Goal: Task Accomplishment & Management: Use online tool/utility

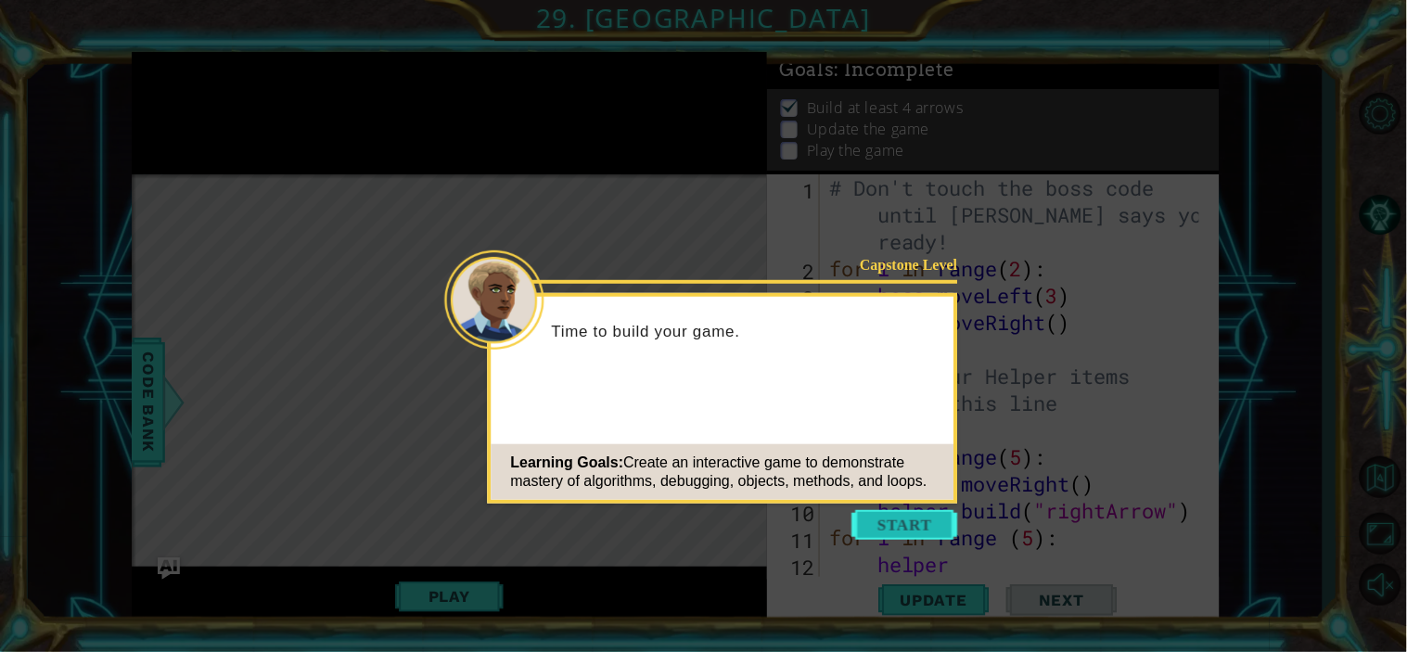
click at [924, 535] on button "Start" at bounding box center [905, 525] width 106 height 30
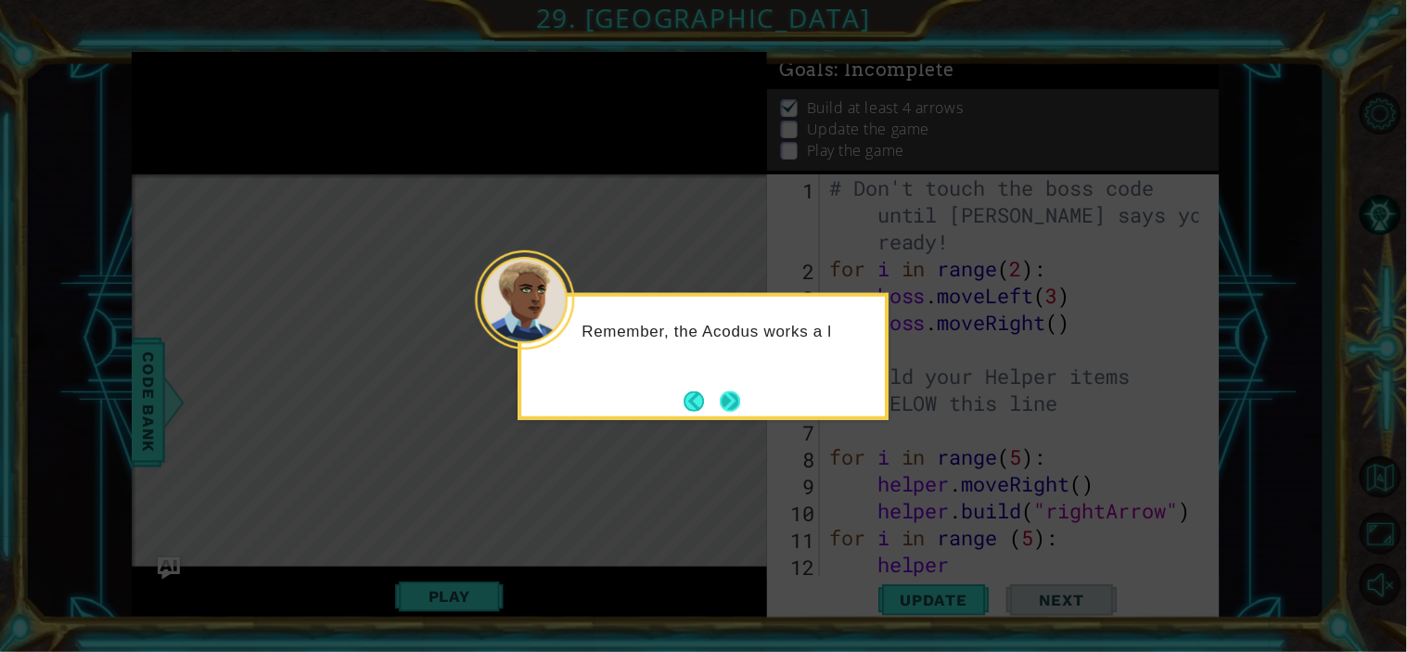
click at [725, 391] on button "Next" at bounding box center [730, 401] width 20 height 20
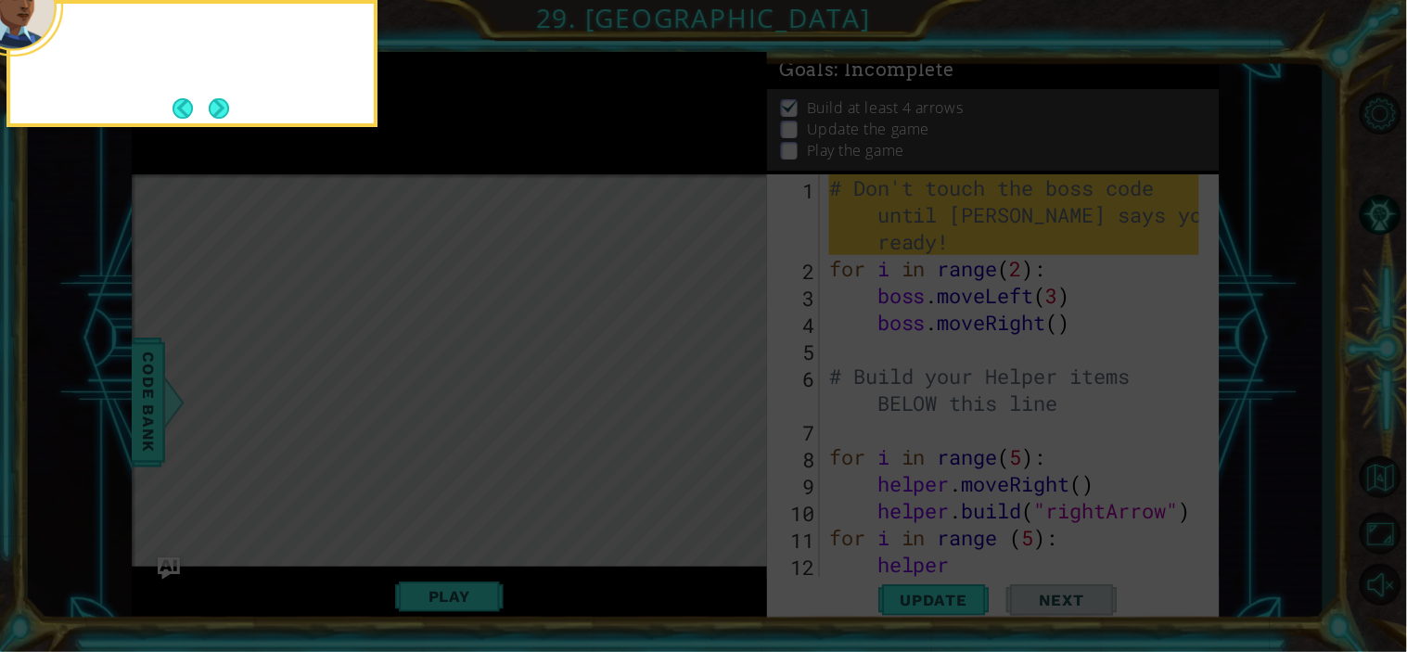
click at [725, 389] on icon at bounding box center [703, 97] width 1407 height 1109
click at [227, 104] on button "Next" at bounding box center [219, 108] width 20 height 20
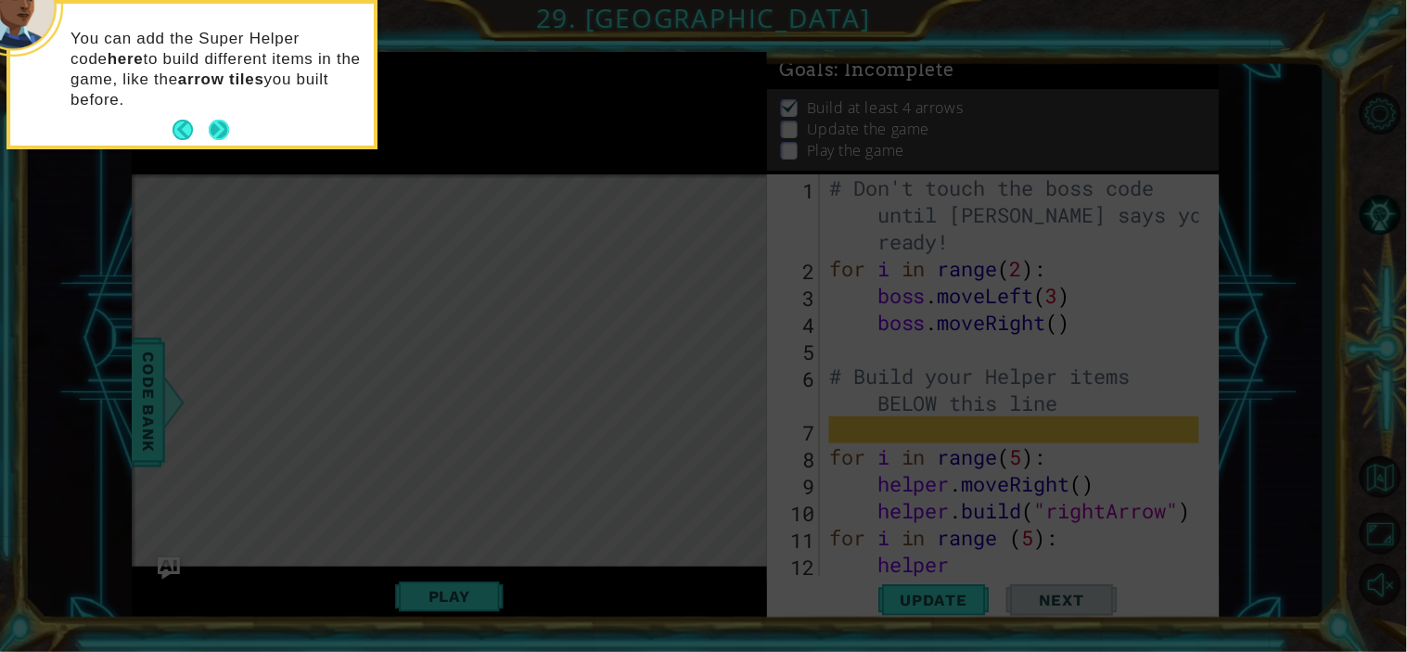
click at [218, 124] on button "Next" at bounding box center [219, 130] width 20 height 20
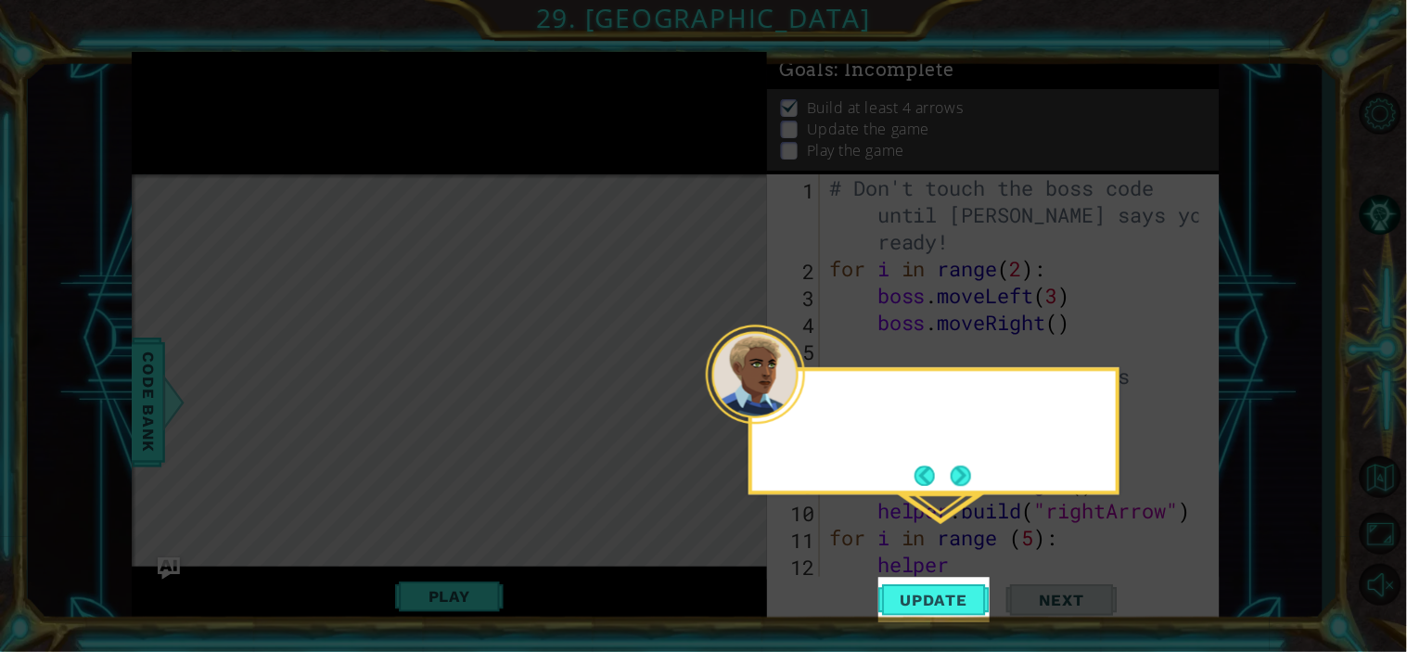
click at [218, 124] on icon at bounding box center [703, 326] width 1407 height 652
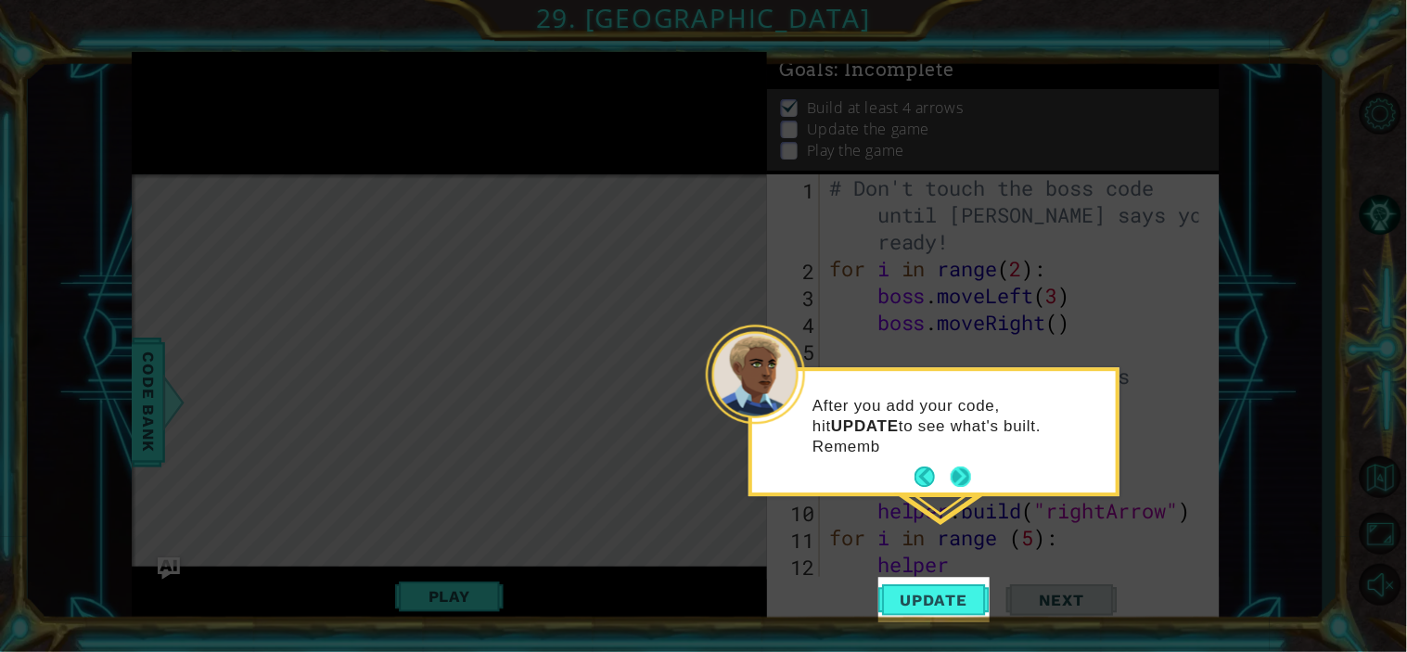
click at [968, 478] on button "Next" at bounding box center [960, 477] width 20 height 20
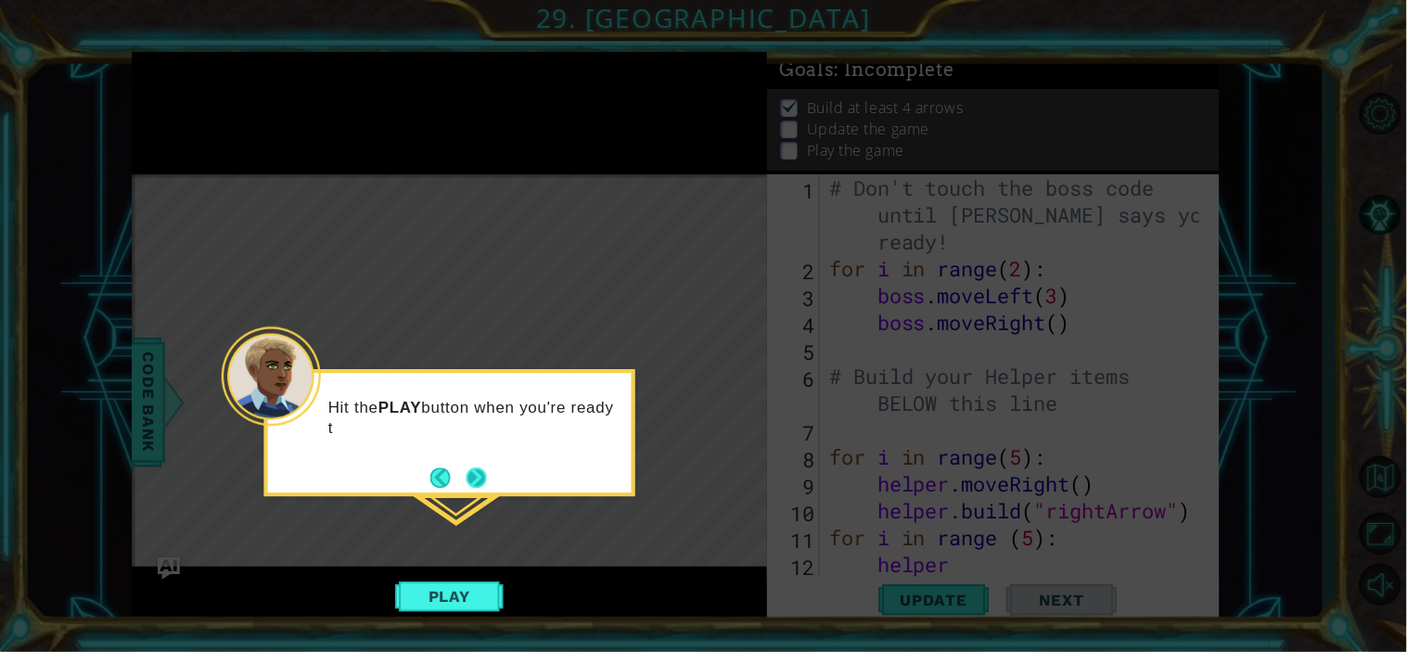
click at [482, 476] on button "Next" at bounding box center [476, 477] width 20 height 20
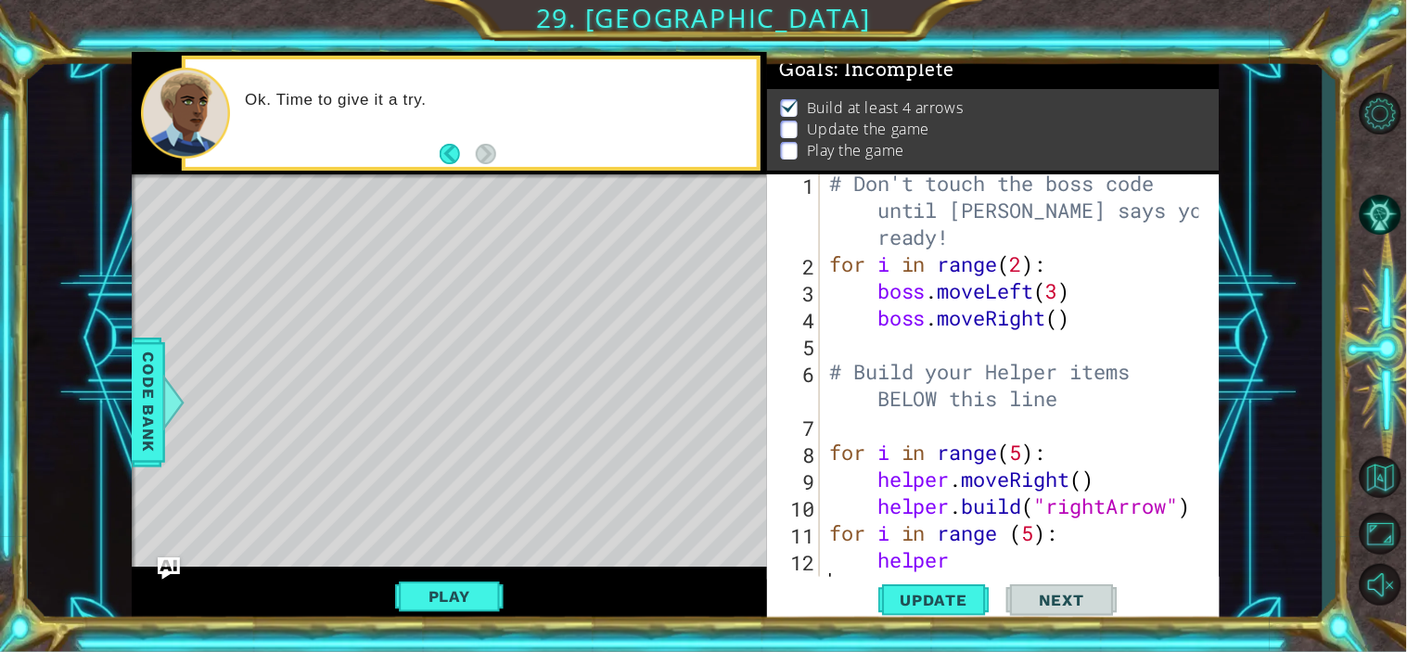
scroll to position [26, 0]
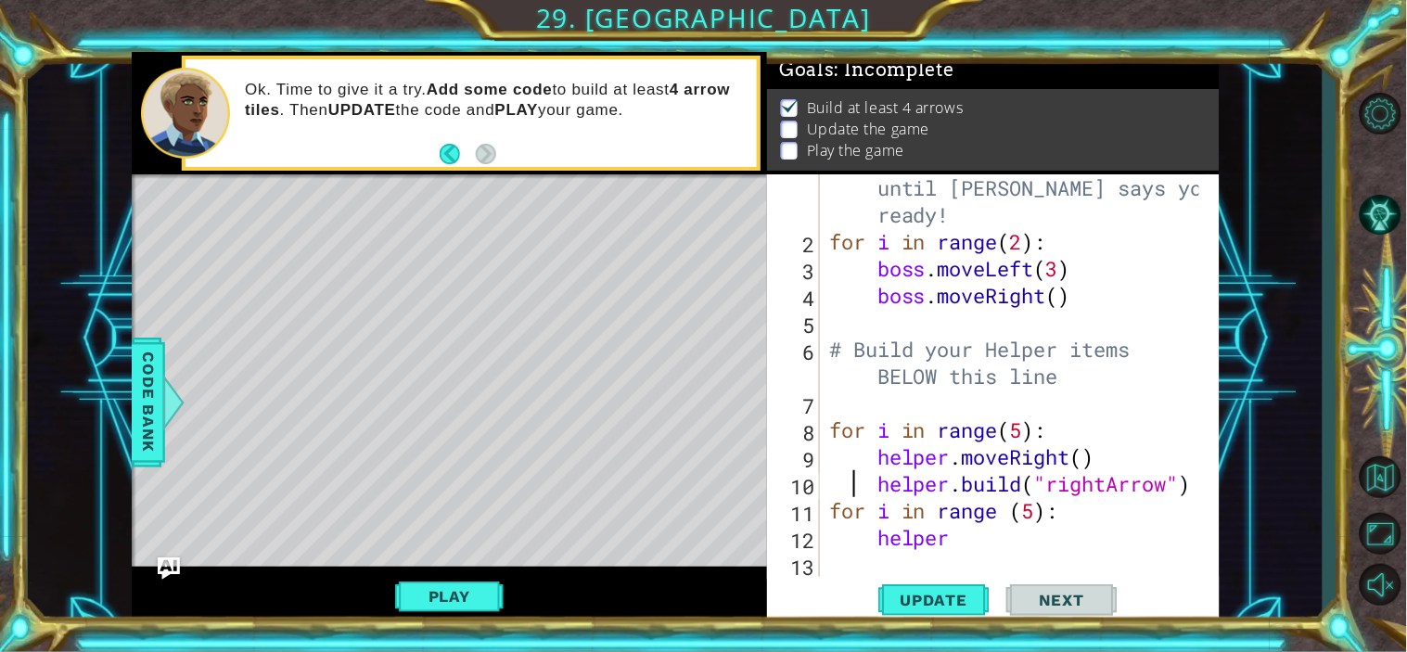
click at [860, 490] on div "# Don't touch the boss code until [PERSON_NAME] says you're ready! for i in ran…" at bounding box center [1016, 402] width 383 height 511
click at [829, 512] on div "# Don't touch the boss code until [PERSON_NAME] says you're ready! for i in ran…" at bounding box center [1016, 402] width 383 height 511
type textarea "for i in range (5):"
click at [849, 508] on div "# Don't touch the boss code until [PERSON_NAME] says you're ready! for i in ran…" at bounding box center [1016, 402] width 383 height 511
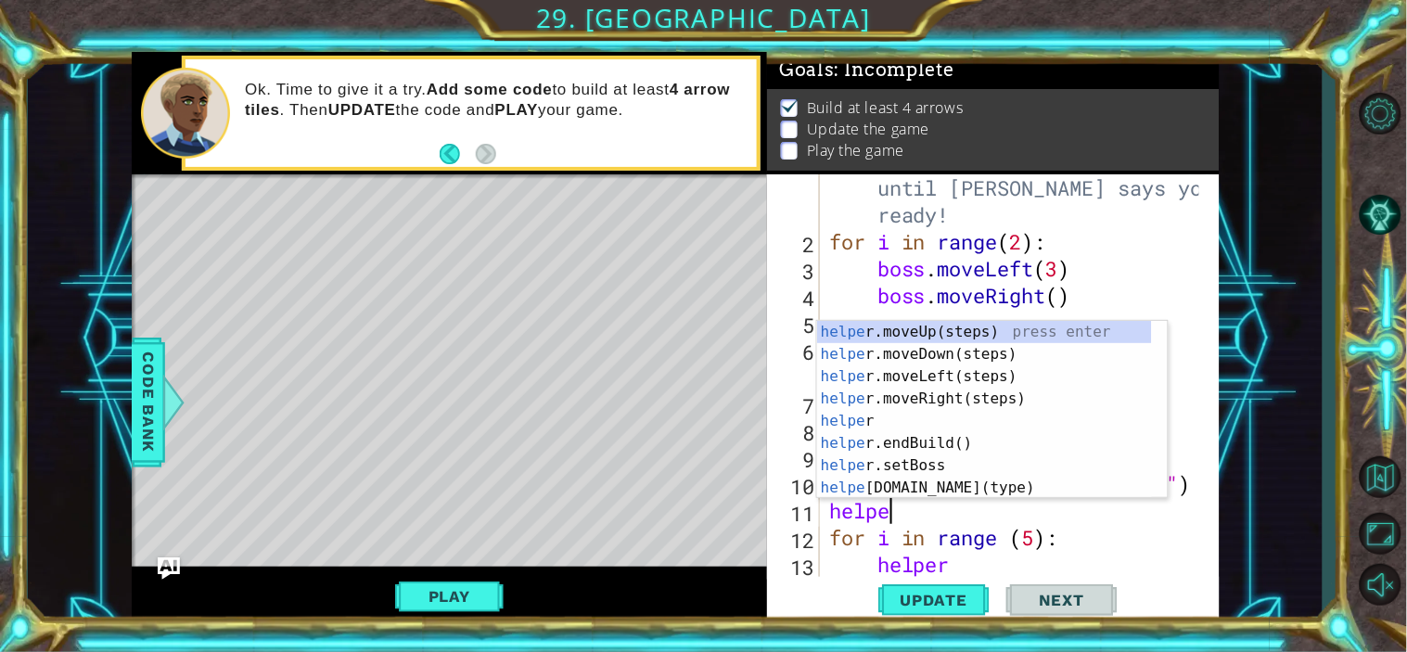
type textarea "helper"
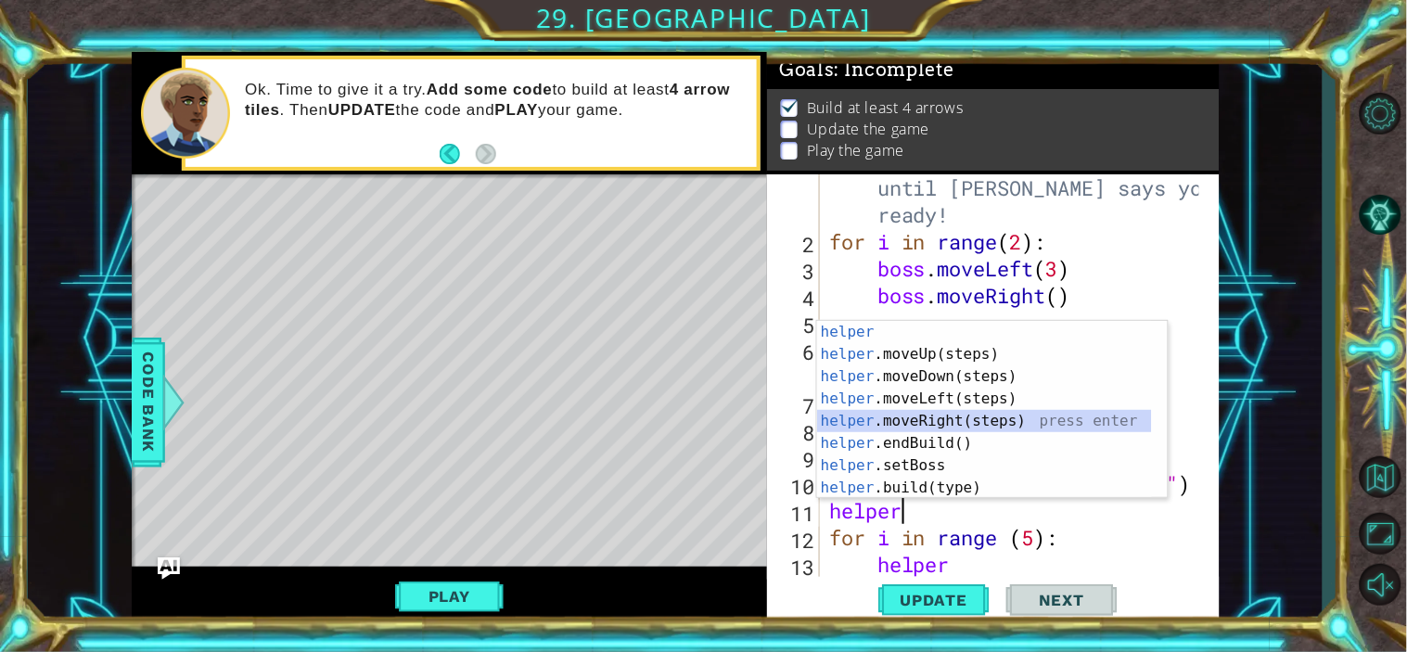
click at [886, 415] on div "helper press enter helper .moveUp(steps) press enter helper .moveDown(steps) pr…" at bounding box center [984, 432] width 335 height 223
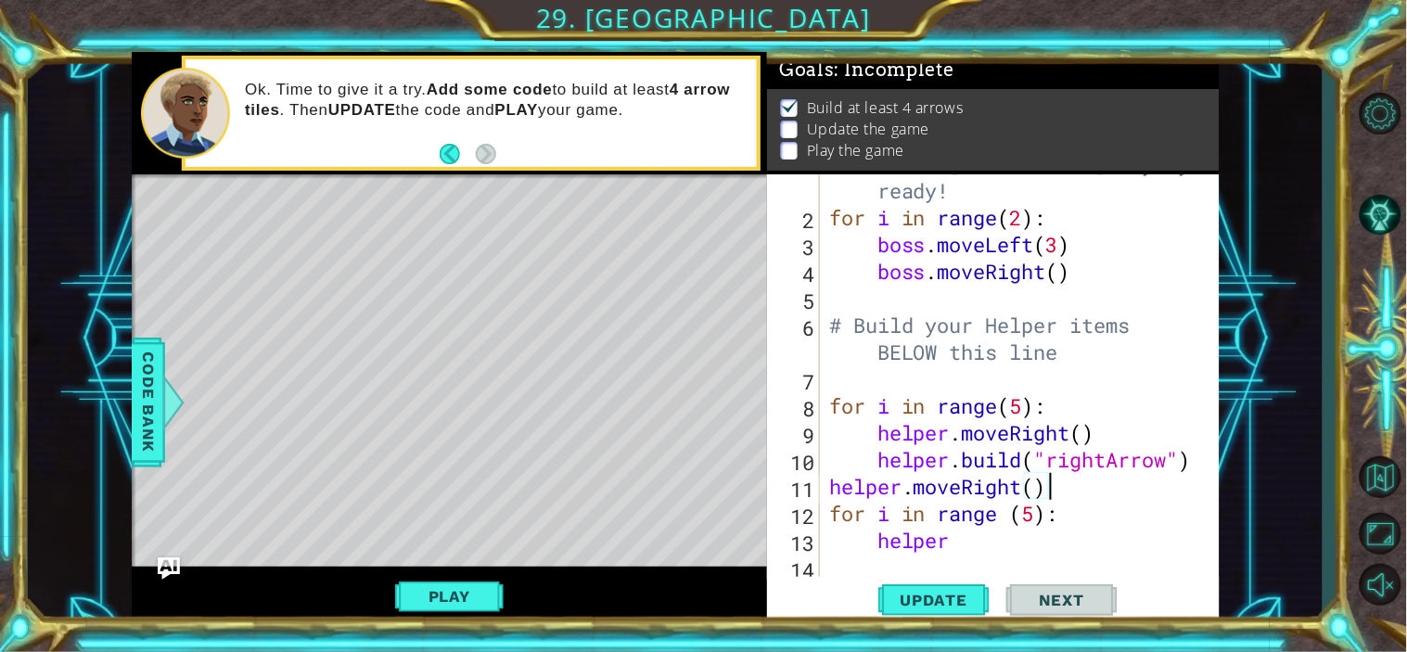
scroll to position [53, 0]
click at [964, 542] on div "# Don't touch the boss code until [PERSON_NAME] says you're ready! for i in ran…" at bounding box center [1016, 376] width 383 height 511
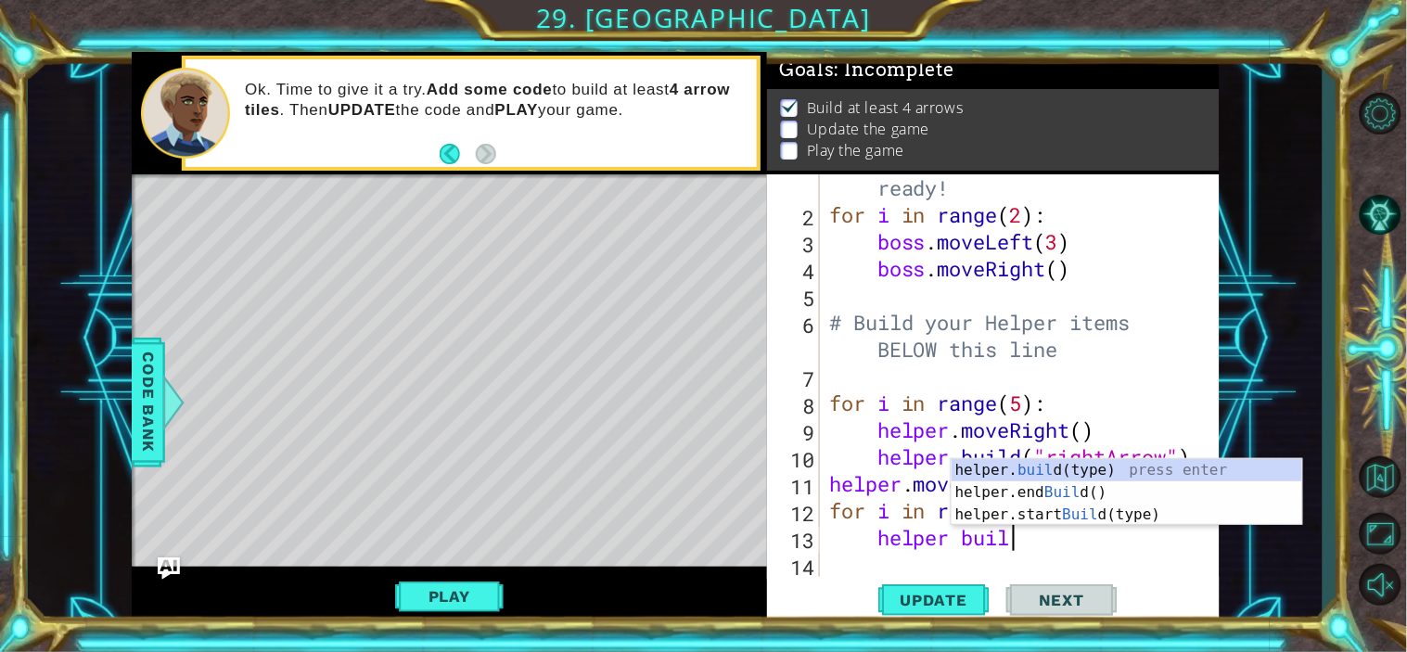
scroll to position [0, 7]
click at [996, 467] on div "helper. build (type) press enter helper.end Build () press enter helper.start B…" at bounding box center [1126, 514] width 351 height 111
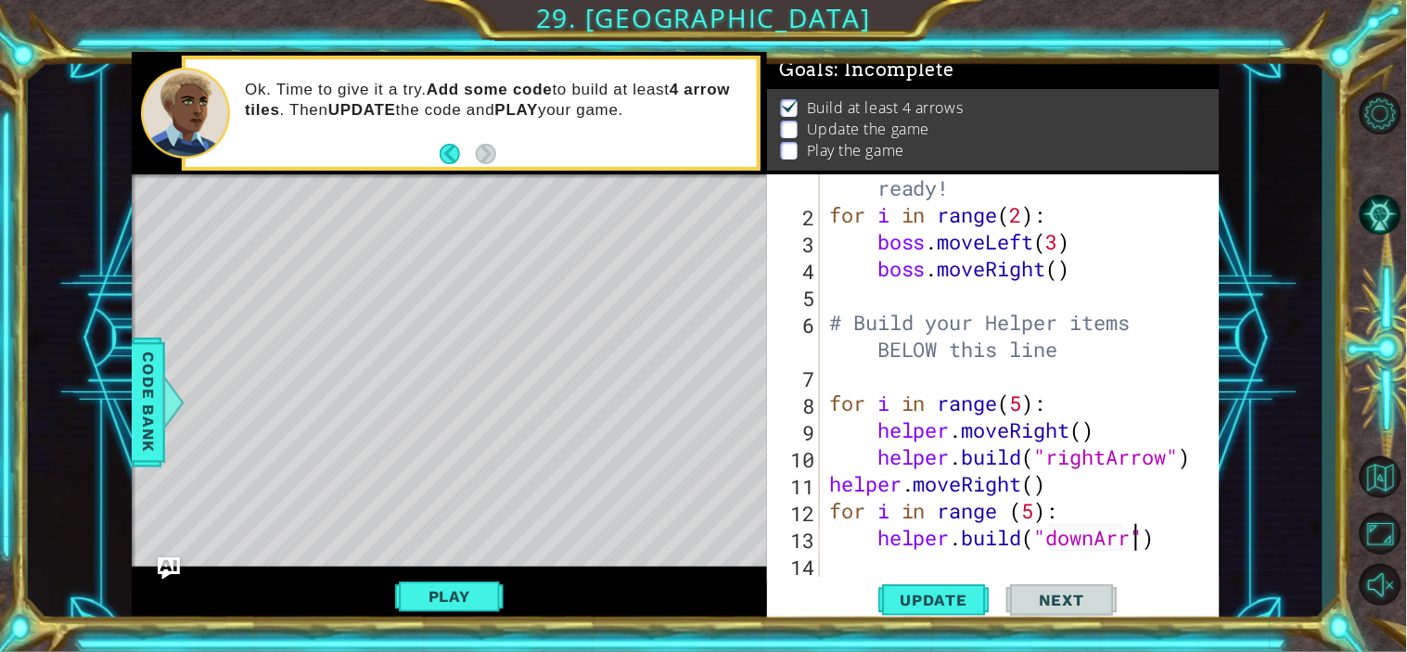
scroll to position [0, 14]
type textarea "[DOMAIN_NAME]("downArrow")"
click at [146, 403] on span "Code Bank" at bounding box center [149, 402] width 30 height 113
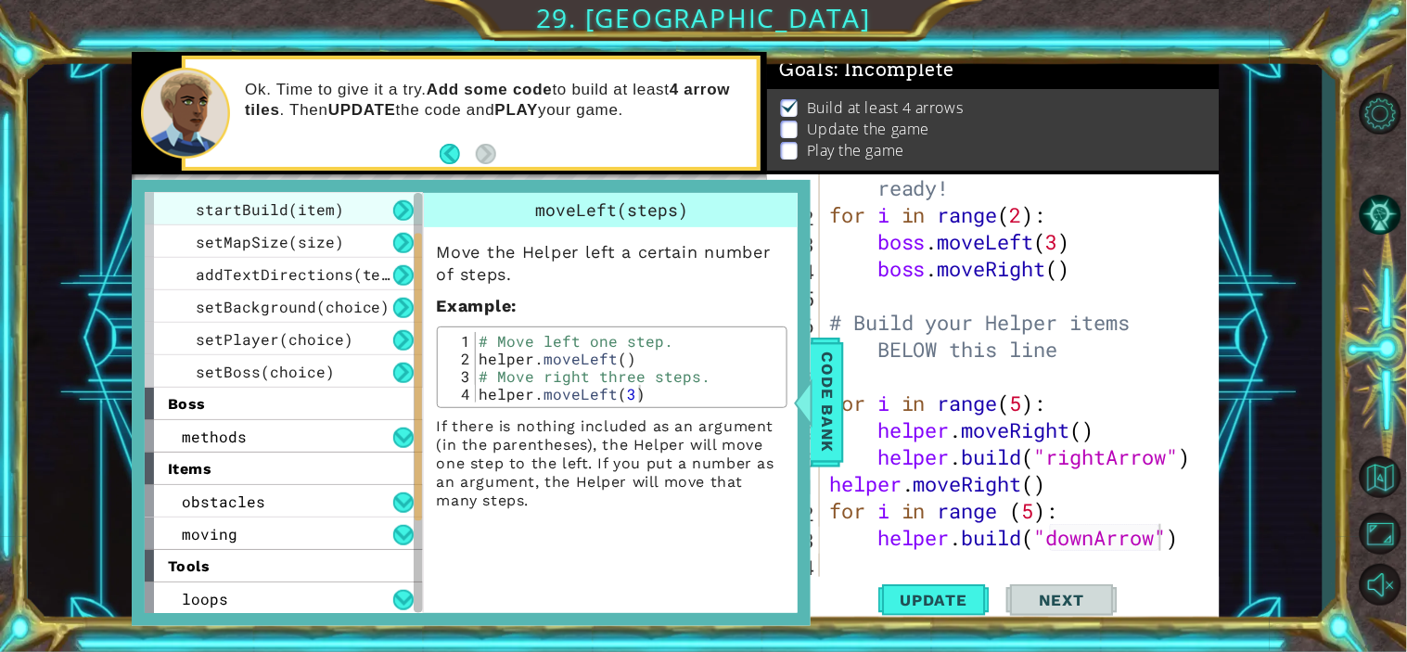
scroll to position [0, 0]
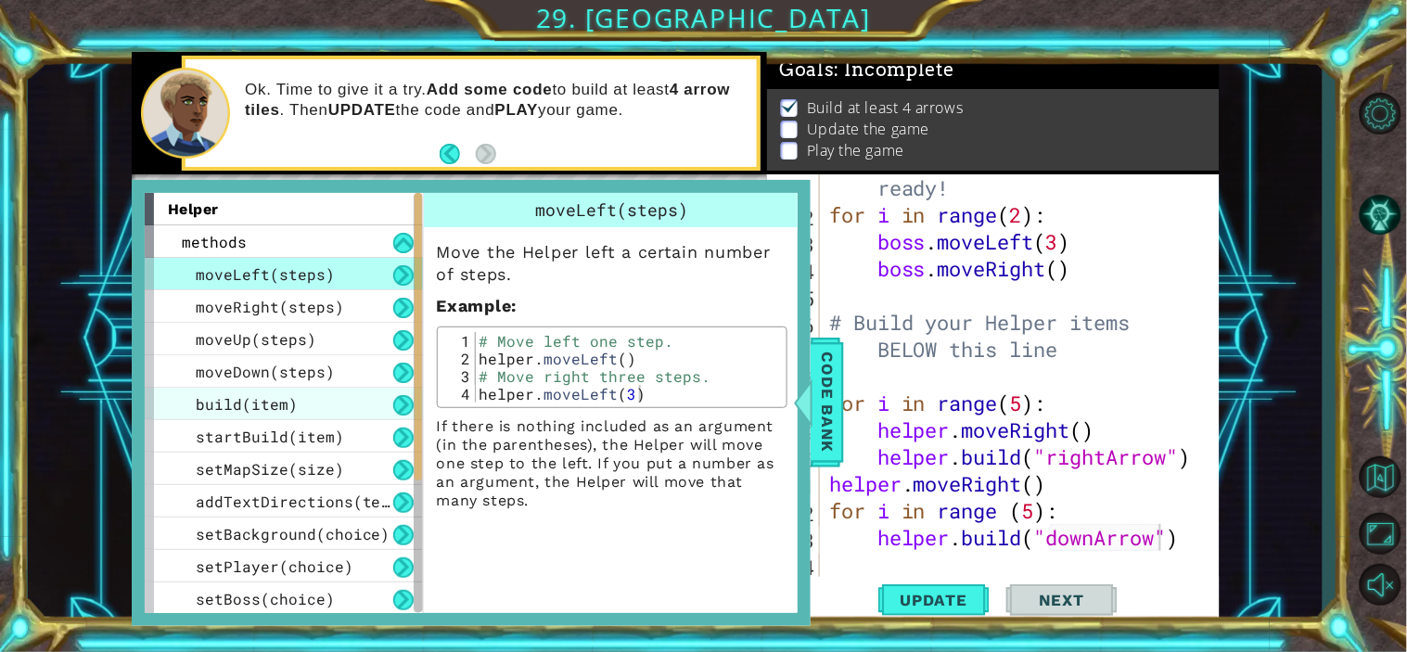
click at [230, 402] on span "build(item)" at bounding box center [247, 403] width 102 height 19
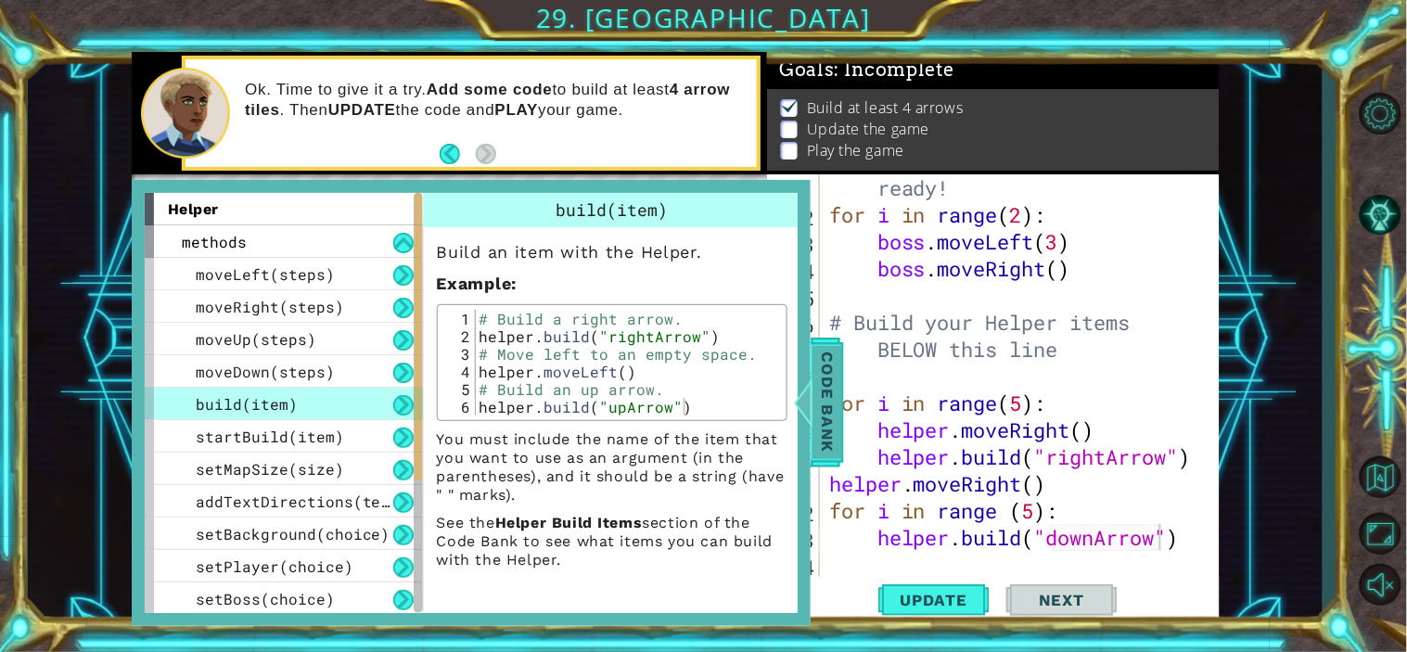
click at [819, 403] on span "Code Bank" at bounding box center [827, 402] width 30 height 113
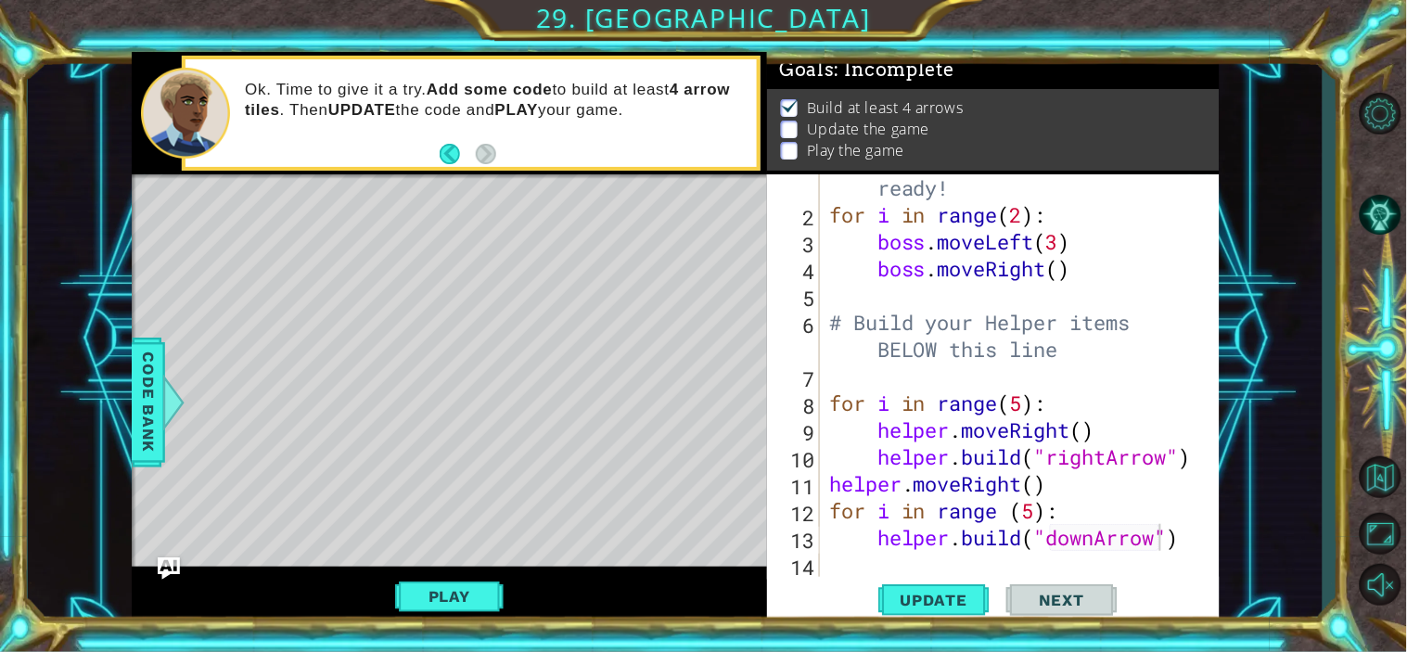
click at [1181, 541] on div "# Don't touch the boss code until [PERSON_NAME] says you're ready! for i in ran…" at bounding box center [1016, 376] width 383 height 511
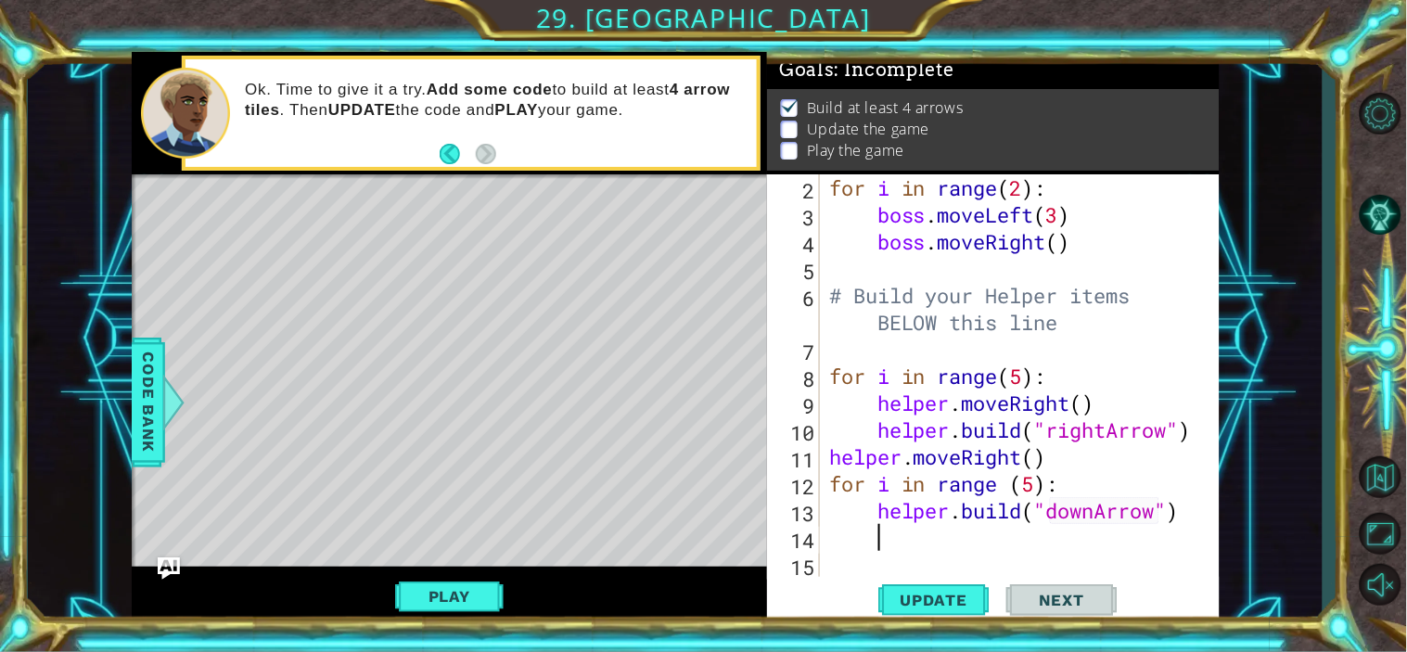
scroll to position [80, 0]
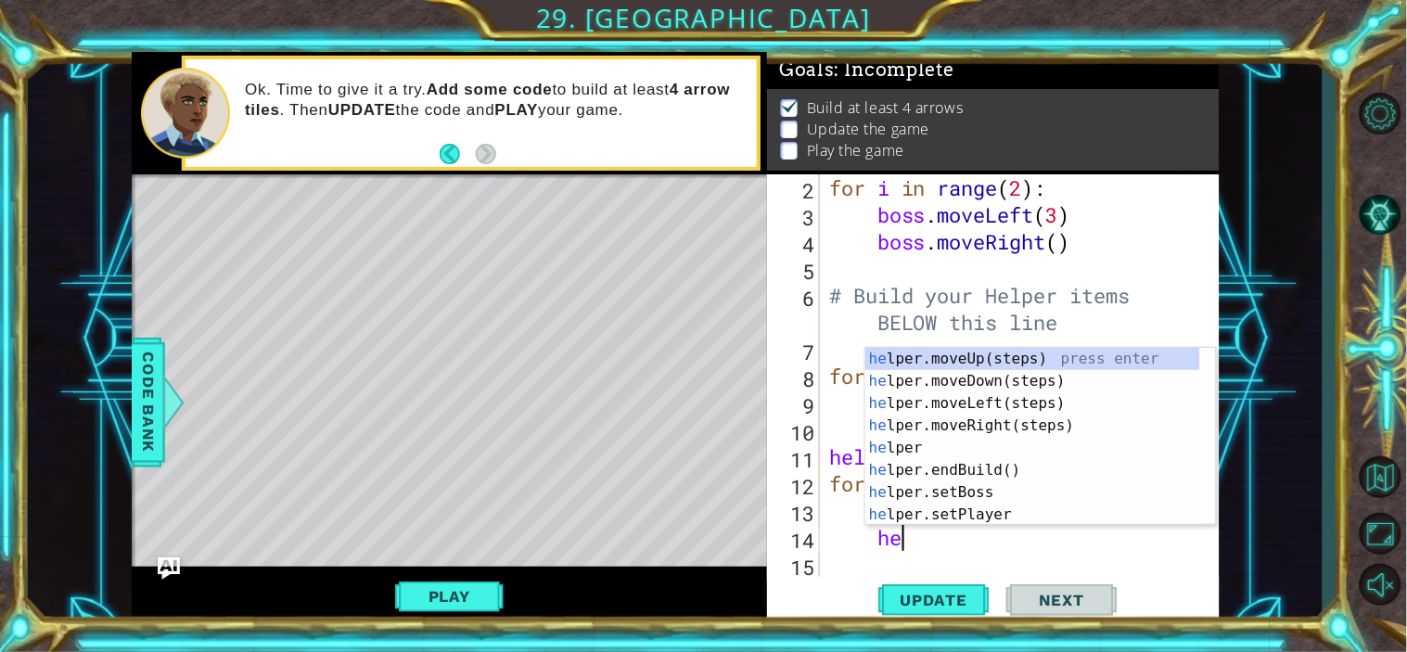
type textarea "hel"
click at [1045, 382] on div "hel per.moveUp(steps) press enter hel per.moveDown(steps) press enter hel per.m…" at bounding box center [1032, 459] width 335 height 223
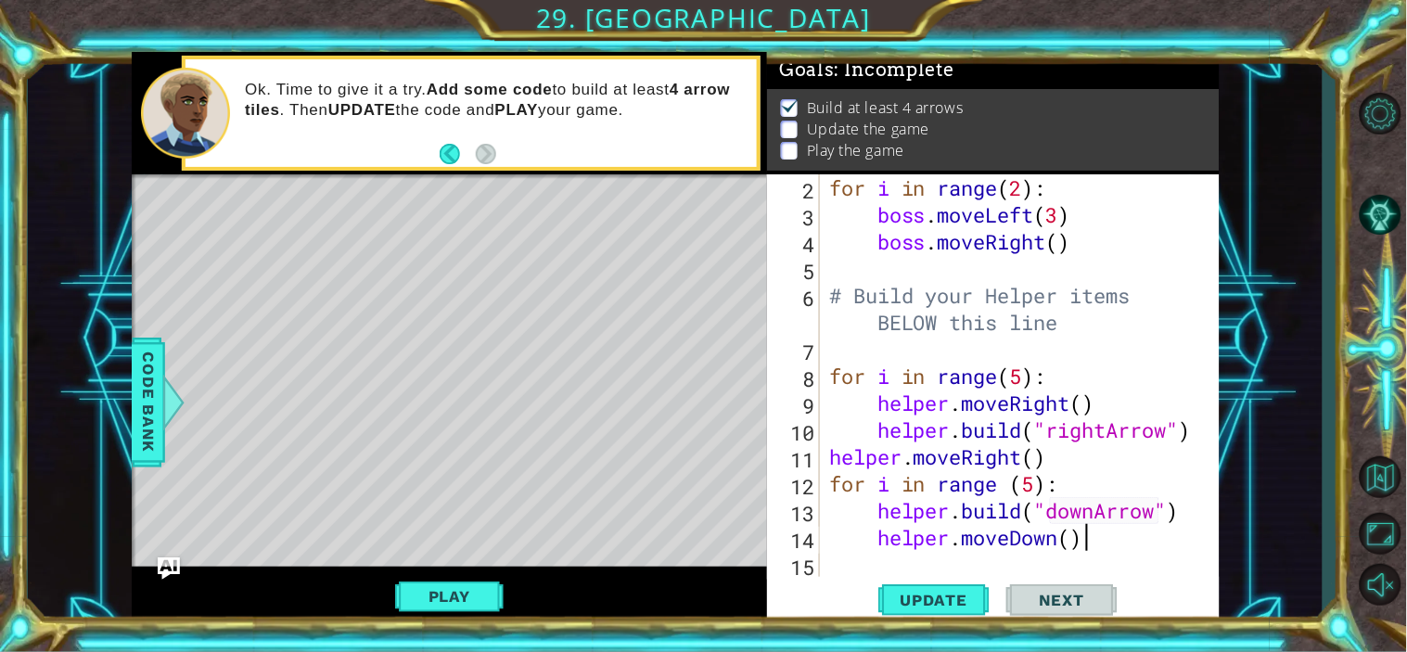
scroll to position [80, 0]
type textarea "helper.moveDown()"
click at [922, 600] on span "Update" at bounding box center [934, 600] width 105 height 19
click at [455, 590] on button "Play" at bounding box center [449, 596] width 108 height 35
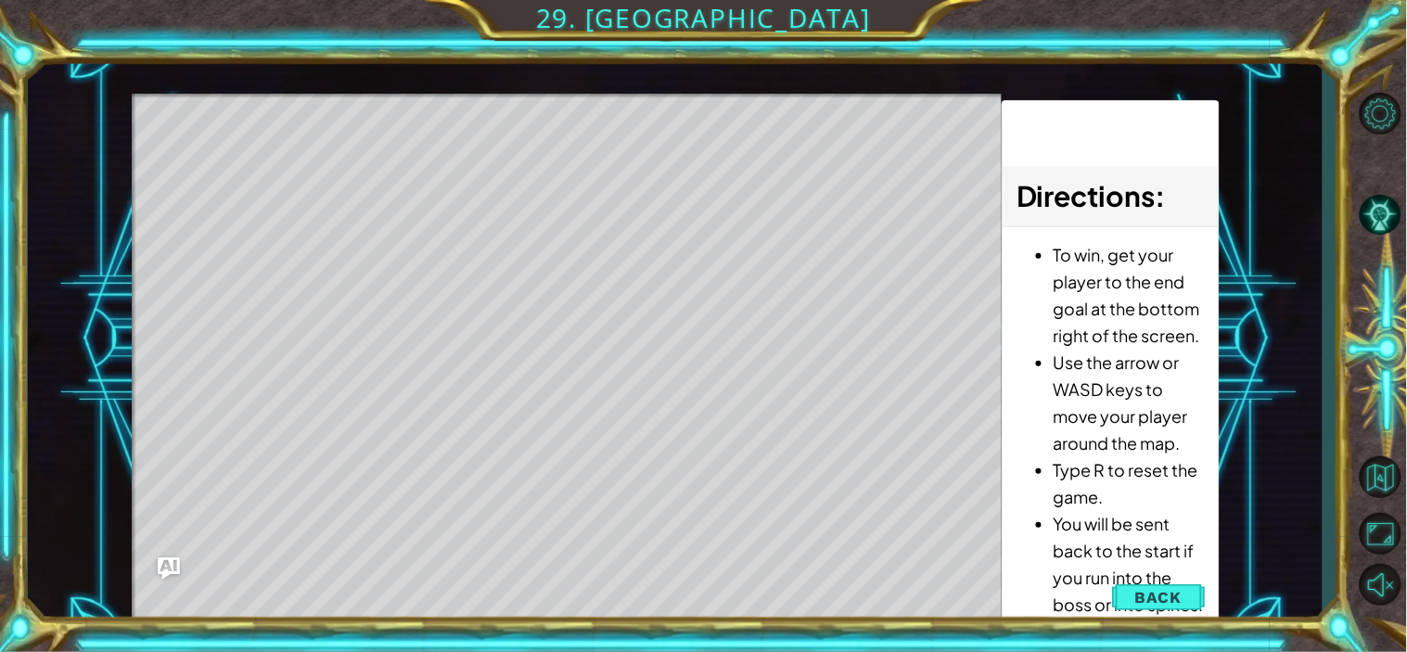
click at [226, 154] on div "Level Map" at bounding box center [560, 367] width 857 height 546
click at [1166, 588] on span "Back" at bounding box center [1158, 597] width 47 height 19
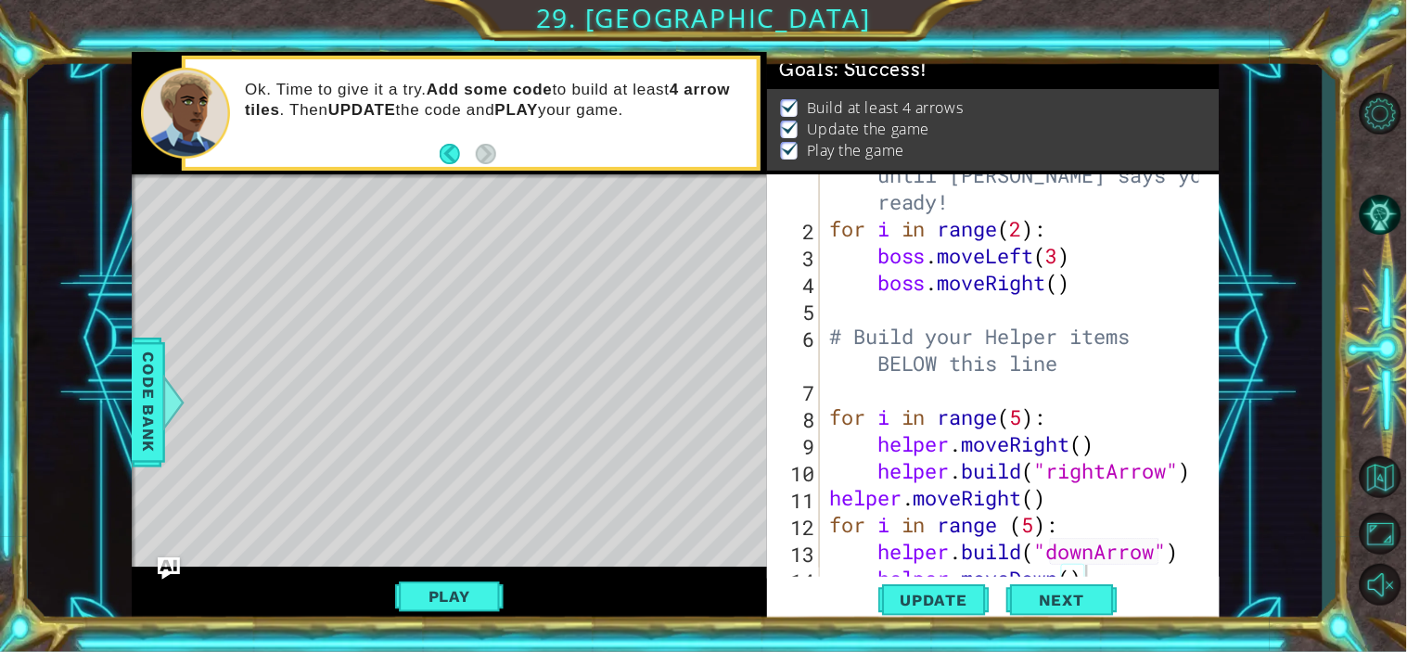
scroll to position [80, 0]
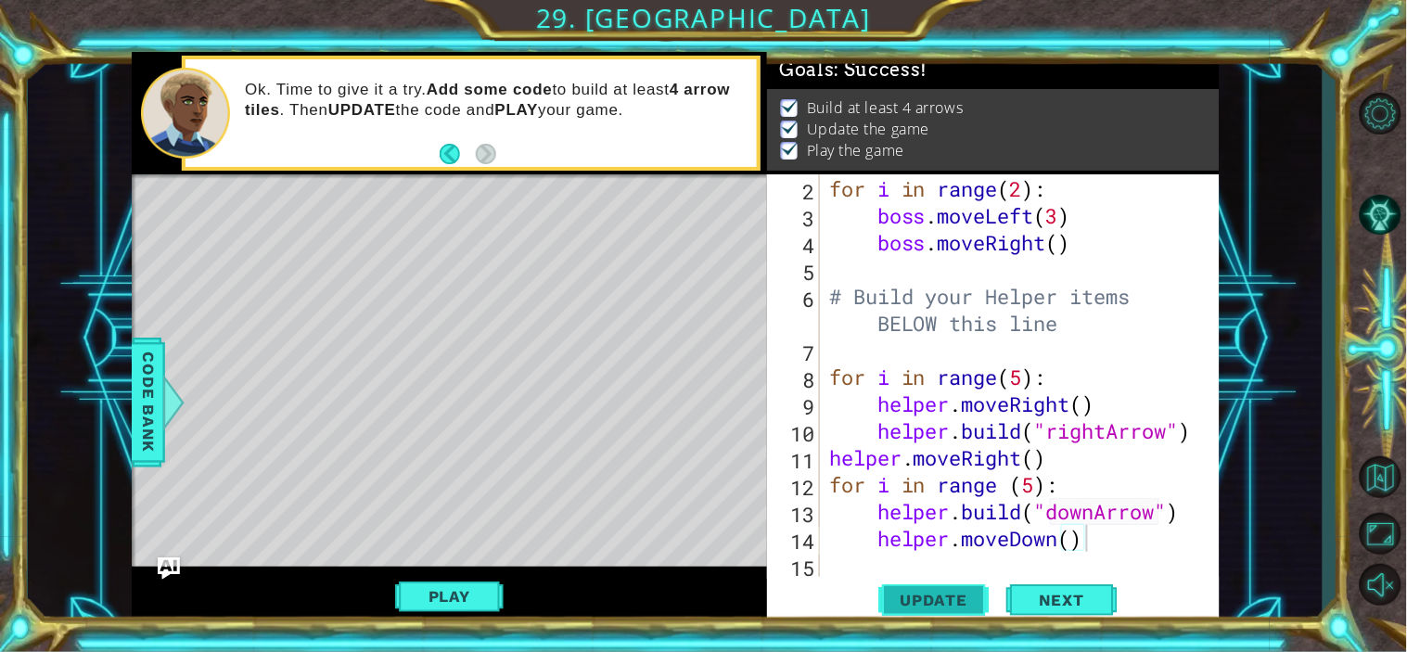
click at [918, 604] on span "Update" at bounding box center [934, 600] width 105 height 19
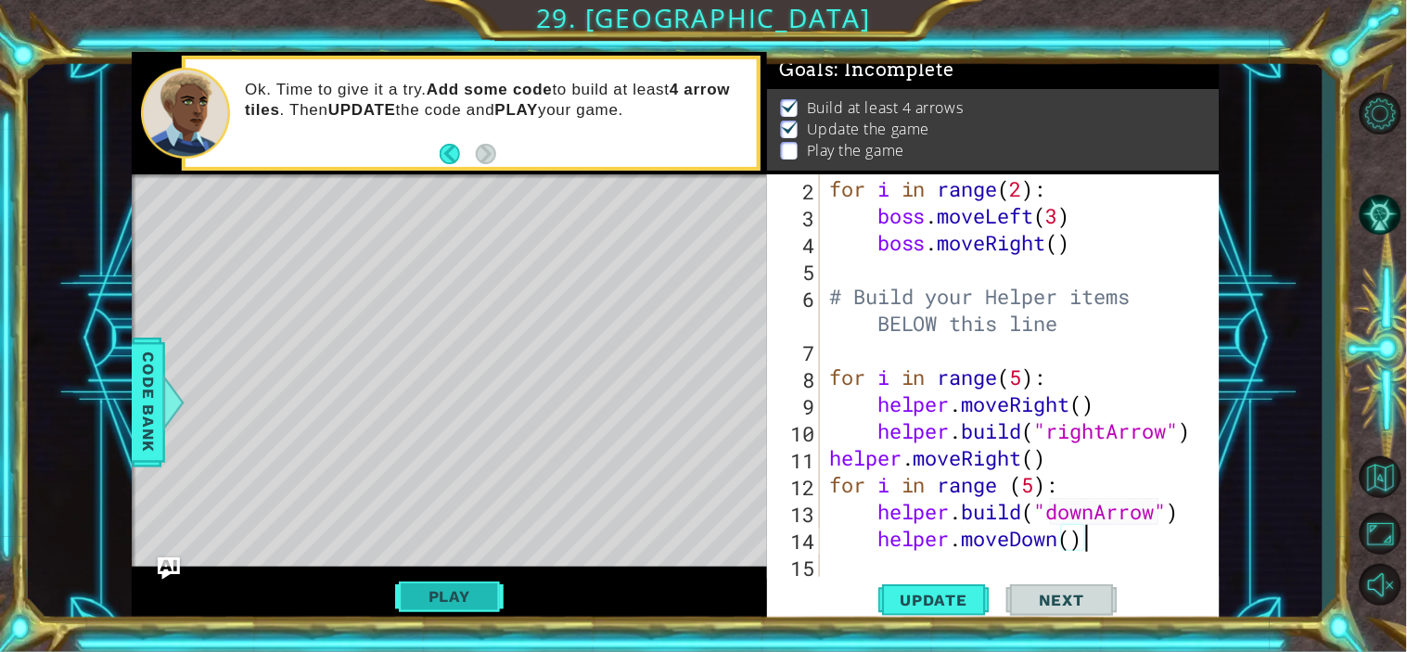
click at [422, 598] on button "Play" at bounding box center [449, 596] width 108 height 35
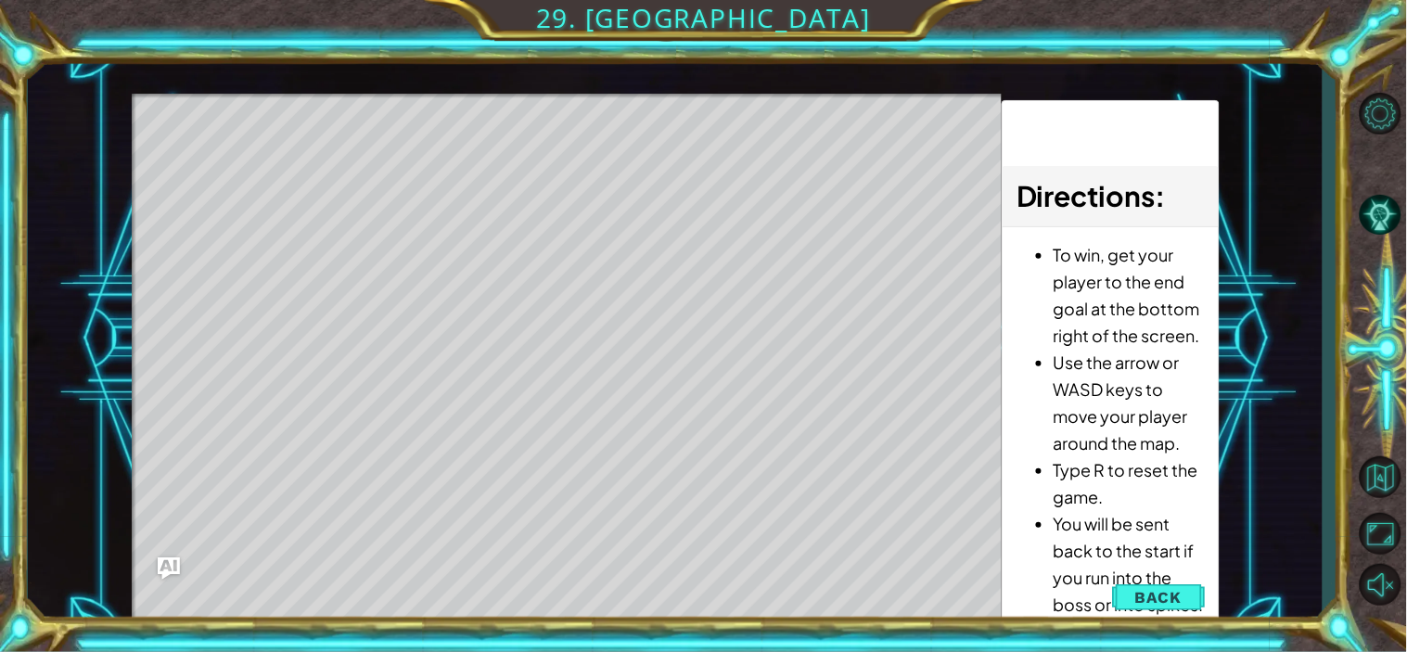
click at [236, 177] on div "Level Map" at bounding box center [560, 367] width 857 height 546
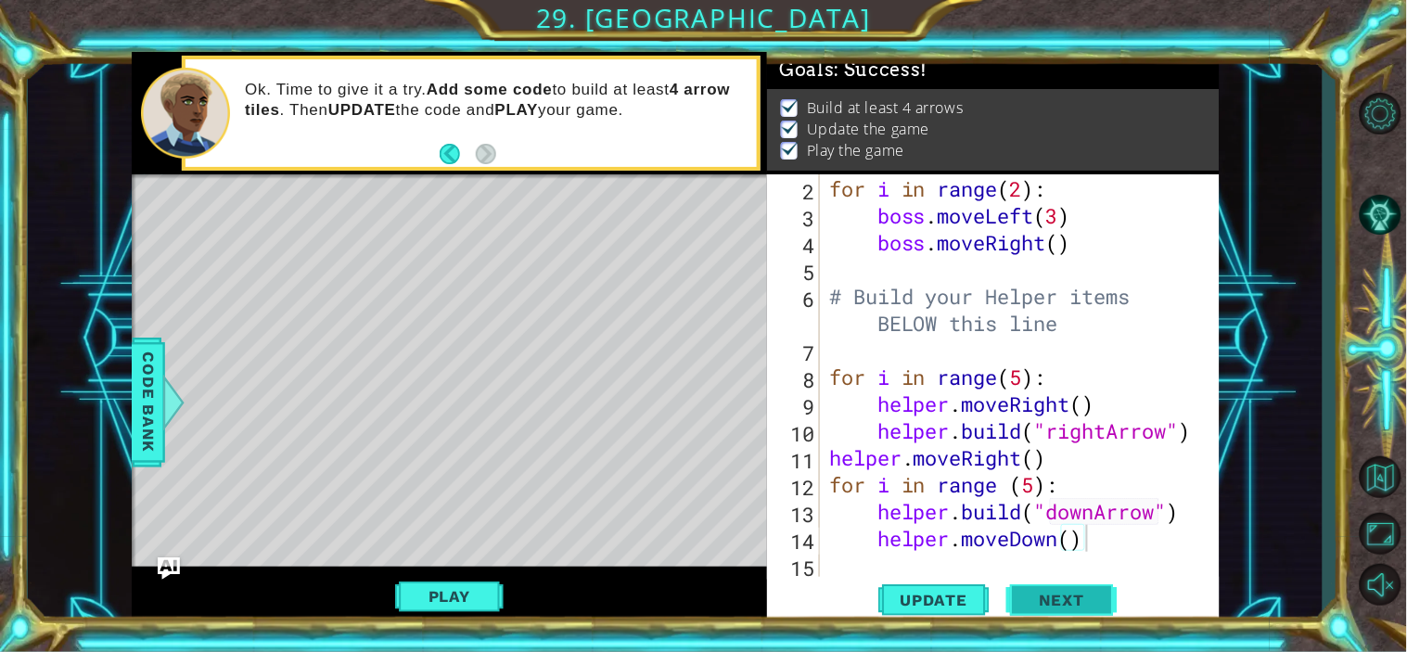
click at [1049, 595] on span "Next" at bounding box center [1061, 600] width 83 height 19
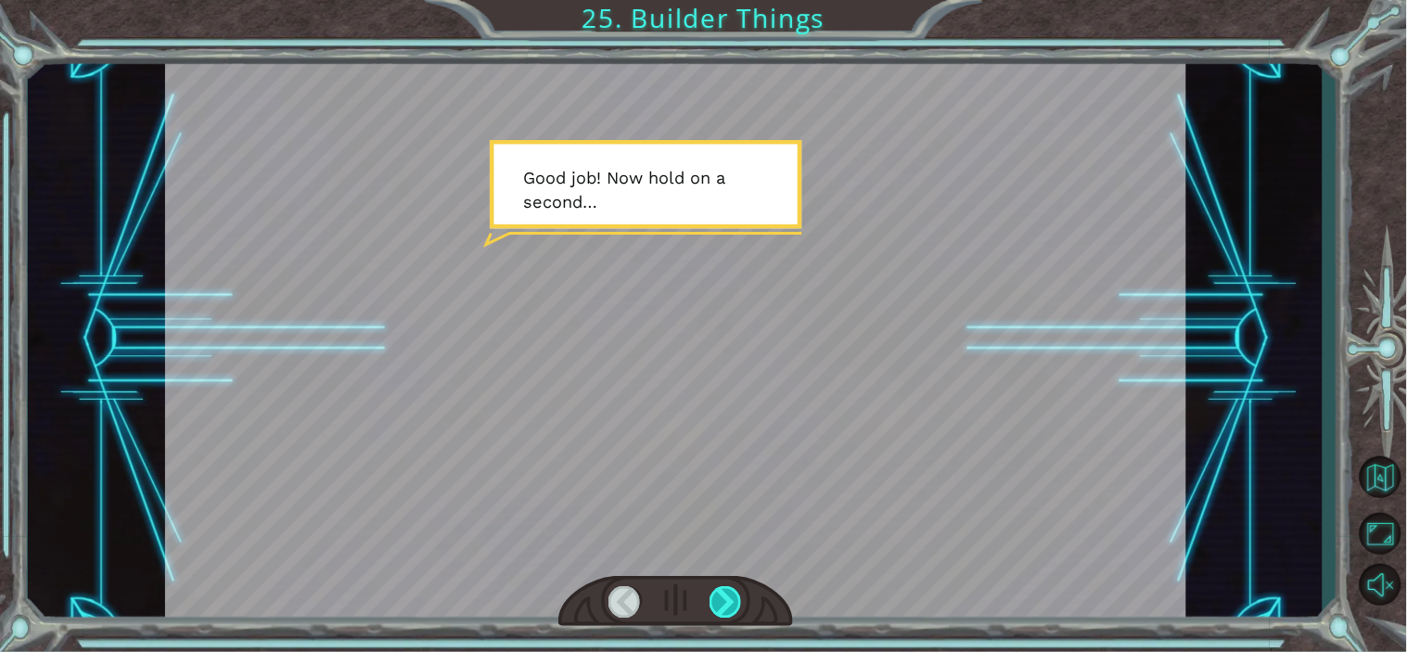
click at [721, 605] on div at bounding box center [725, 601] width 32 height 31
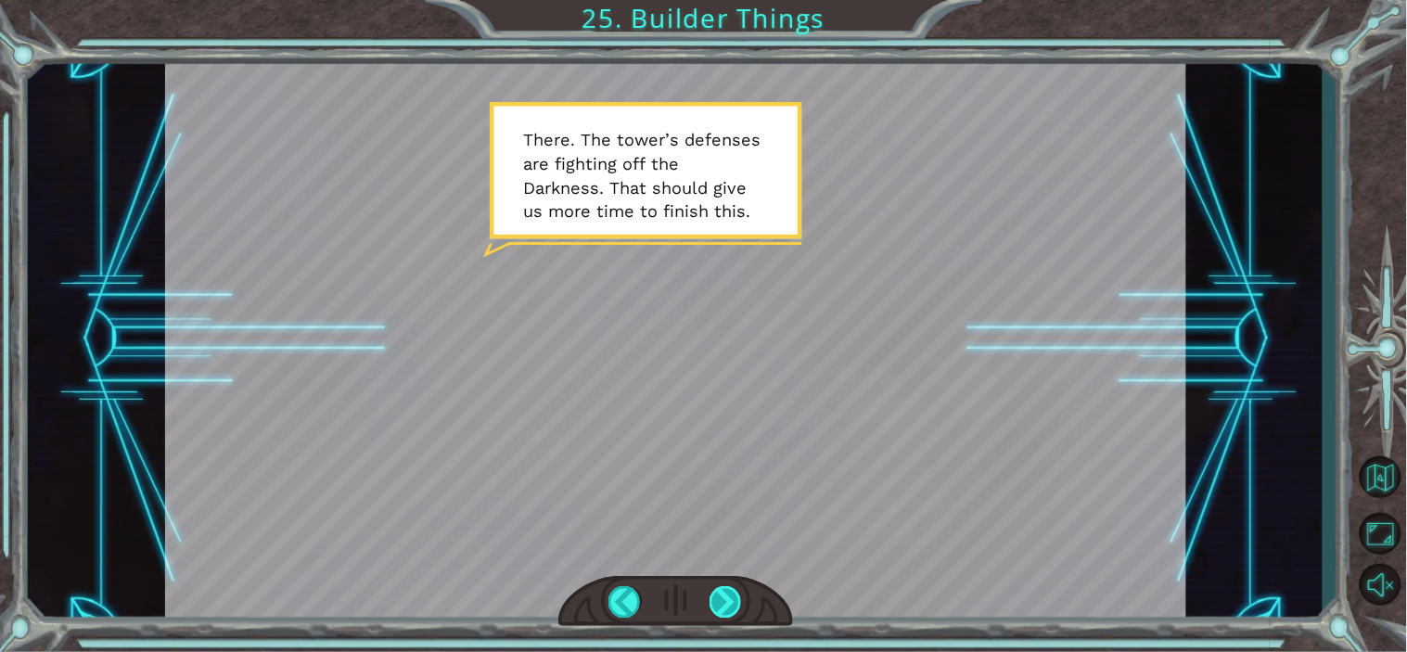
click at [721, 607] on div at bounding box center [725, 601] width 32 height 31
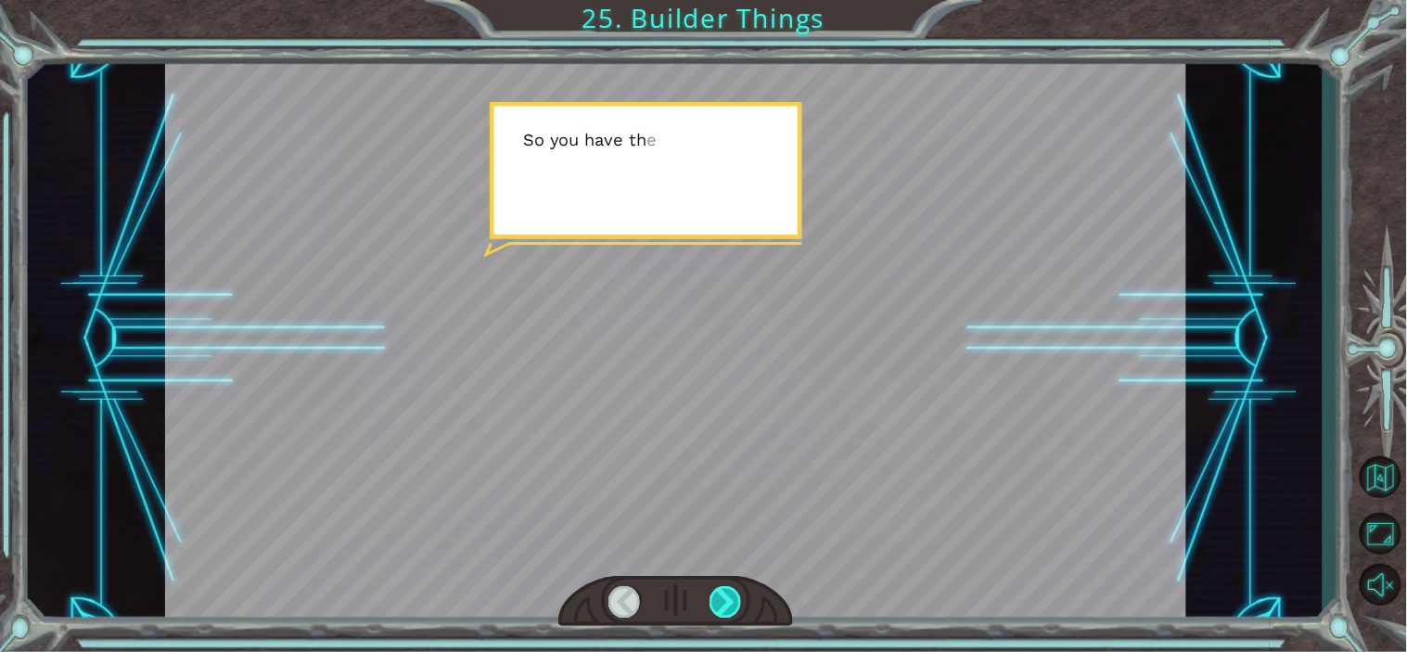
click at [721, 607] on div at bounding box center [725, 601] width 32 height 31
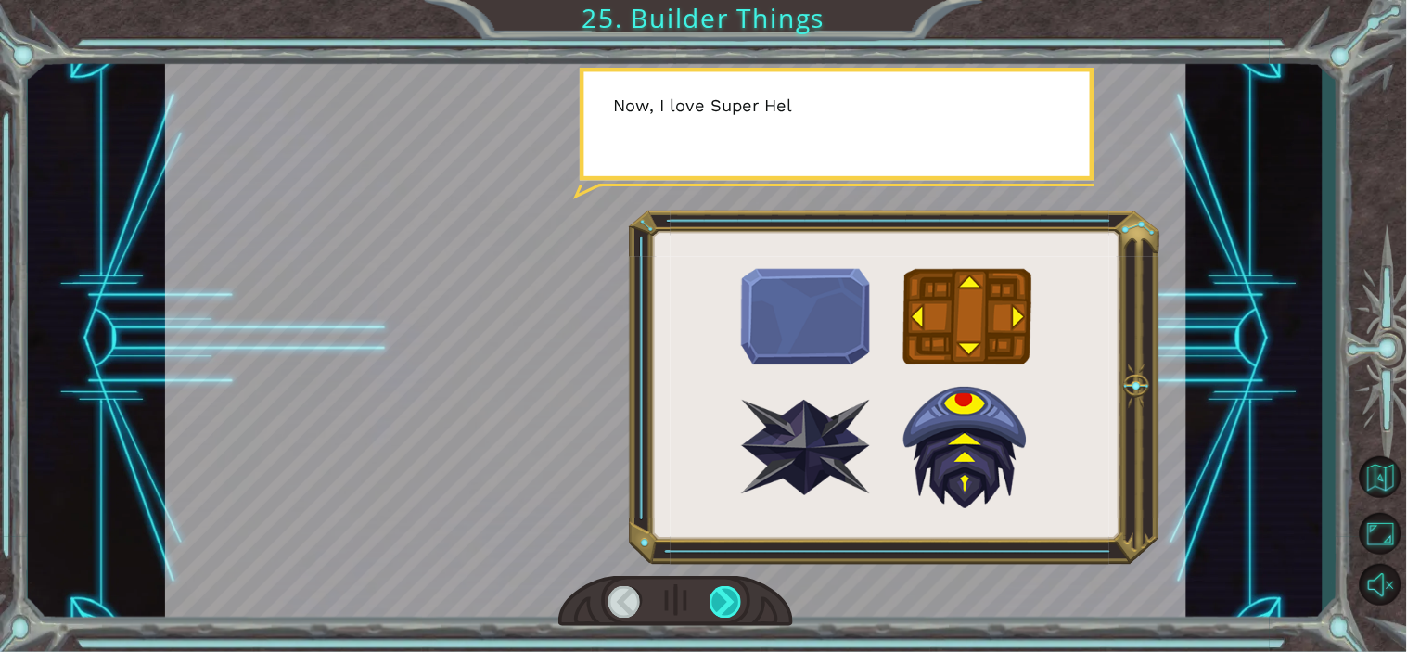
click at [721, 607] on div at bounding box center [725, 601] width 32 height 31
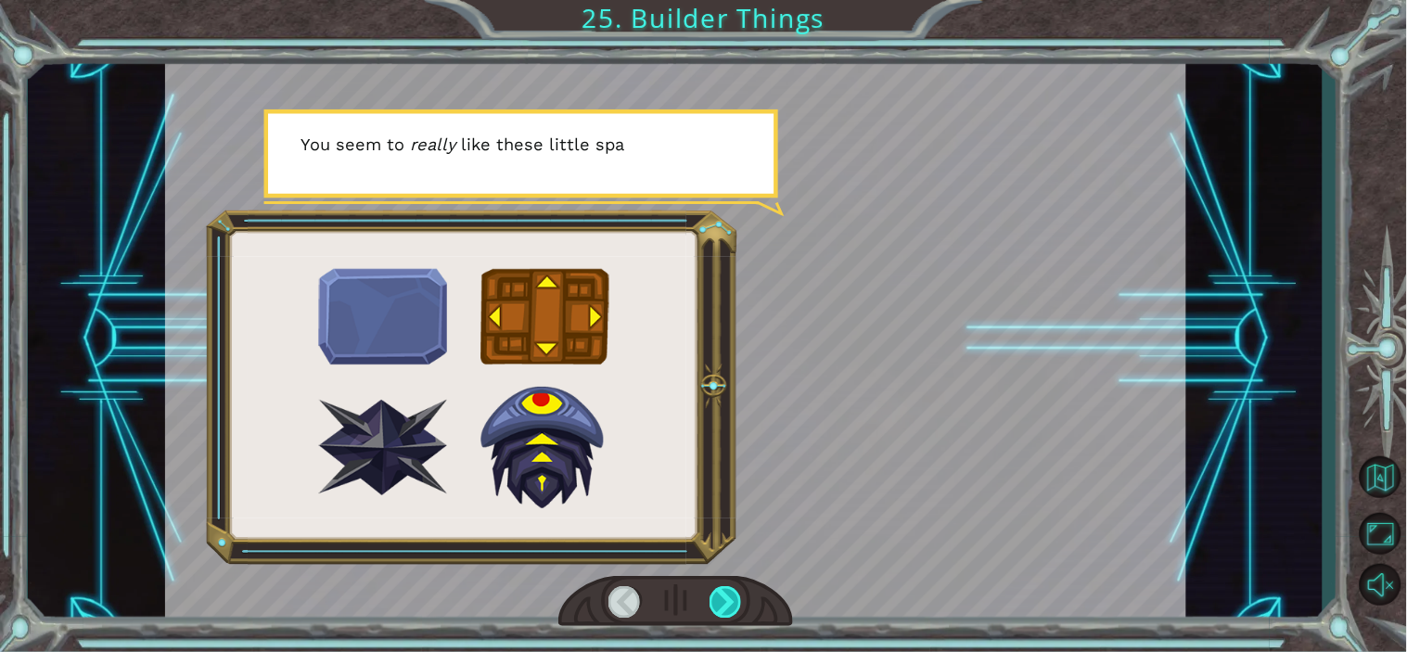
click at [721, 607] on div at bounding box center [725, 601] width 32 height 31
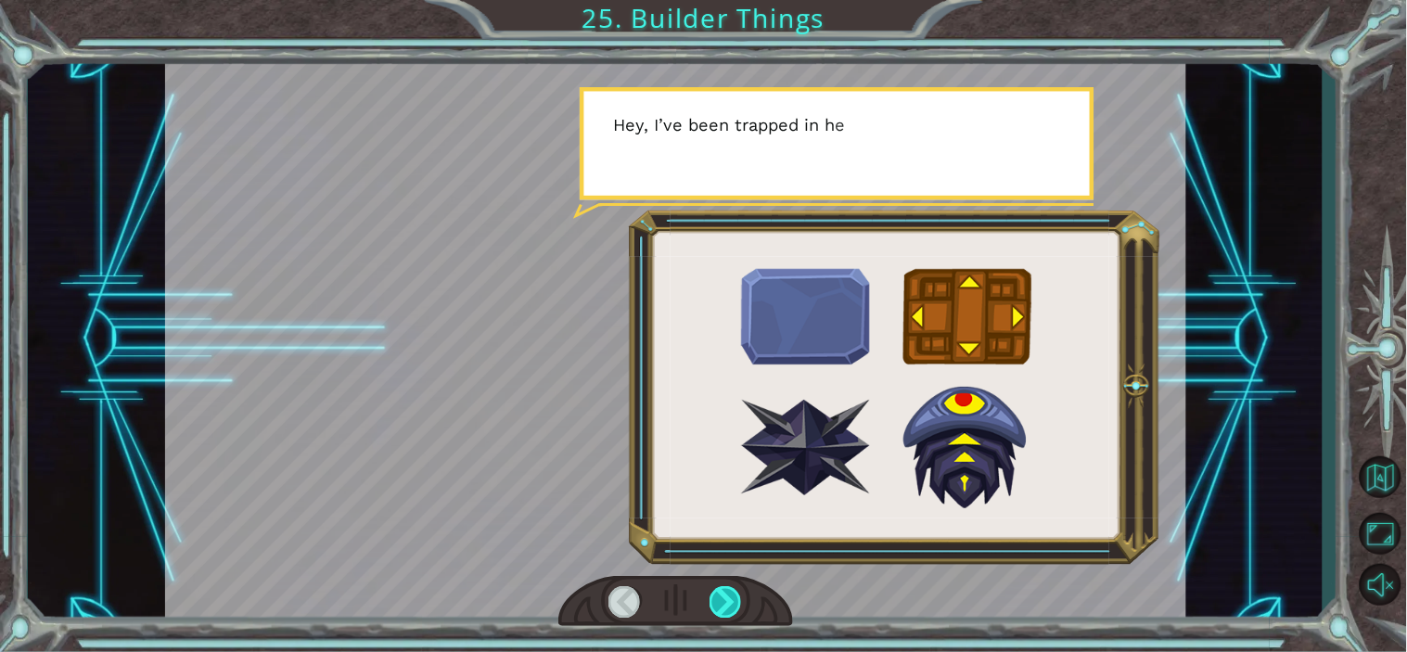
click at [721, 607] on div at bounding box center [725, 601] width 32 height 31
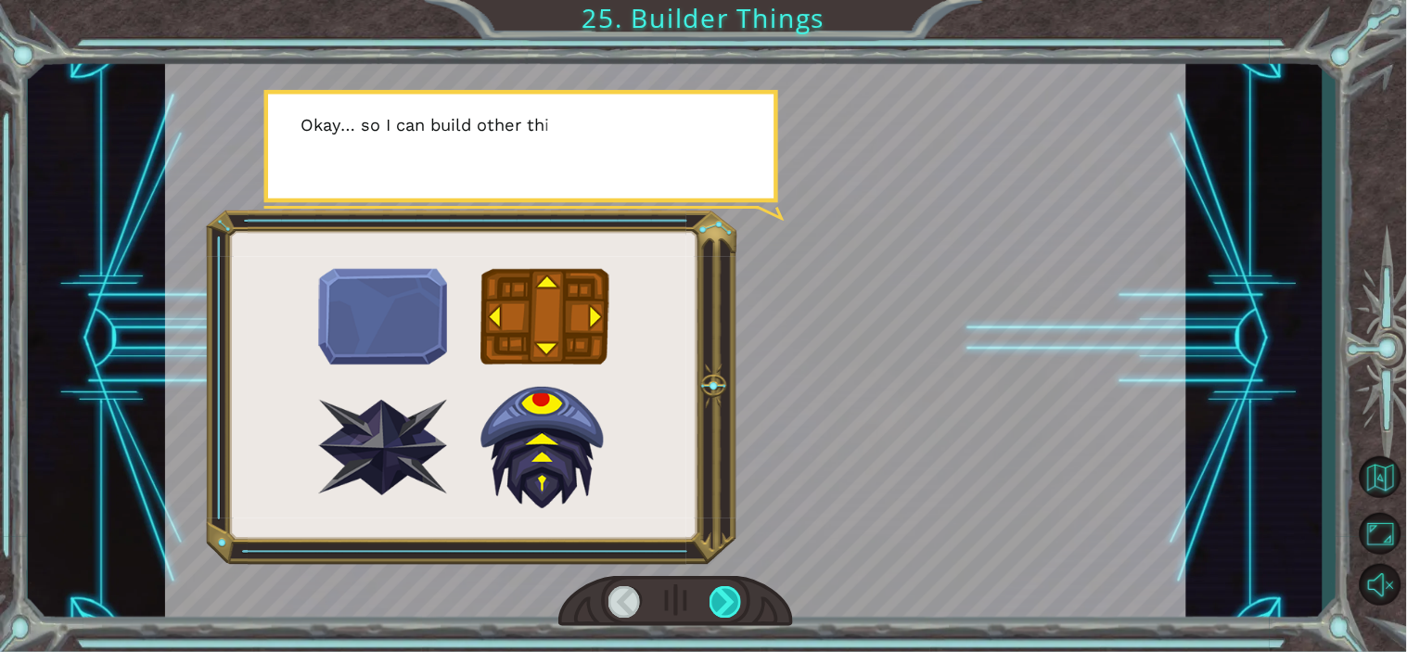
click at [721, 607] on div at bounding box center [725, 601] width 32 height 31
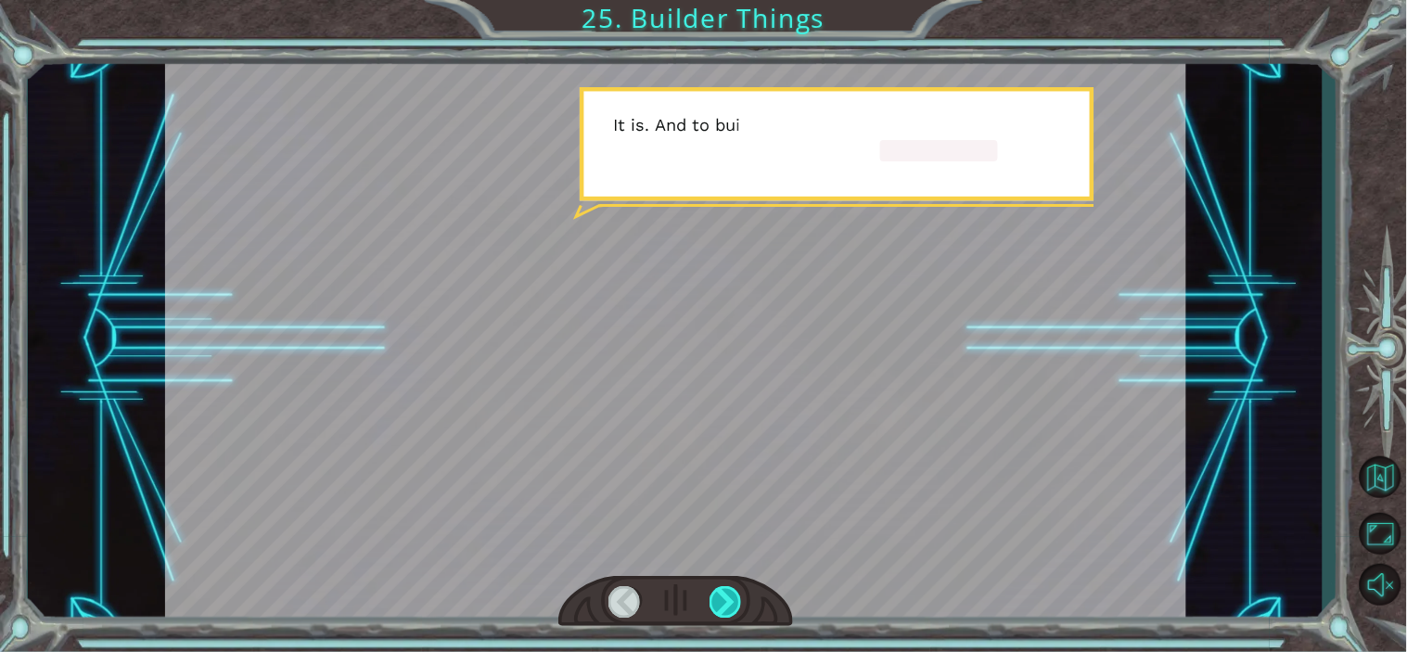
click at [721, 607] on div at bounding box center [725, 601] width 32 height 31
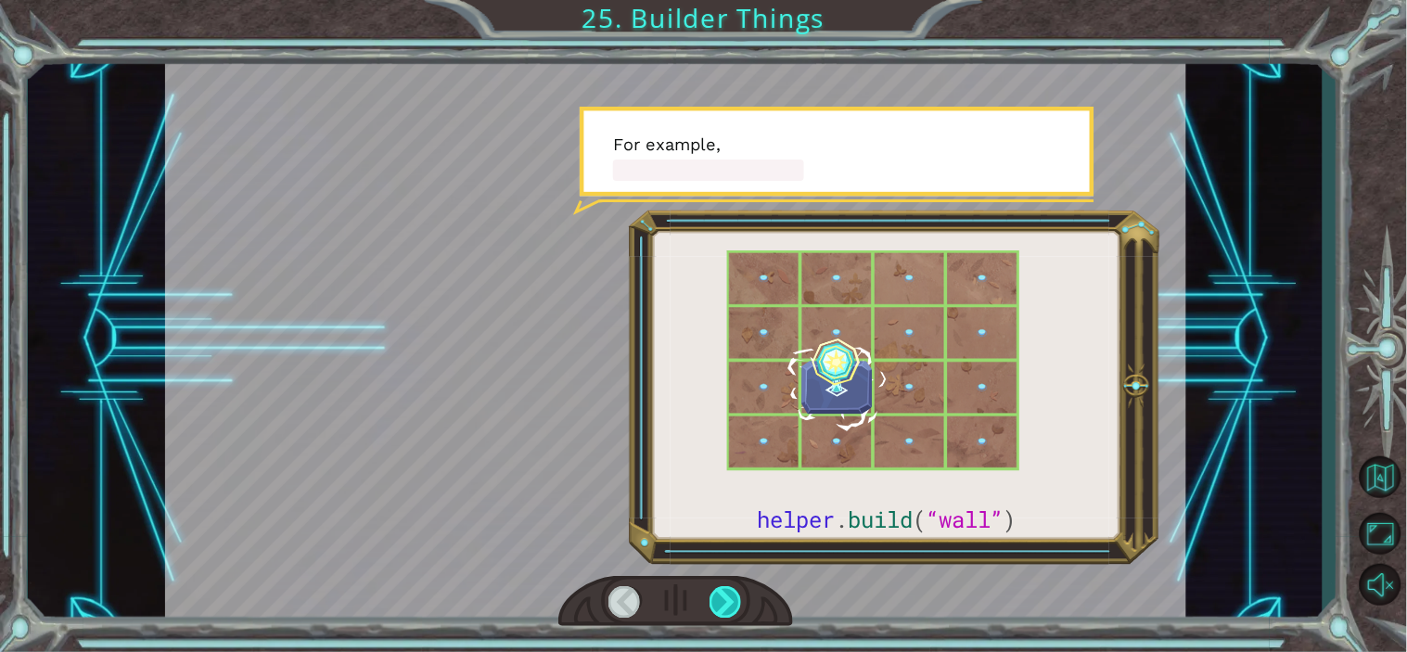
click at [721, 607] on div at bounding box center [725, 601] width 32 height 31
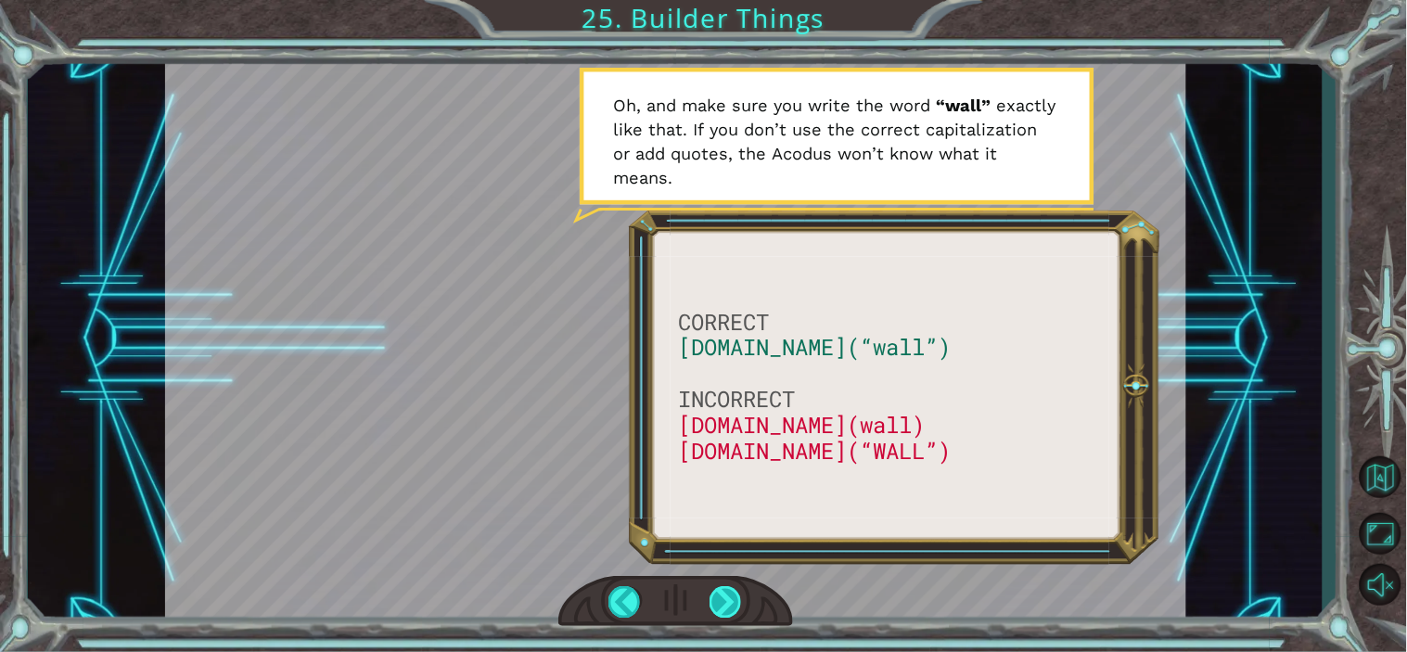
click at [721, 607] on div at bounding box center [725, 601] width 32 height 31
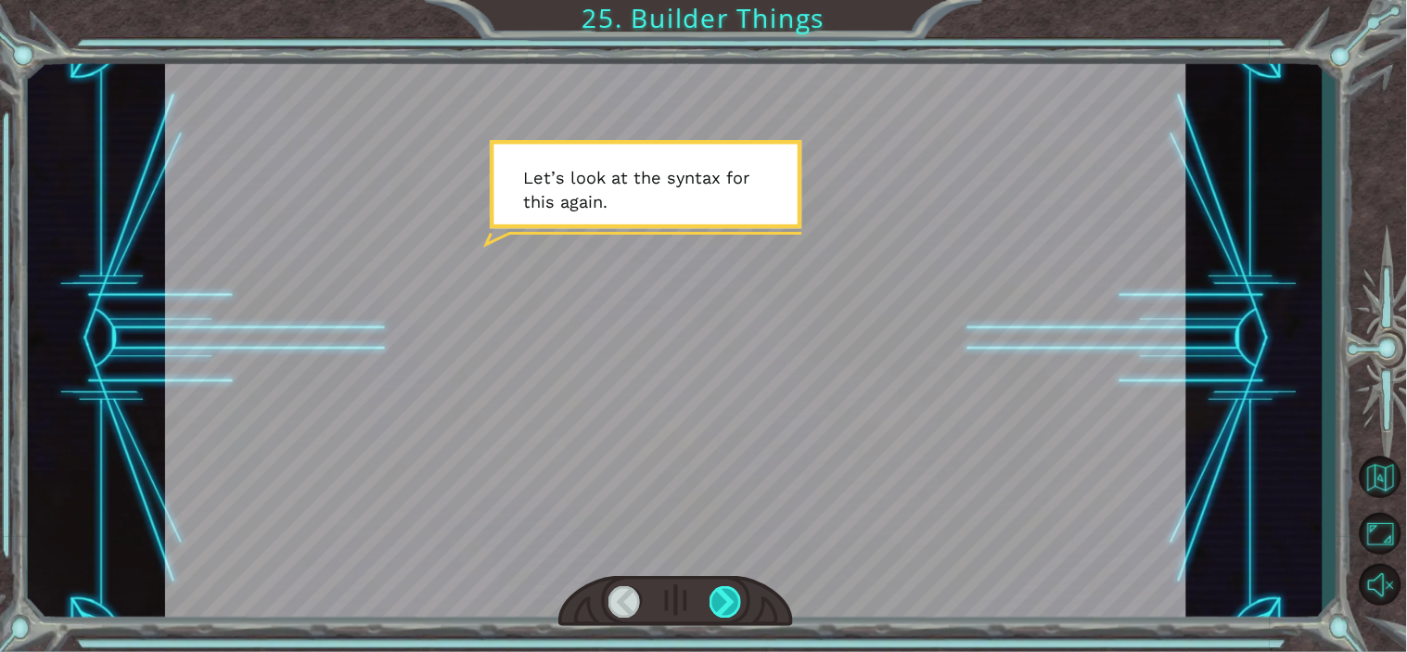
click at [721, 607] on div at bounding box center [725, 601] width 32 height 31
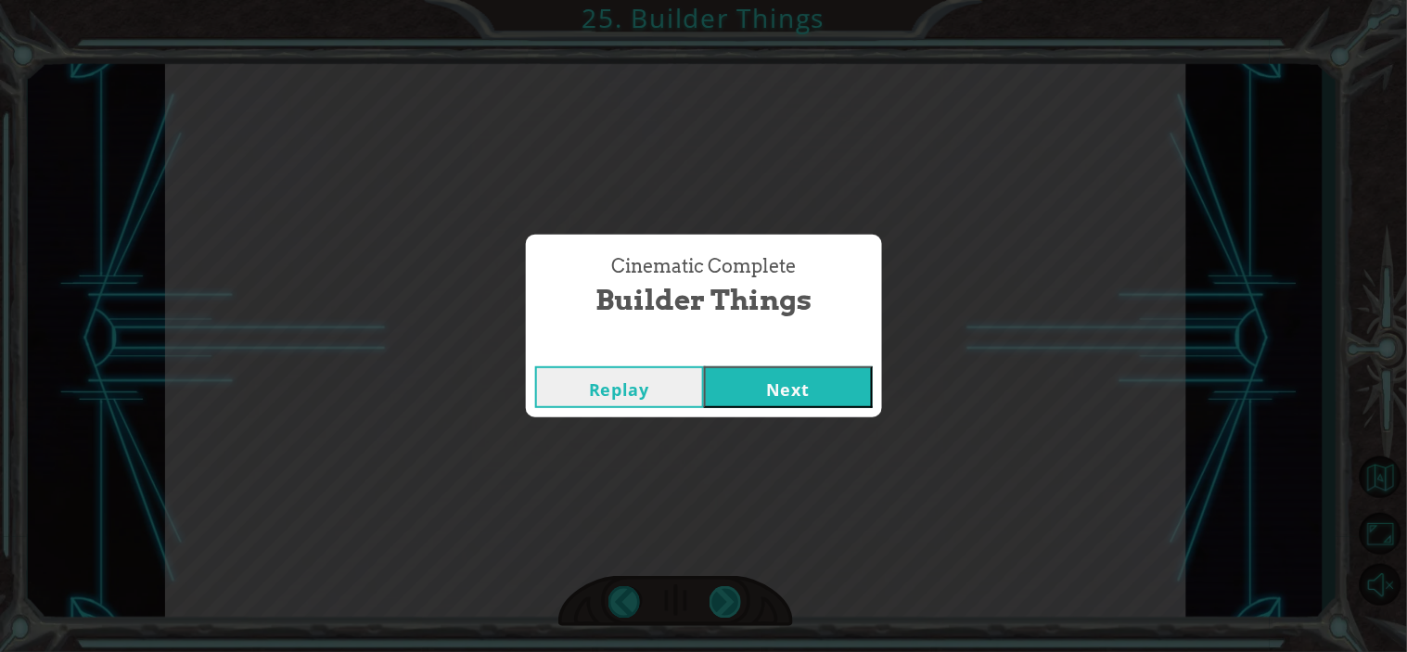
click at [721, 607] on div "Cinematic Complete Builder Things Replay Next" at bounding box center [703, 326] width 1407 height 652
click at [786, 380] on button "Next" at bounding box center [788, 387] width 169 height 42
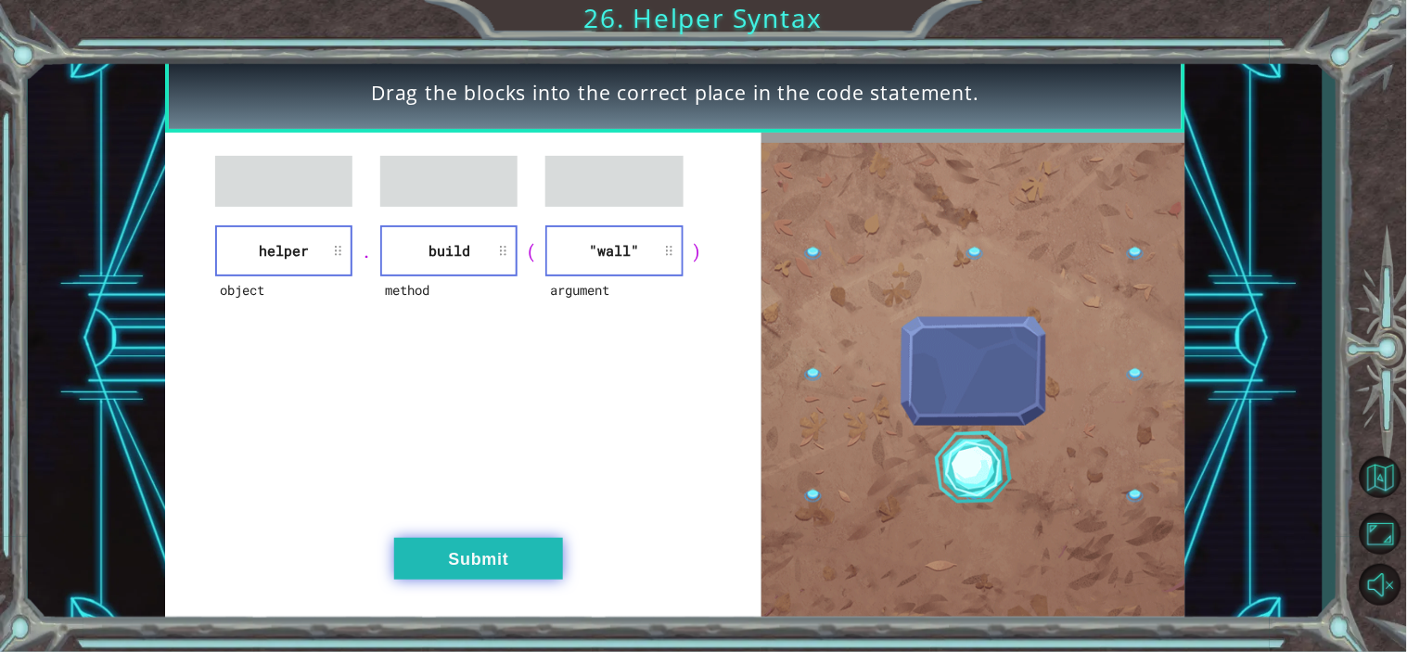
click at [484, 551] on button "Submit" at bounding box center [478, 559] width 169 height 42
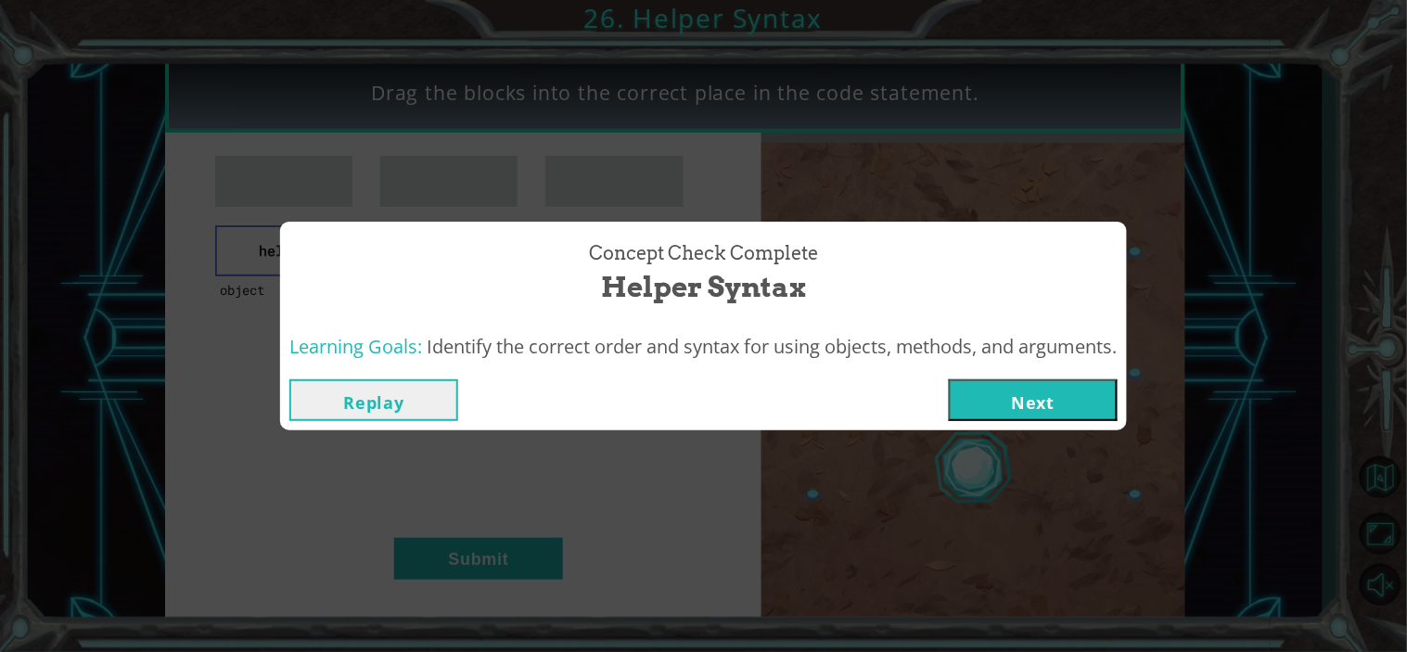
click at [1037, 375] on div "Replay Next" at bounding box center [703, 400] width 847 height 60
click at [1043, 402] on button "Next" at bounding box center [1033, 400] width 169 height 42
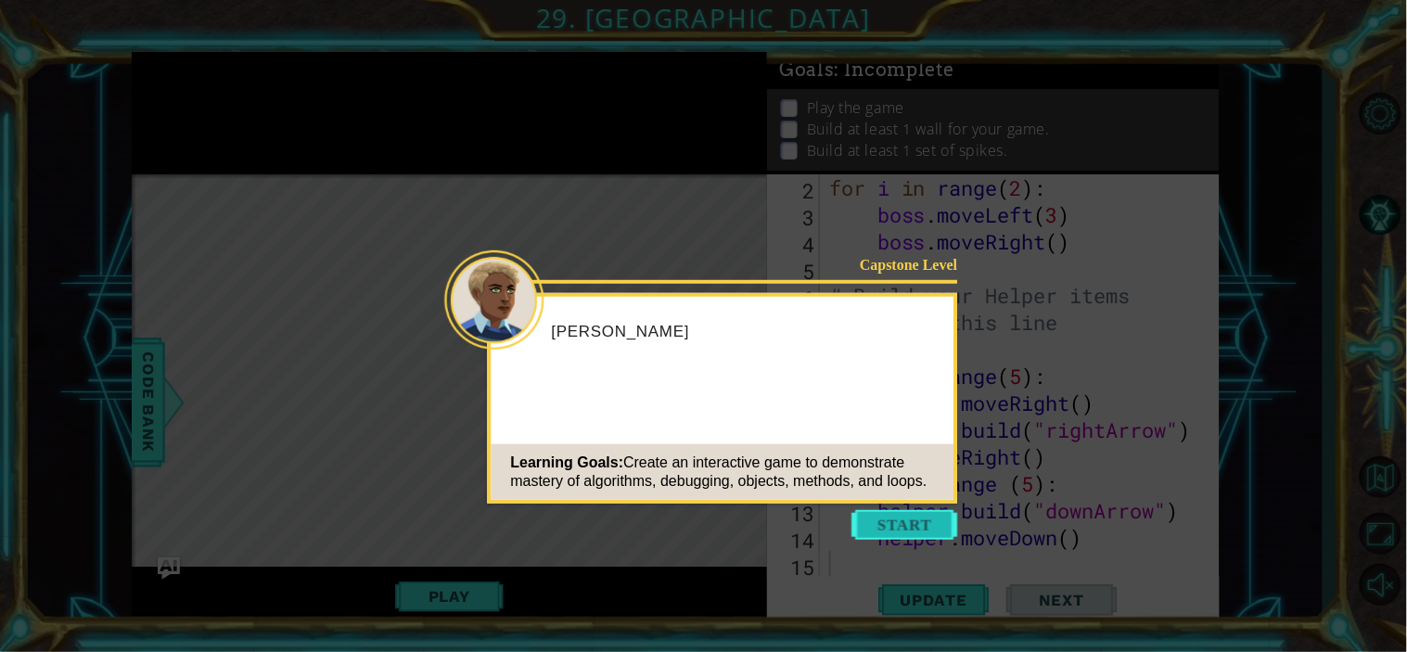
scroll to position [80, 0]
click at [883, 529] on button "Start" at bounding box center [905, 525] width 106 height 30
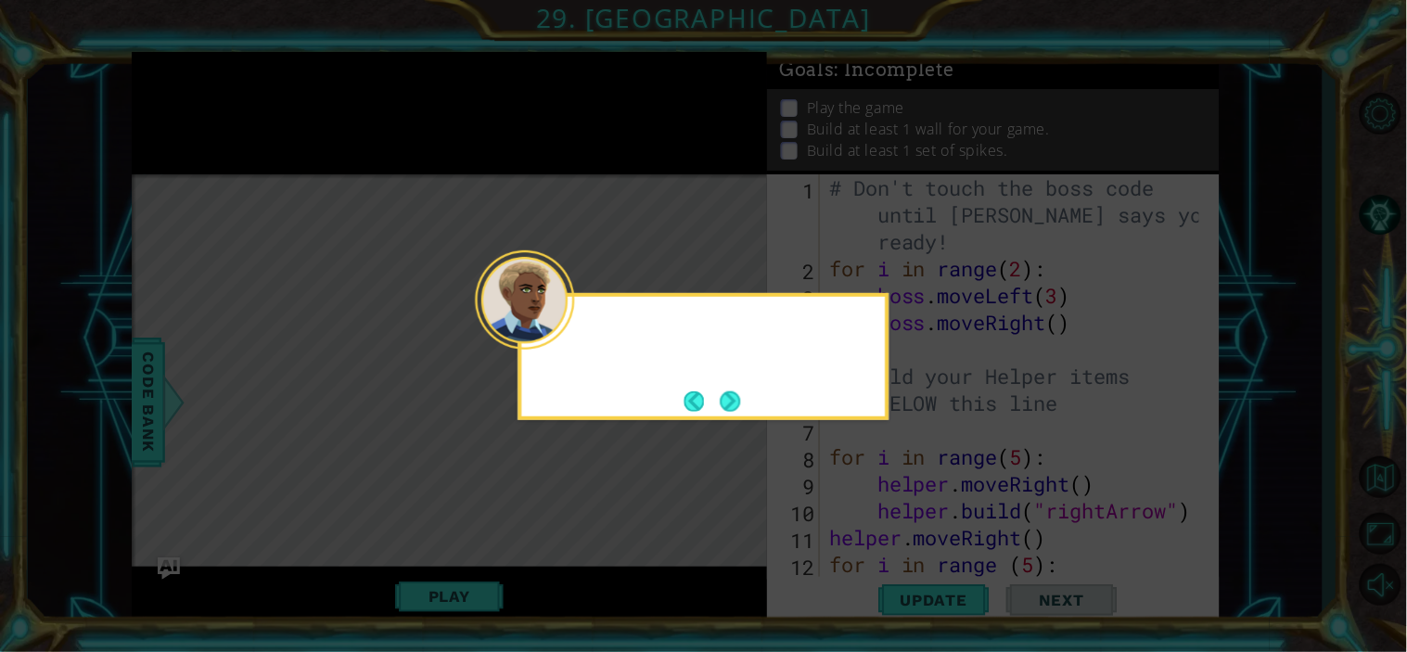
scroll to position [0, 0]
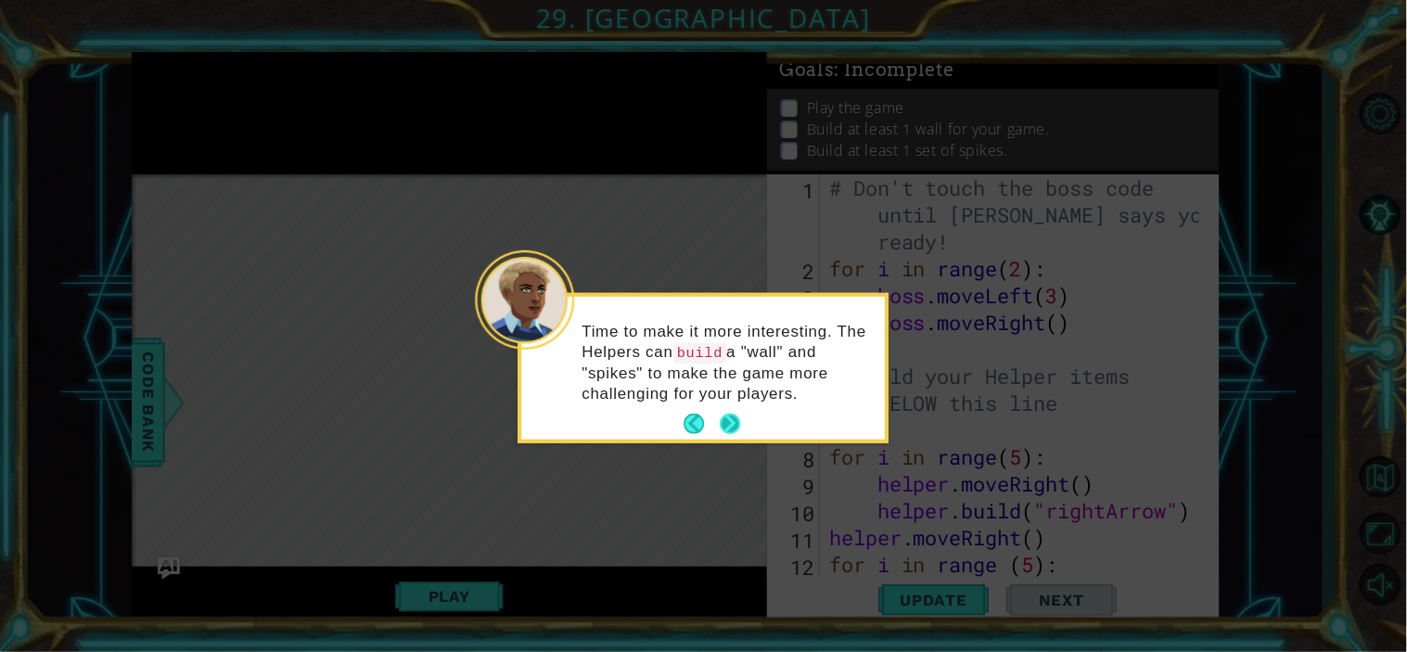
click at [731, 424] on button "Next" at bounding box center [730, 424] width 20 height 20
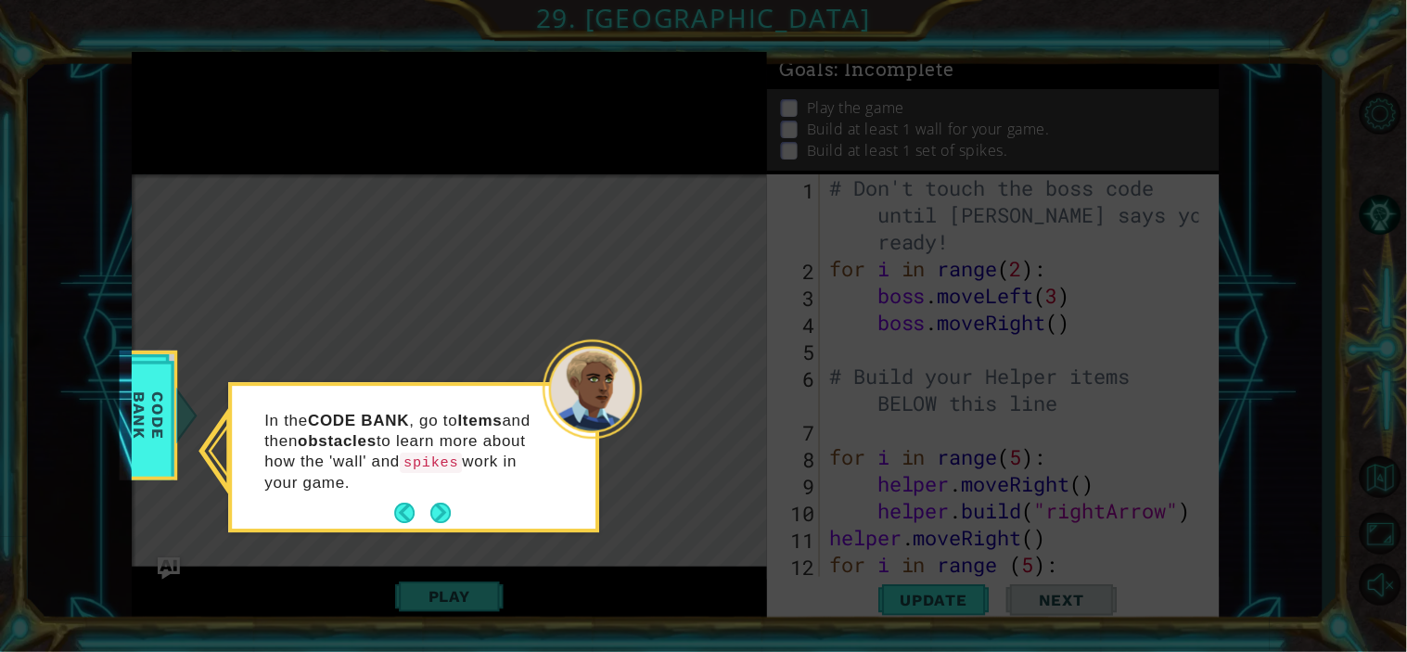
click at [440, 491] on p "In the CODE BANK , go to Items and then obstacles to learn more about how the '…" at bounding box center [402, 452] width 277 height 83
click at [440, 516] on button "Next" at bounding box center [440, 513] width 20 height 20
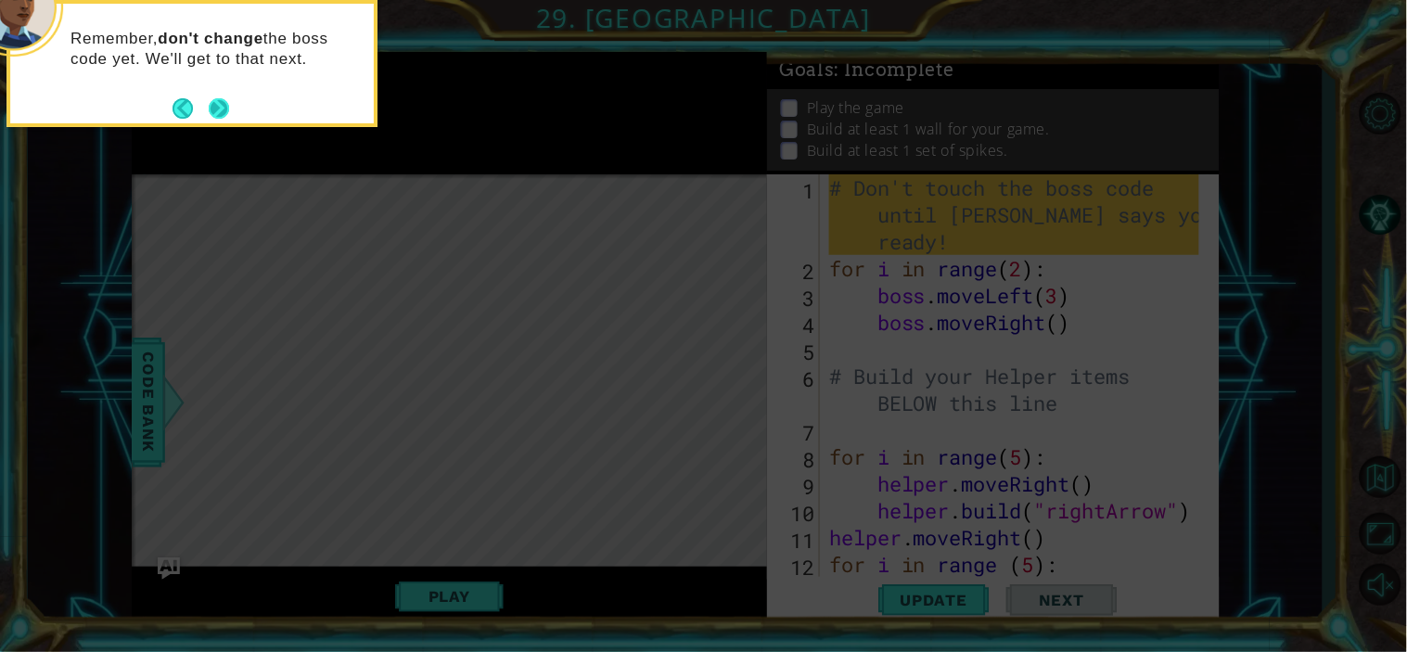
click at [225, 119] on footer at bounding box center [200, 109] width 57 height 28
click at [209, 98] on button "Next" at bounding box center [219, 108] width 20 height 20
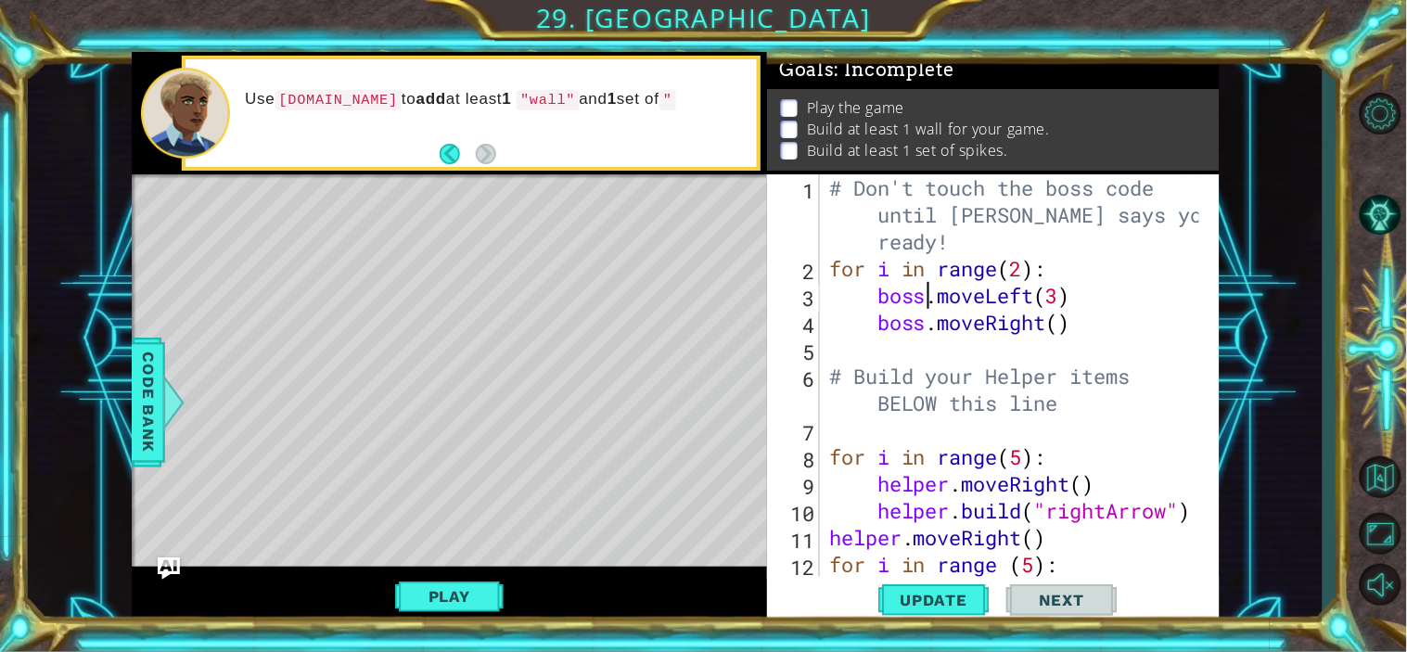
click at [924, 303] on div "# Don't touch the boss code until [PERSON_NAME] says you're ready! for i in ran…" at bounding box center [1016, 429] width 383 height 511
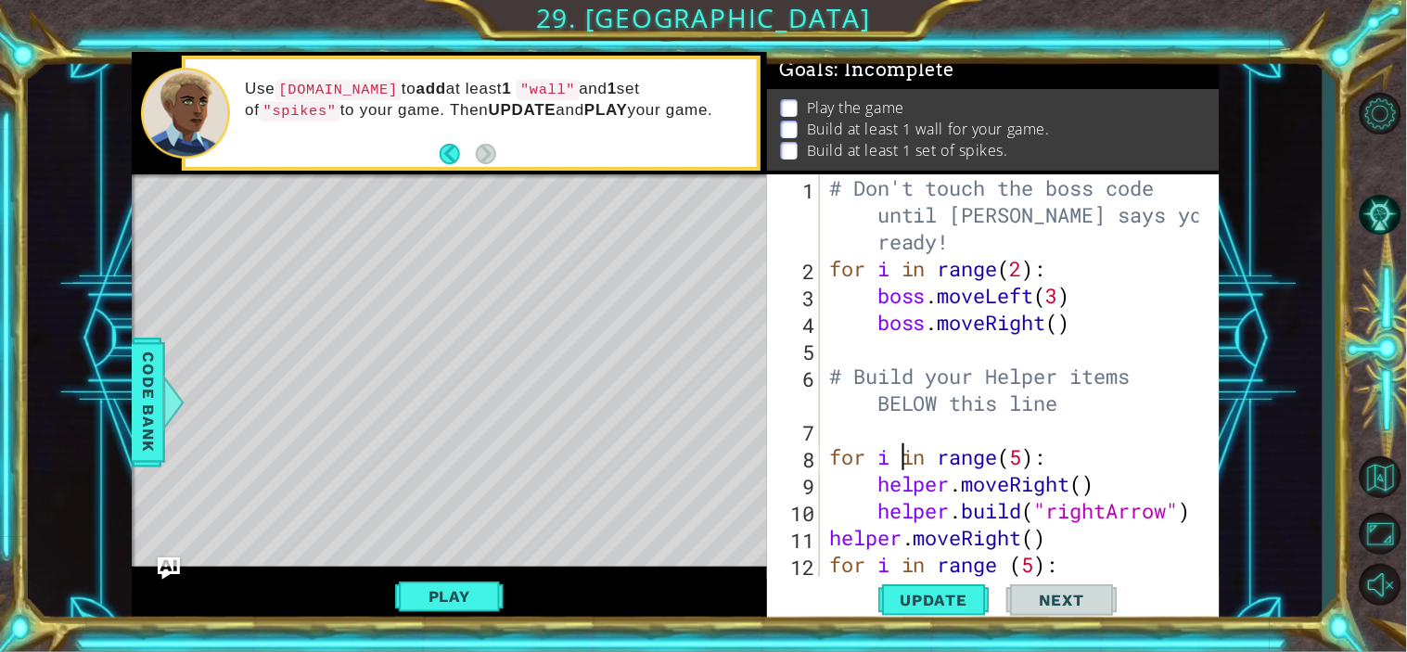
click at [901, 464] on div "# Don't touch the boss code until [PERSON_NAME] says you're ready! for i in ran…" at bounding box center [1016, 429] width 383 height 511
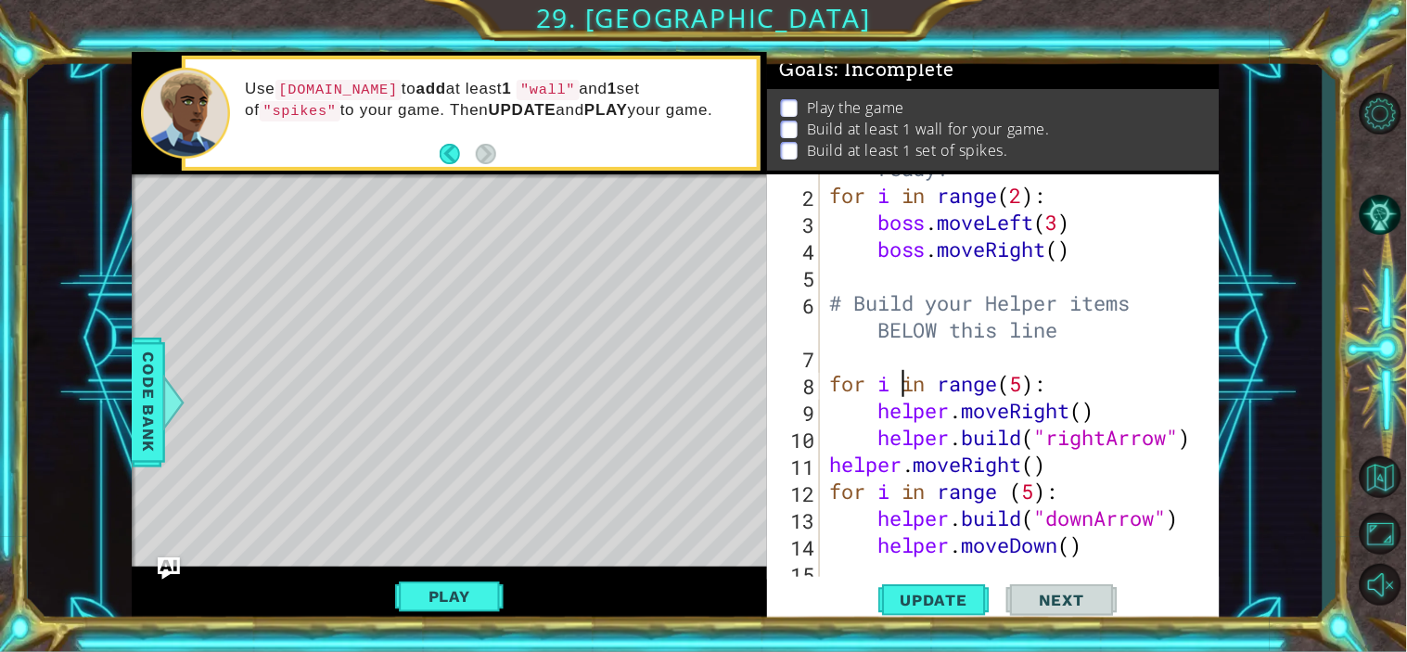
scroll to position [80, 0]
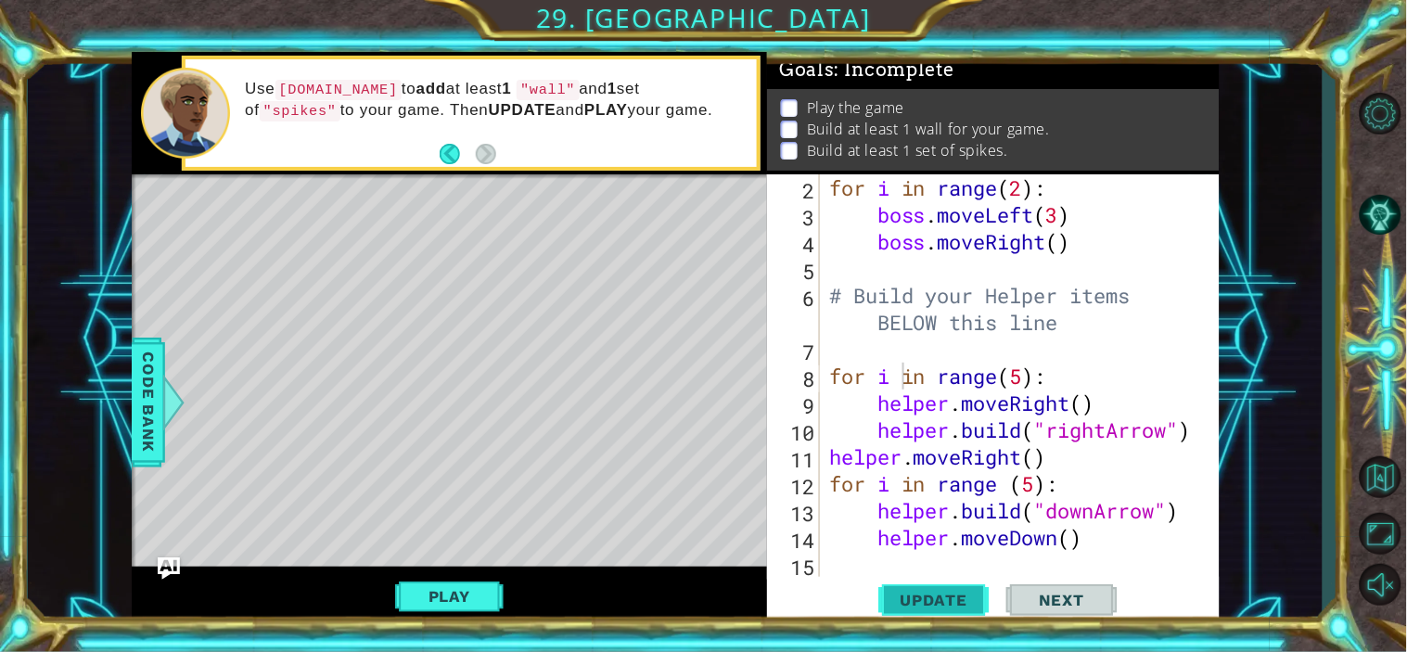
click at [930, 584] on button "Update" at bounding box center [933, 599] width 111 height 45
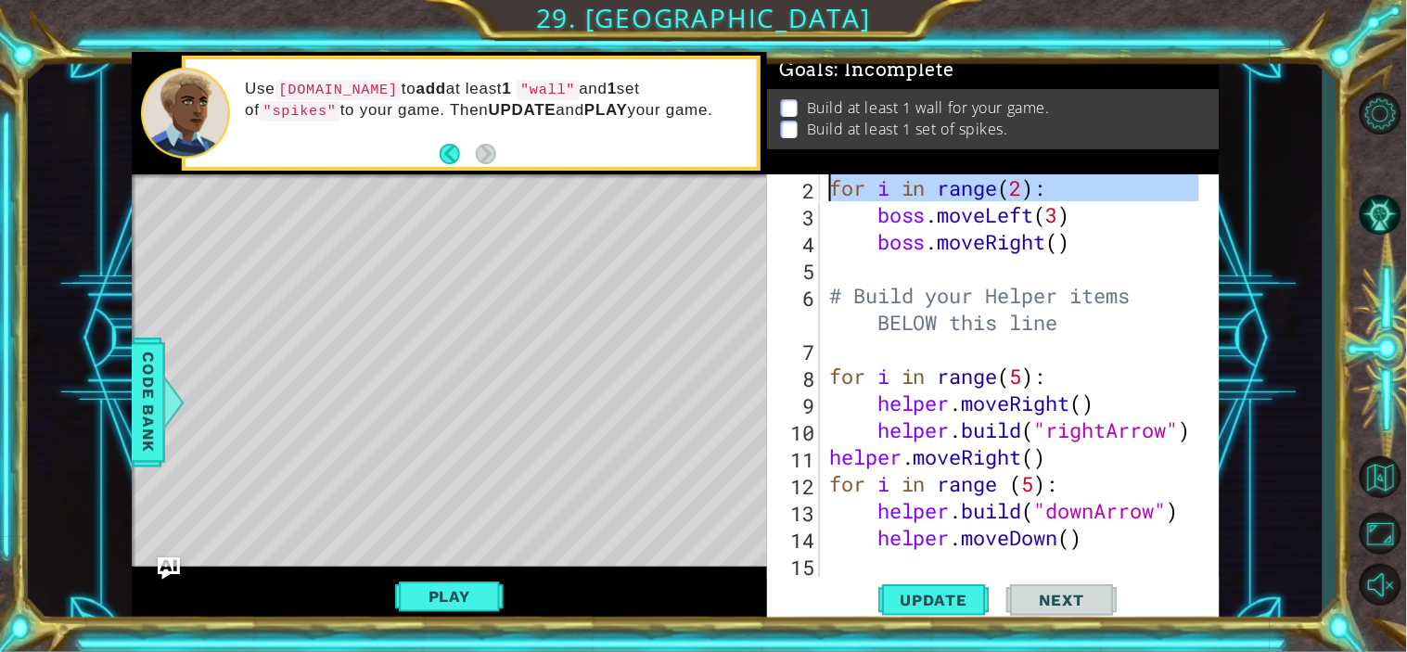
click at [816, 195] on div "2" at bounding box center [795, 190] width 49 height 27
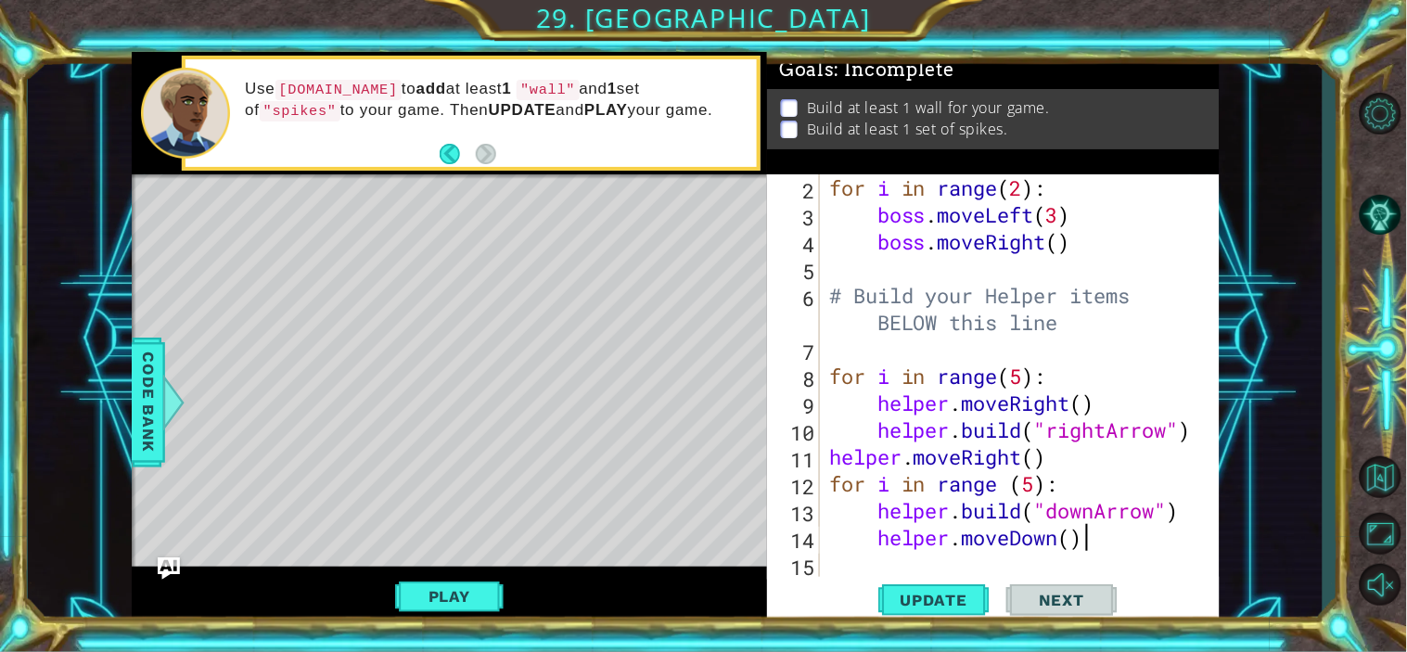
click at [1135, 545] on div "for i in range ( 2 ) : boss . moveLeft ( 3 ) boss . moveRight ( ) # Build your …" at bounding box center [1016, 402] width 383 height 457
type textarea "helper.moveDown()"
click at [790, 121] on p at bounding box center [789, 130] width 17 height 18
click at [1115, 529] on div "for i in range ( 2 ) : boss . moveLeft ( 3 ) boss . moveRight ( ) # Build your …" at bounding box center [1016, 402] width 383 height 457
click at [1022, 358] on div "for i in range ( 2 ) : boss . moveLeft ( 3 ) boss . moveRight ( ) # Build your …" at bounding box center [1016, 402] width 383 height 457
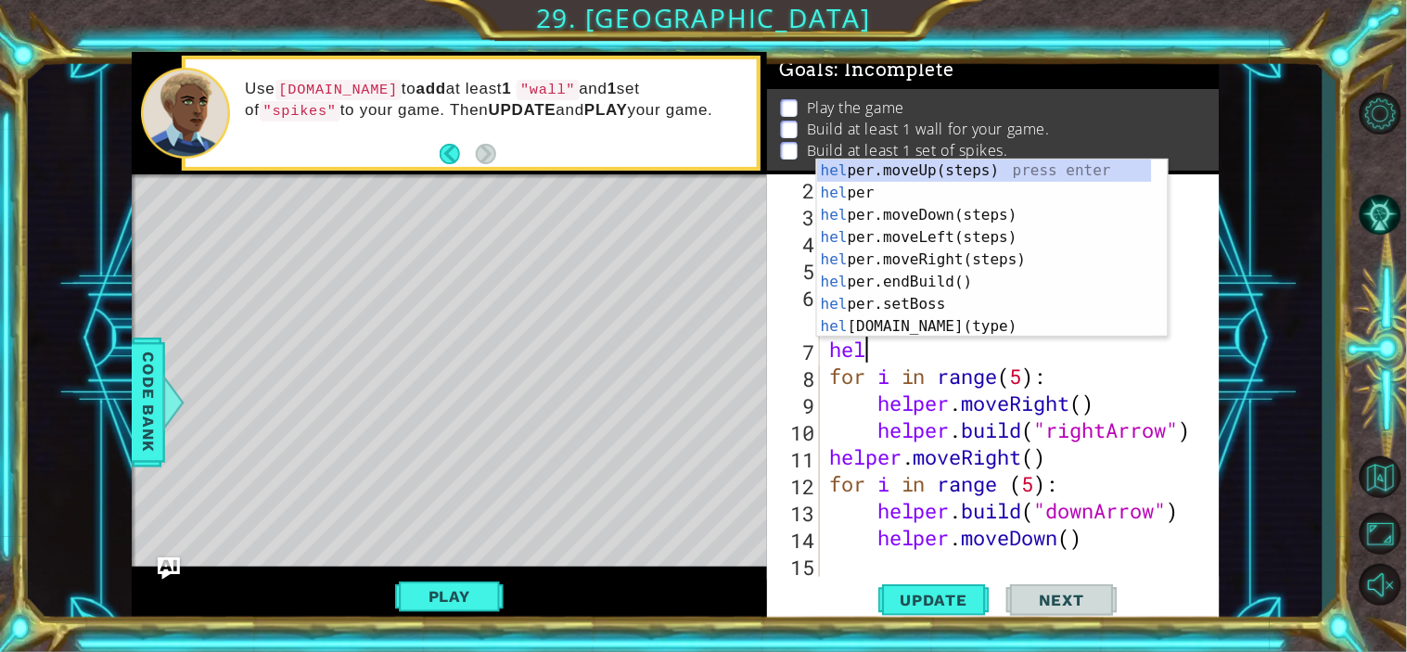
type textarea "help"
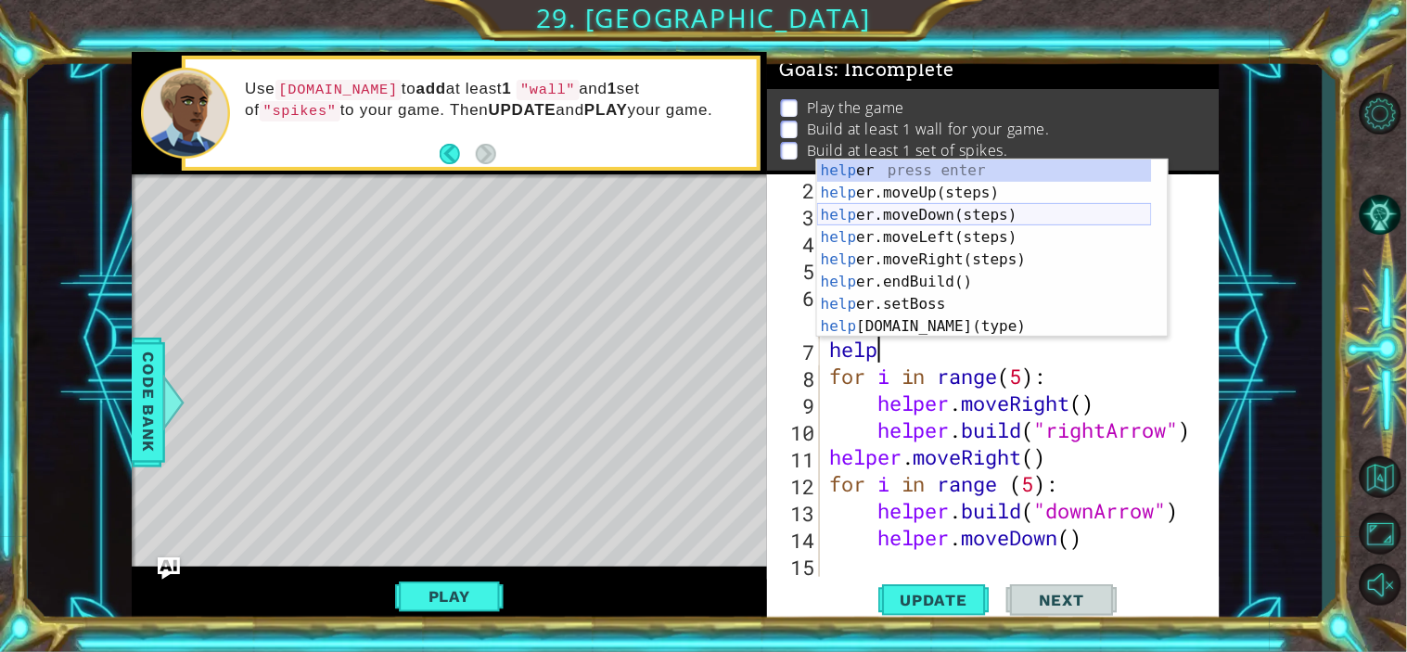
click at [962, 216] on div "help er press enter help er.moveUp(steps) press enter help er.moveDown(steps) p…" at bounding box center [984, 270] width 335 height 223
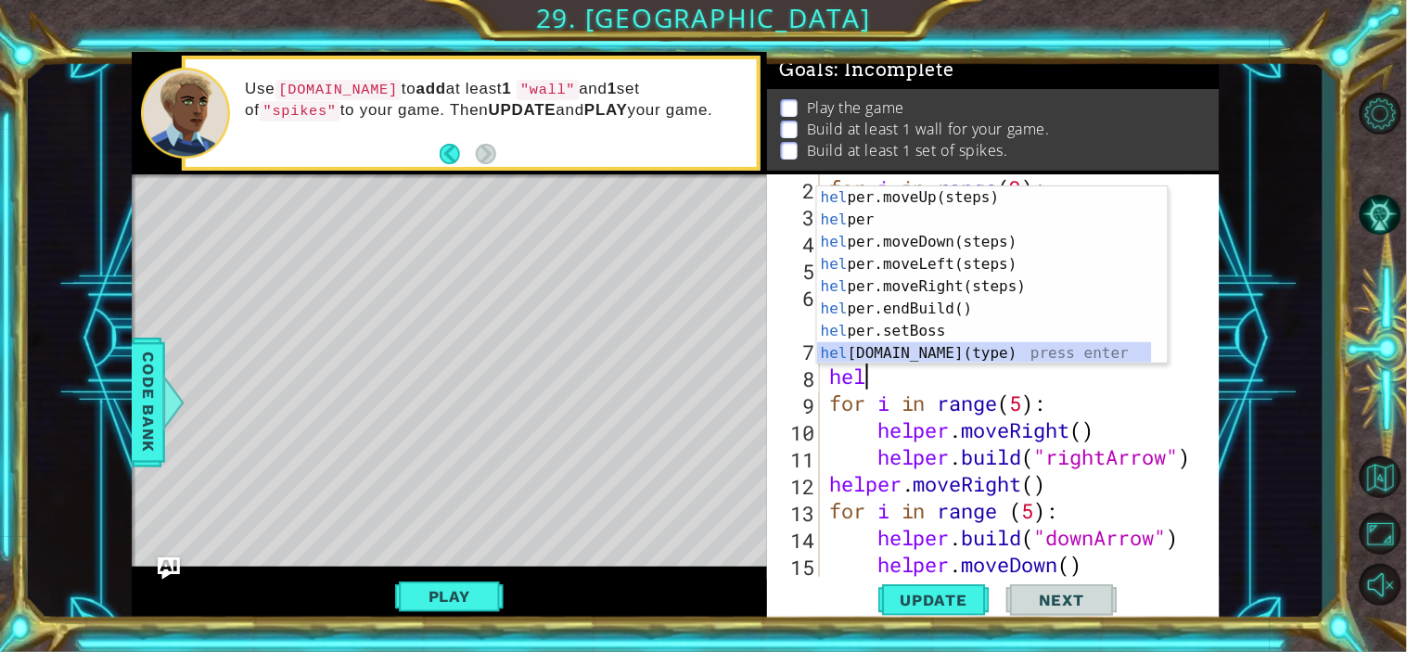
click at [941, 351] on div "hel per.moveUp(steps) press enter hel per press enter hel per.moveDown(steps) p…" at bounding box center [984, 297] width 335 height 223
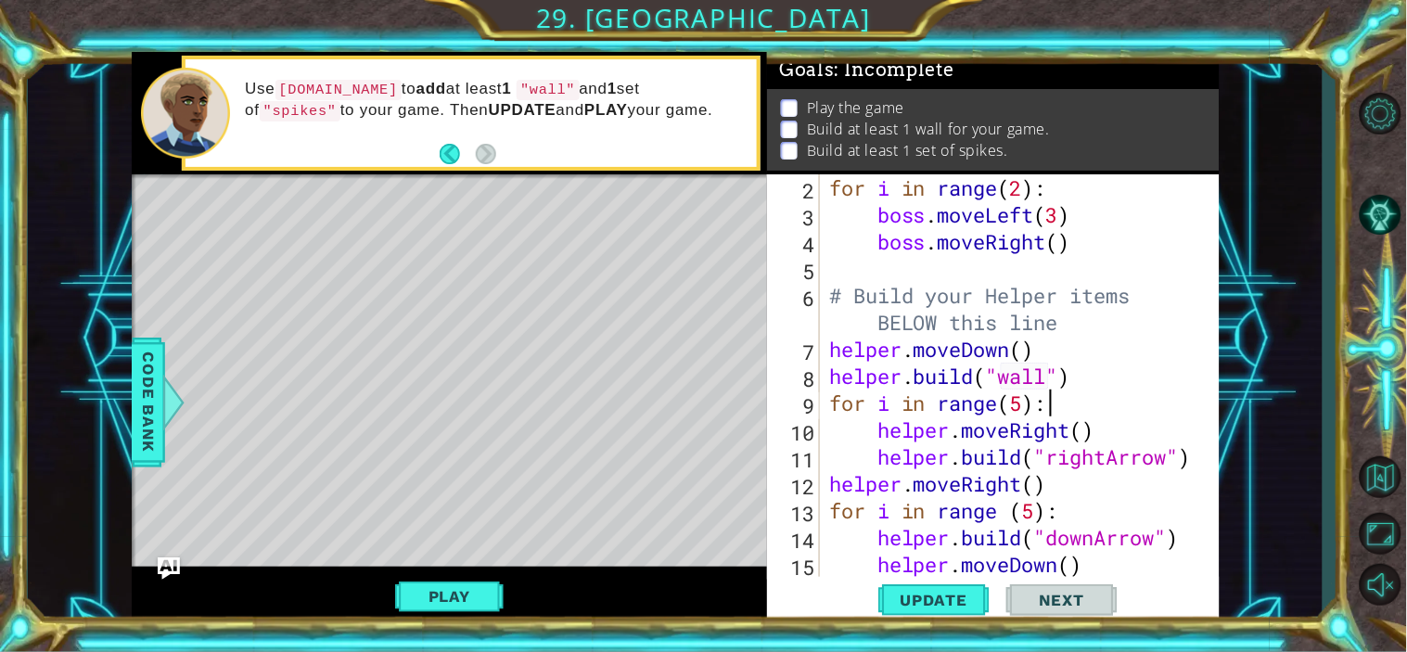
click at [1098, 390] on div "for i in range ( 2 ) : boss . moveLeft ( 3 ) boss . moveRight ( ) # Build your …" at bounding box center [1016, 402] width 383 height 457
click at [1097, 368] on div "for i in range ( 2 ) : boss . moveLeft ( 3 ) boss . moveRight ( ) # Build your …" at bounding box center [1016, 402] width 383 height 457
type textarea "[DOMAIN_NAME]("wall")"
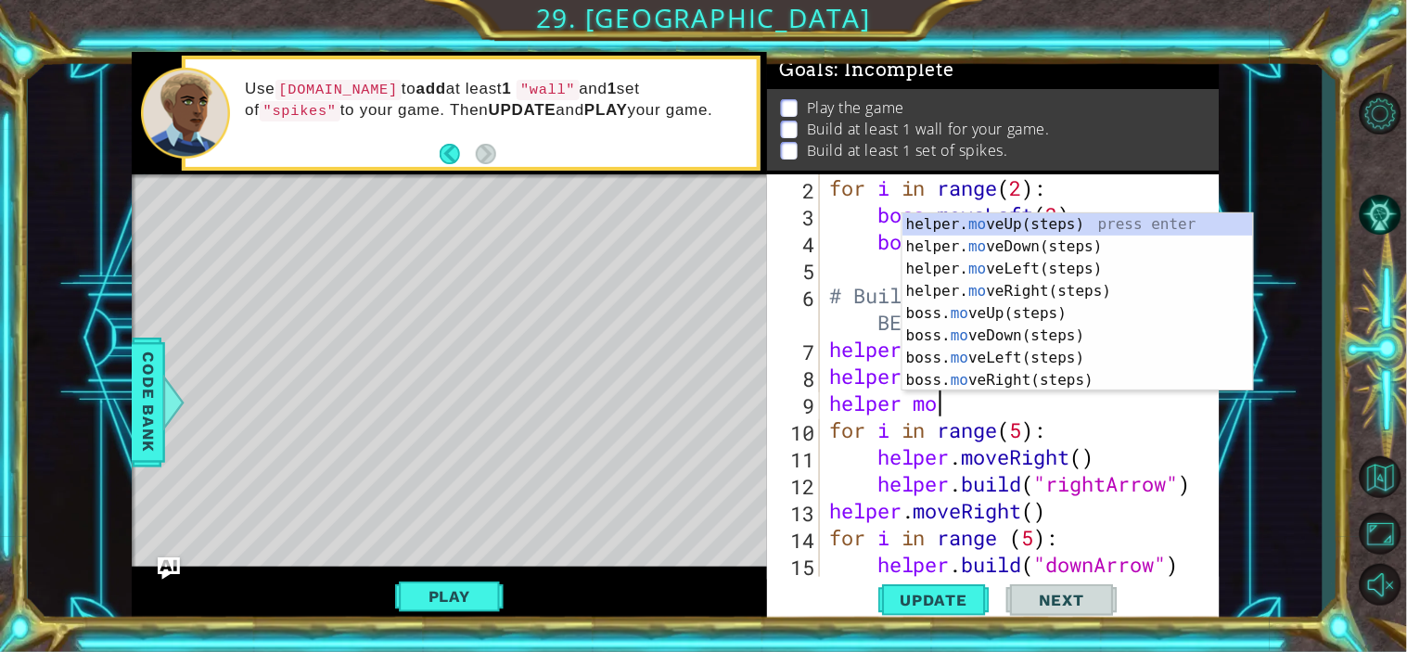
scroll to position [0, 4]
type textarea "helper move"
click at [1008, 280] on div "helper. move Up(steps) press enter helper. move Down(steps) press enter helper.…" at bounding box center [1077, 324] width 351 height 223
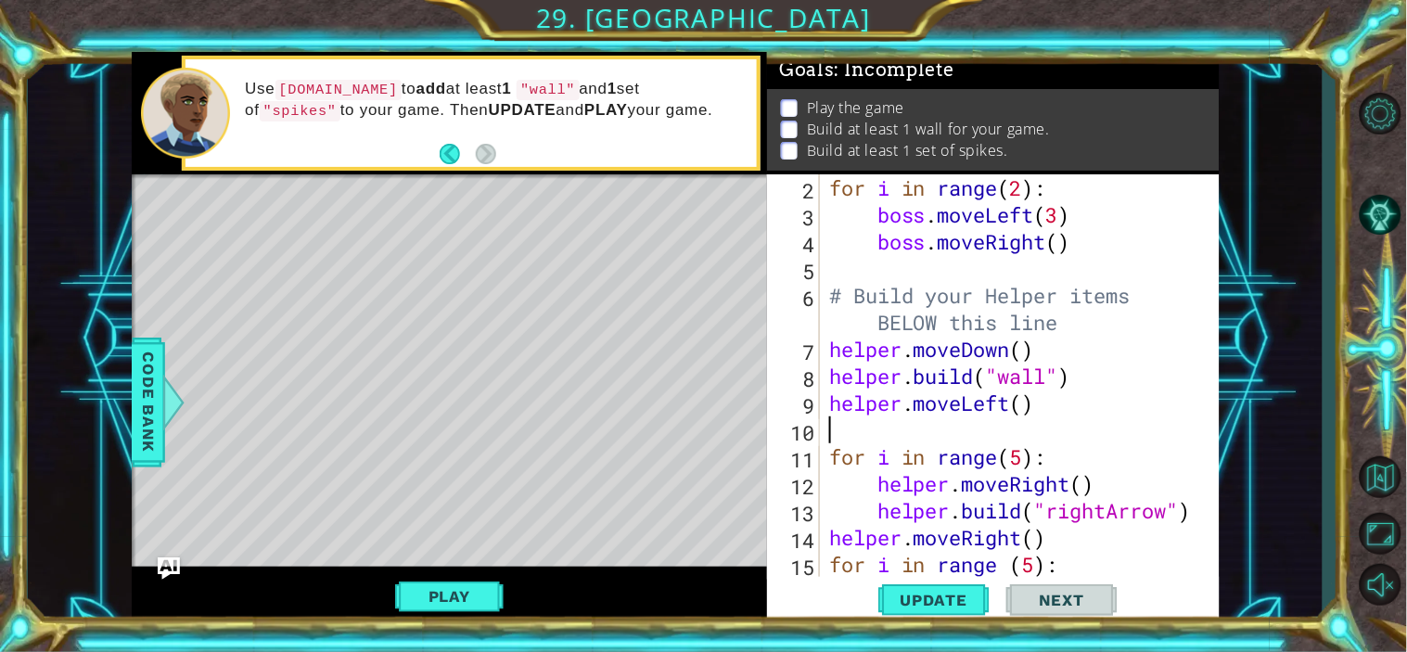
scroll to position [0, 0]
click at [1017, 405] on div "for i in range ( 2 ) : boss . moveLeft ( 3 ) boss . moveRight ( ) # Build your …" at bounding box center [1016, 402] width 383 height 457
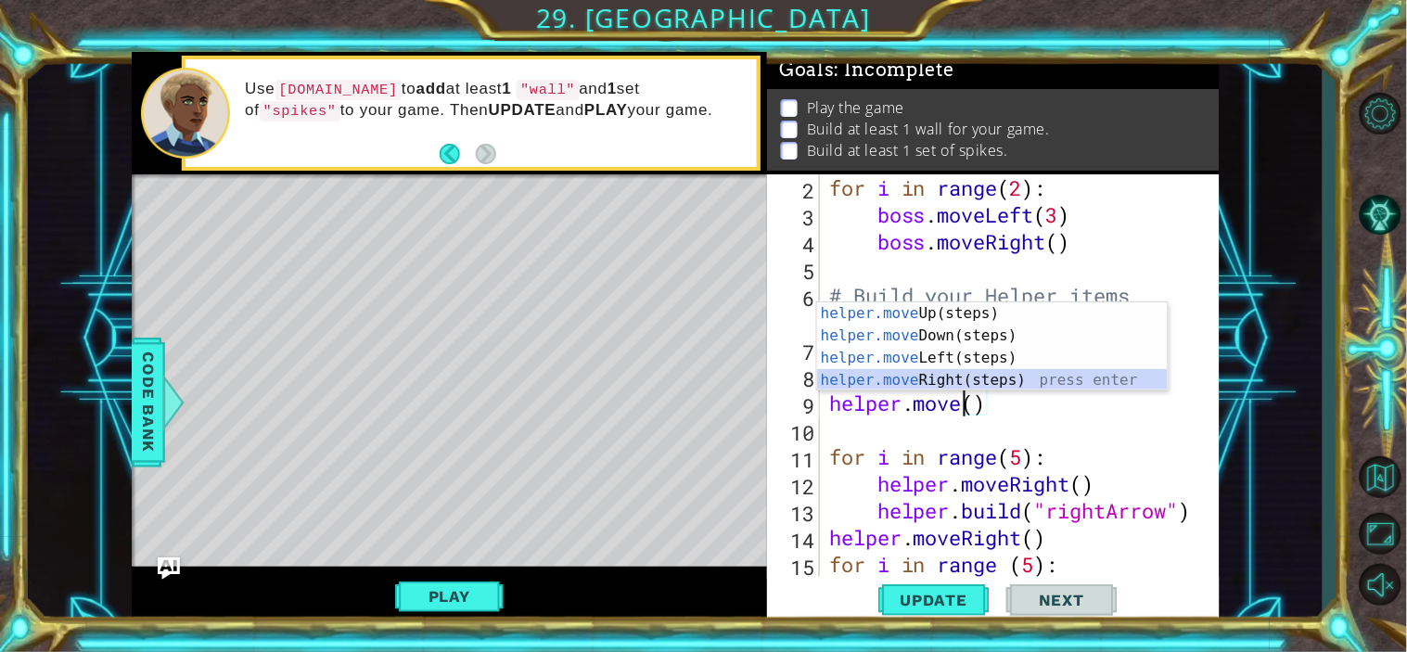
click at [997, 381] on div "helper.move Up(steps) press enter helper.move Down(steps) press enter helper.mo…" at bounding box center [992, 369] width 351 height 134
type textarea "helper.moveRight"
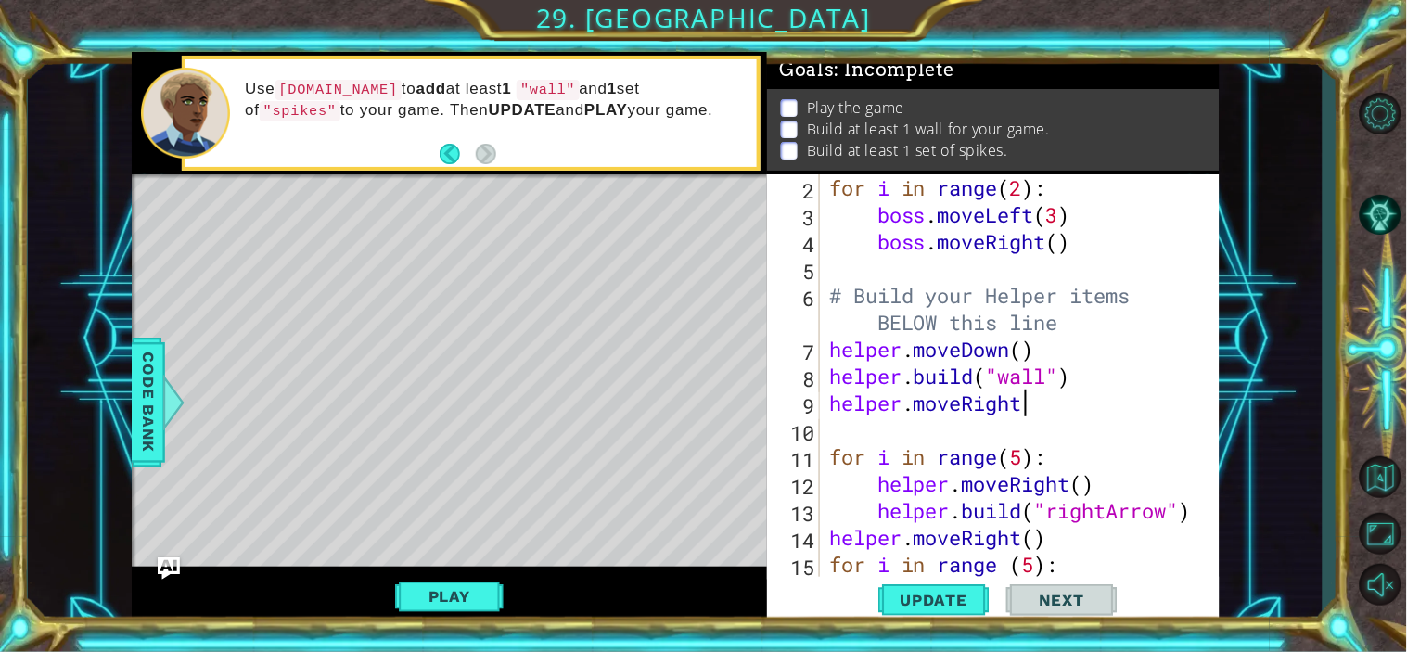
click at [1035, 404] on div "for i in range ( 2 ) : boss . moveLeft ( 3 ) boss . moveRight ( ) # Build your …" at bounding box center [1016, 402] width 383 height 457
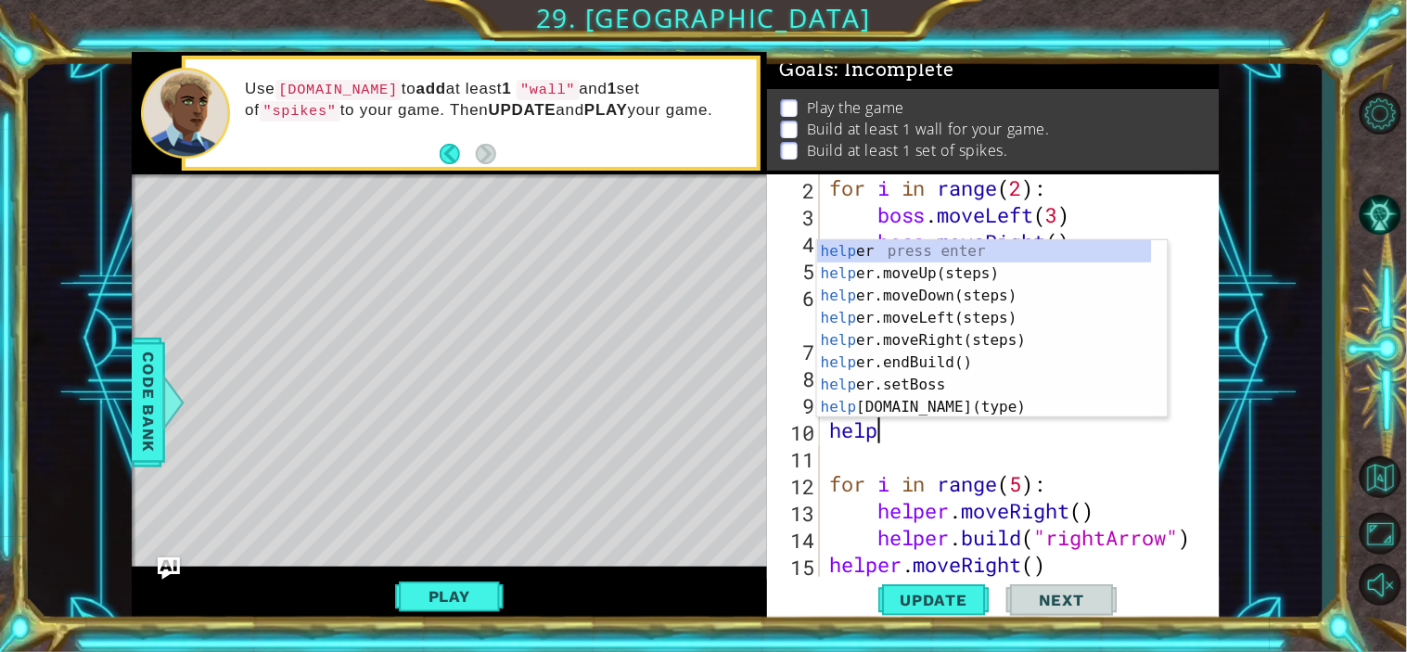
scroll to position [0, 1]
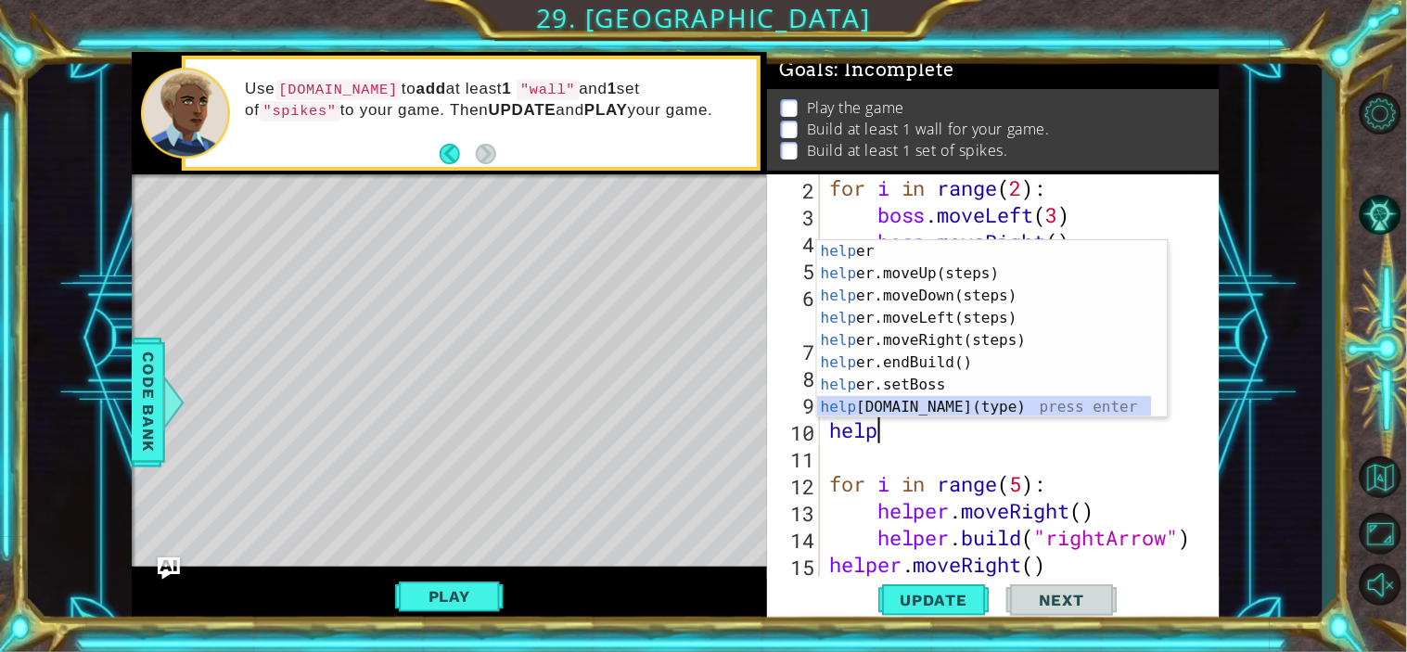
click at [902, 403] on div "help er press enter help er.moveUp(steps) press enter help er.moveDown(steps) p…" at bounding box center [984, 351] width 335 height 223
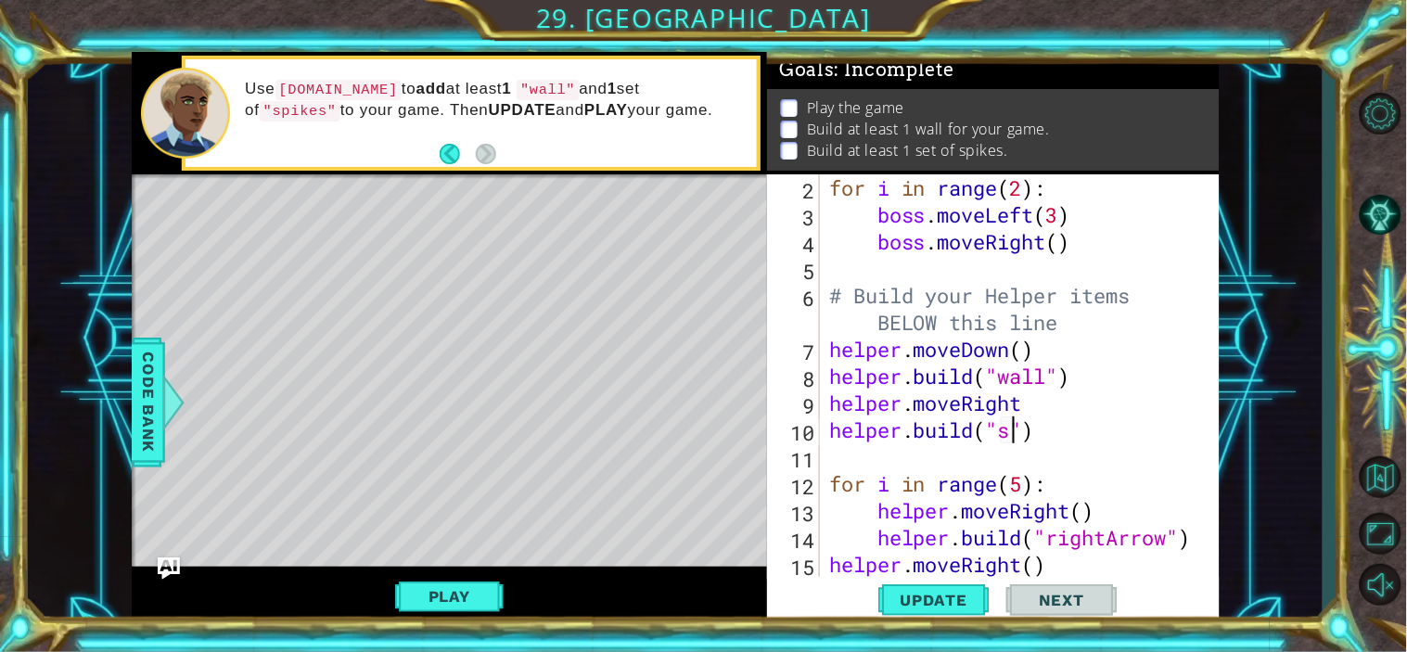
scroll to position [0, 9]
type textarea "[DOMAIN_NAME]("spikes")"
click at [855, 458] on div "for i in range ( 2 ) : boss . moveLeft ( 3 ) boss . moveRight ( ) # Build your …" at bounding box center [1016, 402] width 383 height 457
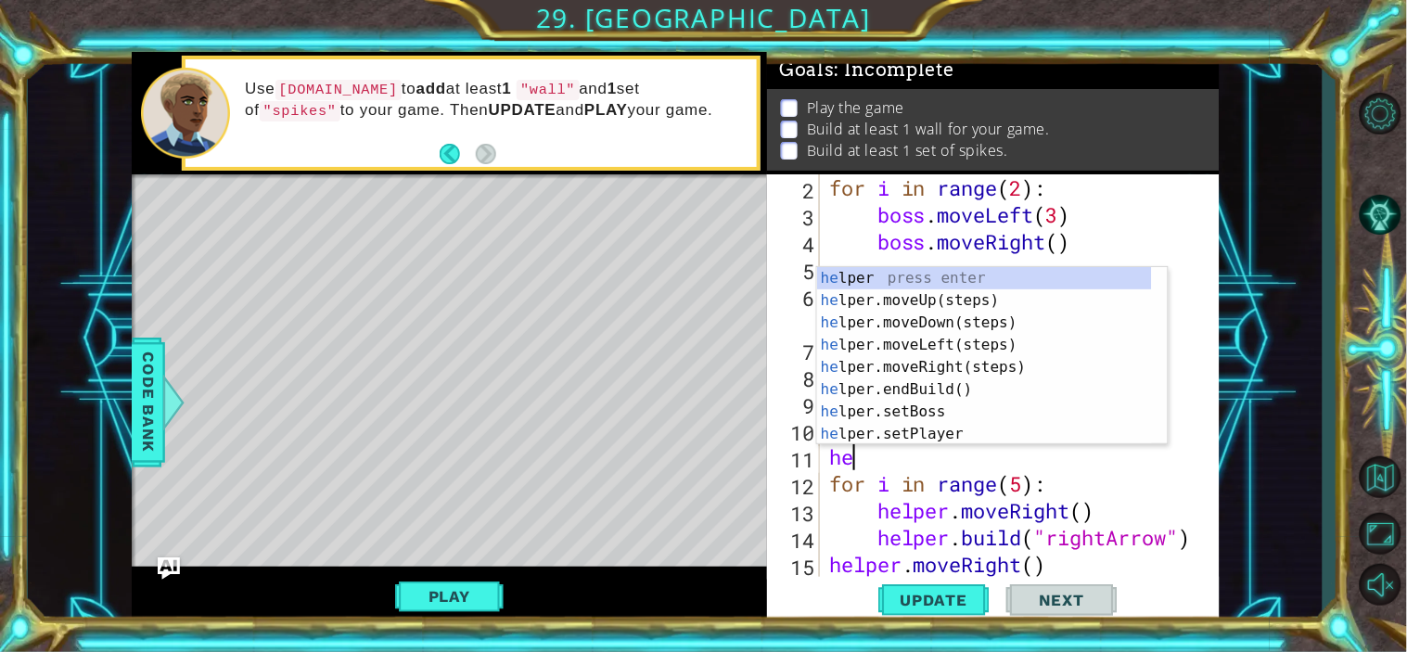
type textarea "h"
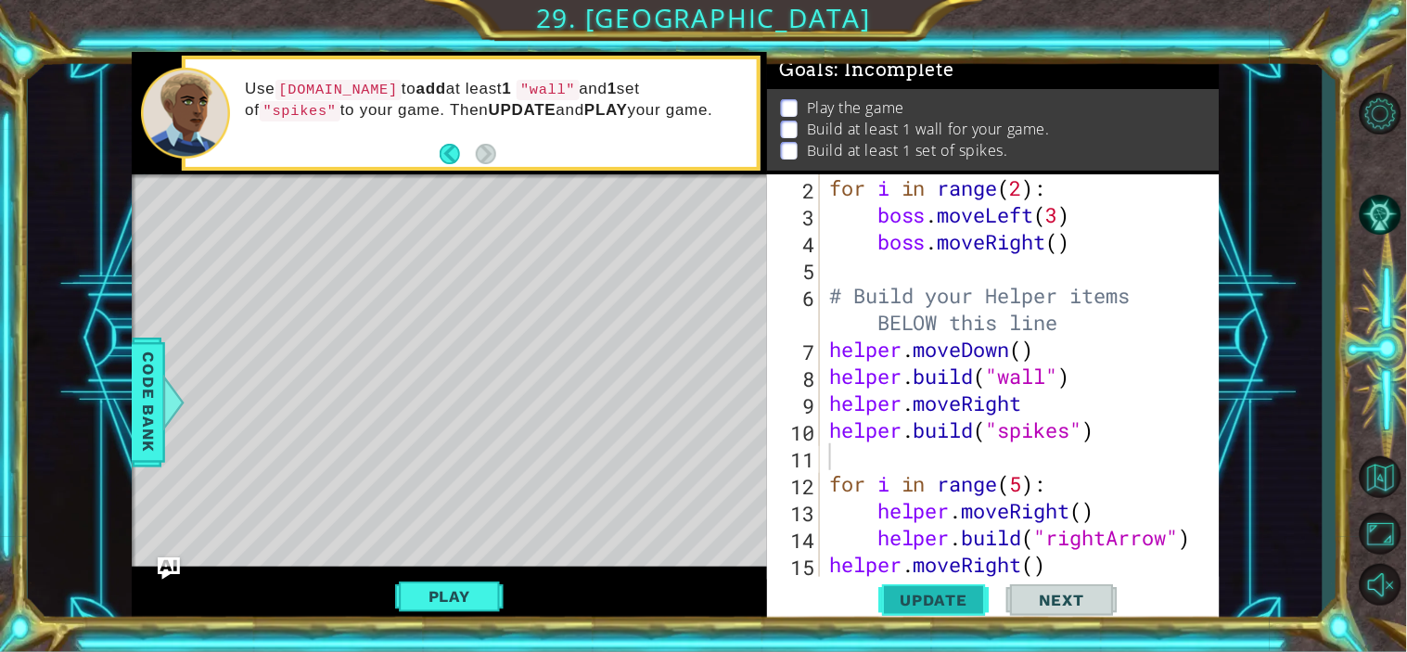
click at [899, 591] on span "Update" at bounding box center [934, 600] width 105 height 19
click at [439, 598] on button "Play" at bounding box center [449, 596] width 108 height 35
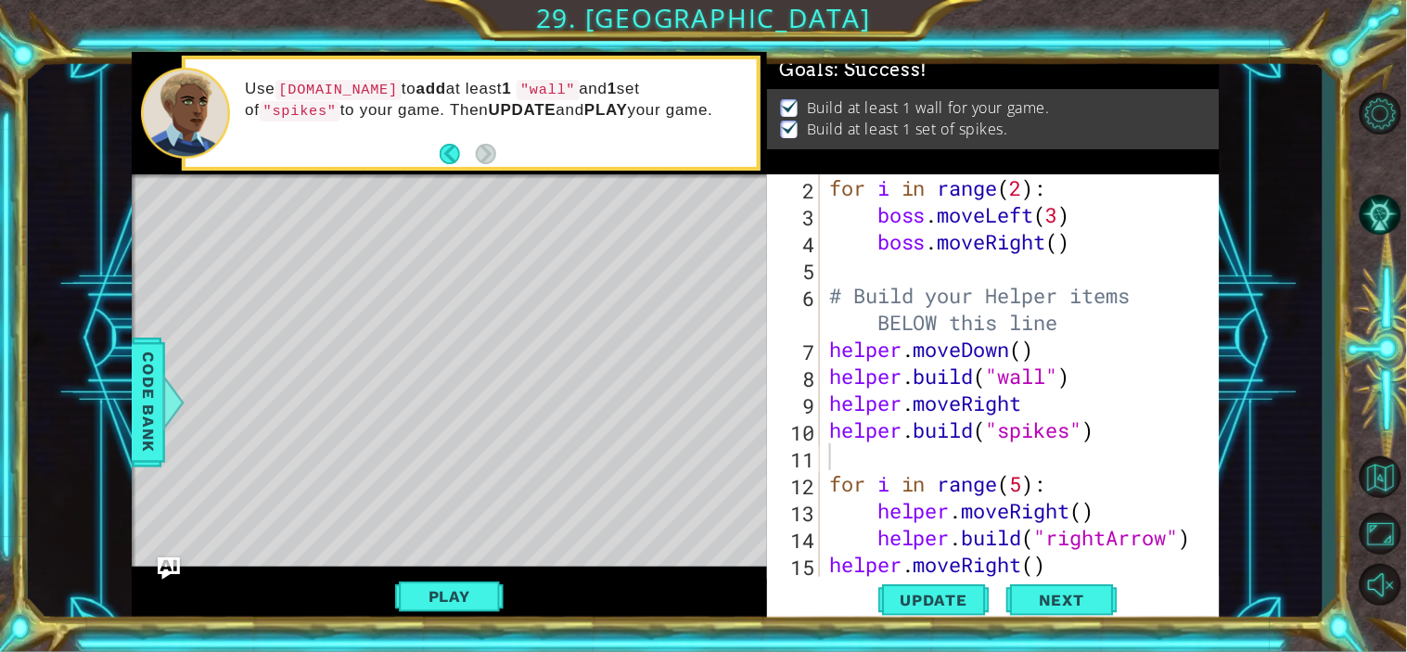
scroll to position [1, 0]
type textarea "[DOMAIN_NAME]("spikes")"
click at [1128, 440] on div "for i in range ( 2 ) : boss . moveLeft ( 3 ) boss . moveRight ( ) # Build your …" at bounding box center [1016, 402] width 383 height 457
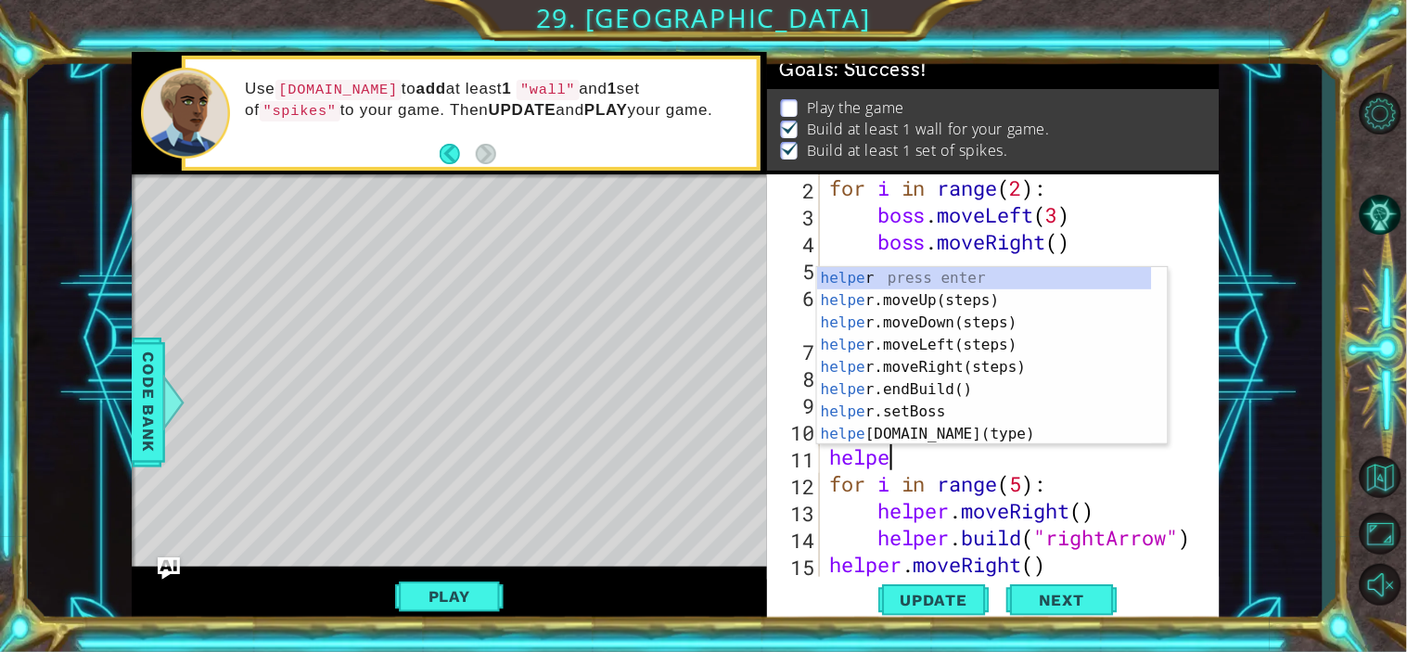
type textarea "helper"
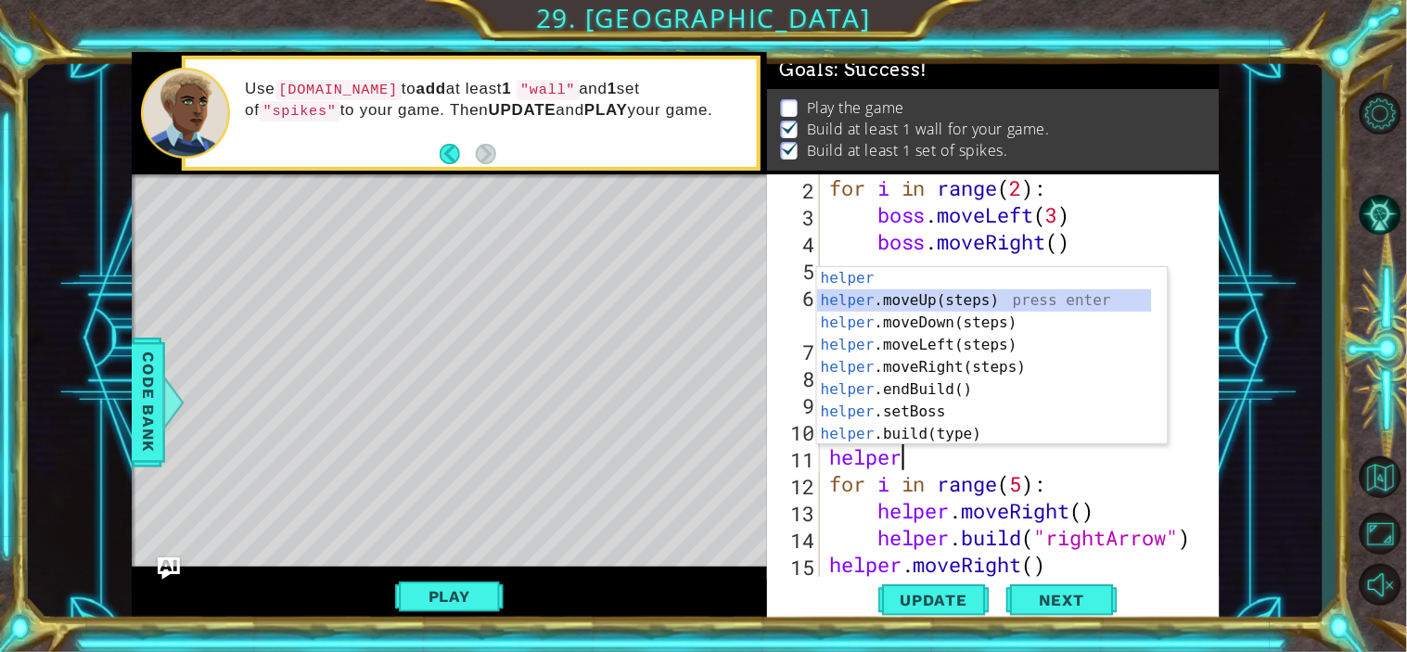
click at [1052, 304] on div "helper press enter helper .moveUp(steps) press enter helper .moveDown(steps) pr…" at bounding box center [984, 378] width 335 height 223
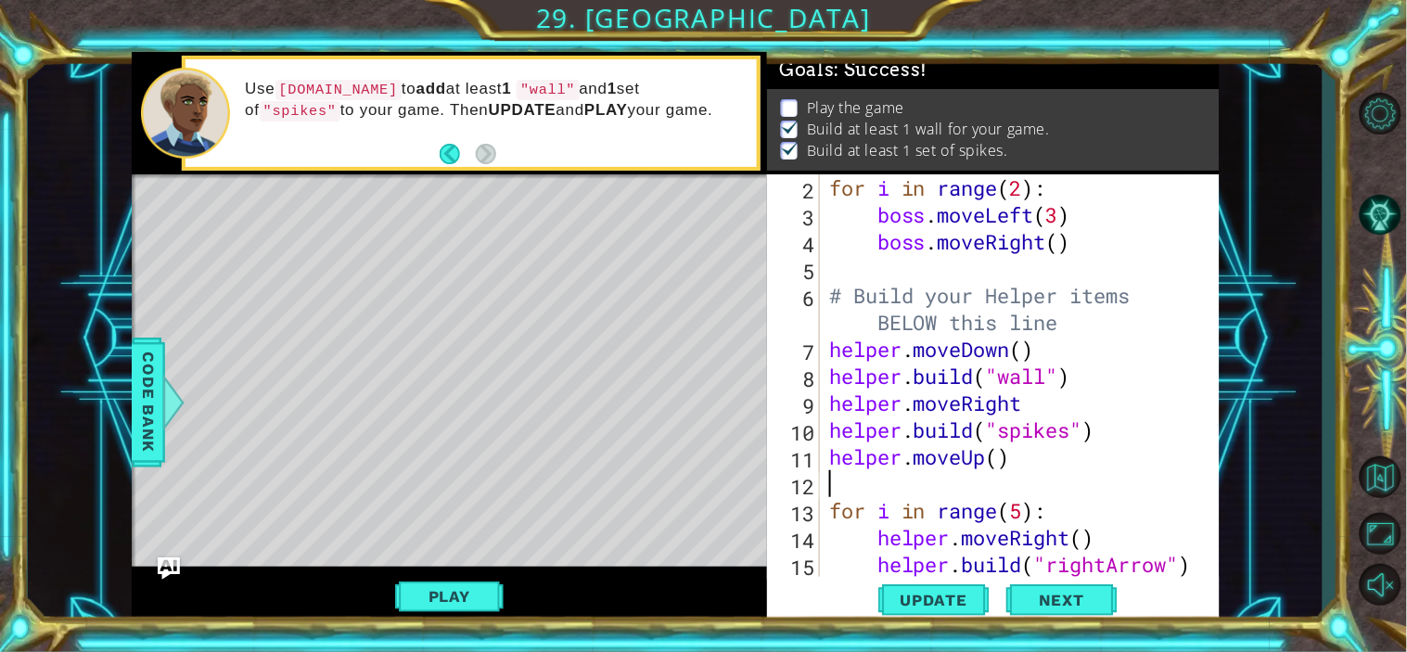
scroll to position [0, 0]
click at [907, 605] on span "Update" at bounding box center [934, 600] width 105 height 19
click at [440, 592] on button "Play" at bounding box center [449, 596] width 108 height 35
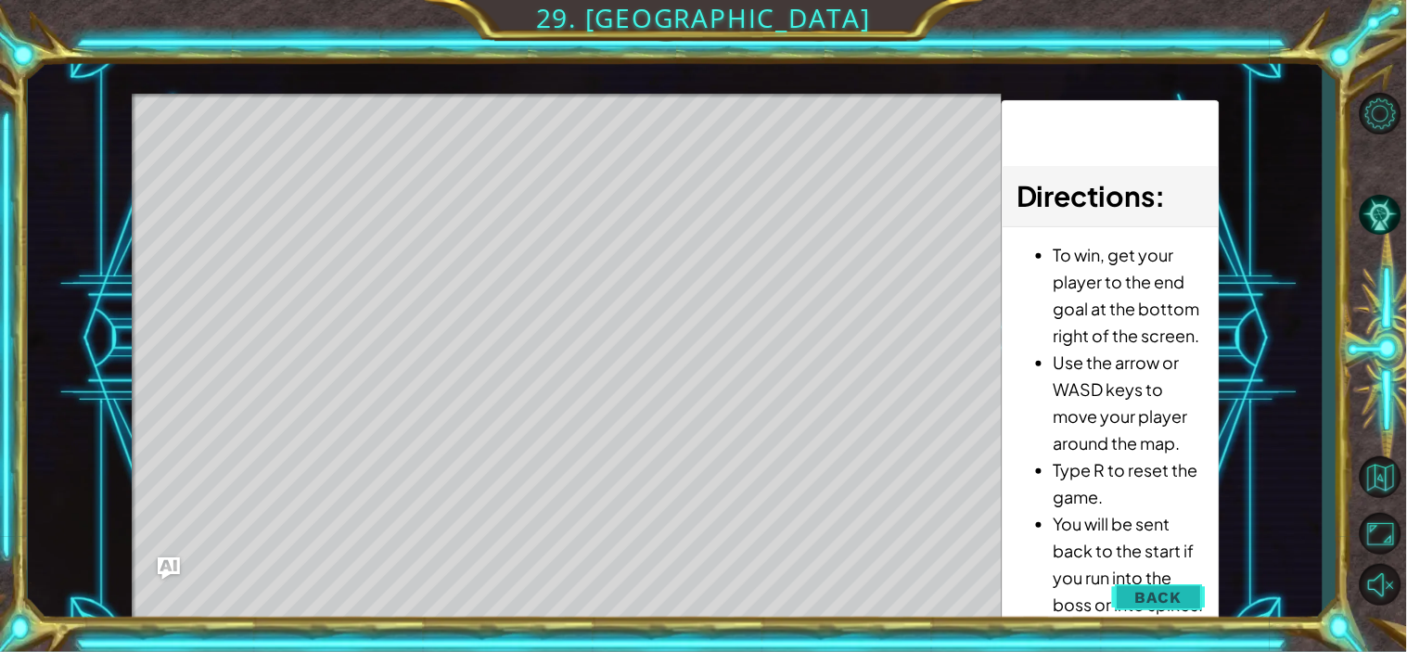
click at [1179, 591] on span "Back" at bounding box center [1158, 597] width 47 height 19
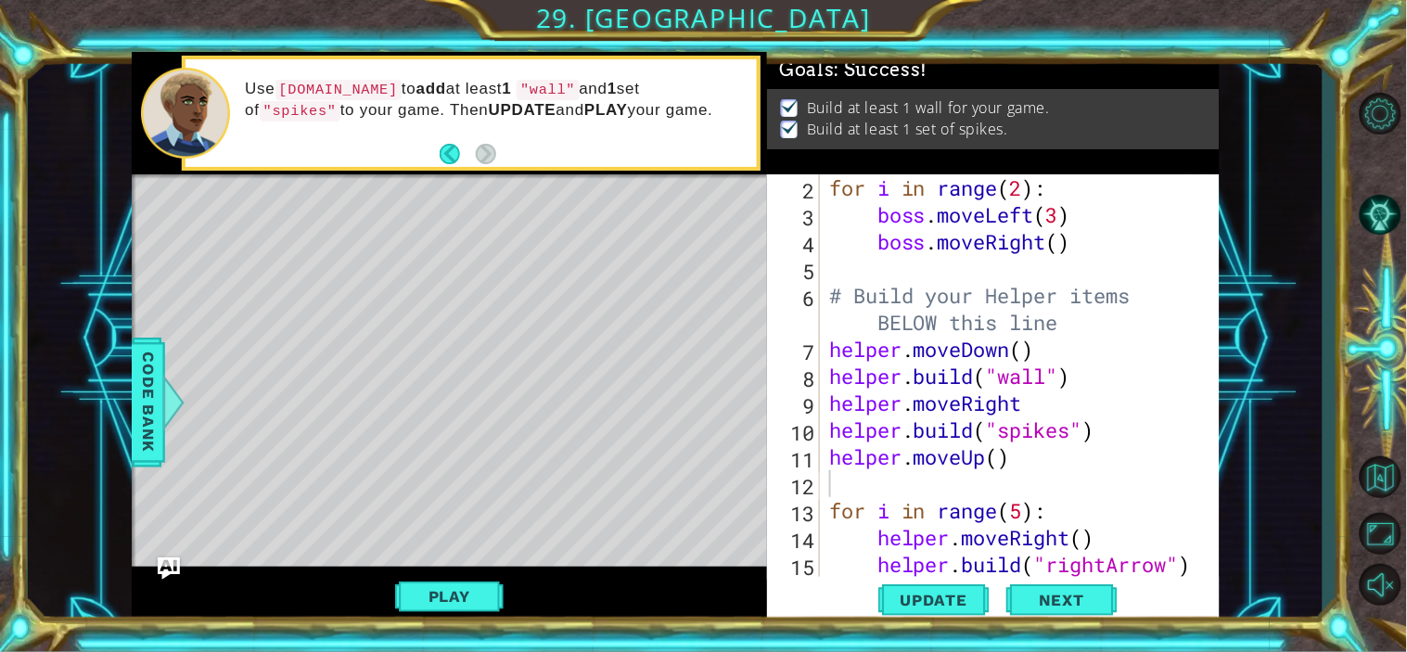
scroll to position [1, 0]
click at [1042, 597] on span "Next" at bounding box center [1061, 600] width 83 height 19
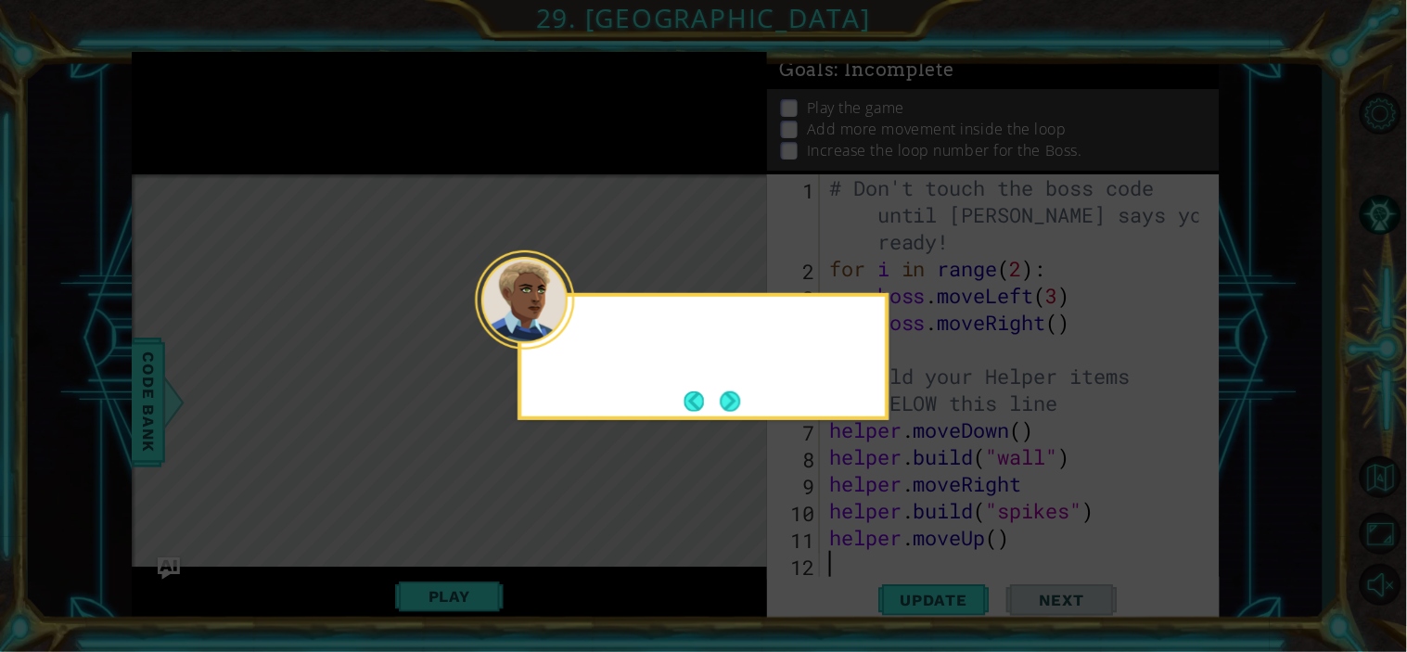
scroll to position [0, 0]
click at [733, 400] on button "Next" at bounding box center [730, 401] width 20 height 20
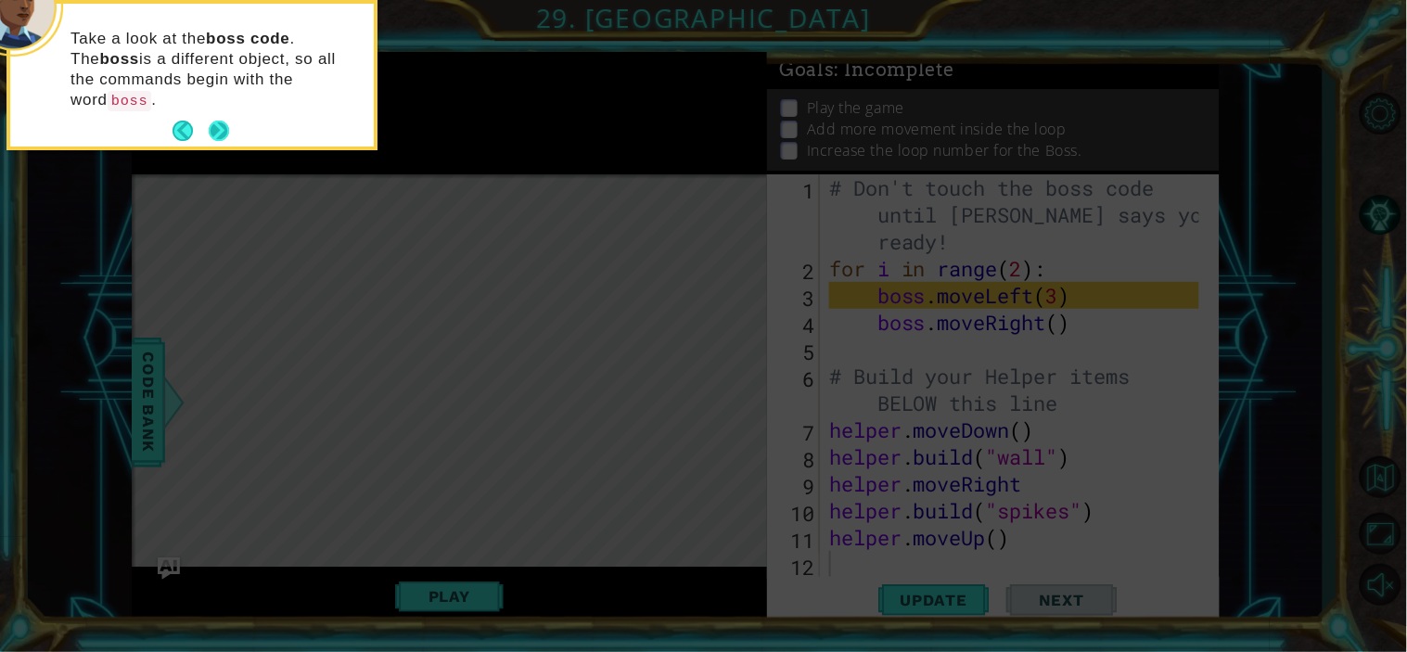
click at [221, 121] on button "Next" at bounding box center [219, 131] width 20 height 20
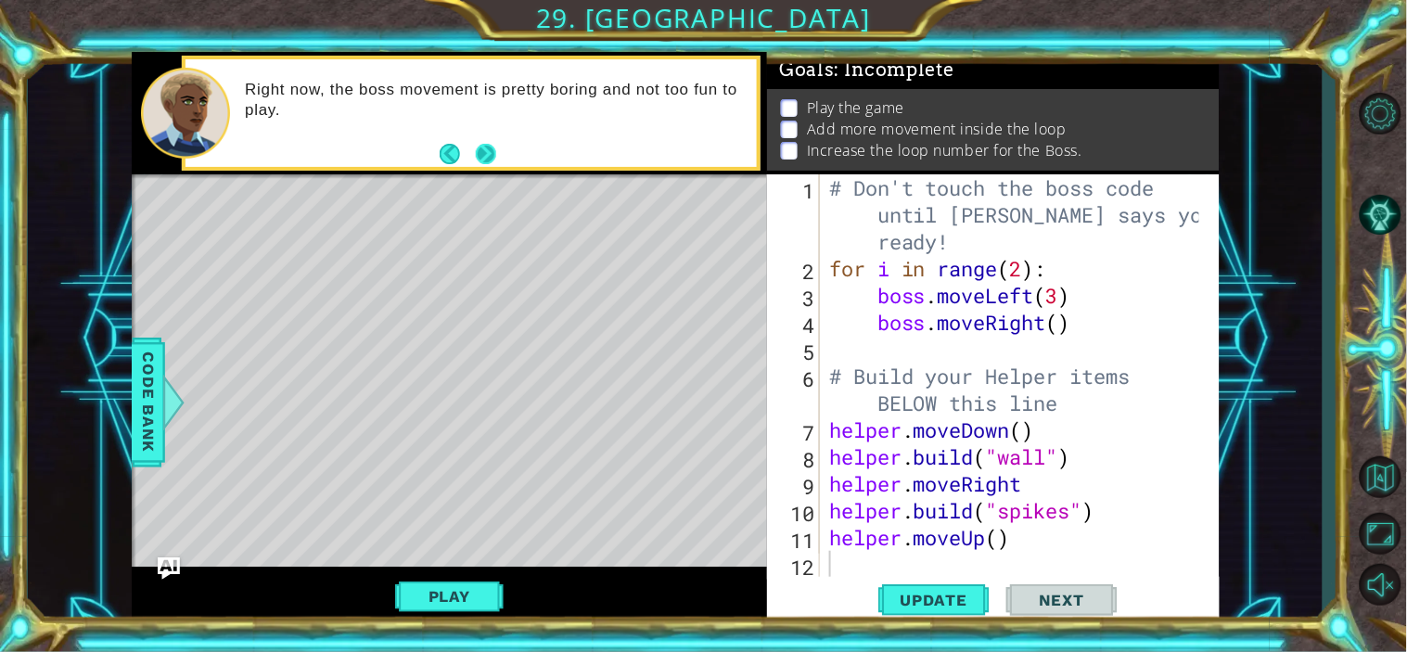
click at [494, 155] on button "Next" at bounding box center [486, 154] width 20 height 20
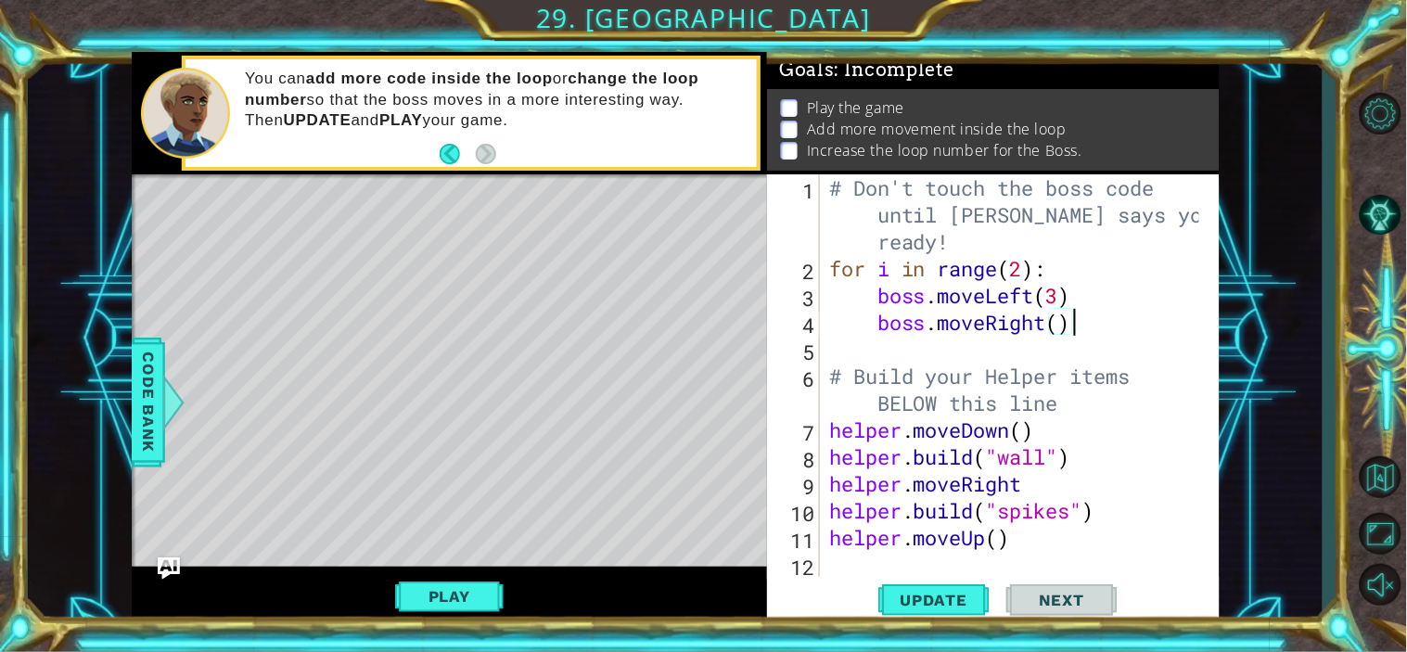
click at [1091, 317] on div "# Don't touch the boss code until [PERSON_NAME] says you're ready! for i in ran…" at bounding box center [1016, 429] width 383 height 511
type textarea "boss.moveRight()"
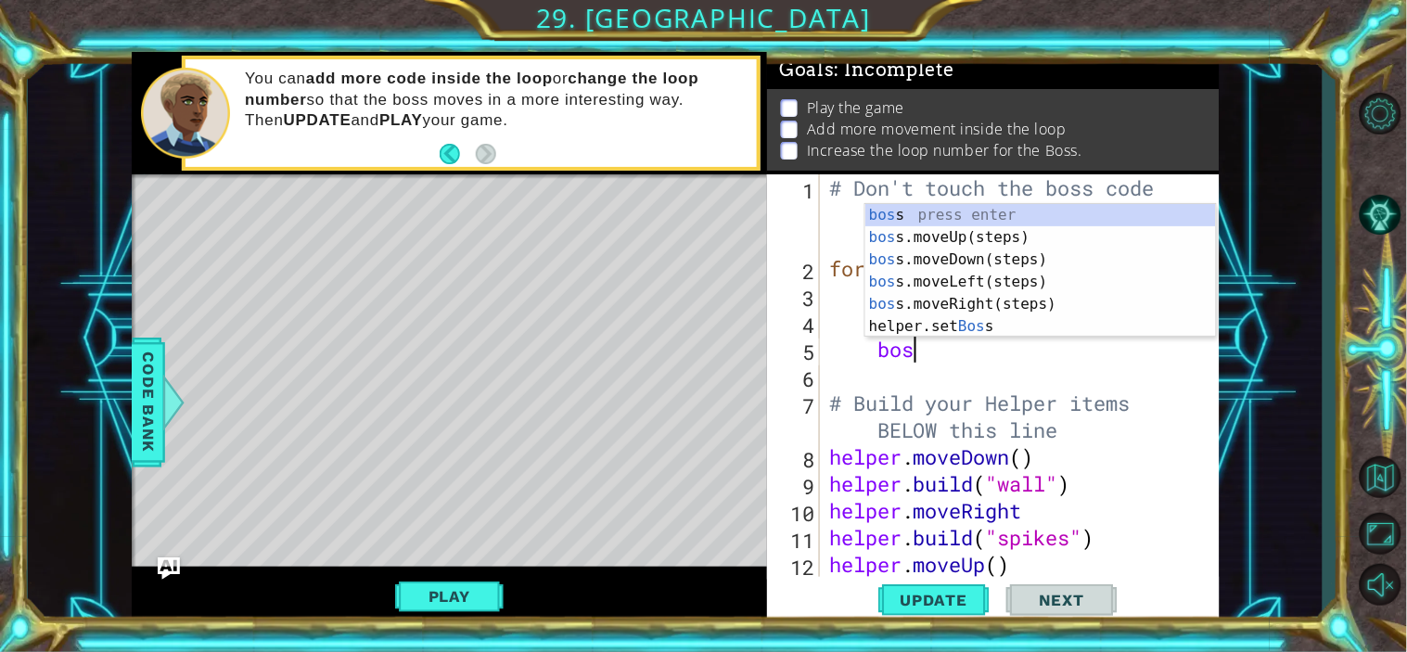
scroll to position [0, 3]
type textarea "boss"
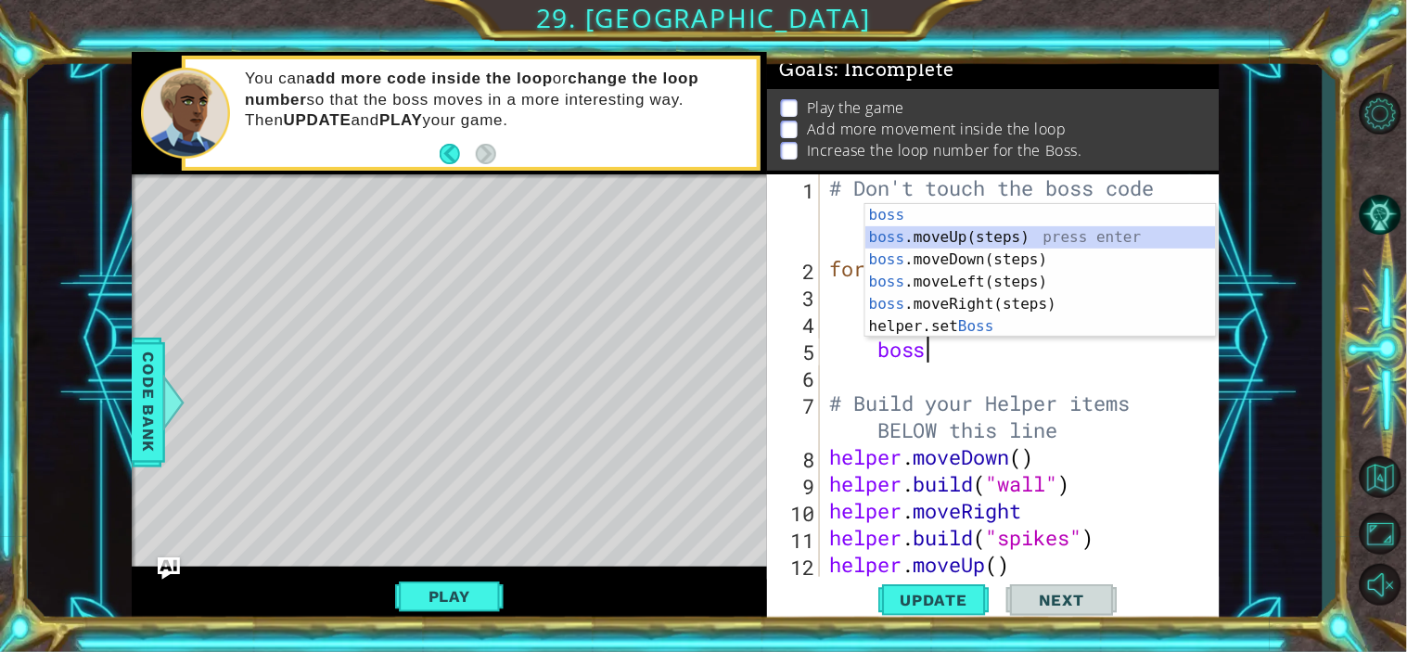
click at [1080, 230] on div "boss press enter boss .moveUp(steps) press enter boss .moveDown(steps) press en…" at bounding box center [1040, 293] width 351 height 178
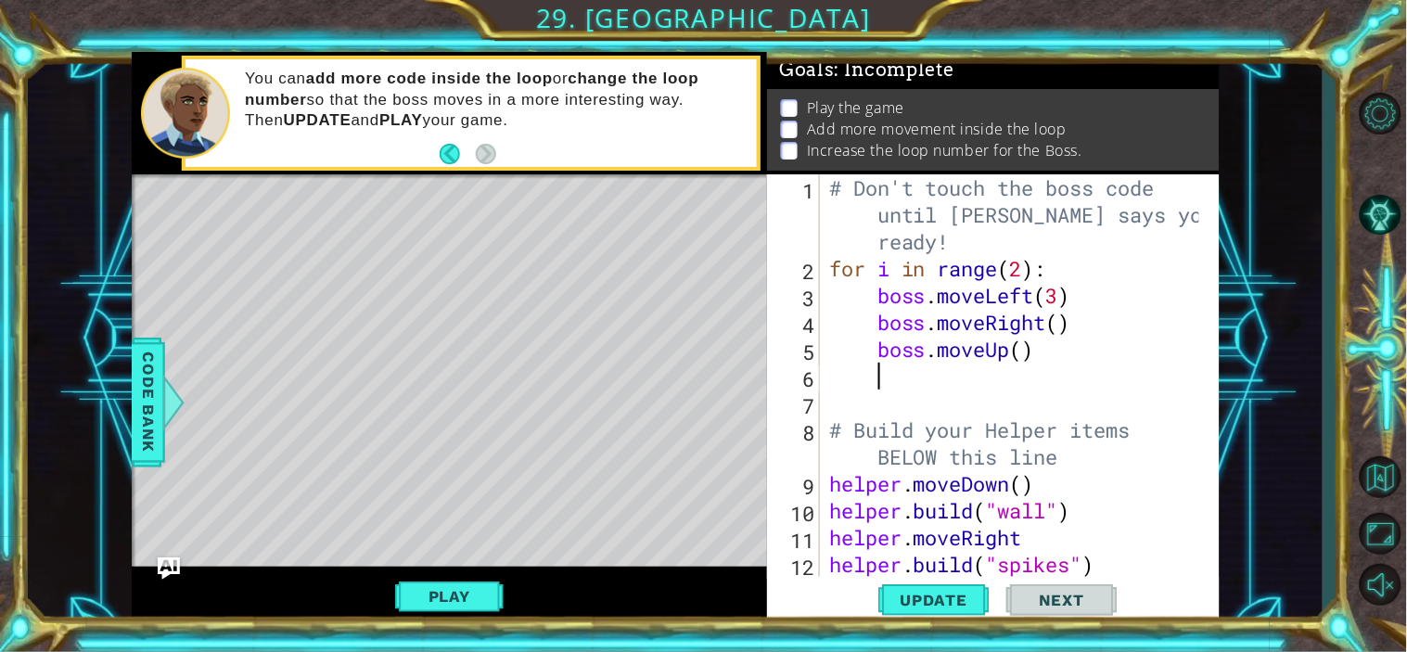
click at [1025, 353] on div "# Don't touch the boss code until [PERSON_NAME] says you're ready! for i in ran…" at bounding box center [1016, 429] width 383 height 511
type textarea "boss.moveUp(6)"
click at [906, 376] on div "# Don't touch the boss code until [PERSON_NAME] says you're ready! for i in ran…" at bounding box center [1016, 429] width 383 height 511
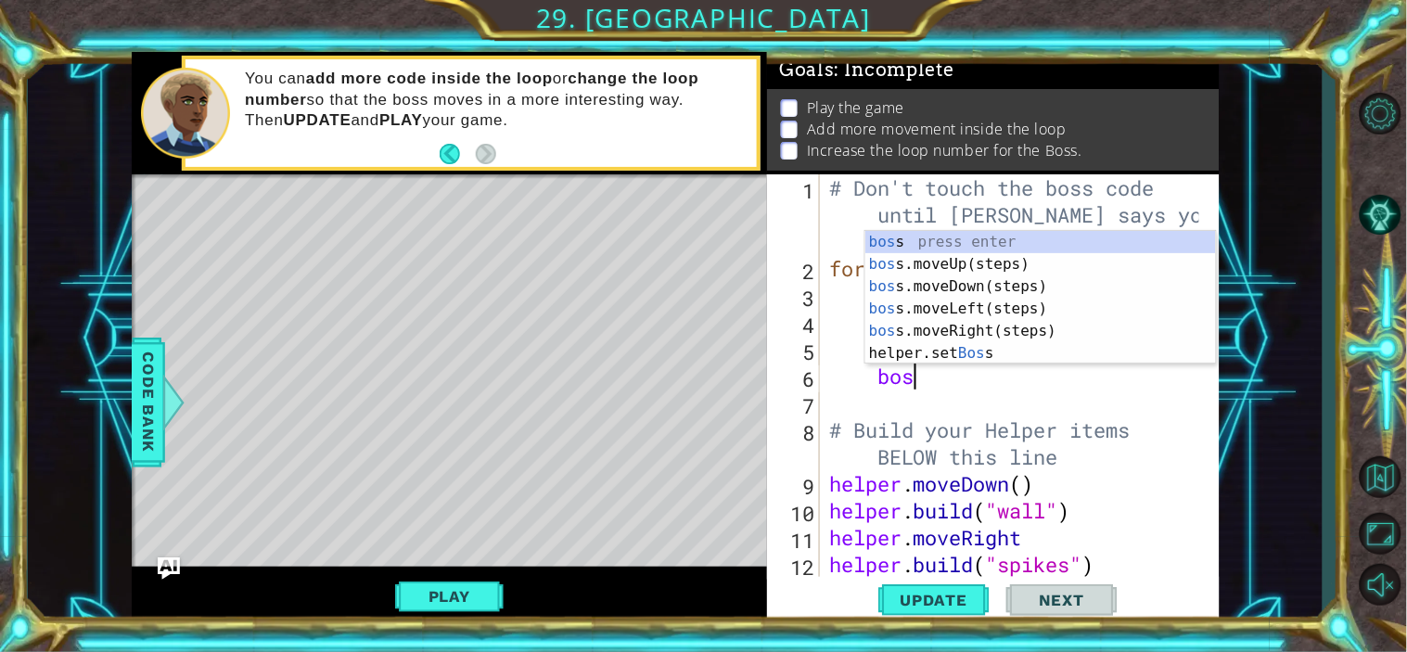
scroll to position [0, 3]
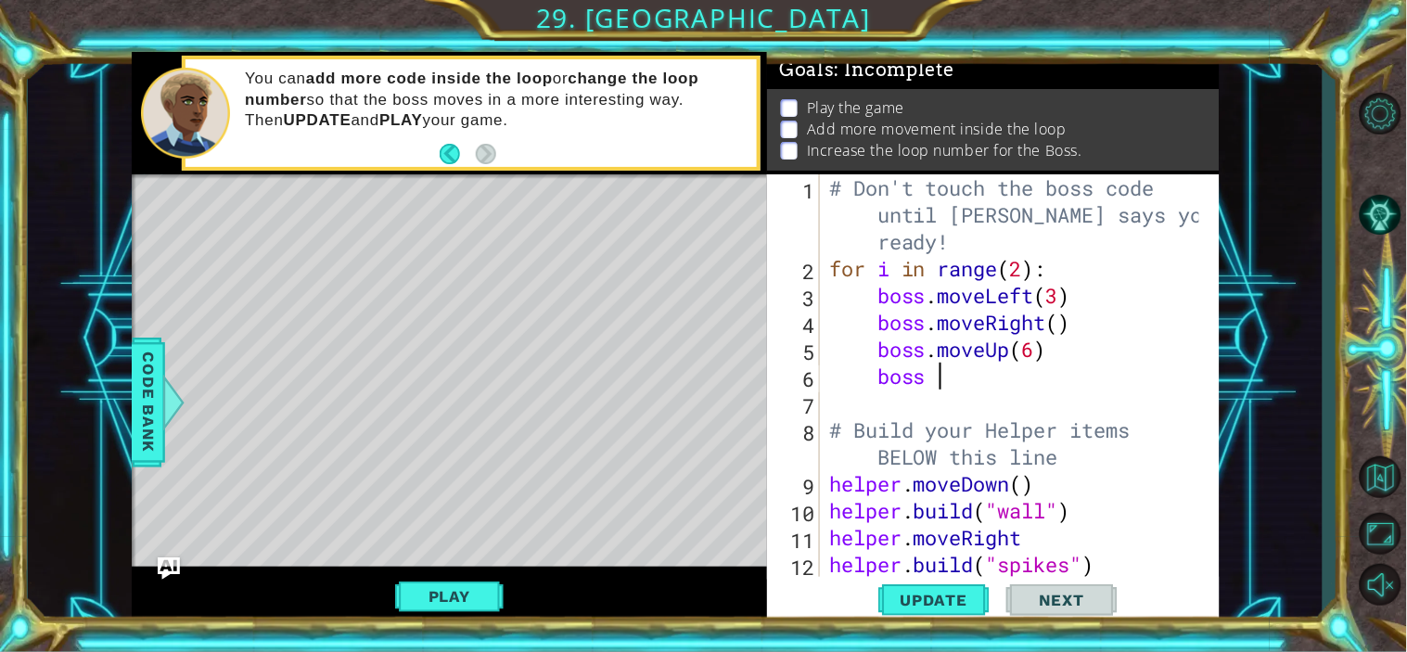
type textarea "boss m"
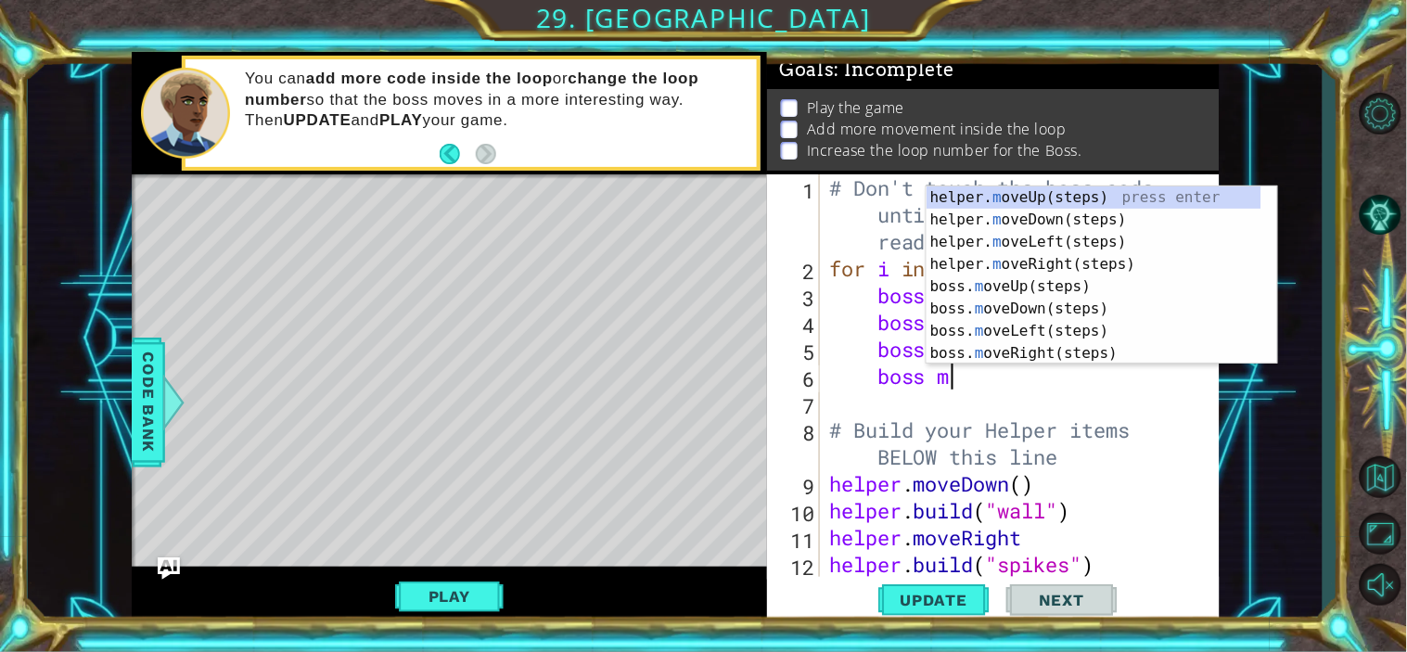
scroll to position [0, 4]
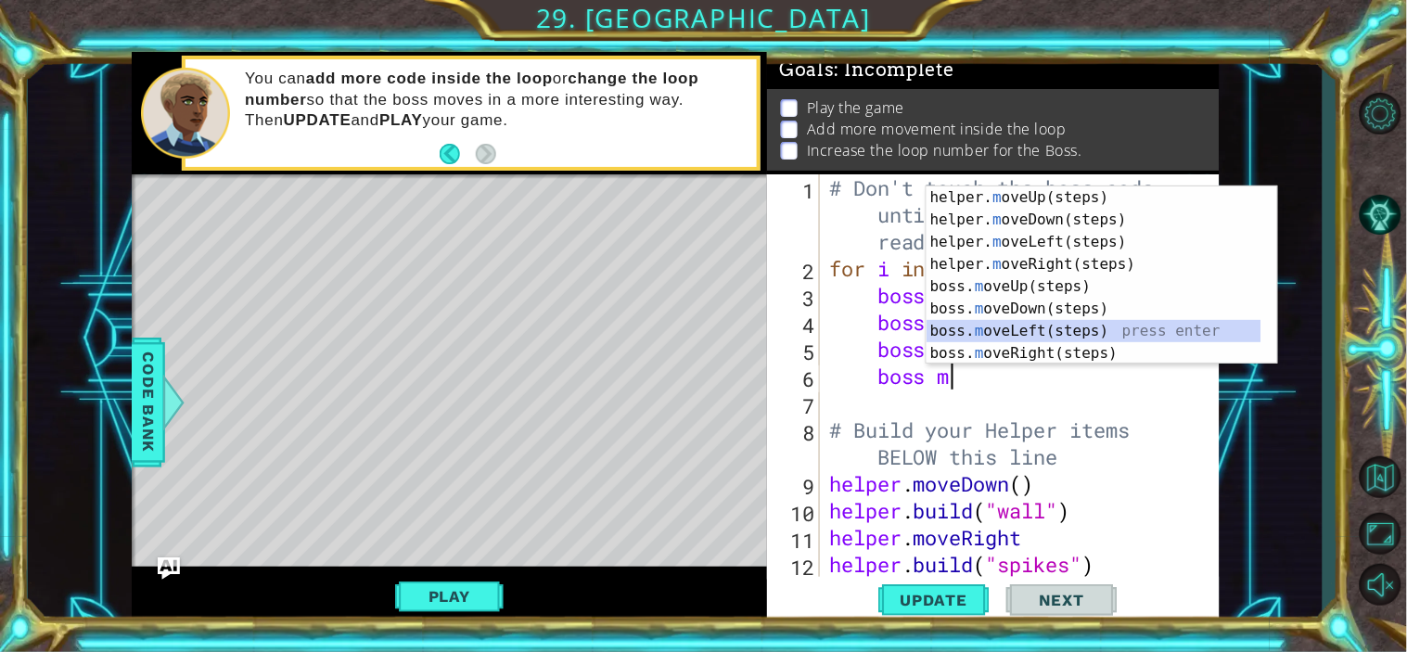
click at [1021, 329] on div "helper. m oveUp(steps) press enter helper. m oveDown(steps) press enter helper.…" at bounding box center [1093, 297] width 335 height 223
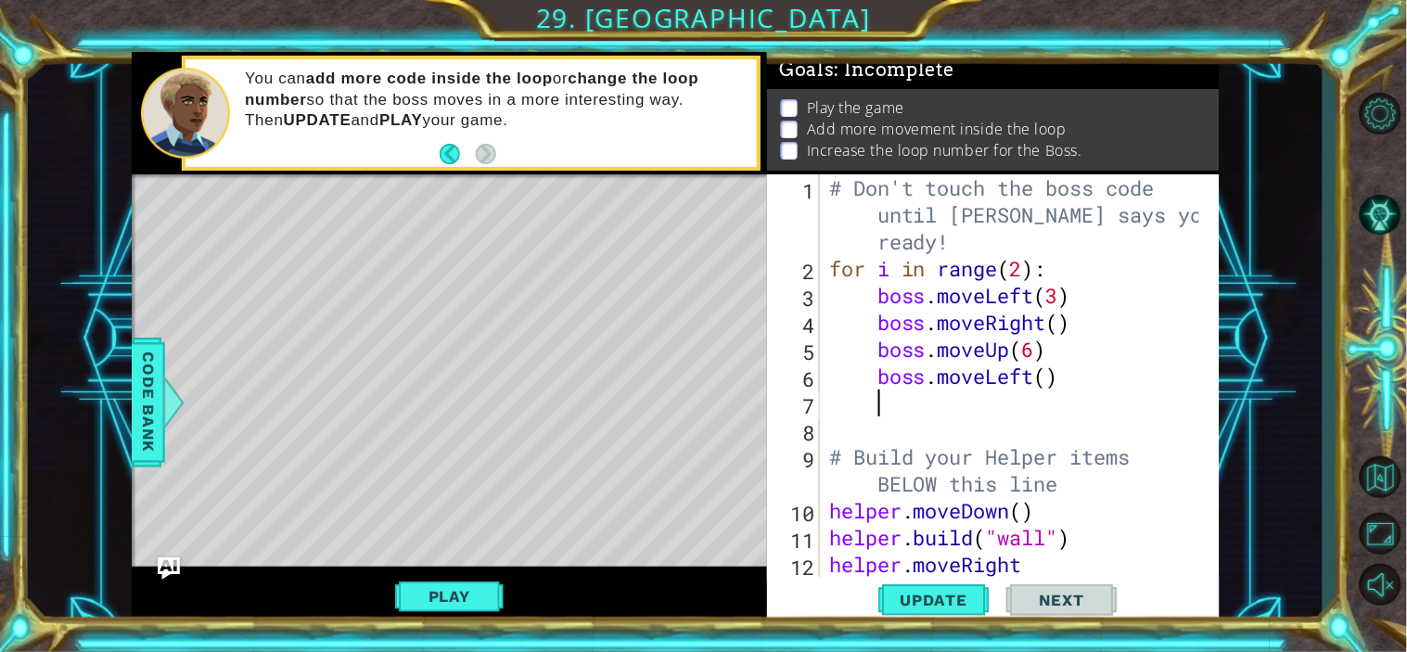
click at [1048, 378] on div "# Don't touch the boss code until [PERSON_NAME] says you're ready! for i in ran…" at bounding box center [1016, 429] width 383 height 511
click at [914, 605] on span "Update" at bounding box center [934, 600] width 105 height 19
click at [1026, 274] on div "# Don't touch the boss code until [PERSON_NAME] says you're ready! for i in ran…" at bounding box center [1016, 429] width 383 height 511
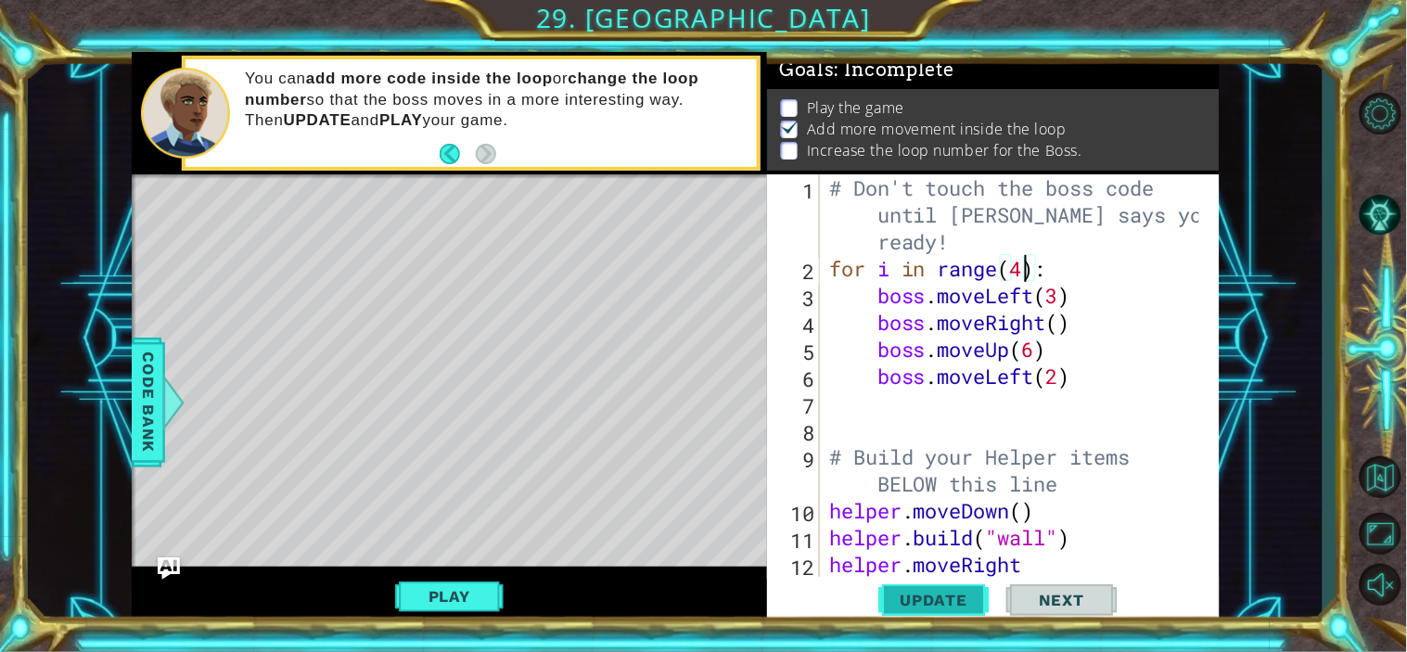
type textarea "for i in range(4):"
click at [924, 592] on span "Update" at bounding box center [934, 600] width 105 height 19
click at [451, 587] on button "Play" at bounding box center [449, 596] width 108 height 35
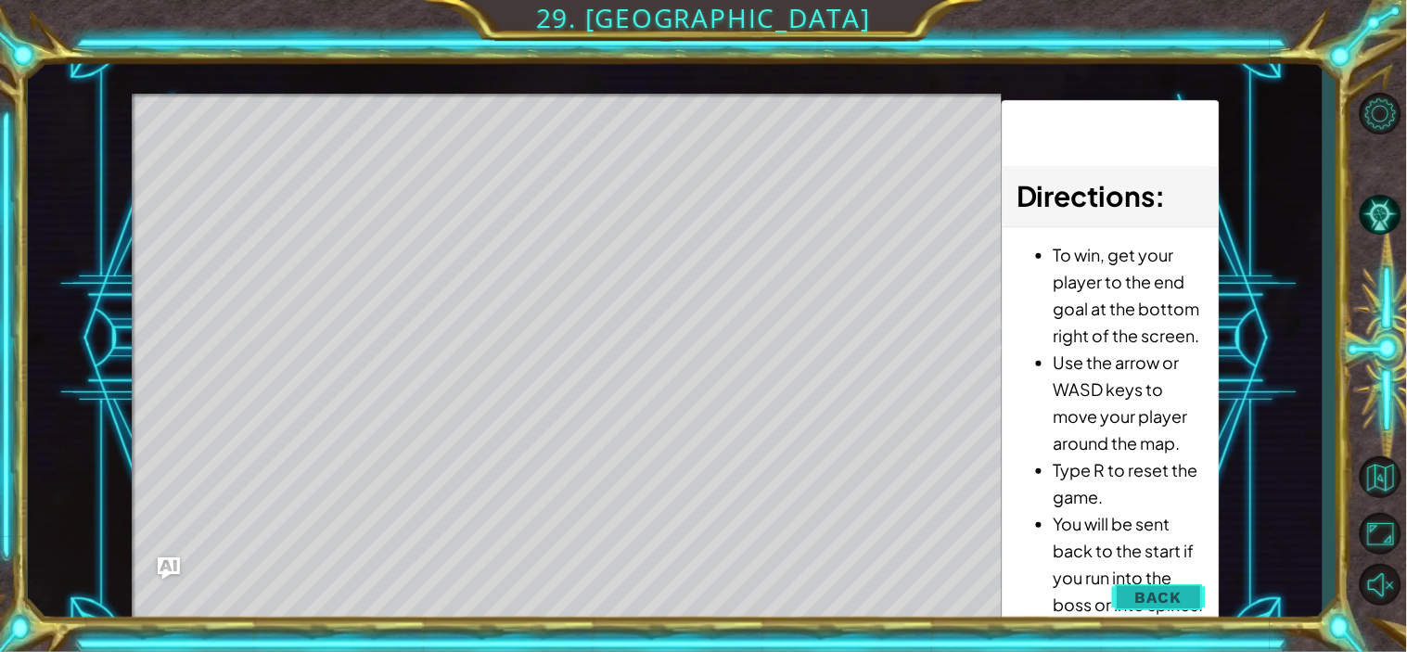
click at [1171, 593] on span "Back" at bounding box center [1158, 597] width 47 height 19
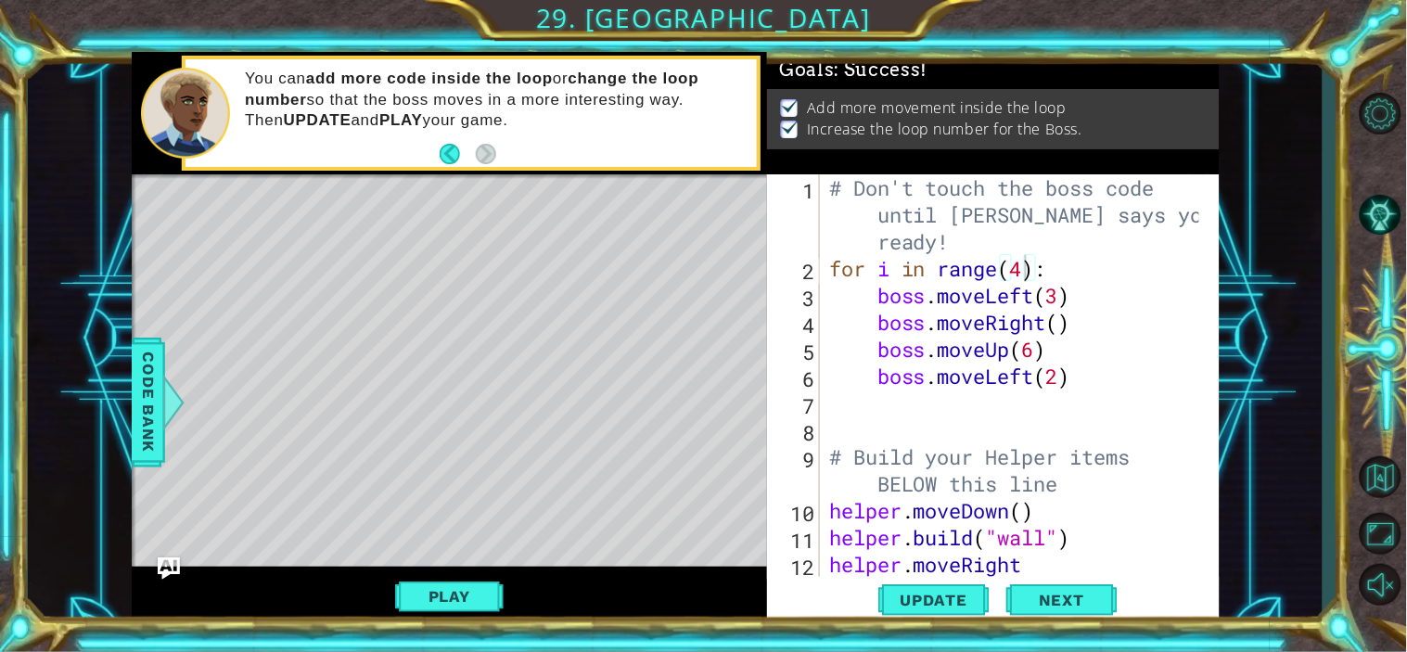
scroll to position [1, 0]
click at [1055, 594] on span "Next" at bounding box center [1061, 600] width 83 height 19
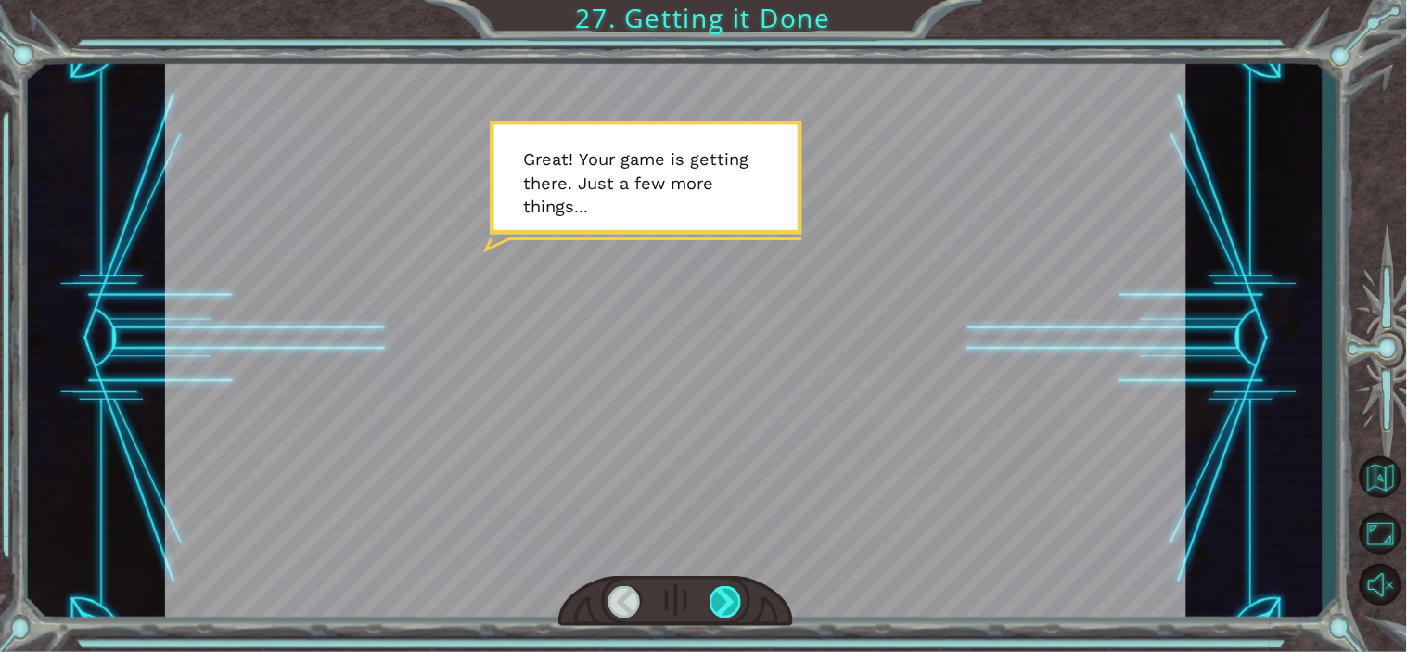
click at [734, 601] on div at bounding box center [725, 601] width 32 height 31
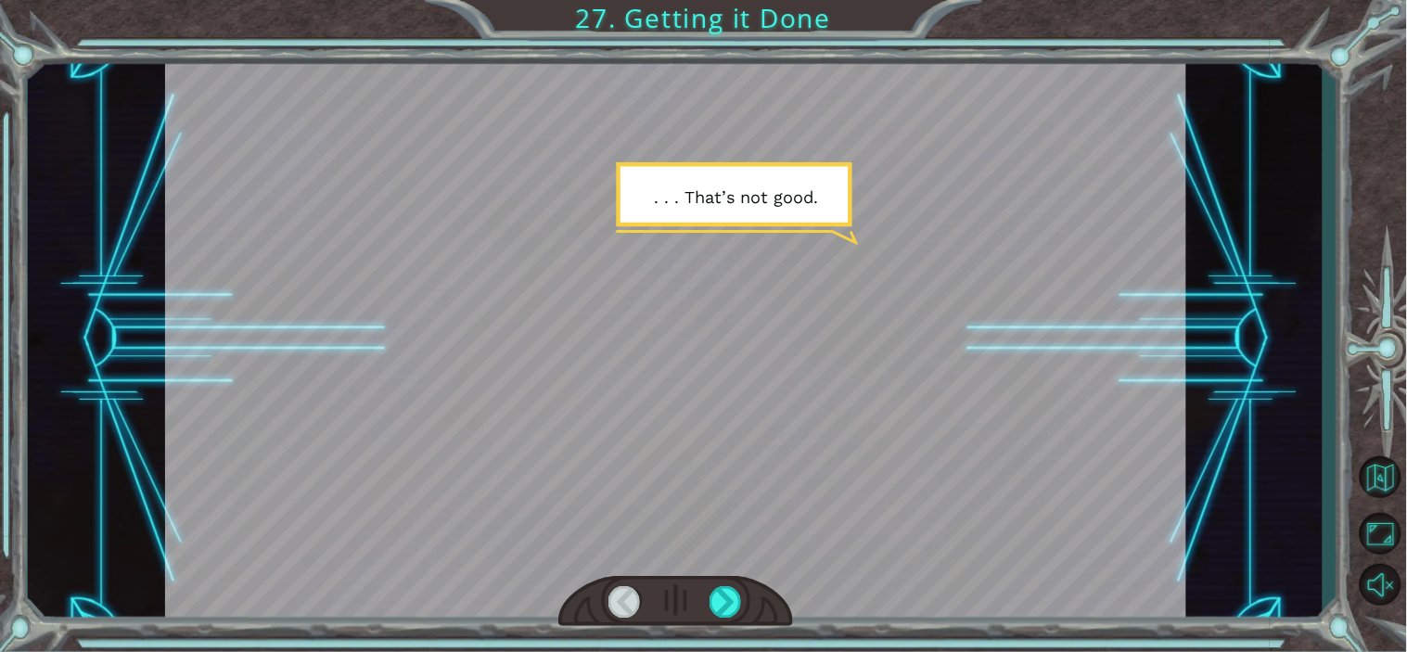
drag, startPoint x: 734, startPoint y: 601, endPoint x: 440, endPoint y: 371, distance: 373.9
click at [440, 371] on div at bounding box center [675, 339] width 1021 height 574
click at [724, 594] on div at bounding box center [725, 601] width 32 height 31
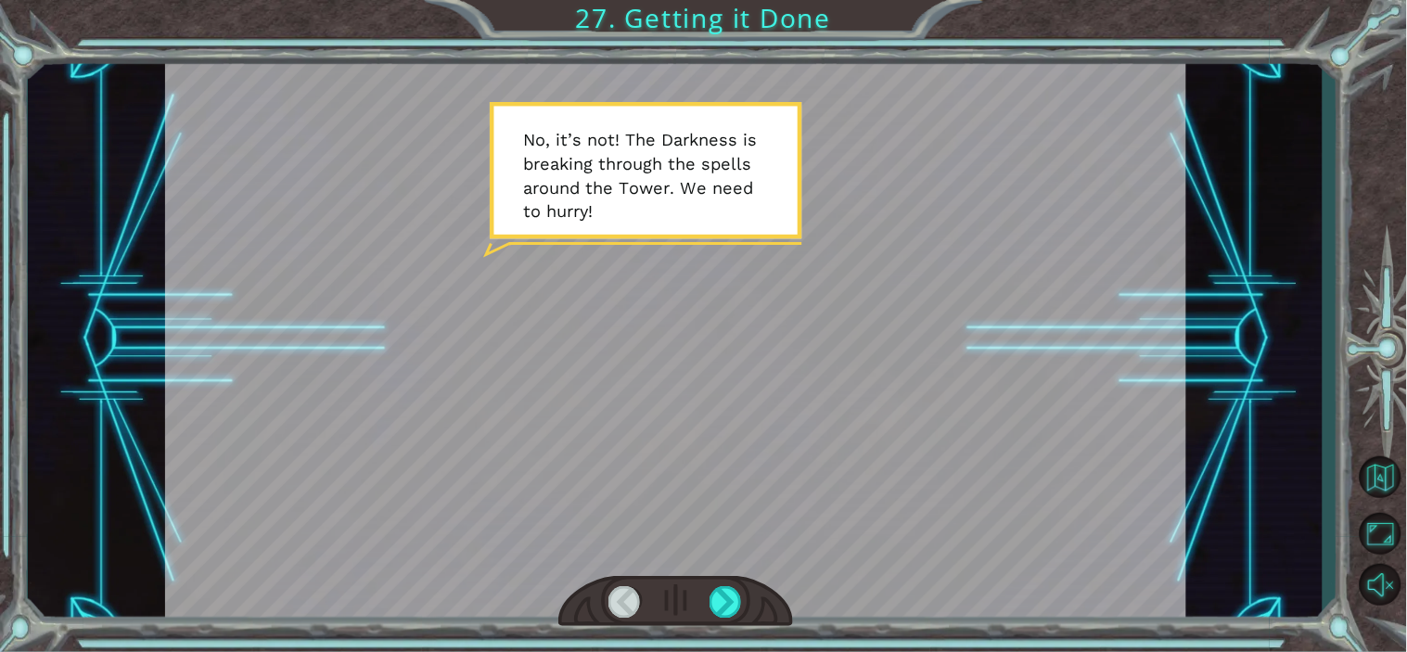
drag, startPoint x: 724, startPoint y: 594, endPoint x: 659, endPoint y: 562, distance: 72.6
click at [659, 562] on div at bounding box center [675, 339] width 1021 height 574
click at [727, 600] on div at bounding box center [725, 601] width 32 height 31
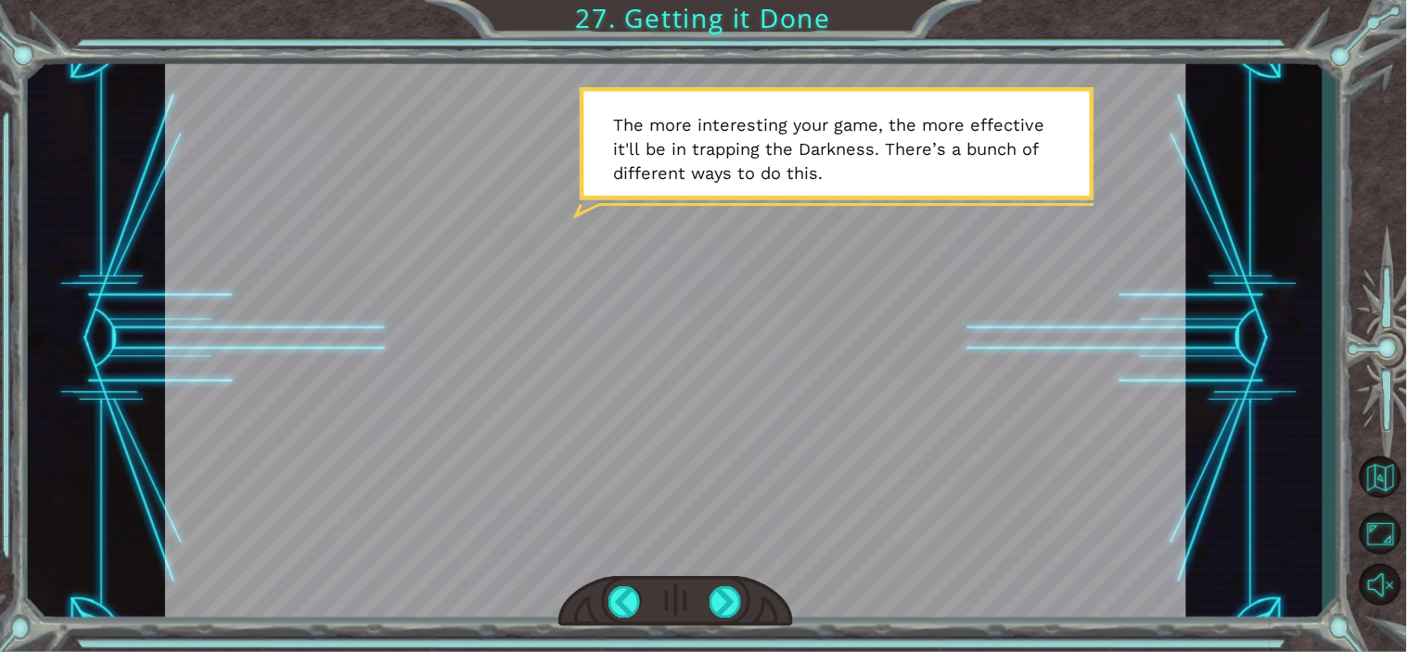
click at [720, 624] on div at bounding box center [675, 602] width 235 height 52
click at [727, 609] on div at bounding box center [725, 601] width 32 height 31
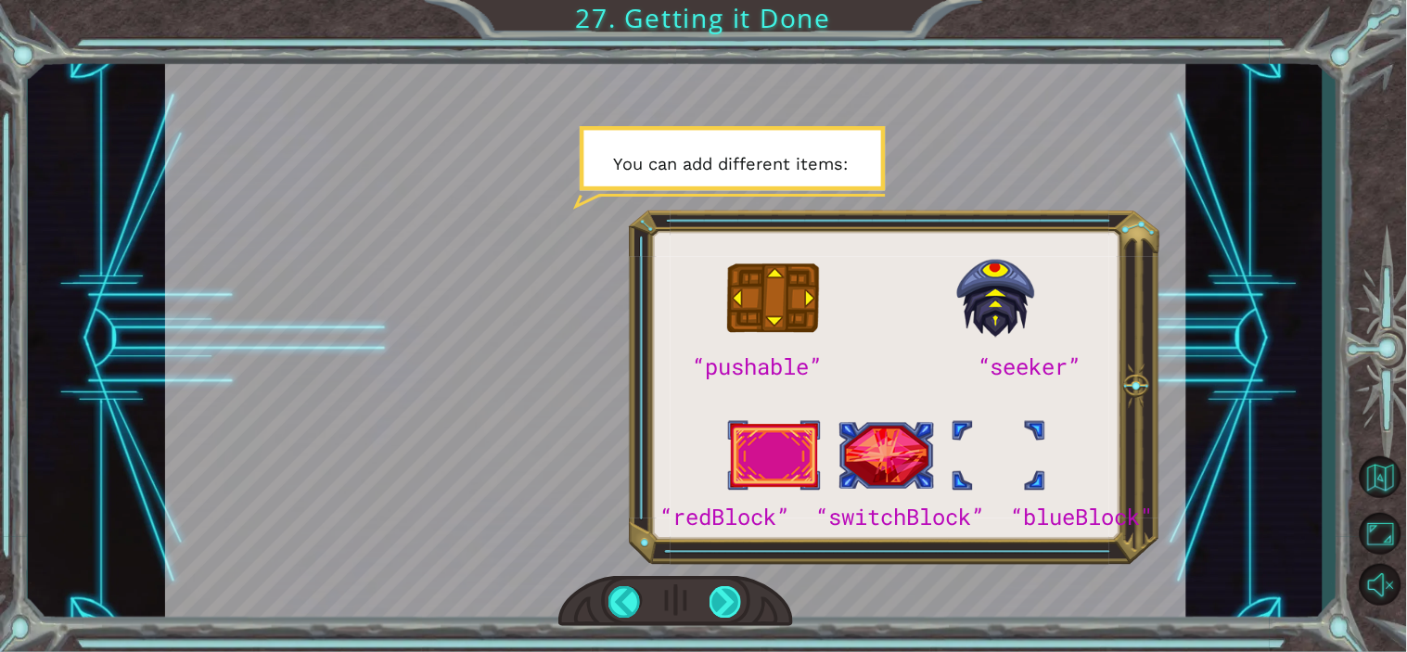
click at [727, 609] on div at bounding box center [725, 601] width 32 height 31
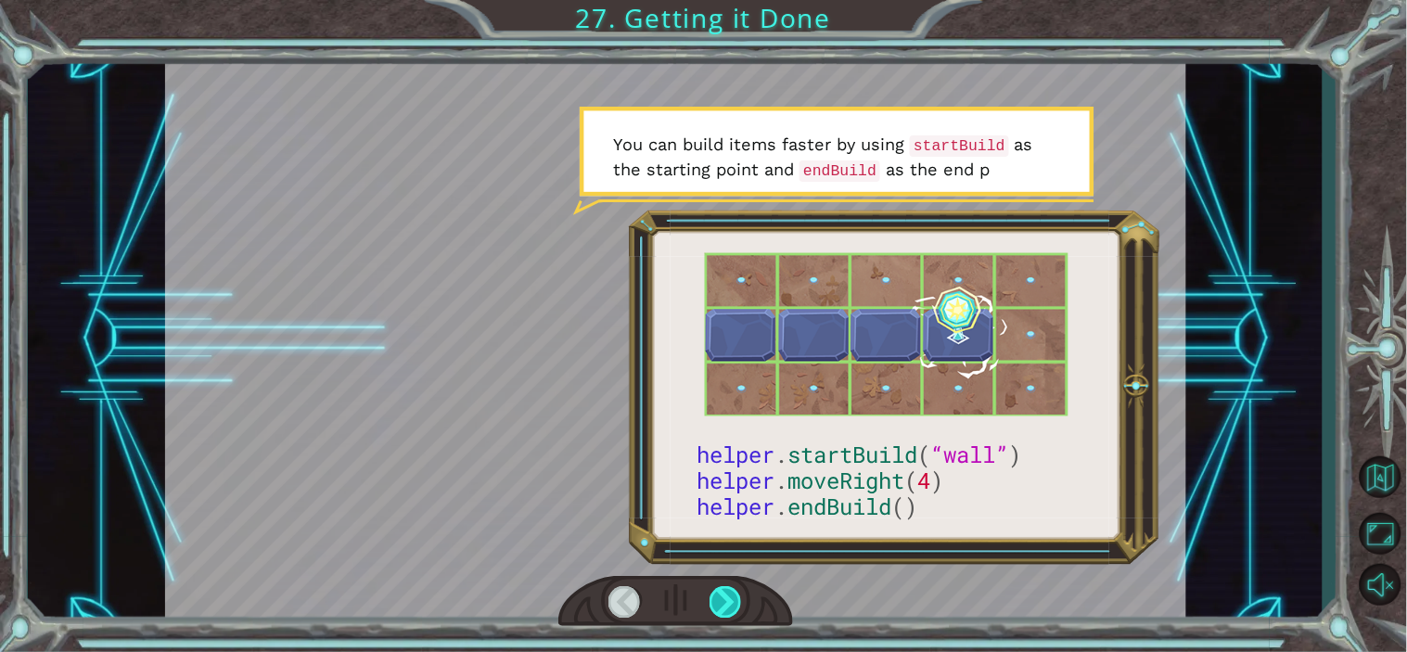
click at [727, 609] on div at bounding box center [725, 601] width 32 height 31
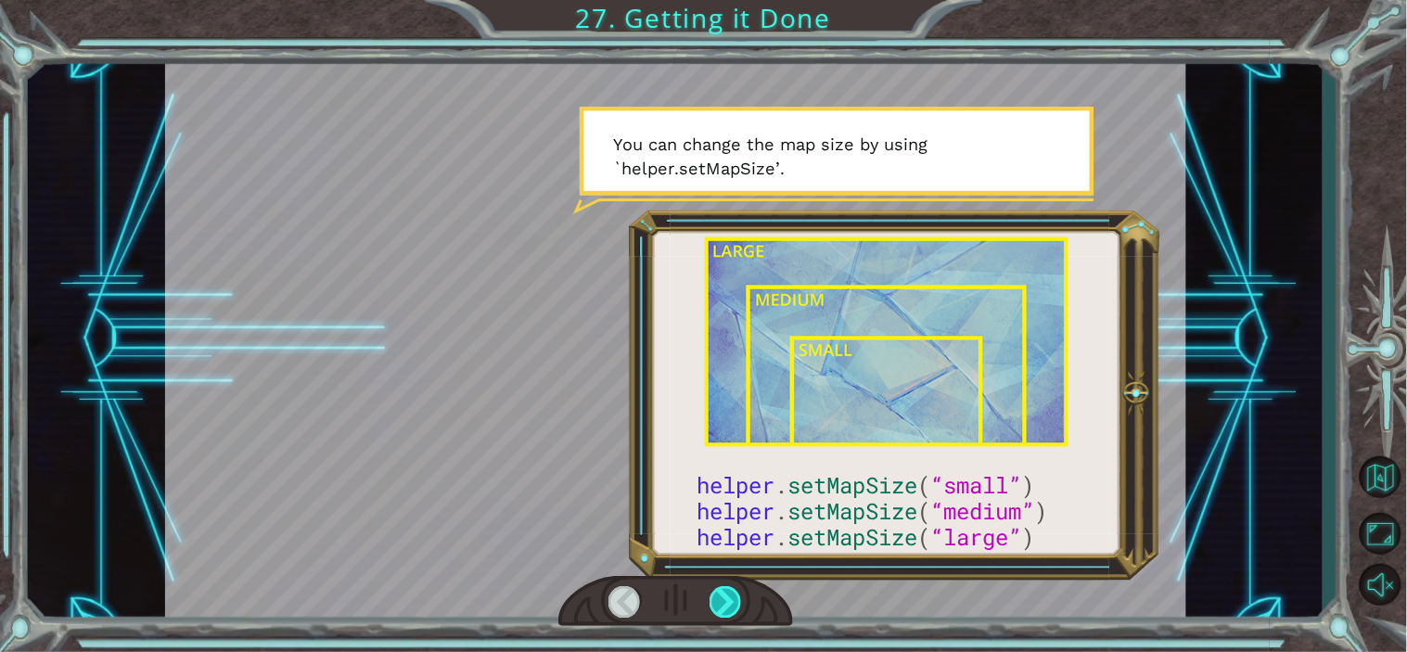
click at [727, 609] on div at bounding box center [725, 601] width 32 height 31
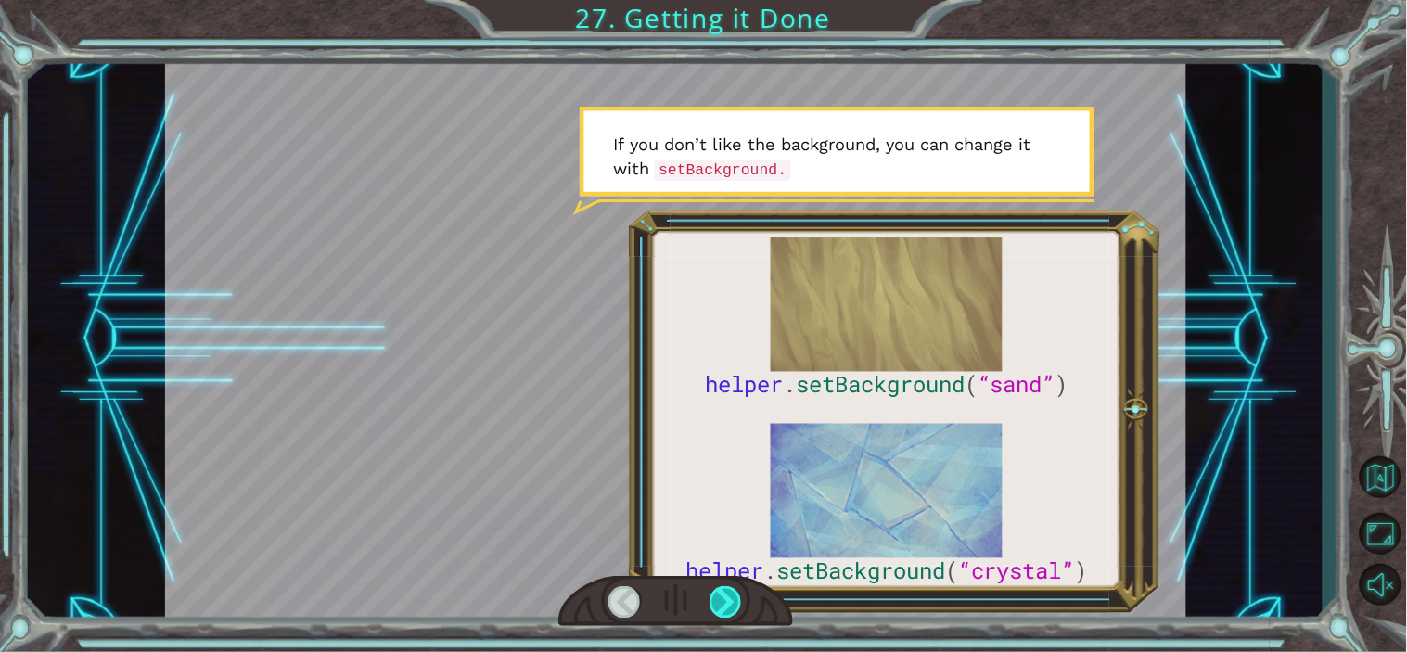
click at [727, 609] on div at bounding box center [725, 601] width 32 height 31
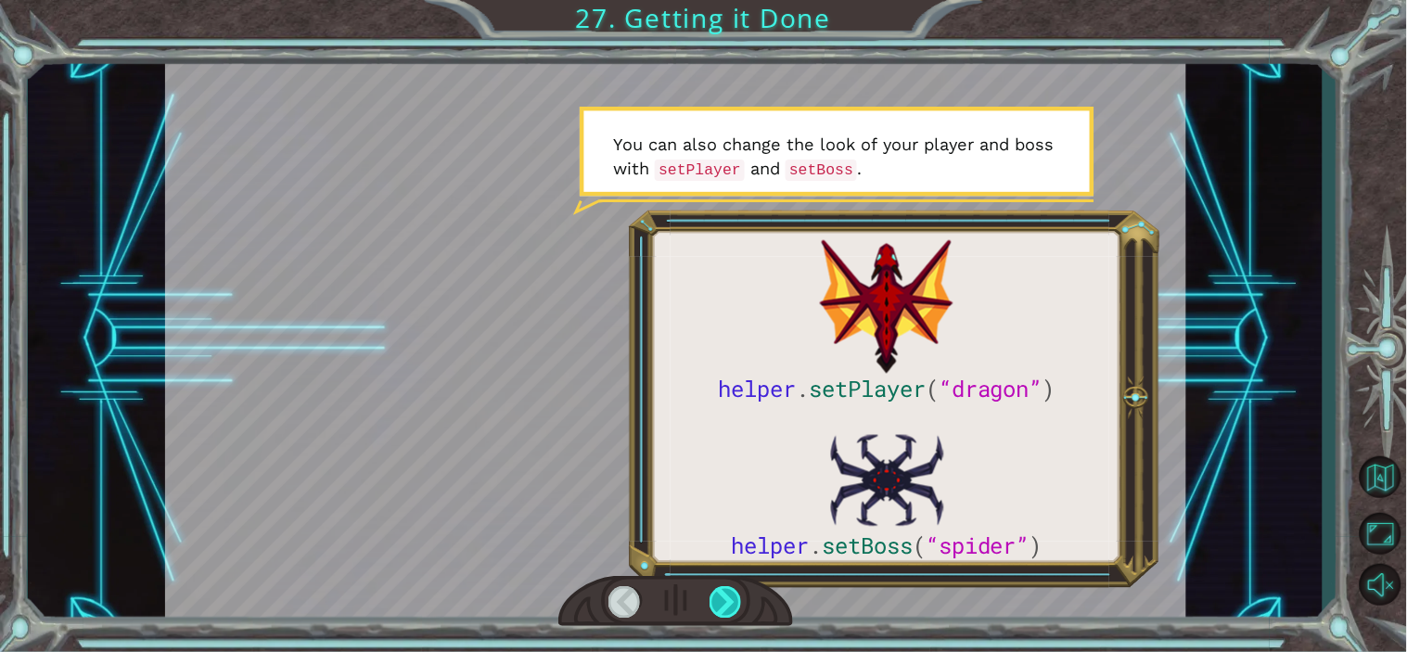
click at [727, 609] on div at bounding box center [725, 601] width 32 height 31
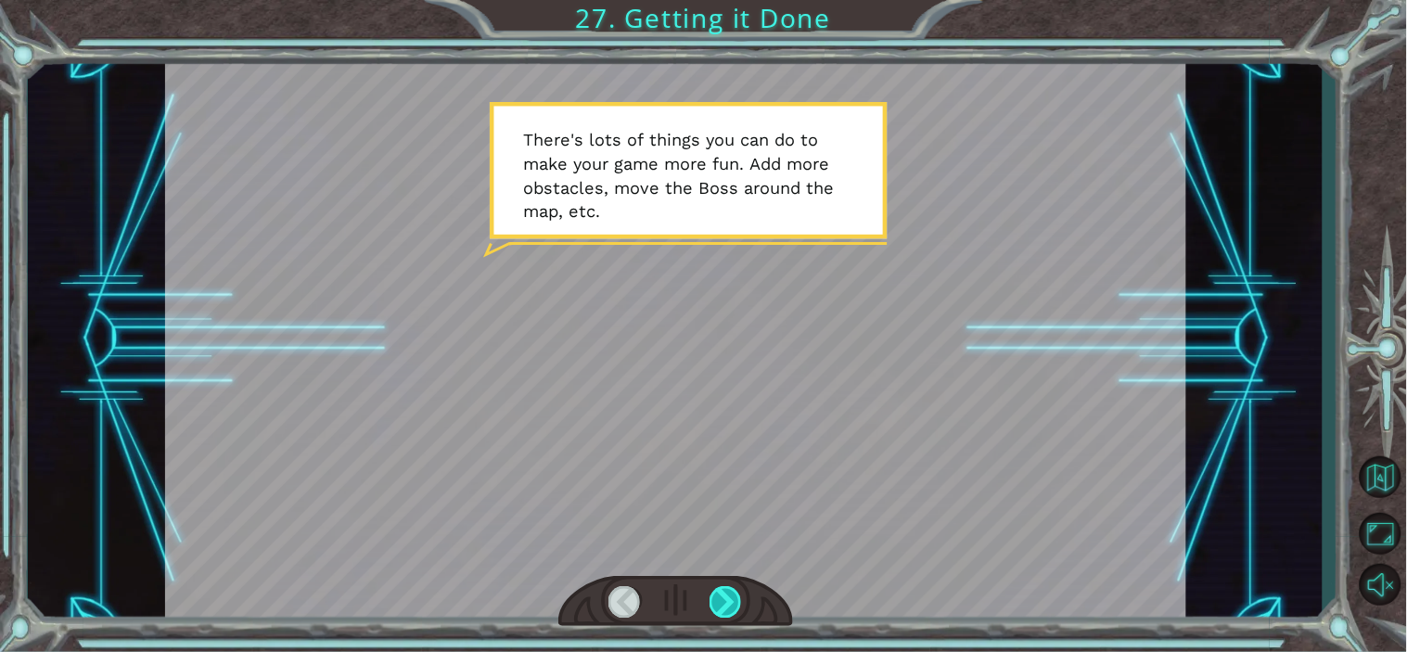
click at [727, 609] on div at bounding box center [725, 601] width 32 height 31
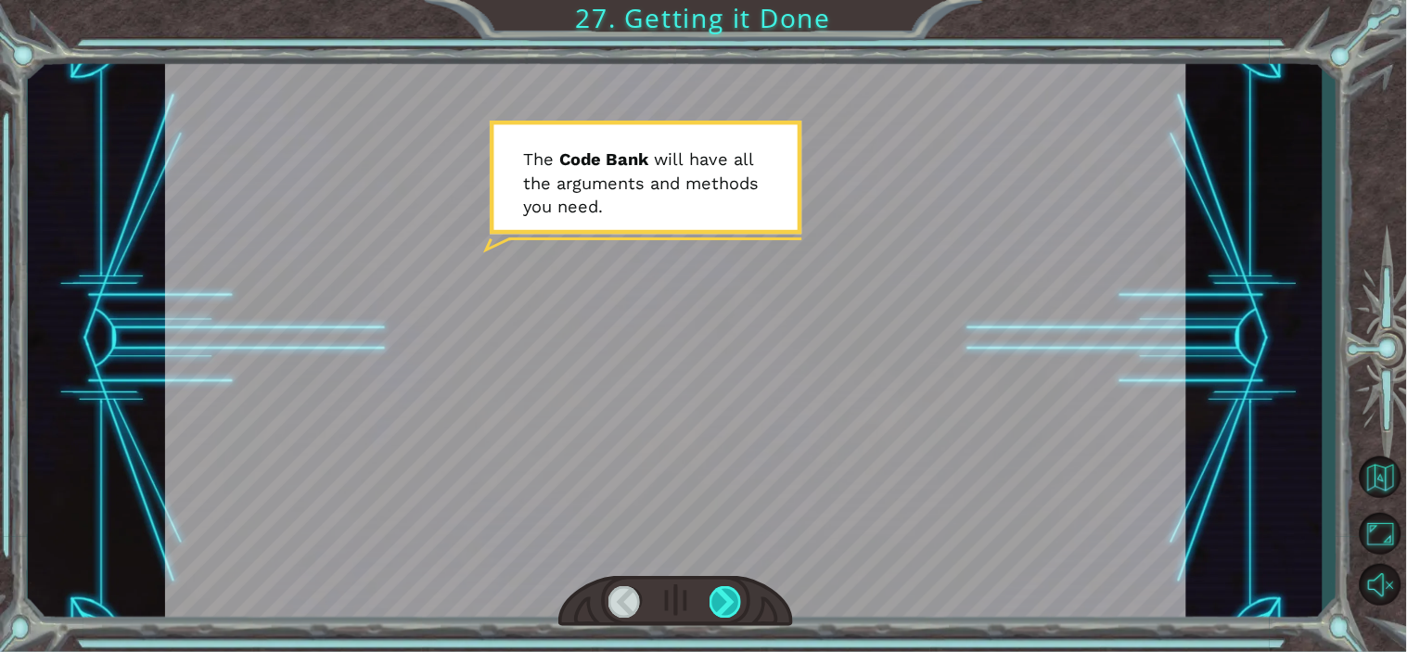
click at [727, 609] on div at bounding box center [725, 601] width 32 height 31
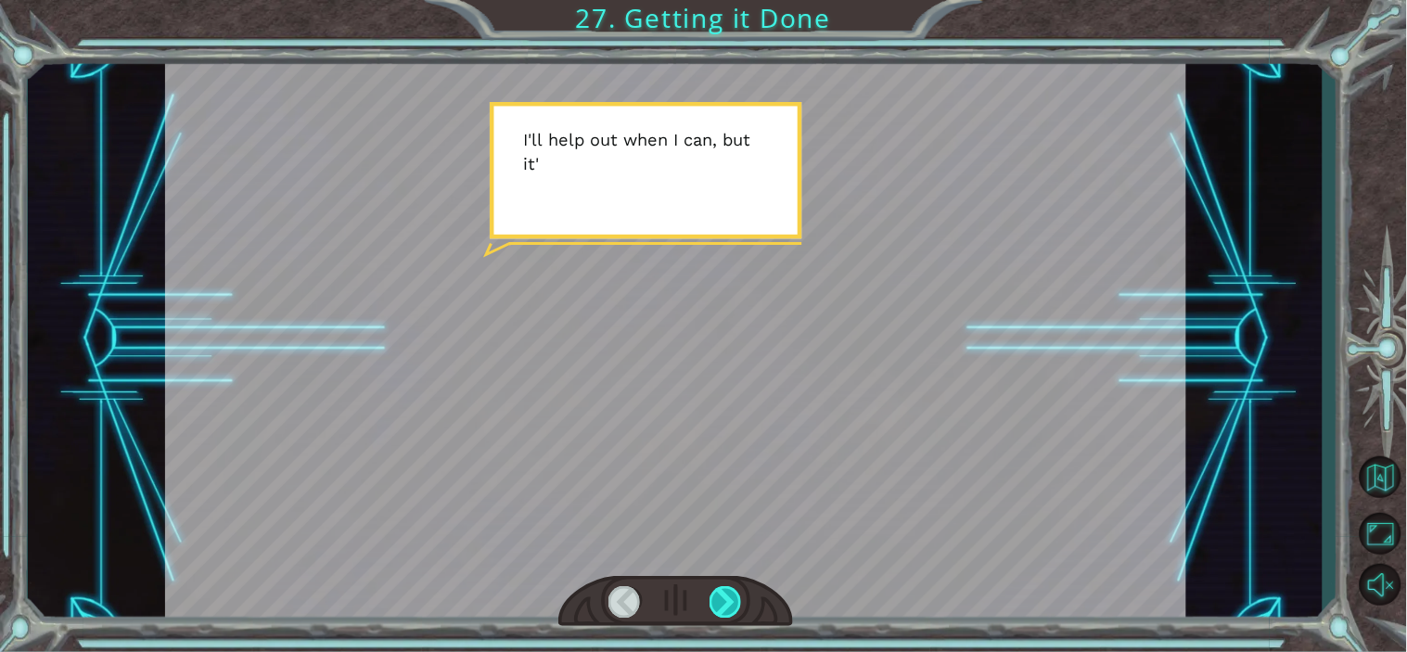
click at [727, 609] on div at bounding box center [725, 601] width 32 height 31
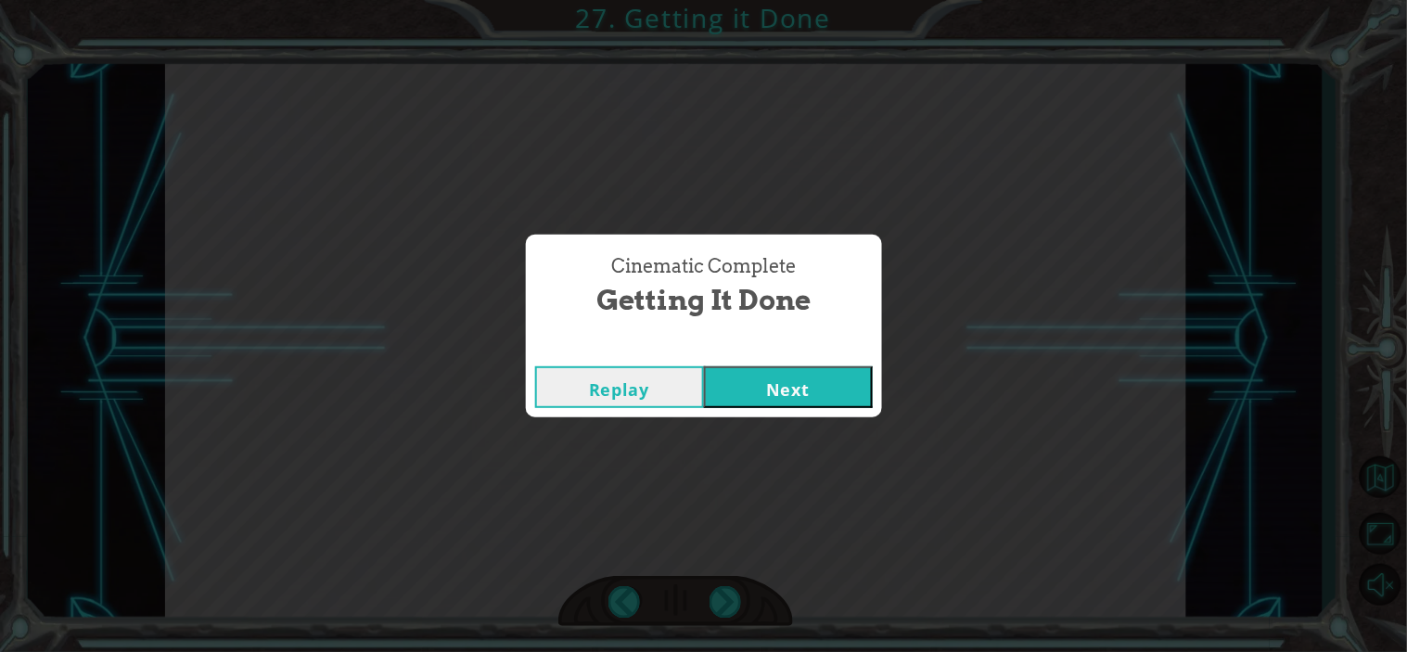
click at [758, 381] on button "Next" at bounding box center [788, 387] width 169 height 42
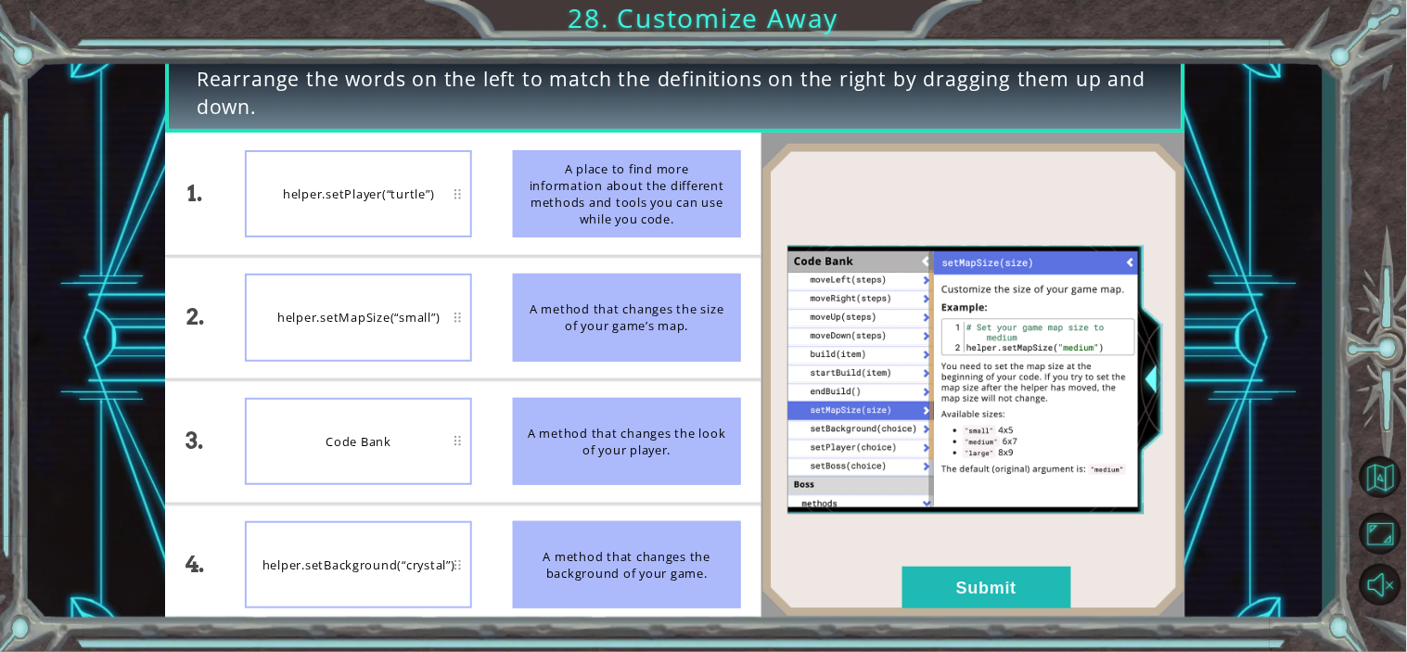
click at [517, 192] on div "A place to find more information about the different methods and tools you can …" at bounding box center [626, 193] width 227 height 87
drag, startPoint x: 655, startPoint y: 433, endPoint x: 506, endPoint y: 239, distance: 244.1
click at [506, 239] on ul "A place to find more information about the different methods and tools you can …" at bounding box center [626, 379] width 268 height 492
click at [998, 572] on button "Submit" at bounding box center [986, 588] width 169 height 42
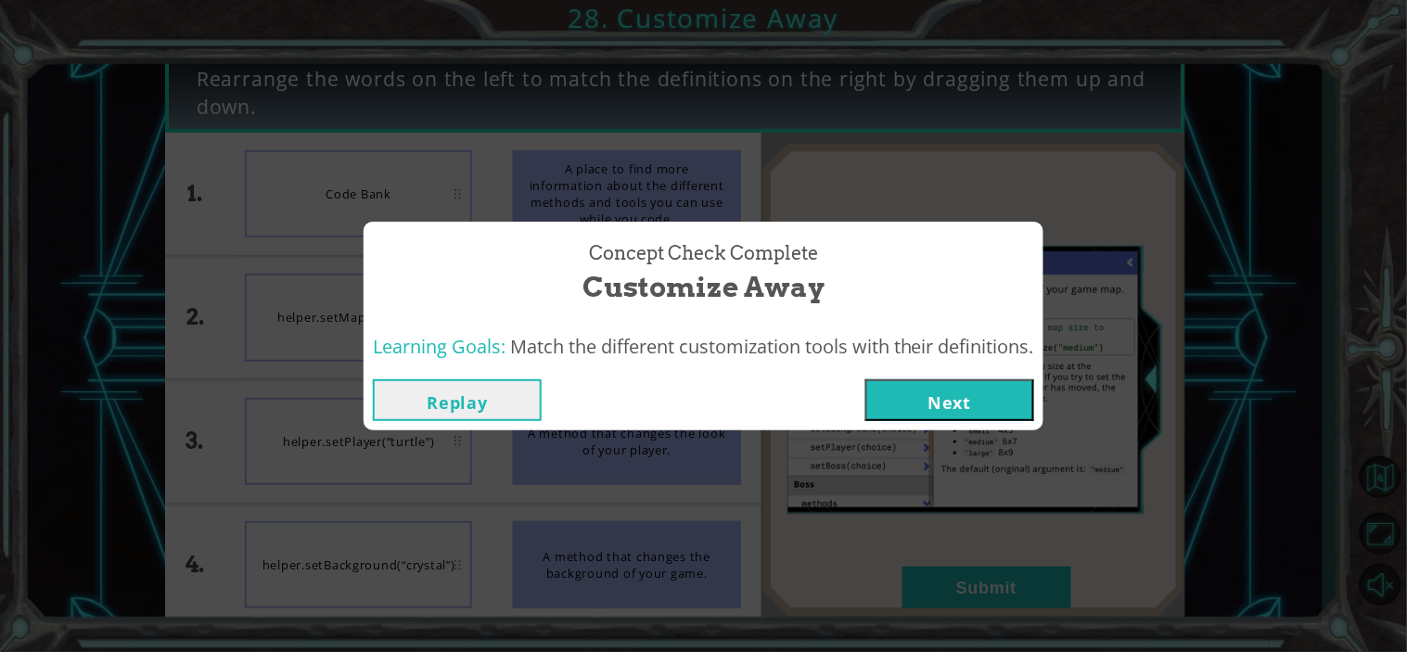
click at [938, 377] on div "Replay Next" at bounding box center [703, 400] width 680 height 60
click at [938, 406] on button "Next" at bounding box center [949, 400] width 169 height 42
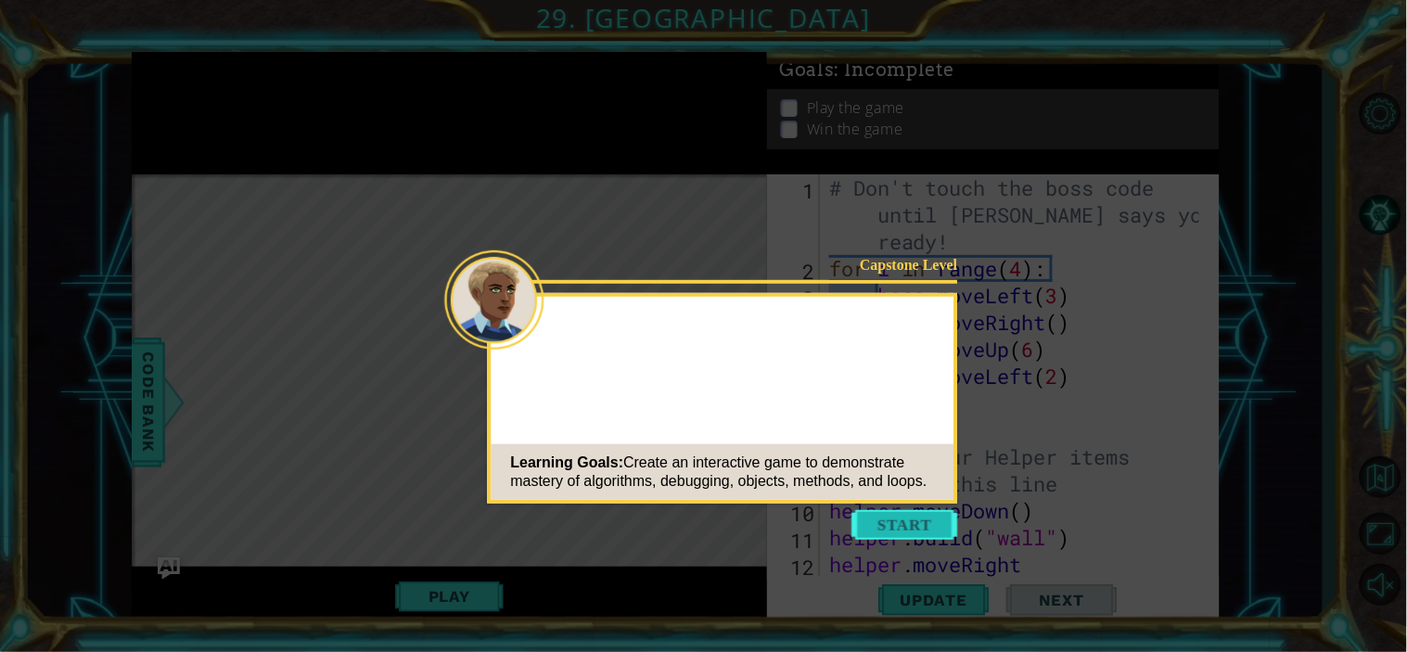
click at [887, 514] on button "Start" at bounding box center [905, 525] width 106 height 30
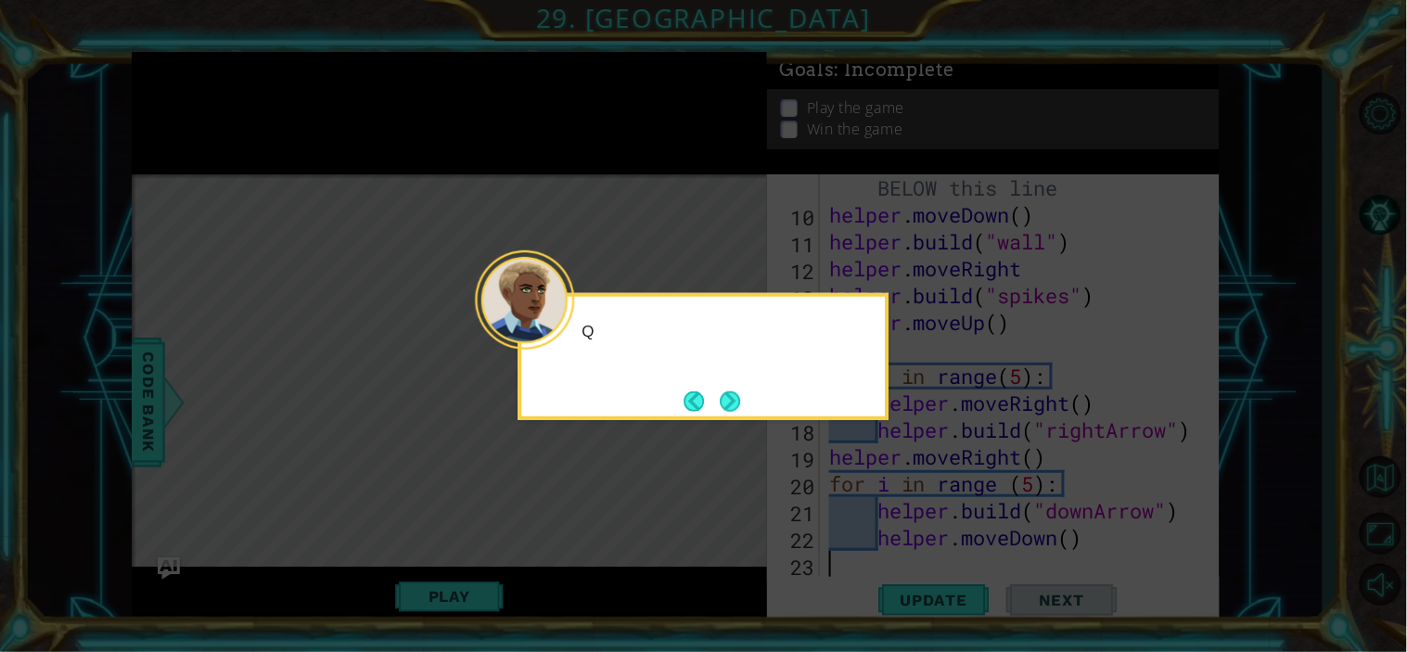
scroll to position [295, 0]
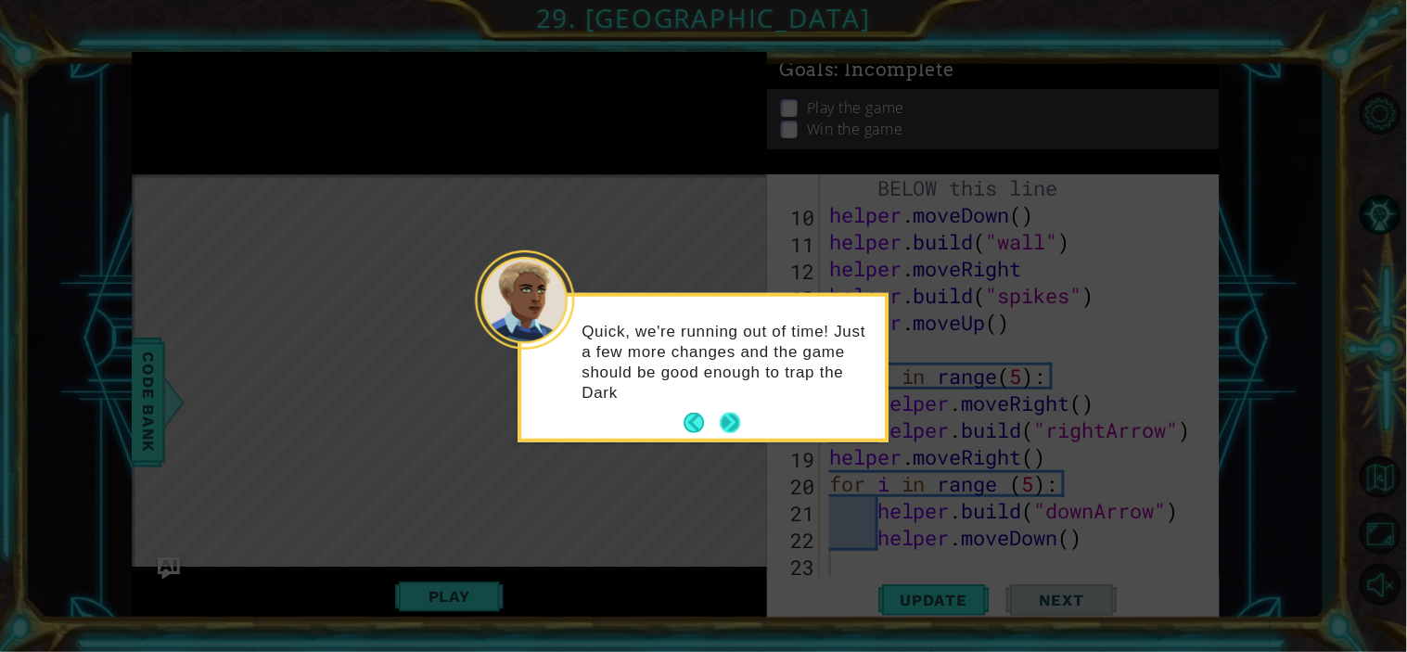
click at [727, 393] on div "Quick, we're running out of time! Just a few more changes and the game should b…" at bounding box center [703, 368] width 363 height 142
click at [736, 429] on button "Next" at bounding box center [730, 423] width 20 height 20
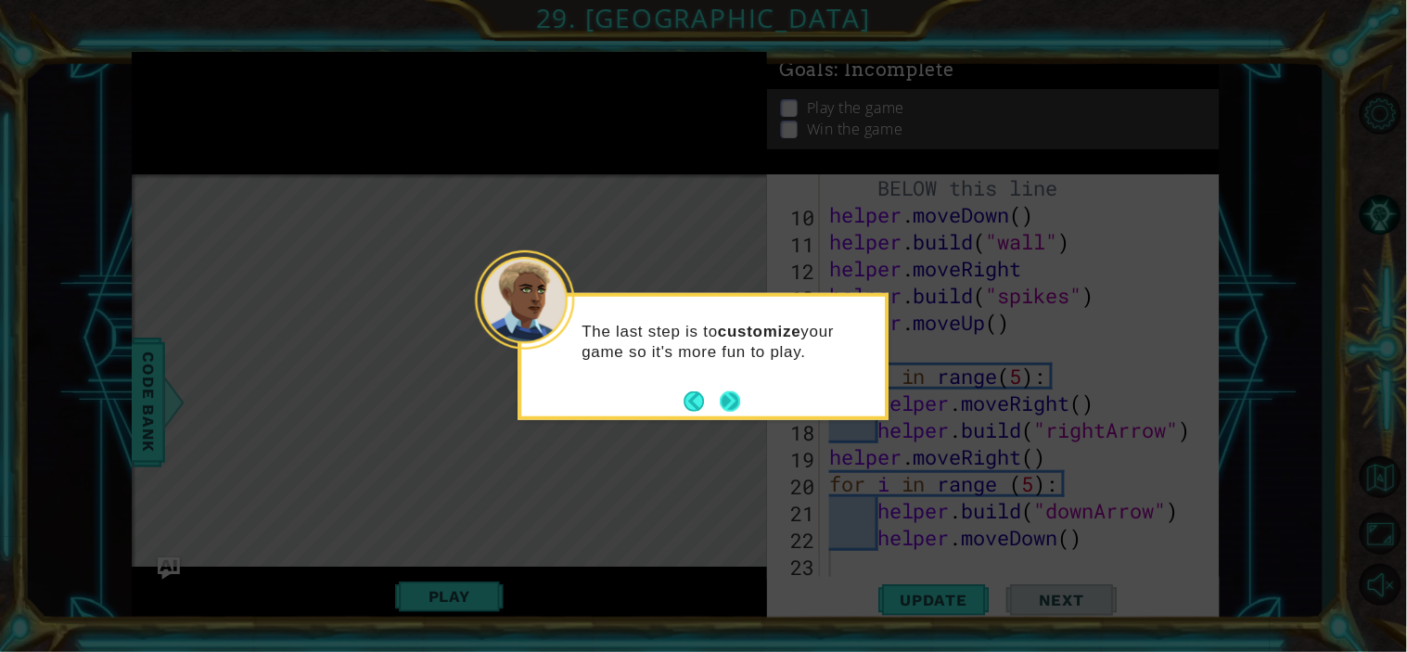
click at [730, 402] on button "Next" at bounding box center [730, 401] width 20 height 20
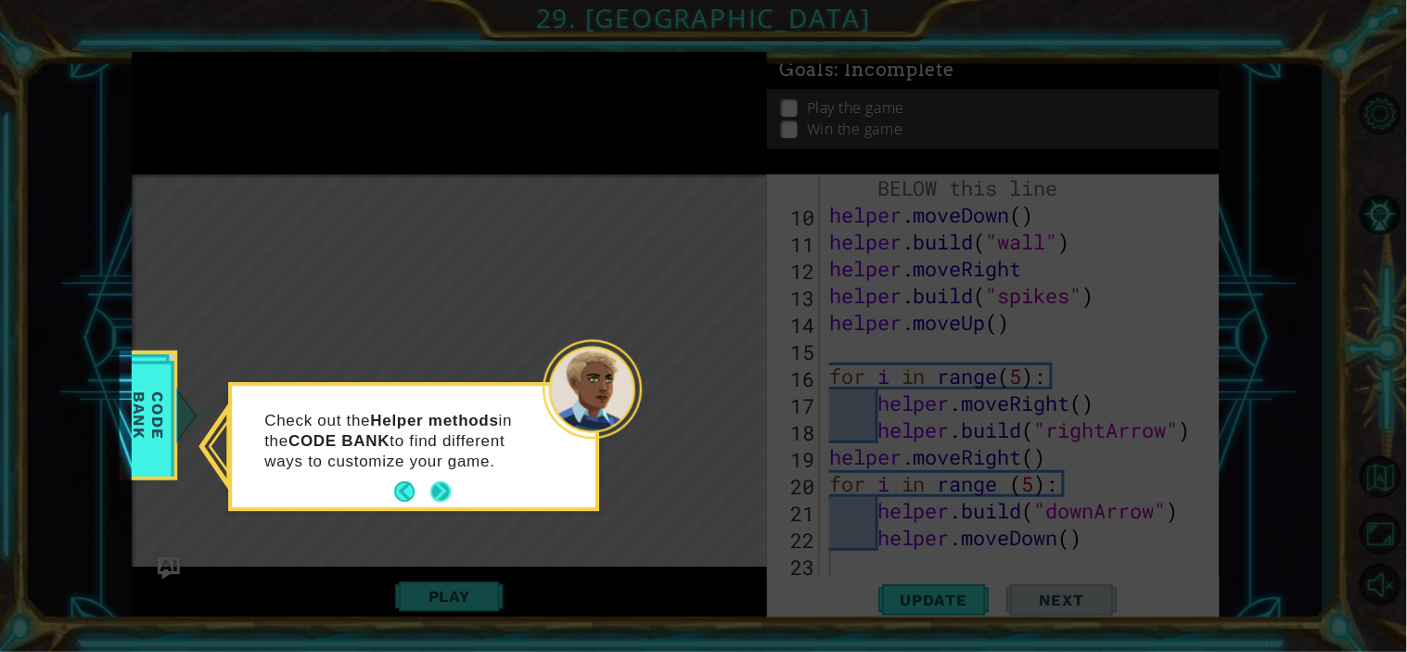
click at [430, 494] on button "Next" at bounding box center [440, 492] width 20 height 20
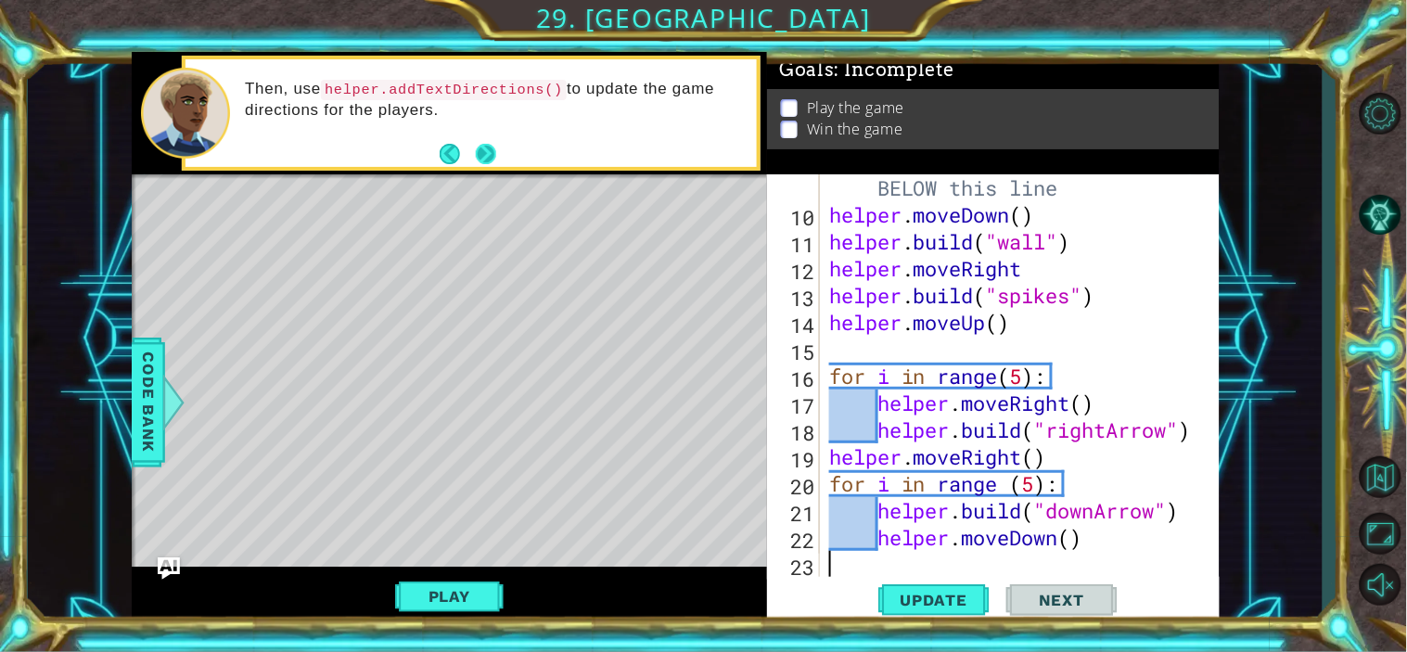
click at [479, 150] on button "Next" at bounding box center [486, 154] width 20 height 20
drag, startPoint x: 479, startPoint y: 150, endPoint x: 364, endPoint y: 402, distance: 277.2
click at [364, 402] on div "Level Map" at bounding box center [560, 447] width 857 height 546
click at [486, 155] on button "Next" at bounding box center [486, 154] width 20 height 20
click at [864, 177] on div "# Build your Helper items BELOW this line helper . moveDown ( ) helper . build …" at bounding box center [1016, 389] width 383 height 484
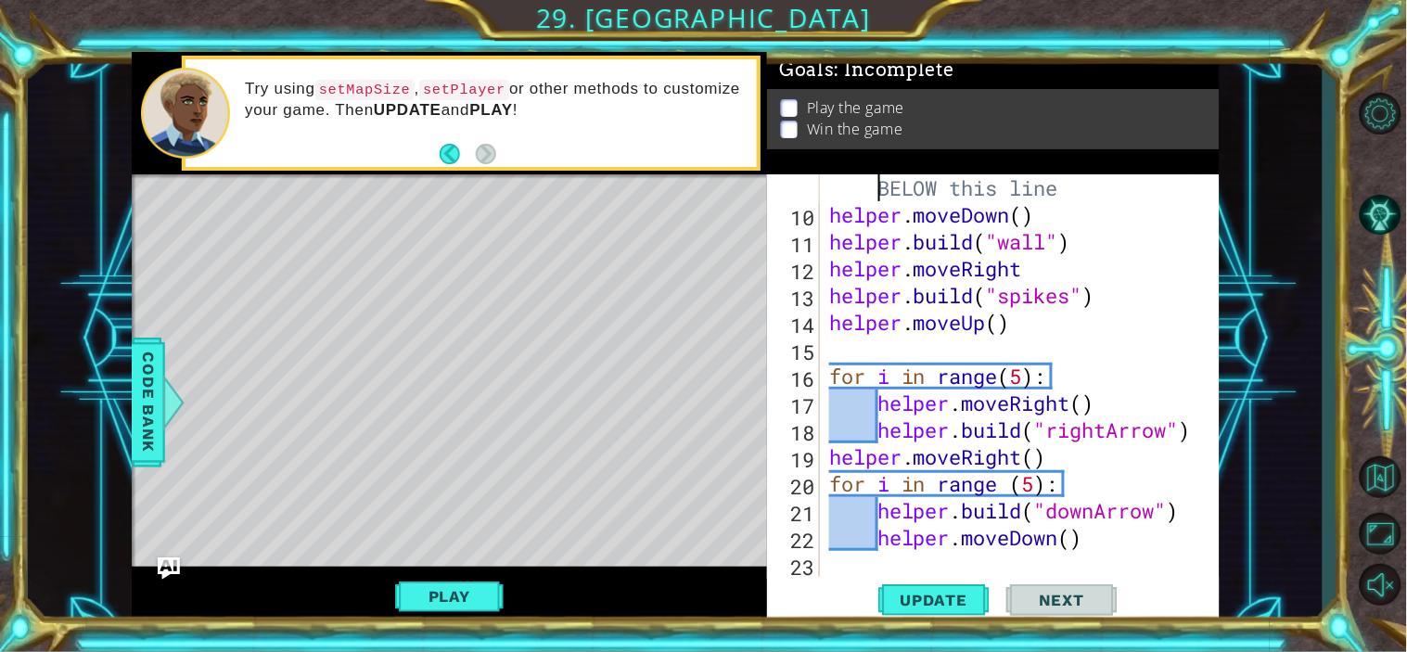
type textarea "BELOW this line"
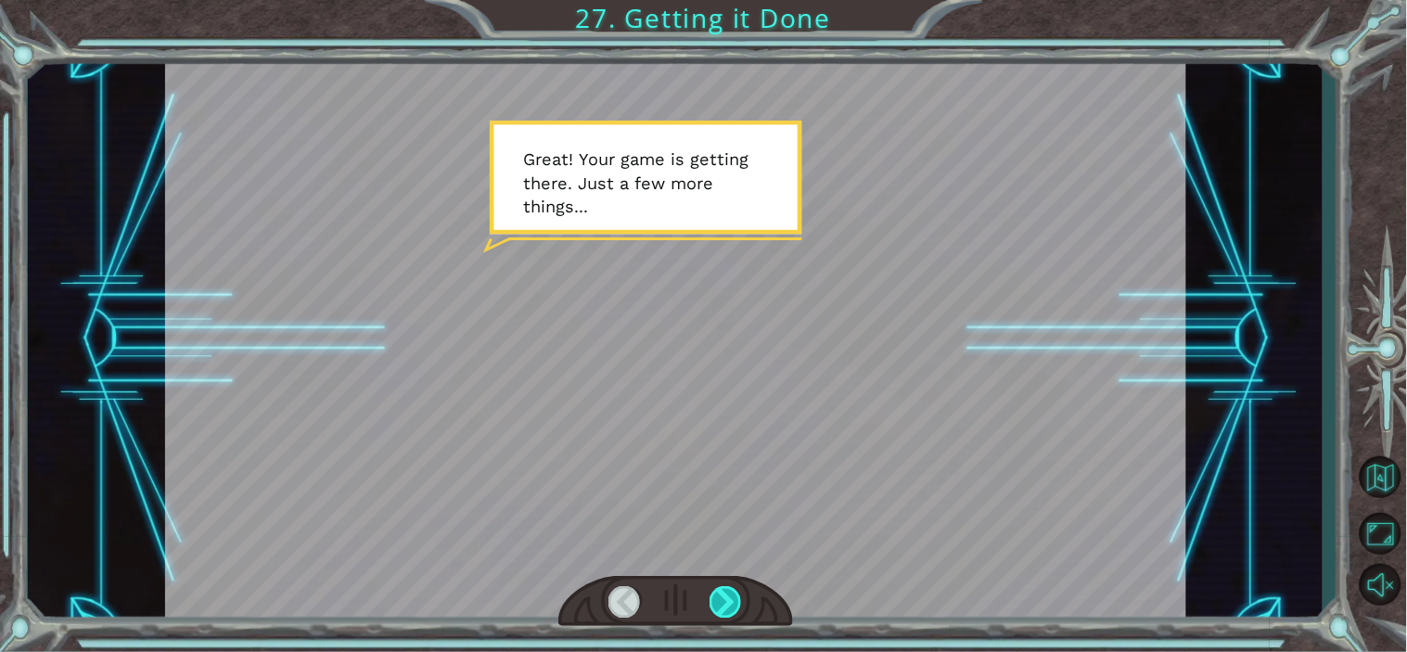
click at [724, 594] on div at bounding box center [725, 601] width 32 height 31
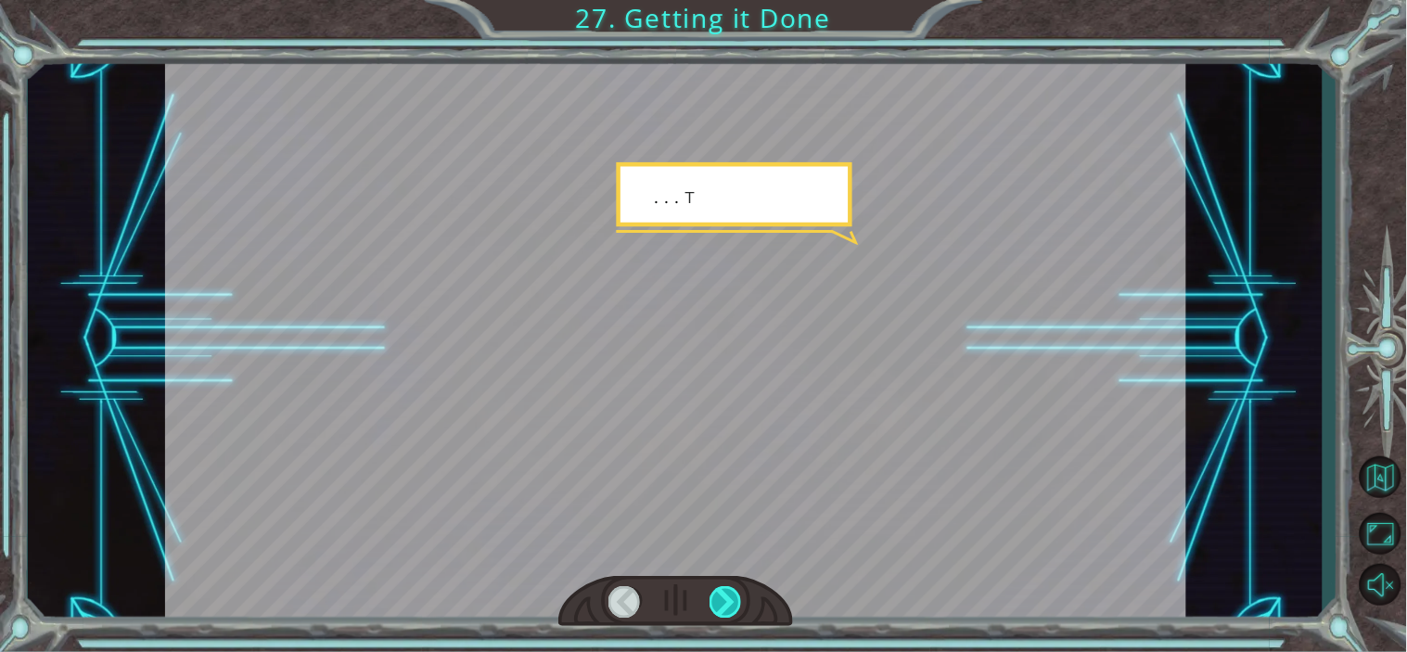
click at [724, 594] on div at bounding box center [725, 601] width 32 height 31
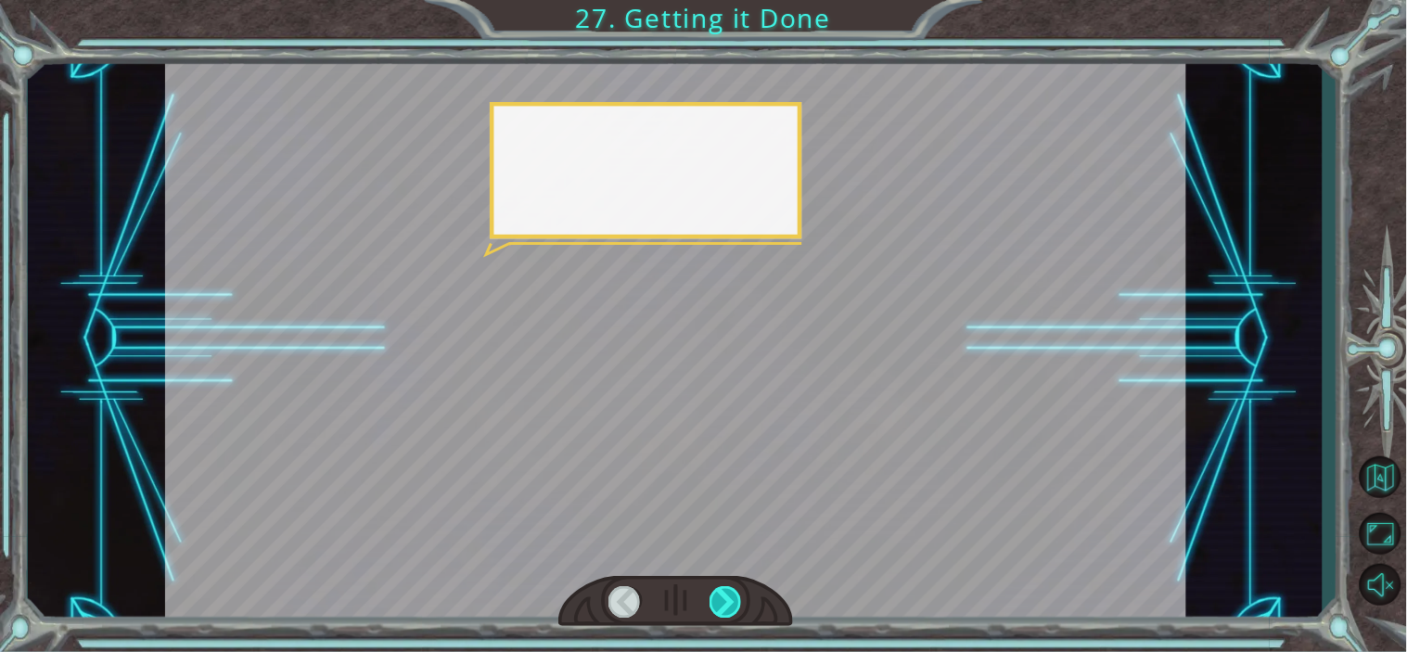
click at [724, 594] on div at bounding box center [725, 601] width 32 height 31
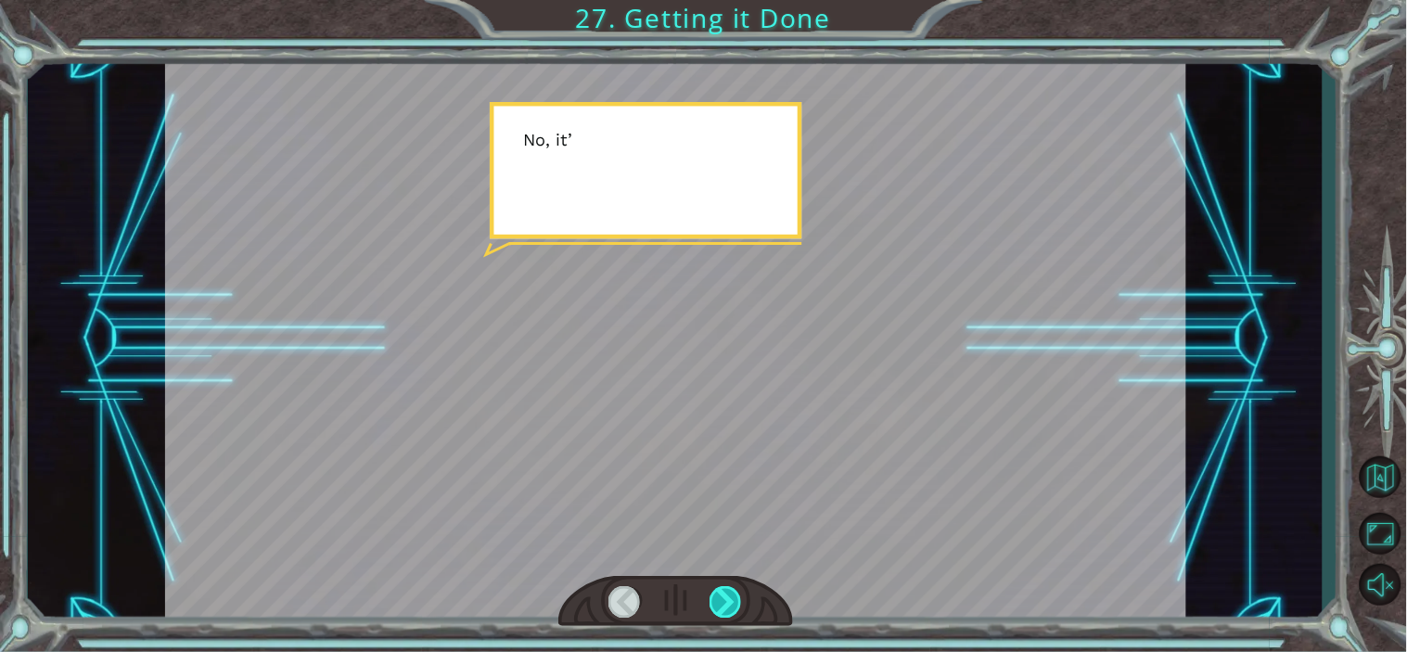
click at [724, 594] on div at bounding box center [725, 601] width 32 height 31
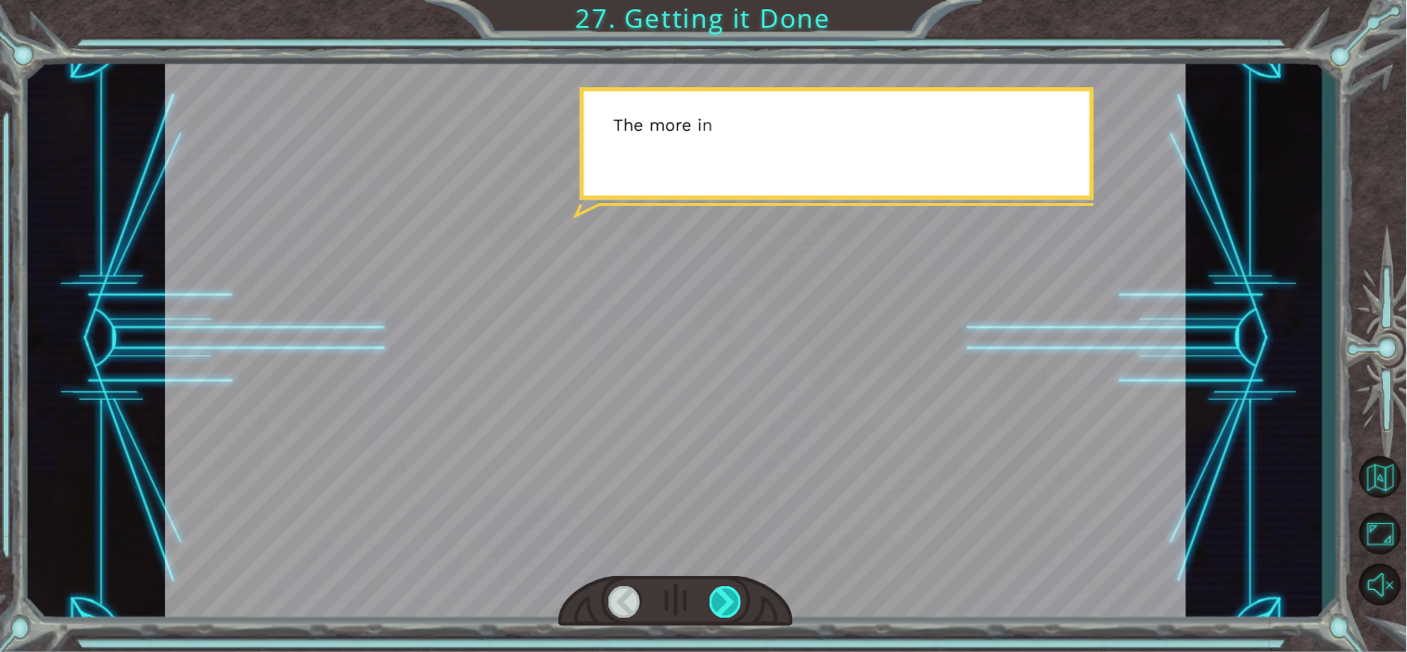
click at [724, 594] on div at bounding box center [725, 601] width 32 height 31
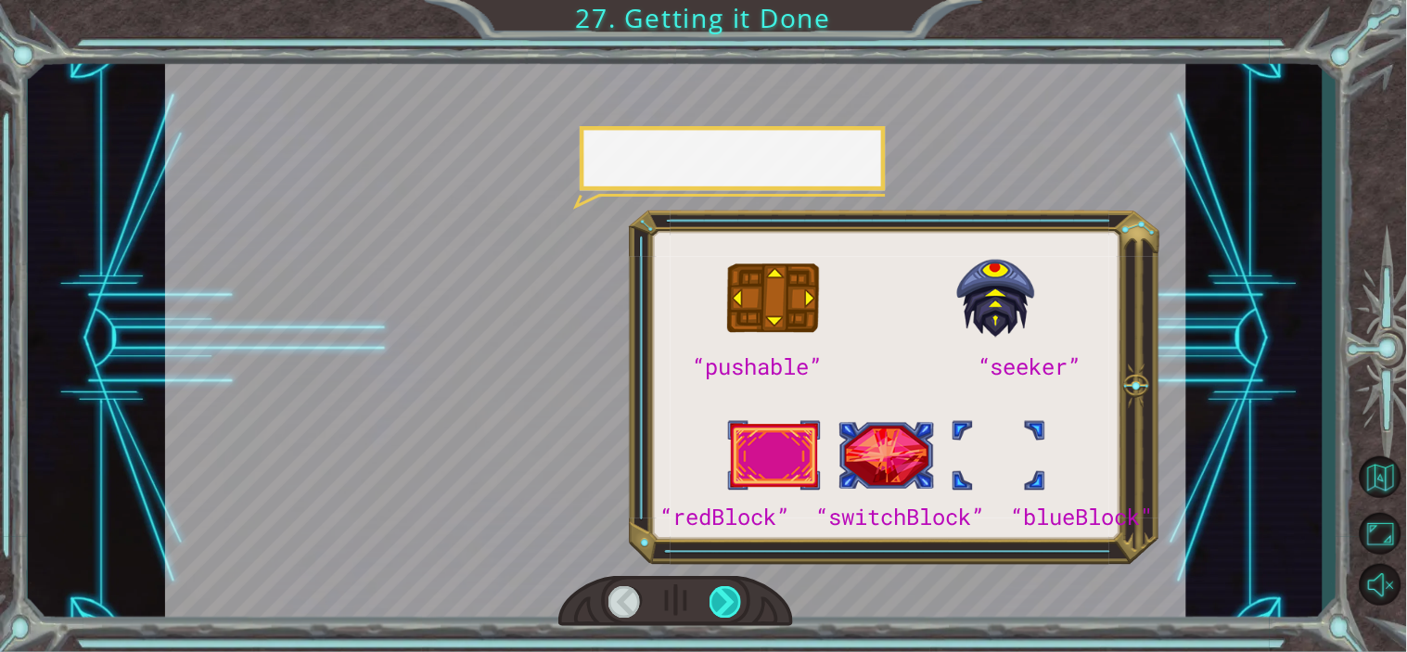
click at [724, 594] on div at bounding box center [725, 601] width 32 height 31
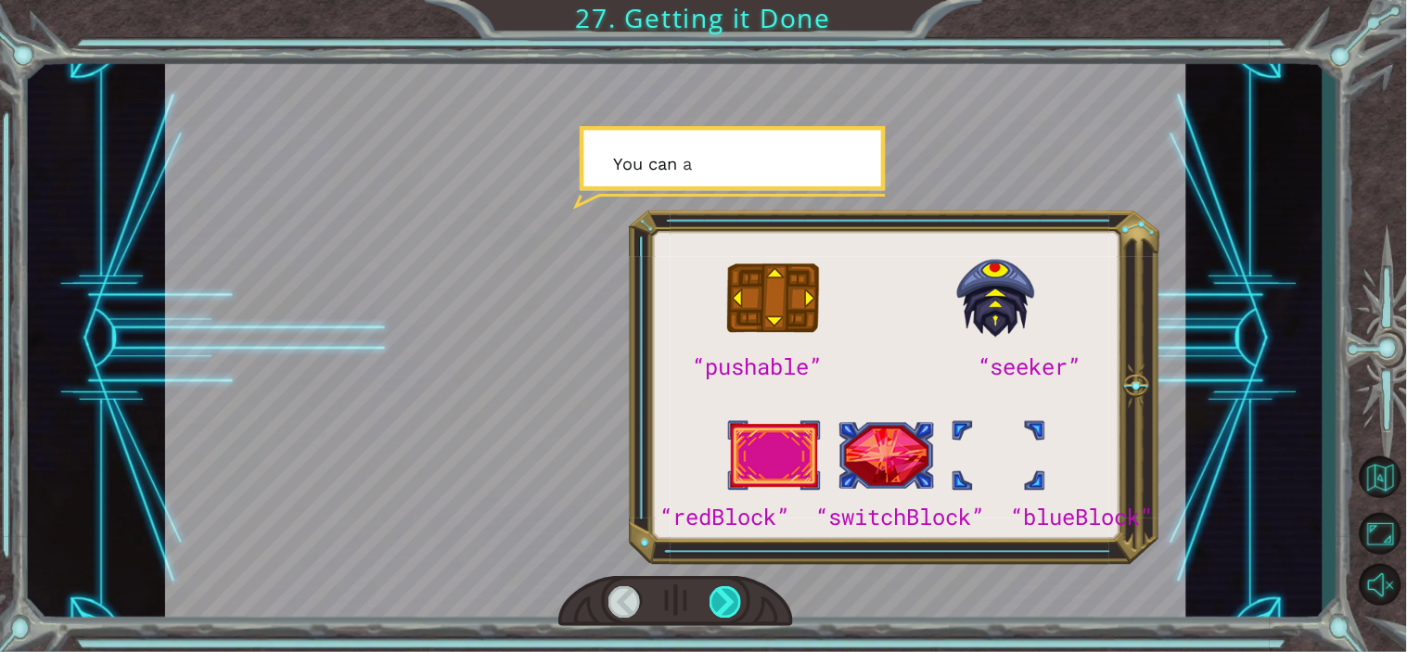
click at [724, 594] on div at bounding box center [725, 601] width 32 height 31
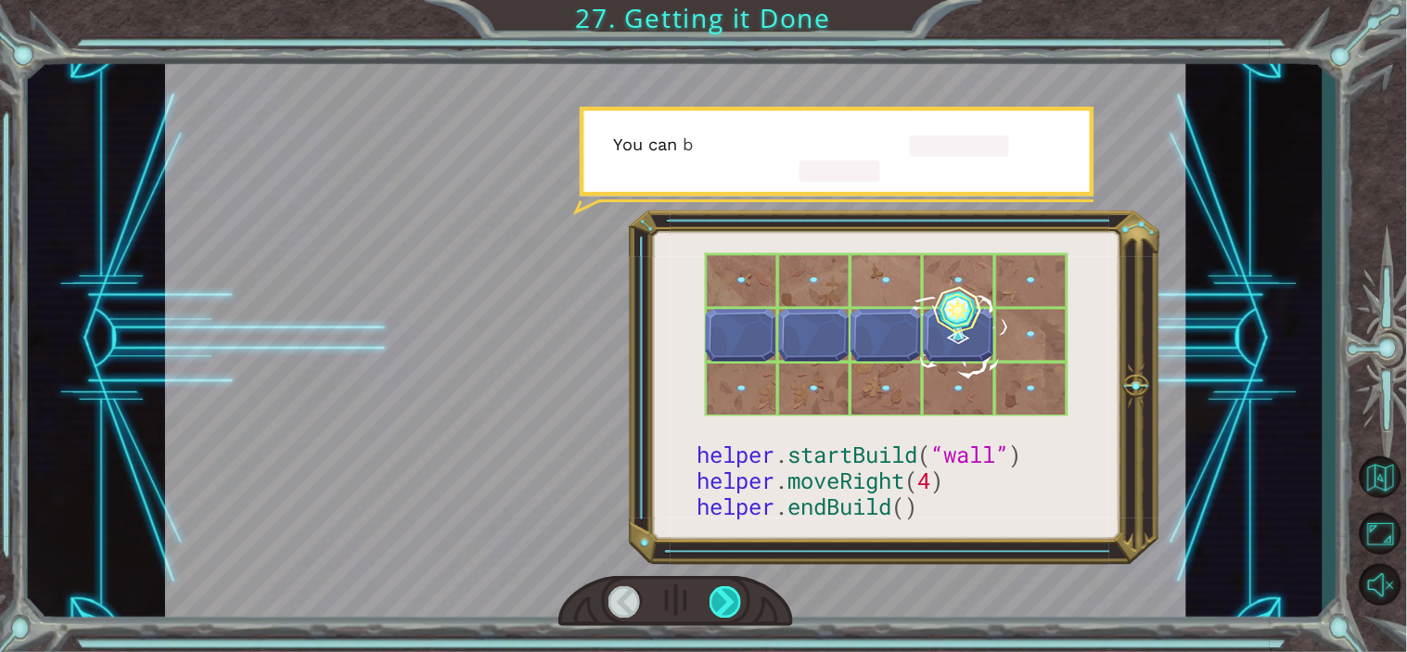
click at [724, 594] on div at bounding box center [725, 601] width 32 height 31
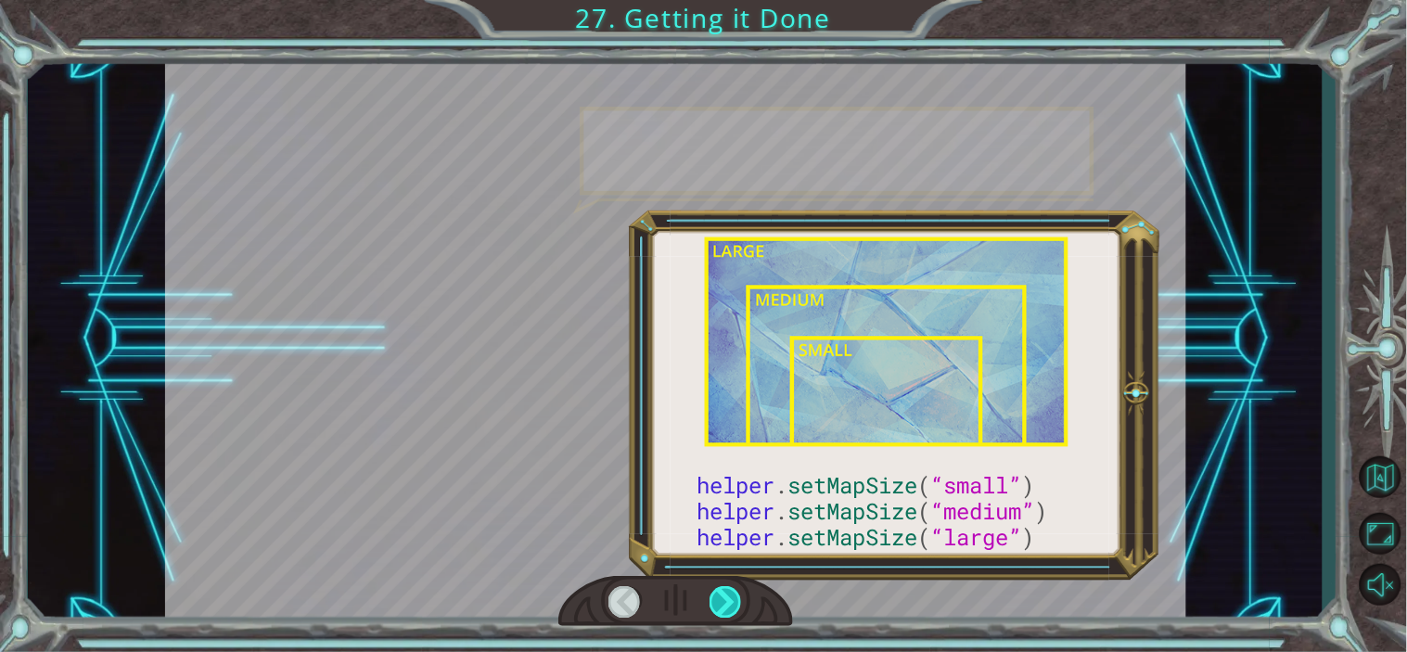
click at [724, 594] on div at bounding box center [725, 601] width 32 height 31
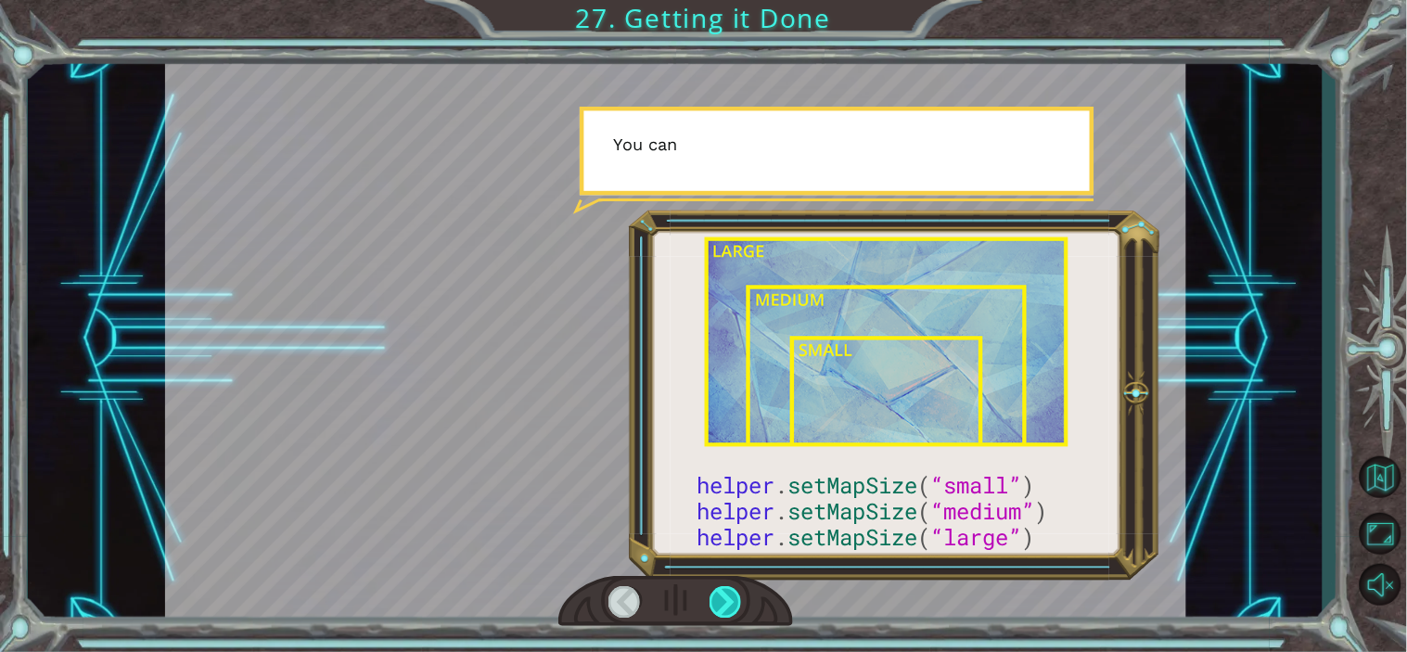
click at [724, 594] on div at bounding box center [725, 601] width 32 height 31
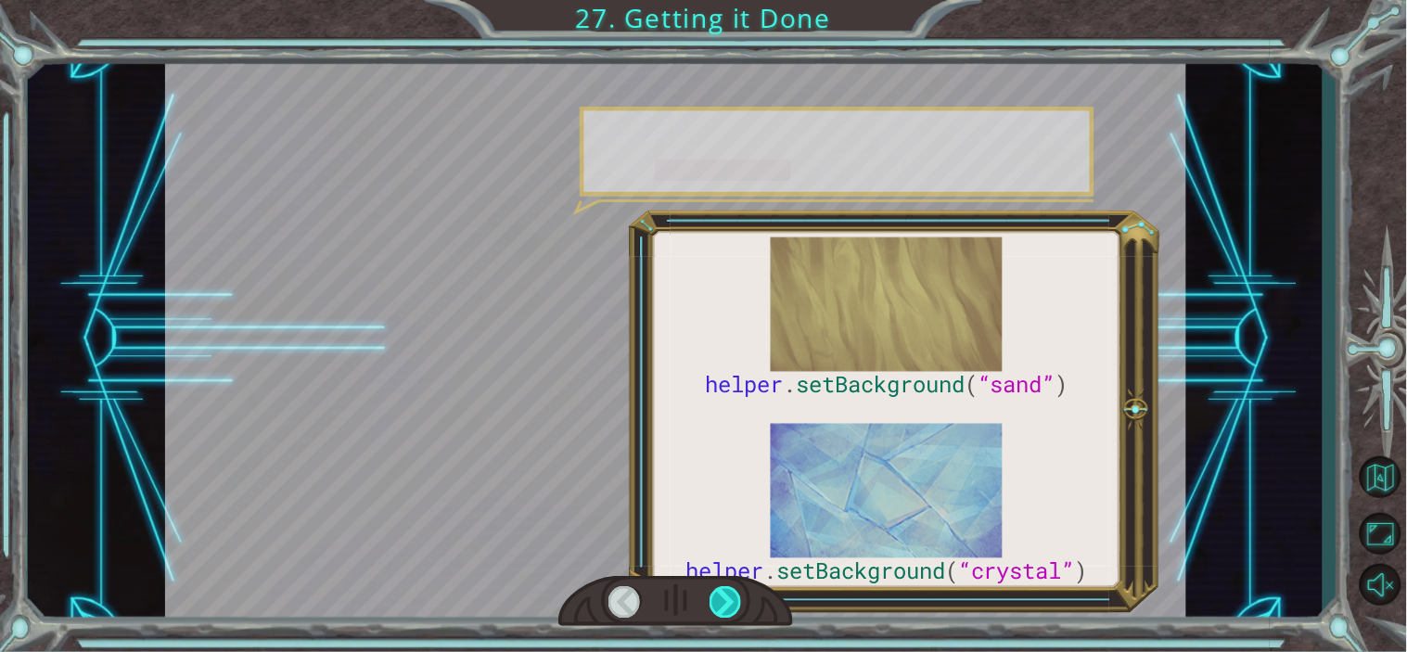
click at [724, 594] on div at bounding box center [725, 601] width 32 height 31
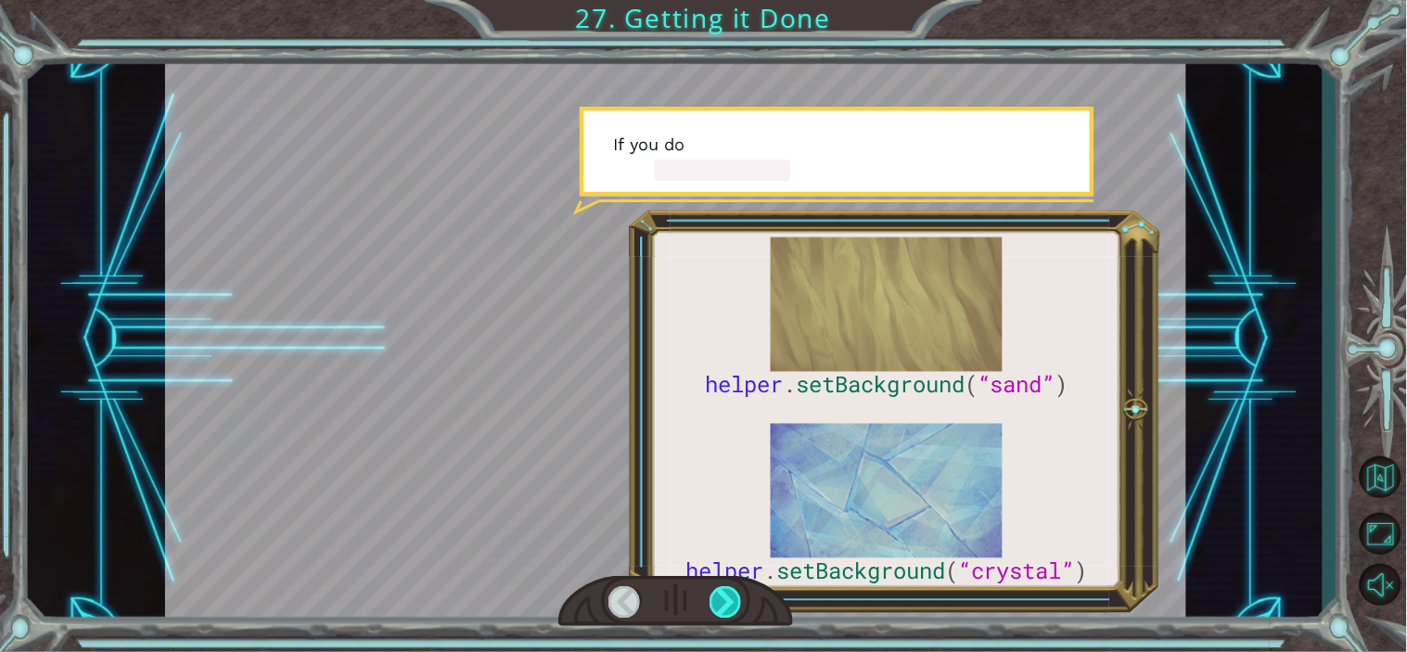
click at [724, 594] on div at bounding box center [725, 601] width 32 height 31
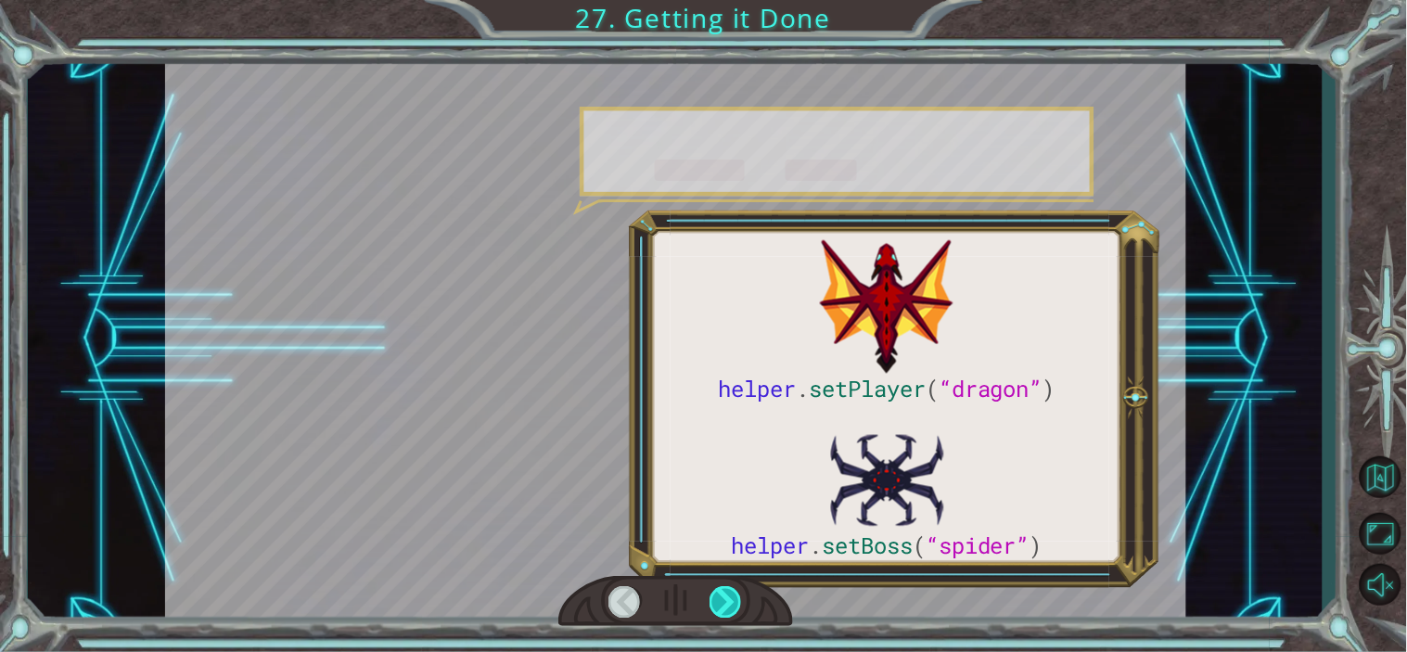
click at [724, 594] on div at bounding box center [725, 601] width 32 height 31
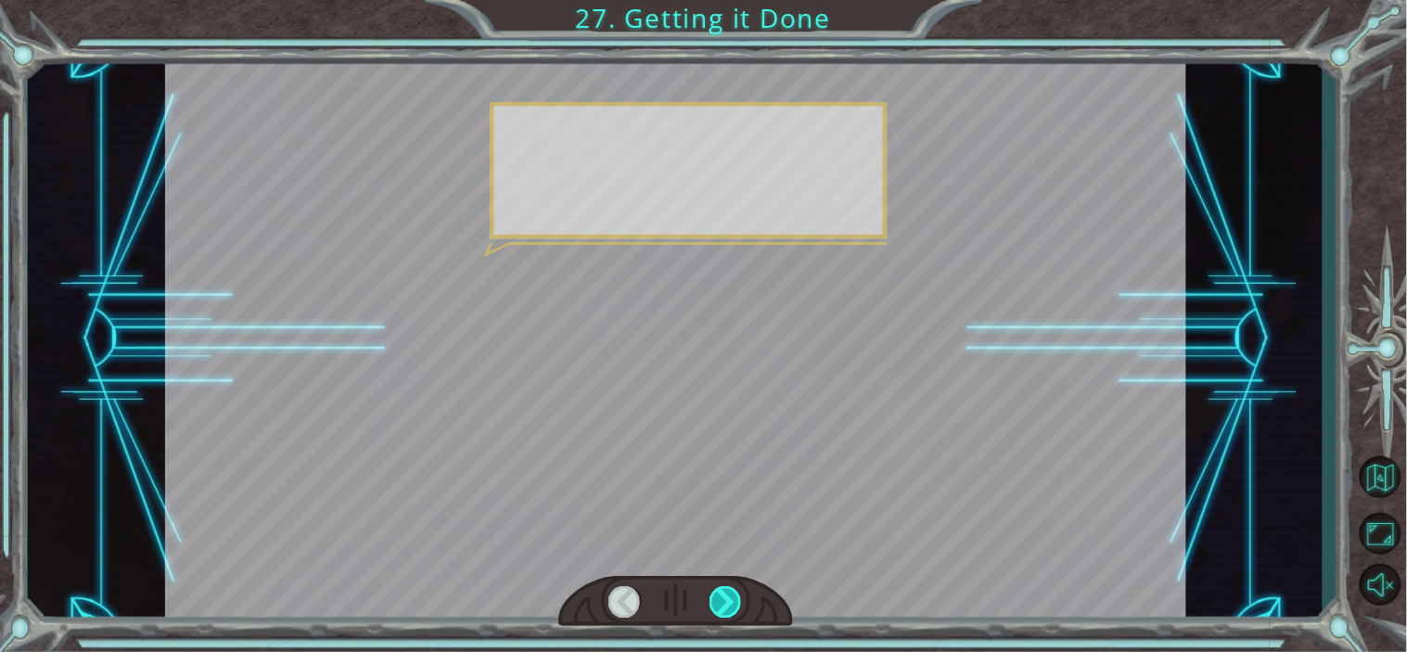
click at [724, 594] on div at bounding box center [725, 601] width 32 height 31
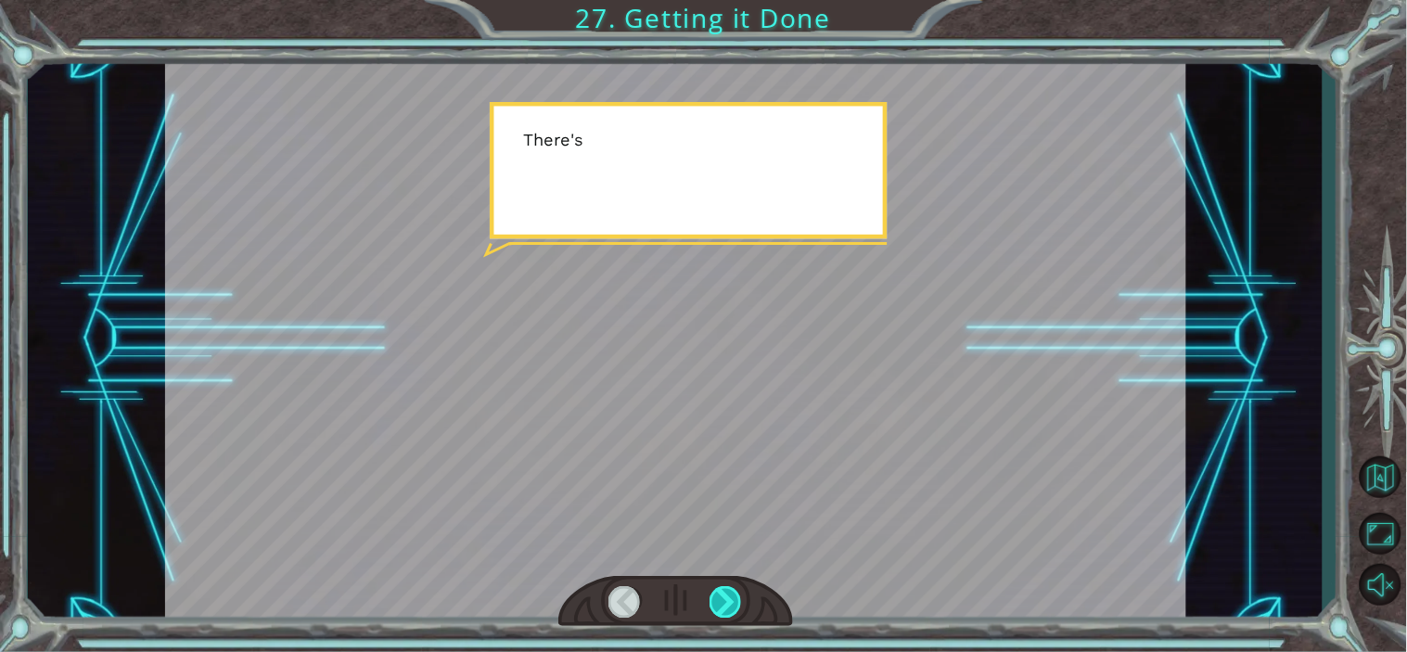
click at [724, 594] on div at bounding box center [725, 601] width 32 height 31
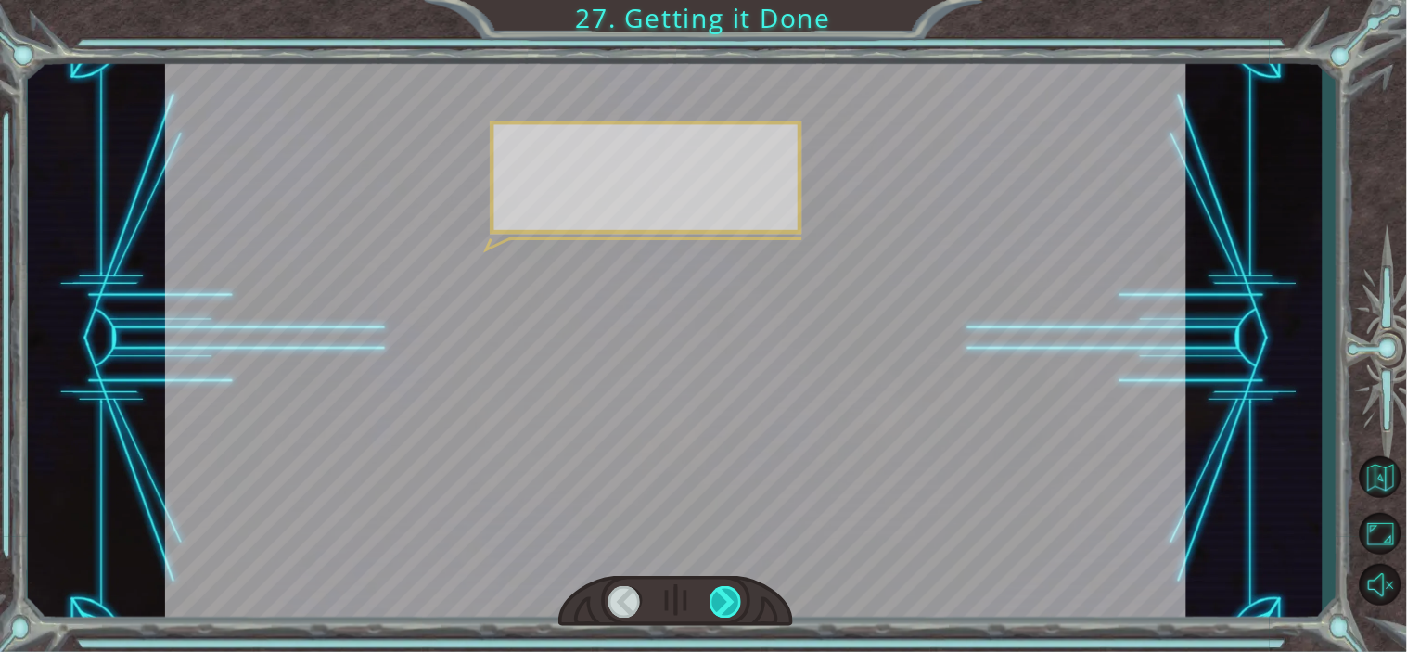
click at [724, 594] on div at bounding box center [725, 601] width 32 height 31
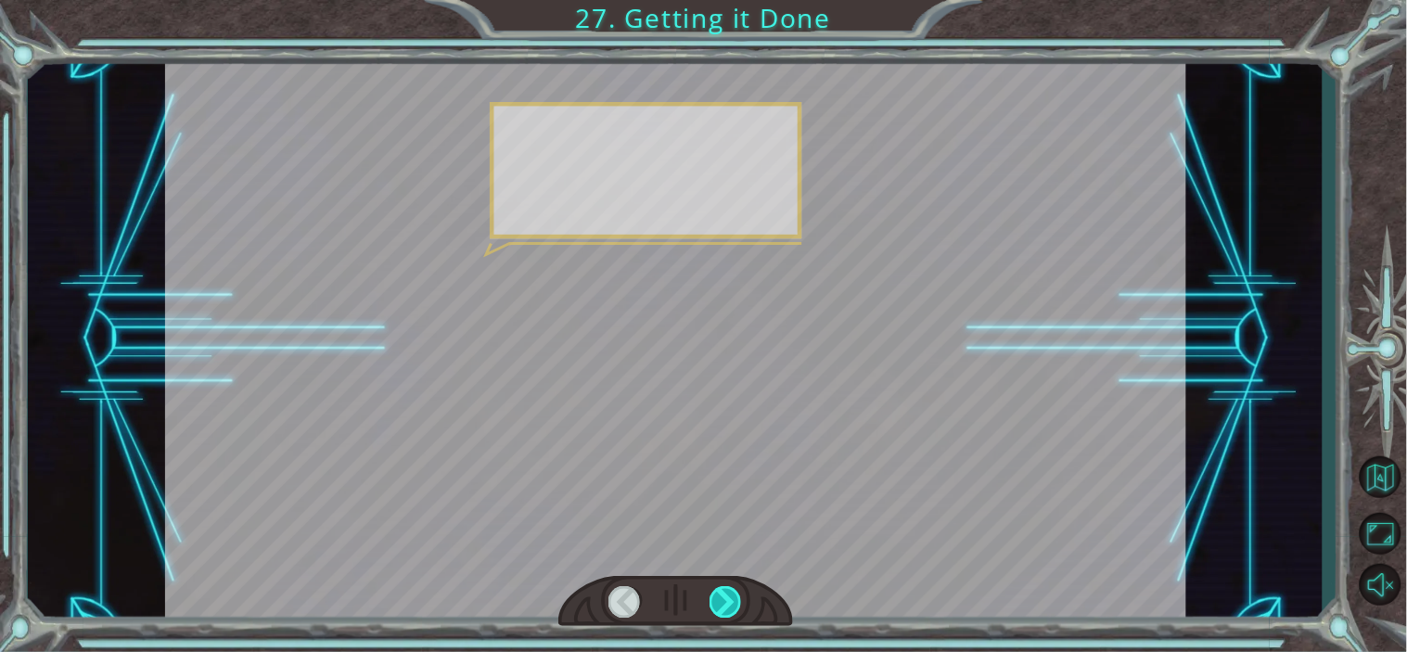
click at [724, 594] on div at bounding box center [725, 601] width 32 height 31
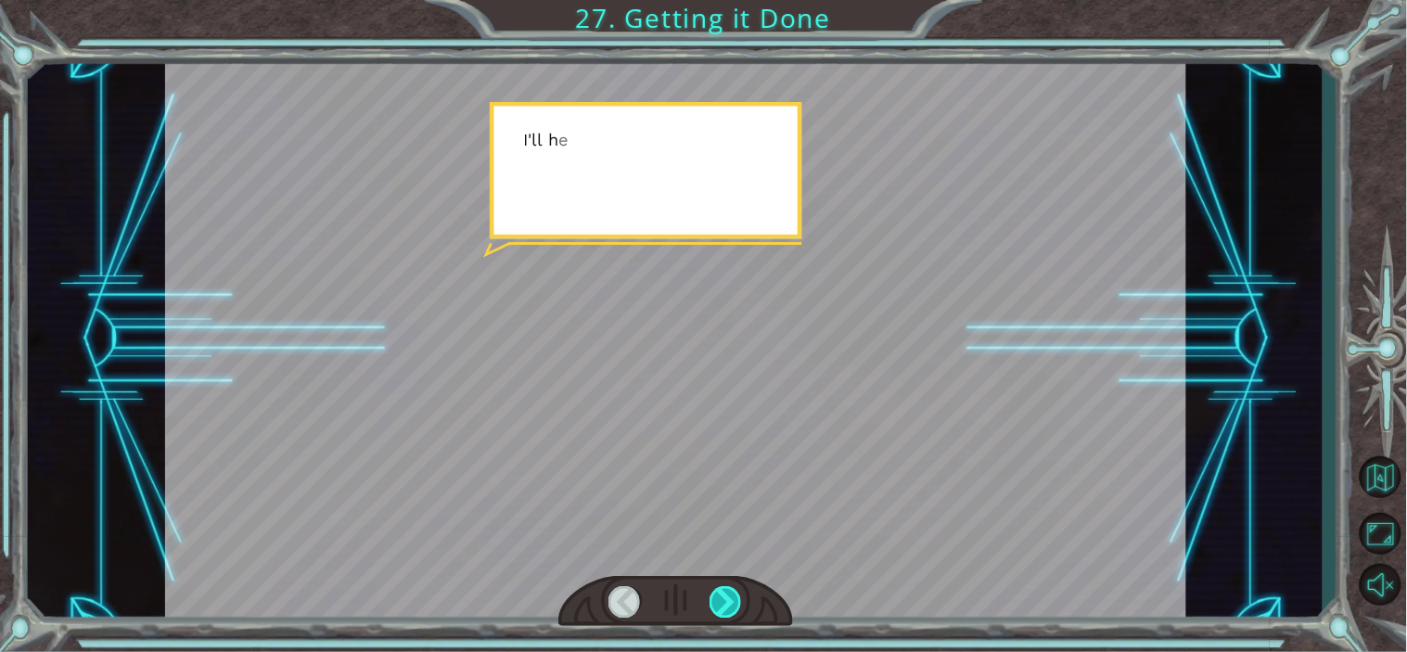
click at [724, 594] on div at bounding box center [725, 601] width 32 height 31
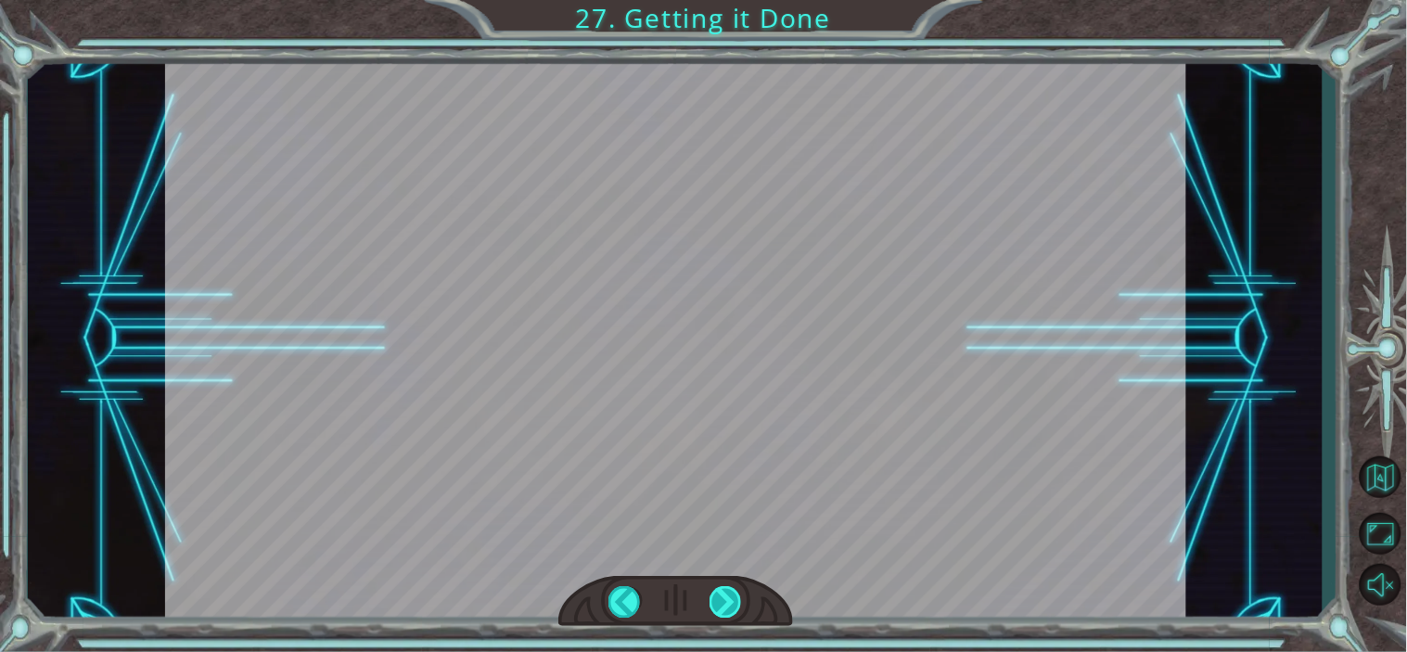
click at [724, 594] on div at bounding box center [725, 601] width 32 height 31
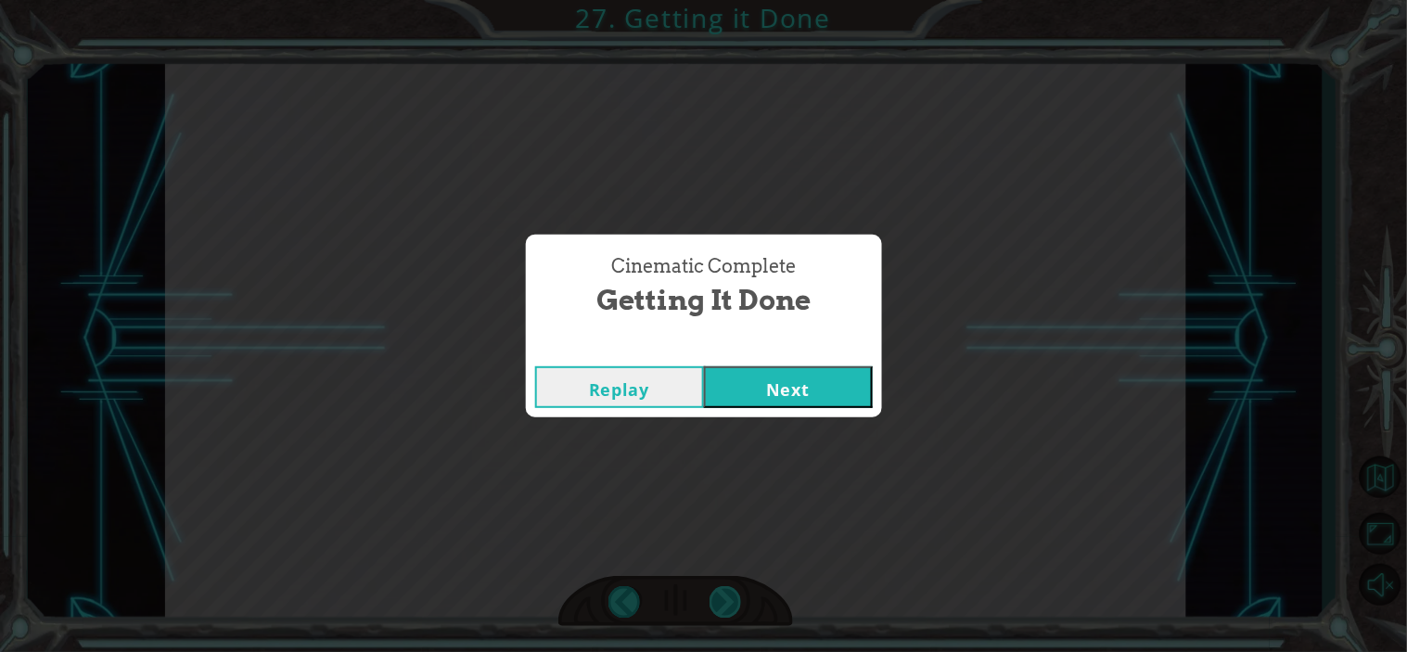
click at [724, 581] on div "Cinematic Complete Getting it Done Replay Next" at bounding box center [703, 326] width 1407 height 652
click at [760, 375] on button "Next" at bounding box center [788, 387] width 169 height 42
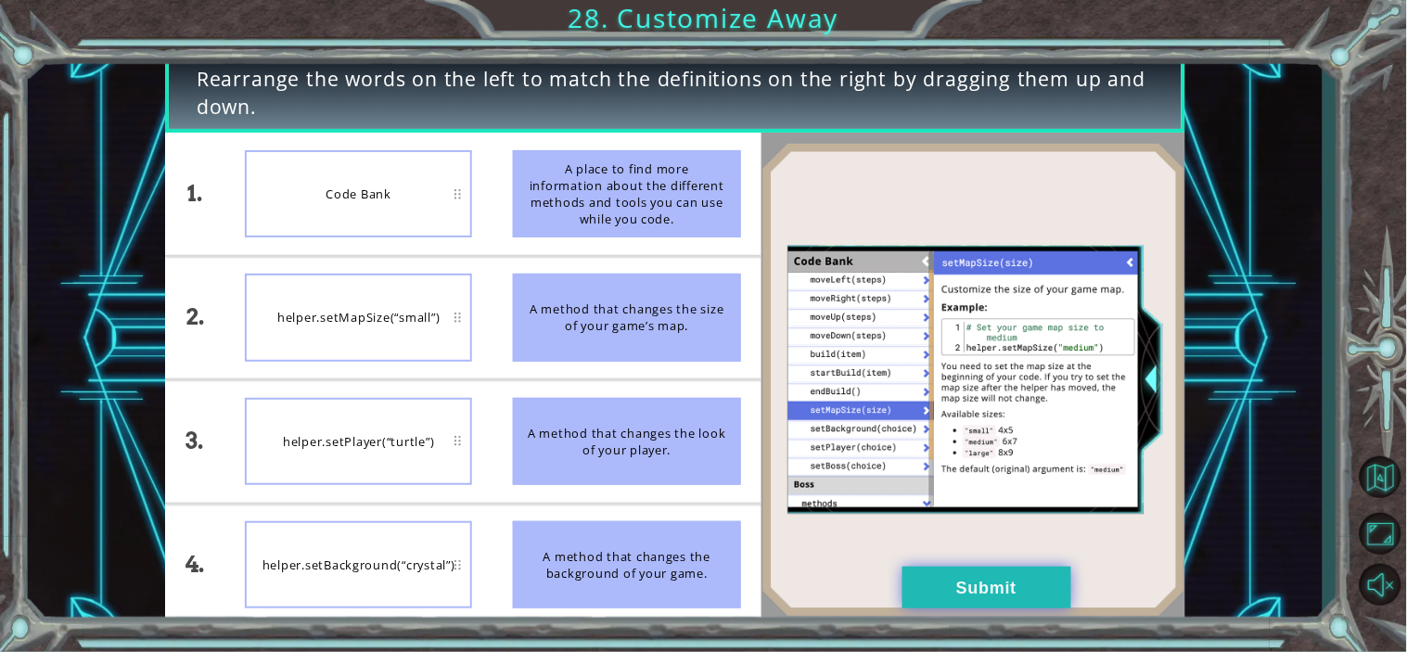
click at [933, 569] on button "Submit" at bounding box center [986, 588] width 169 height 42
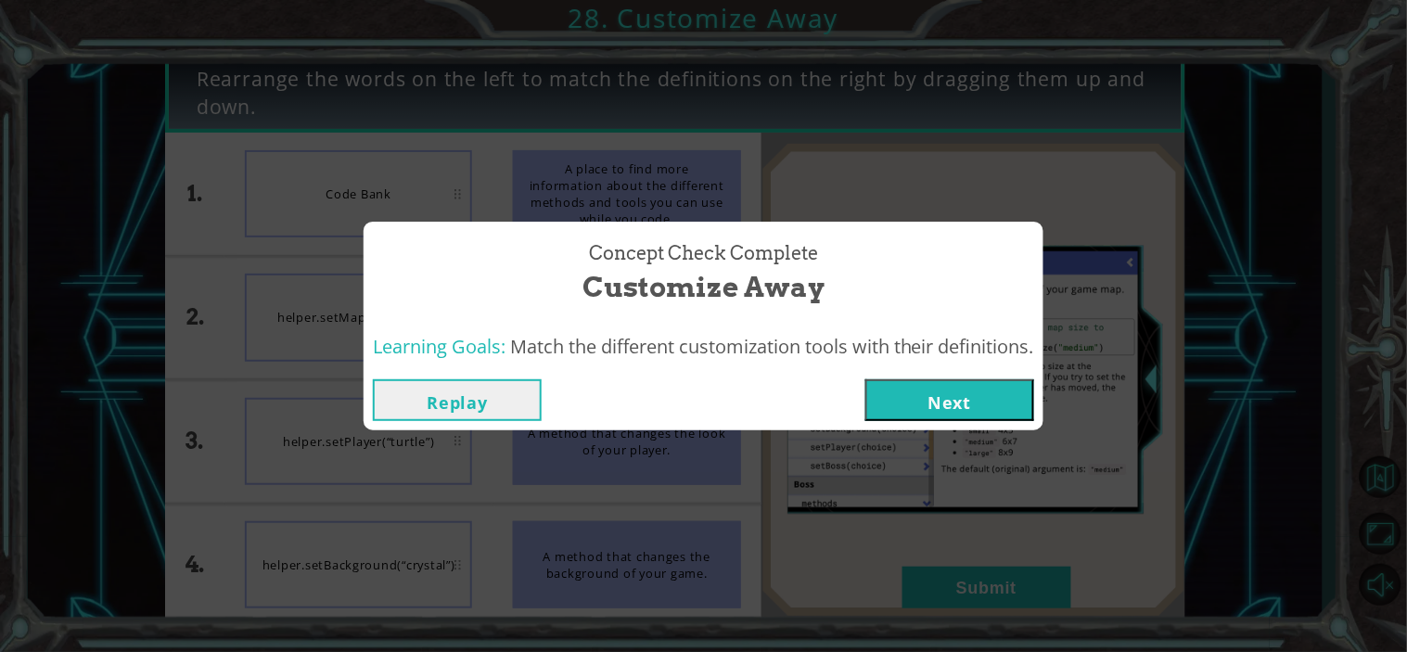
click at [933, 394] on button "Next" at bounding box center [949, 400] width 169 height 42
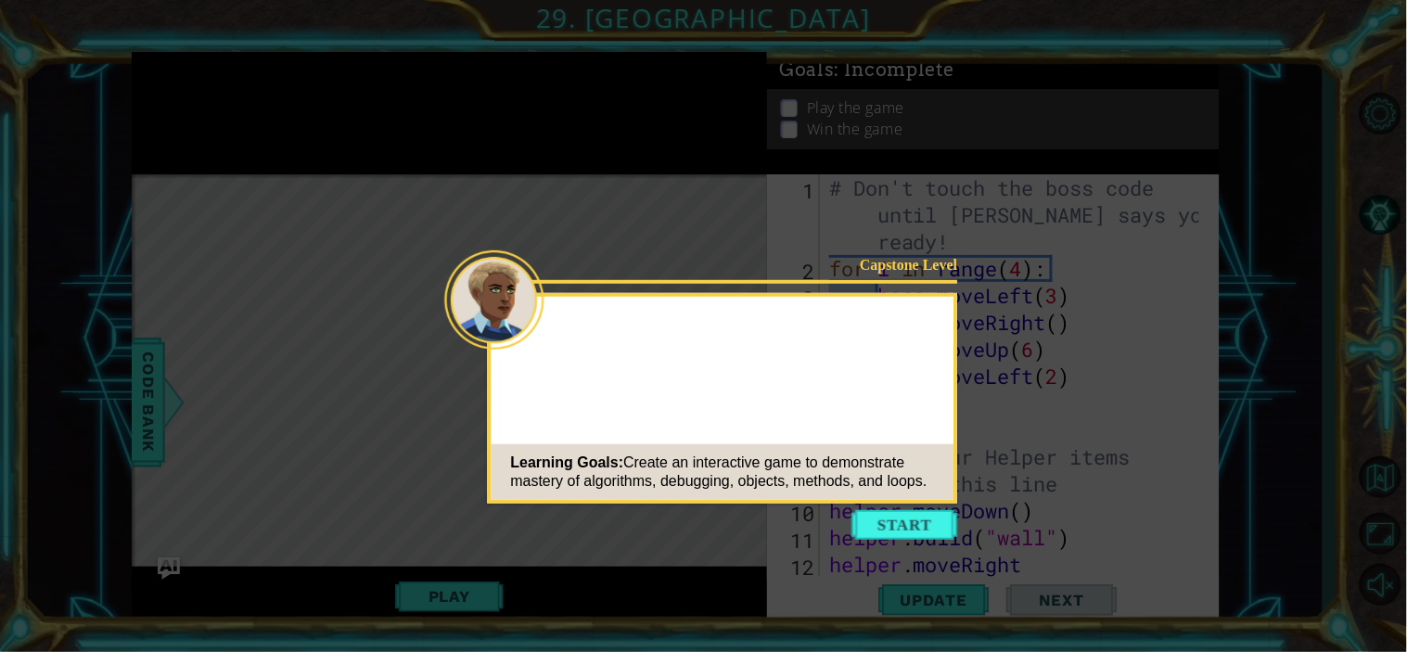
click at [899, 488] on span "Create an interactive game to demonstrate mastery of algorithms, debugging, obj…" at bounding box center [719, 471] width 416 height 34
click at [899, 514] on button "Start" at bounding box center [905, 525] width 106 height 30
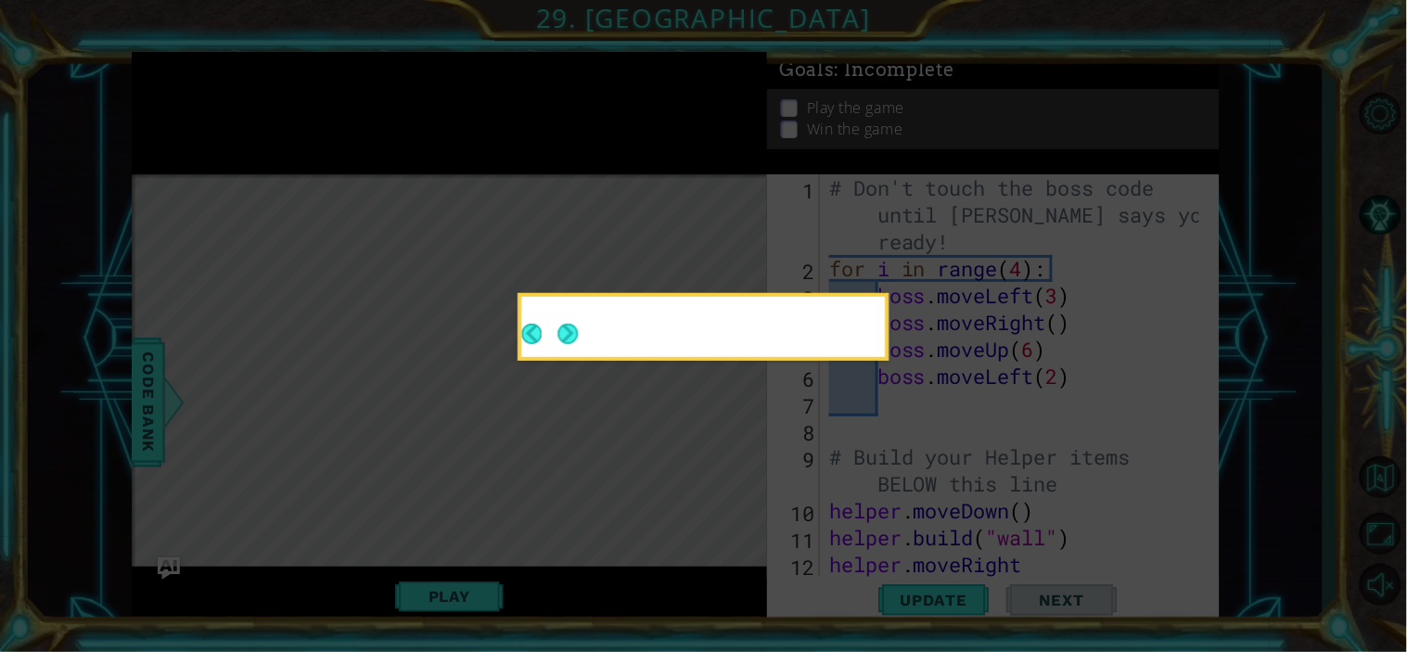
click at [899, 514] on icon at bounding box center [703, 326] width 1407 height 652
click at [629, 185] on icon at bounding box center [703, 326] width 1407 height 652
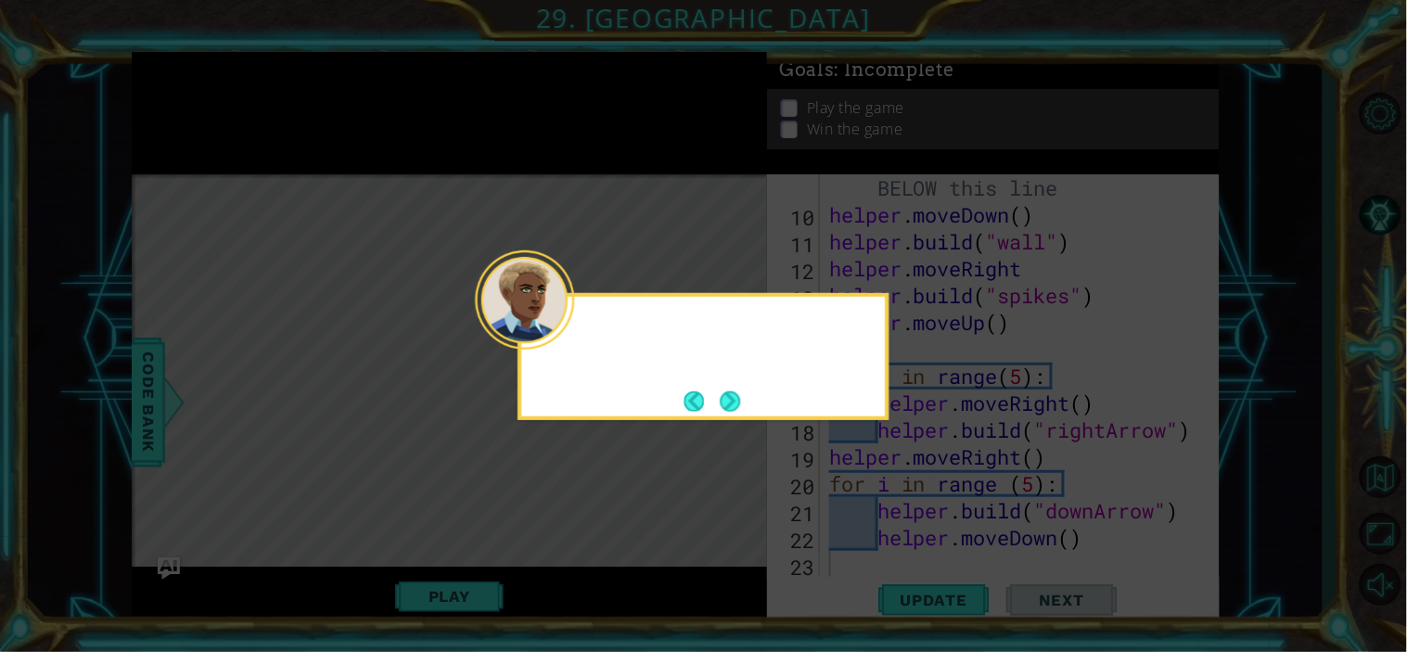
scroll to position [295, 0]
click at [720, 400] on button "Next" at bounding box center [730, 401] width 20 height 20
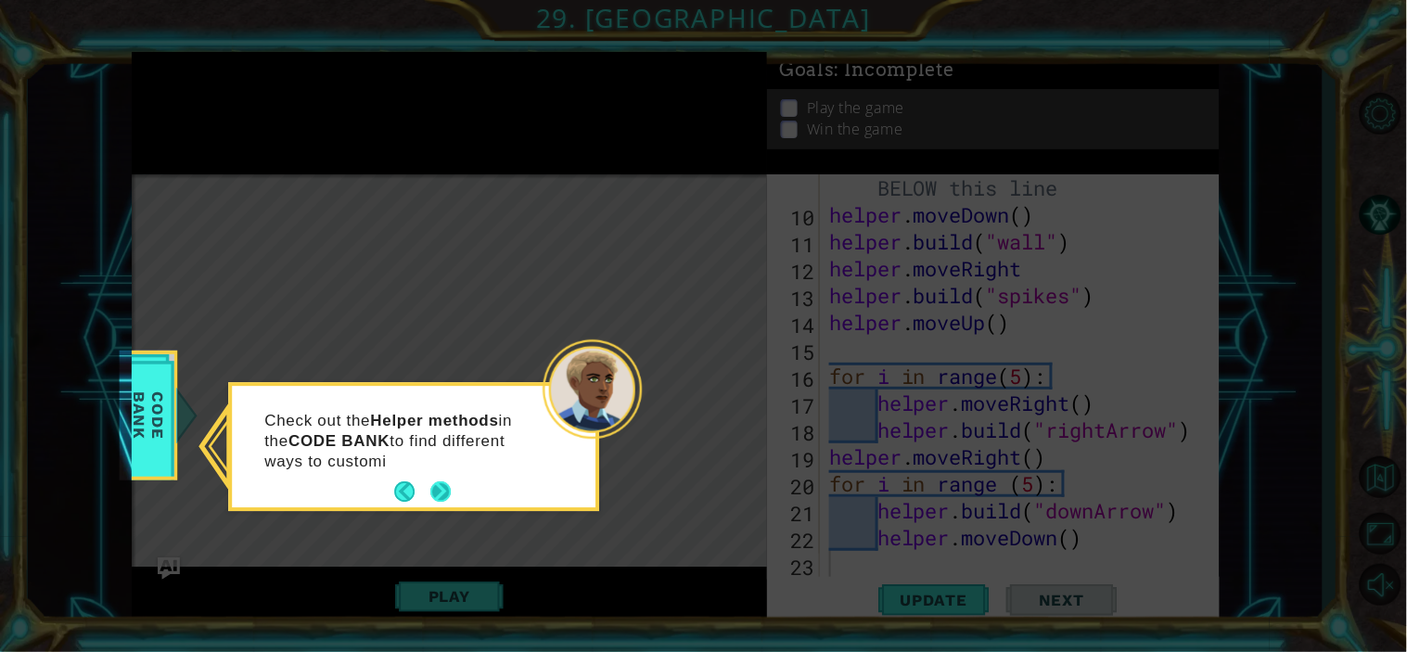
click at [437, 484] on button "Next" at bounding box center [440, 492] width 20 height 20
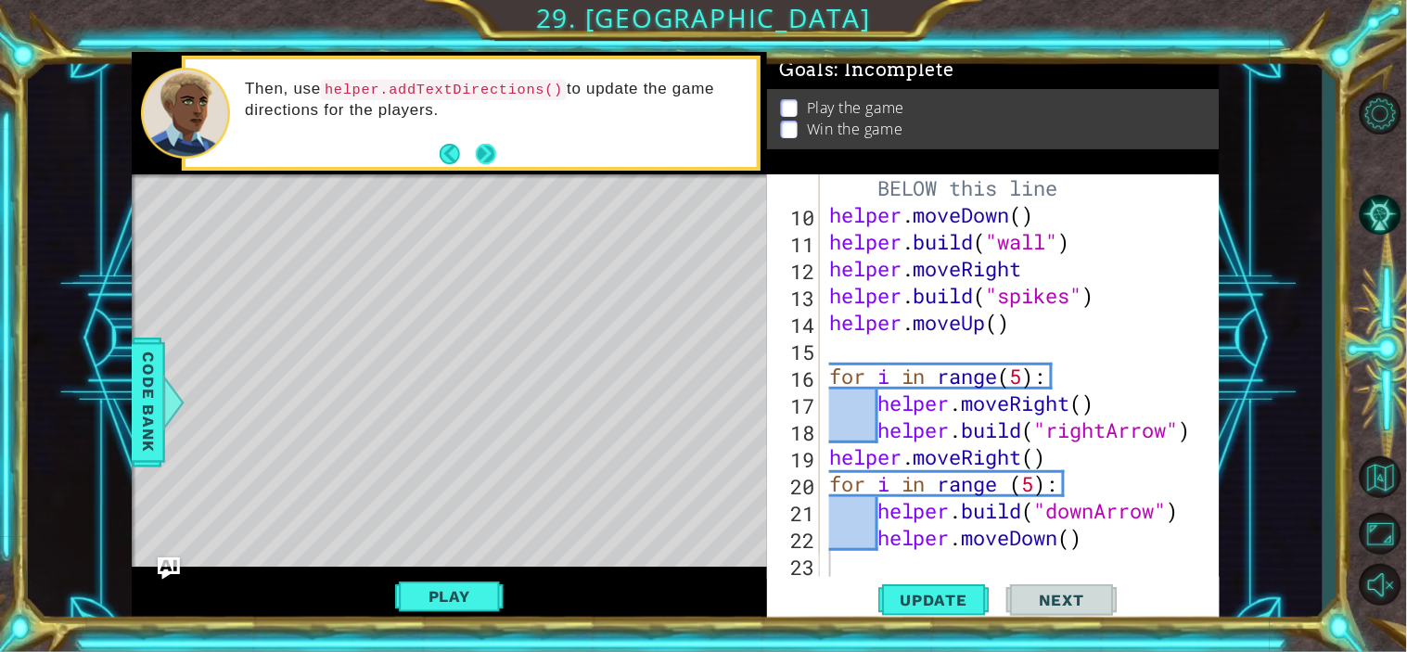
click at [476, 150] on button "Next" at bounding box center [486, 154] width 20 height 20
click at [468, 150] on button "Back" at bounding box center [458, 154] width 36 height 20
click at [1091, 208] on div "# Build your Helper items BELOW this line helper . moveDown ( ) helper . build …" at bounding box center [1016, 389] width 383 height 484
click at [1078, 188] on div "# Build your Helper items BELOW this line helper . moveDown ( ) helper . build …" at bounding box center [1016, 389] width 383 height 484
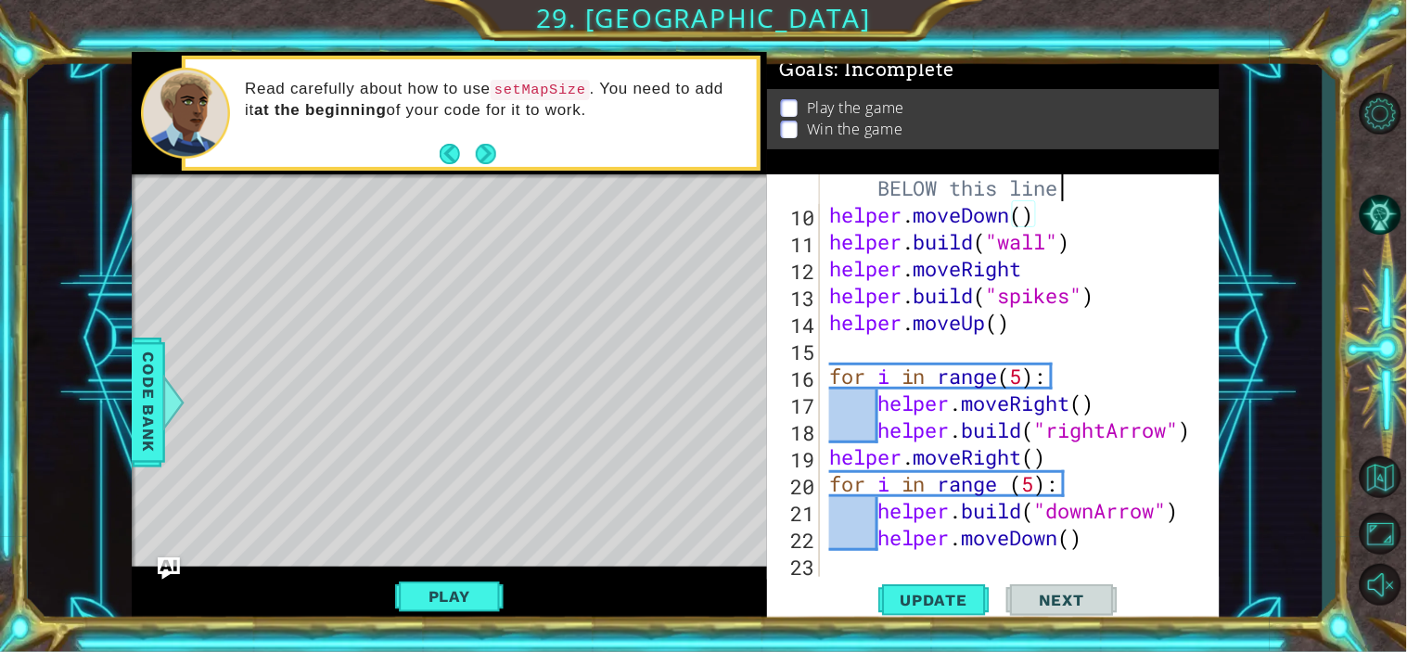
type textarea "# Build your Helper items BELOW this line"
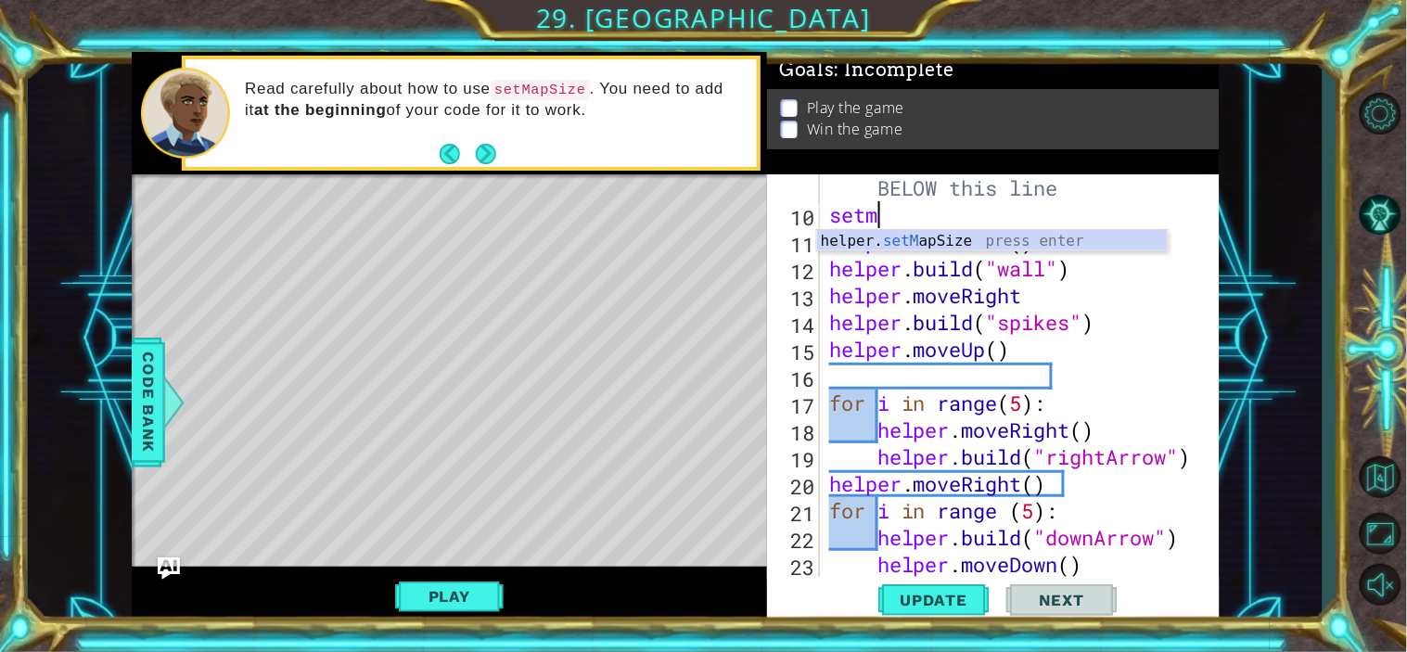
scroll to position [0, 1]
click at [1036, 237] on div "helper. setMa pSize press enter" at bounding box center [992, 263] width 351 height 67
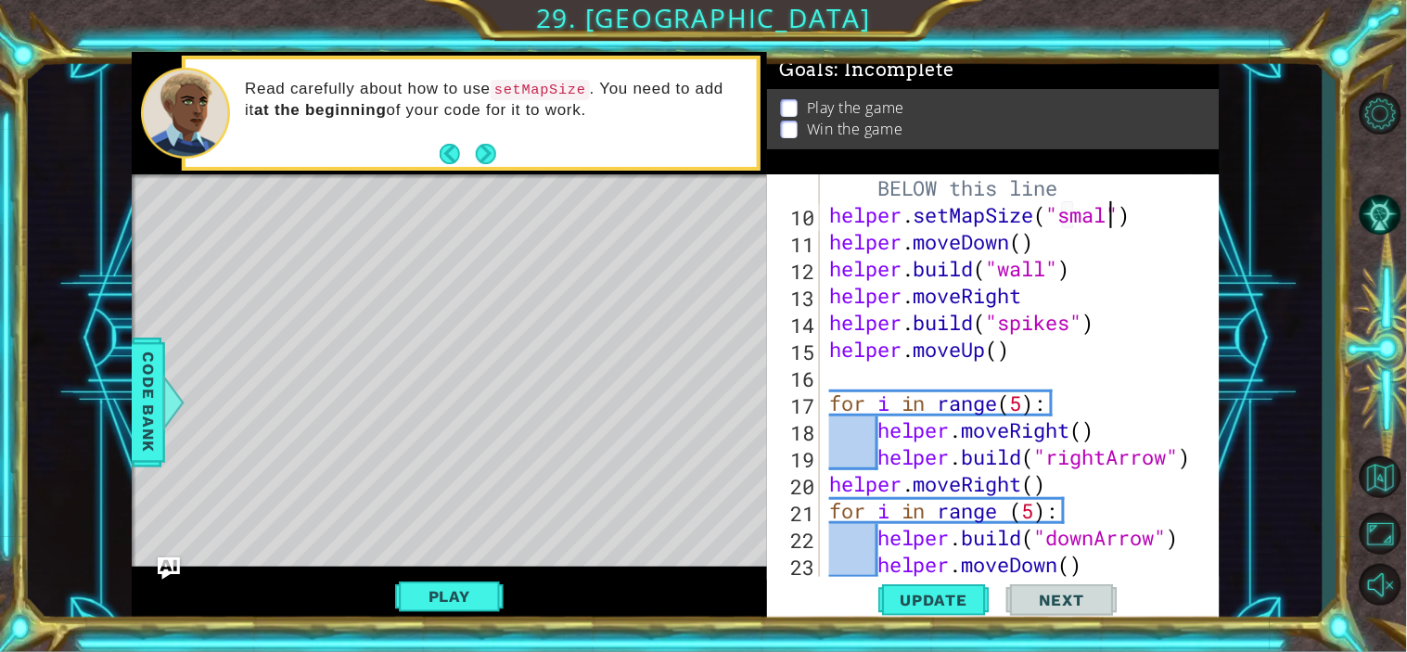
scroll to position [0, 12]
click at [906, 596] on span "Update" at bounding box center [934, 600] width 105 height 19
click at [450, 596] on button "Play" at bounding box center [449, 596] width 108 height 35
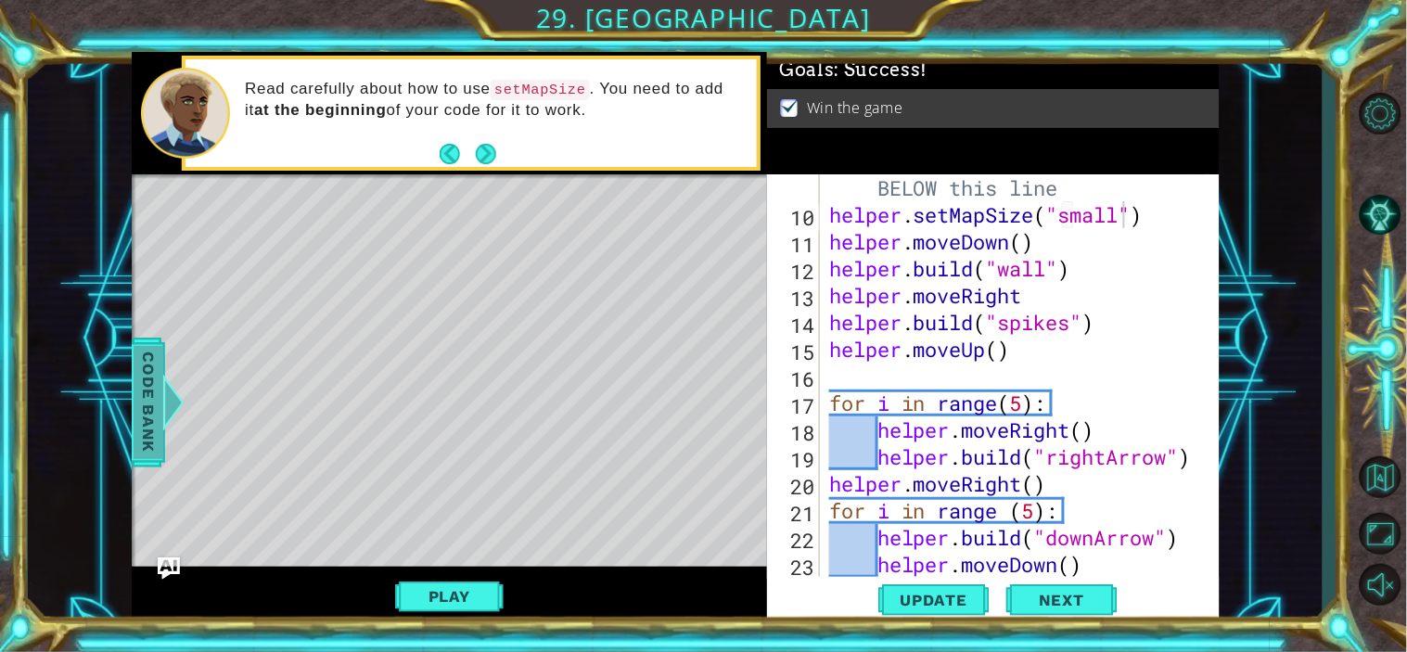
click at [155, 391] on span "Code Bank" at bounding box center [149, 402] width 30 height 113
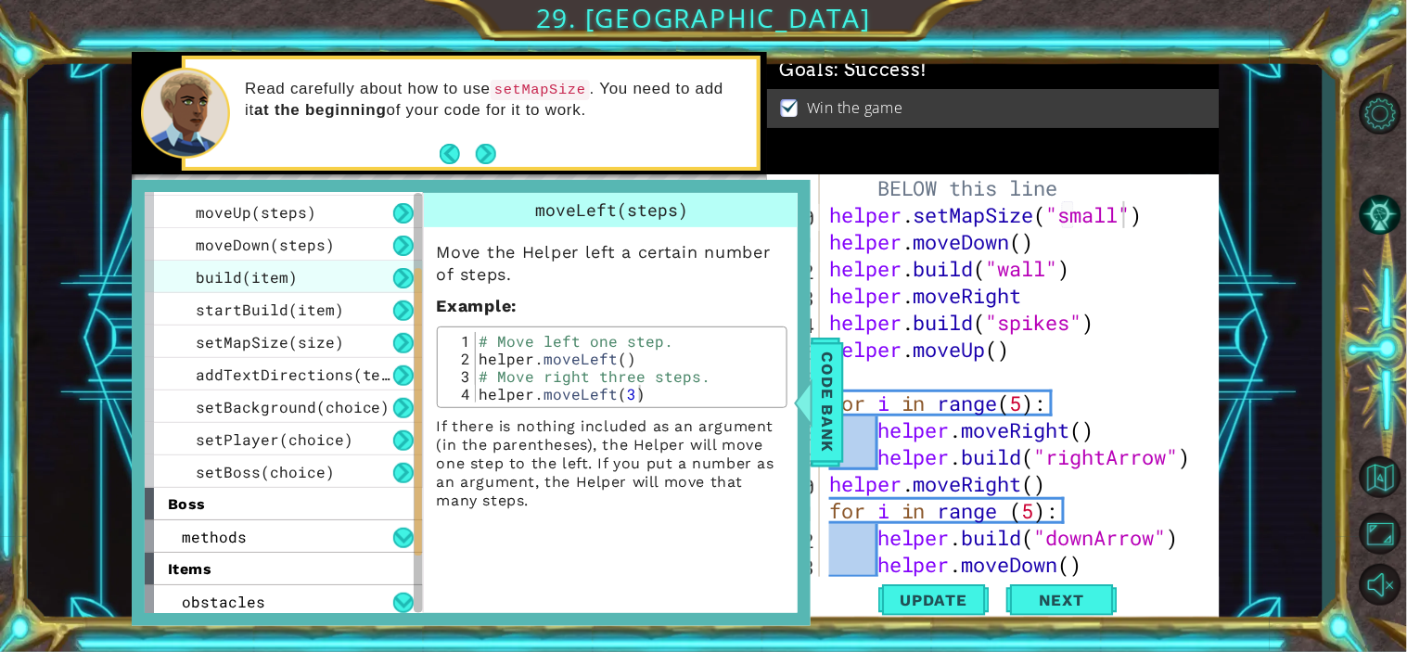
scroll to position [128, 0]
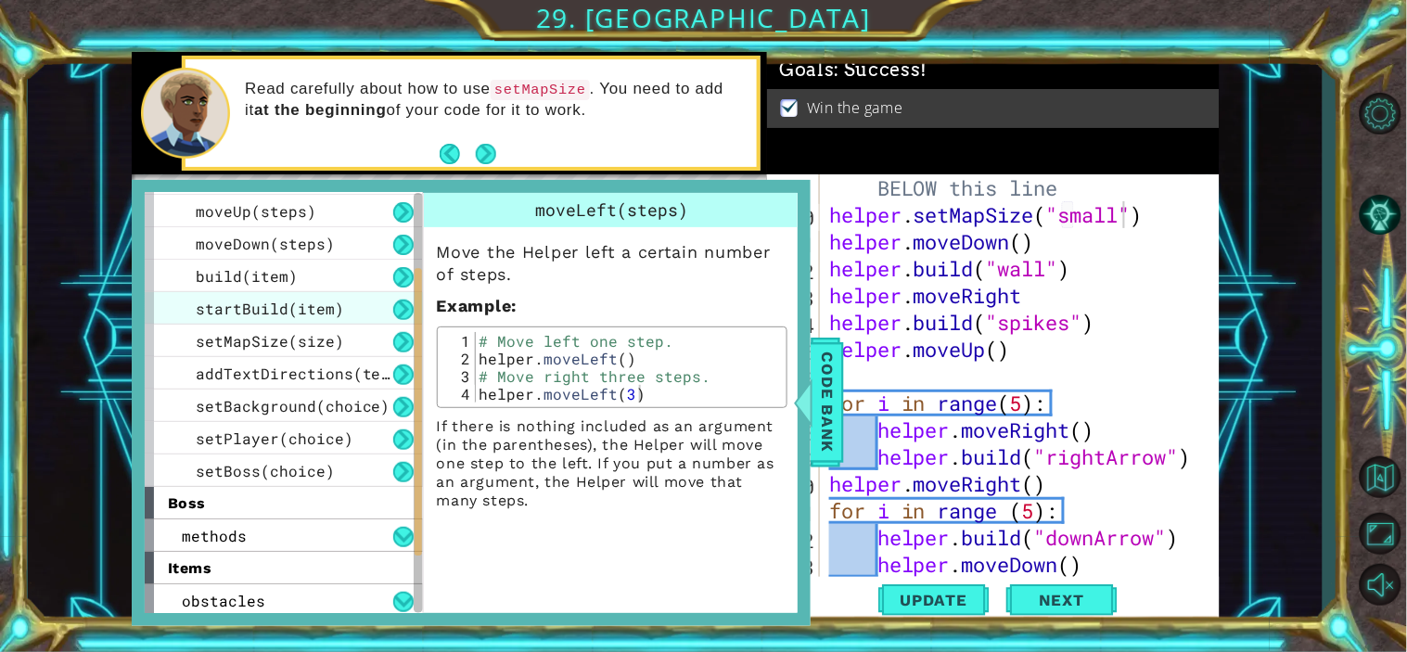
click at [290, 307] on span "startBuild(item)" at bounding box center [270, 308] width 148 height 19
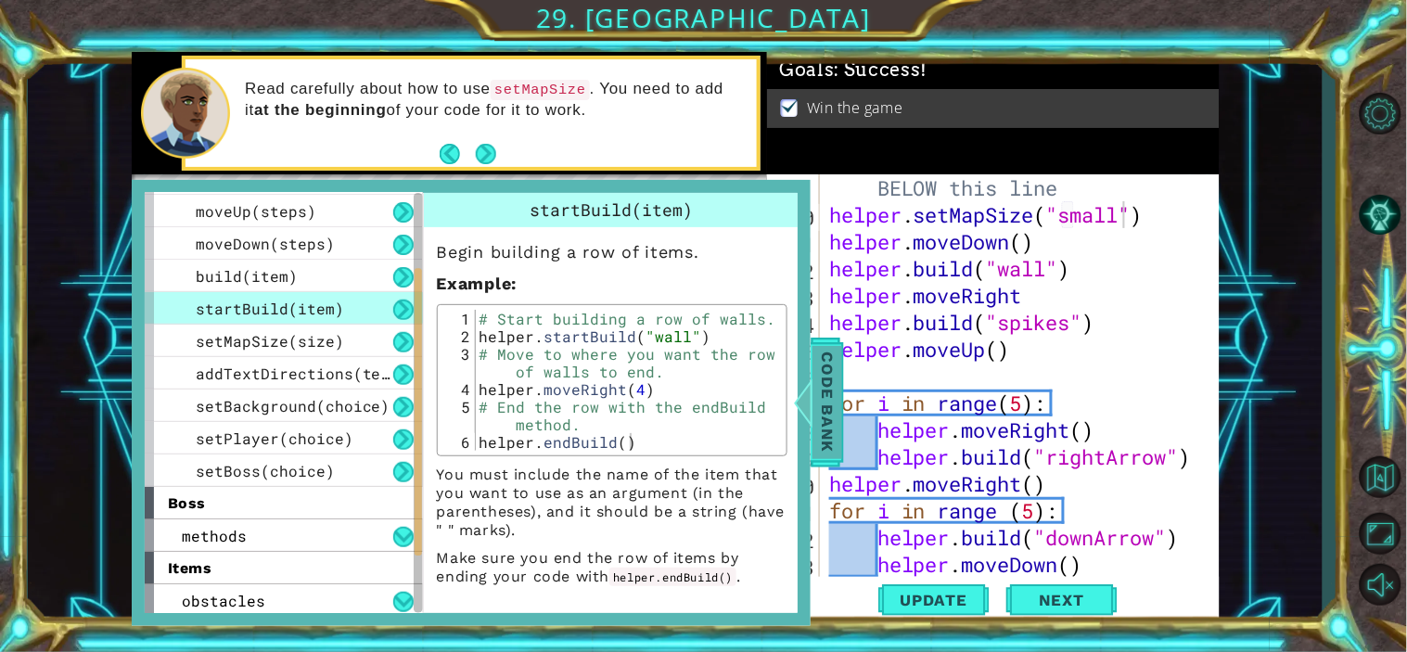
click at [829, 403] on span "Code Bank" at bounding box center [827, 402] width 30 height 113
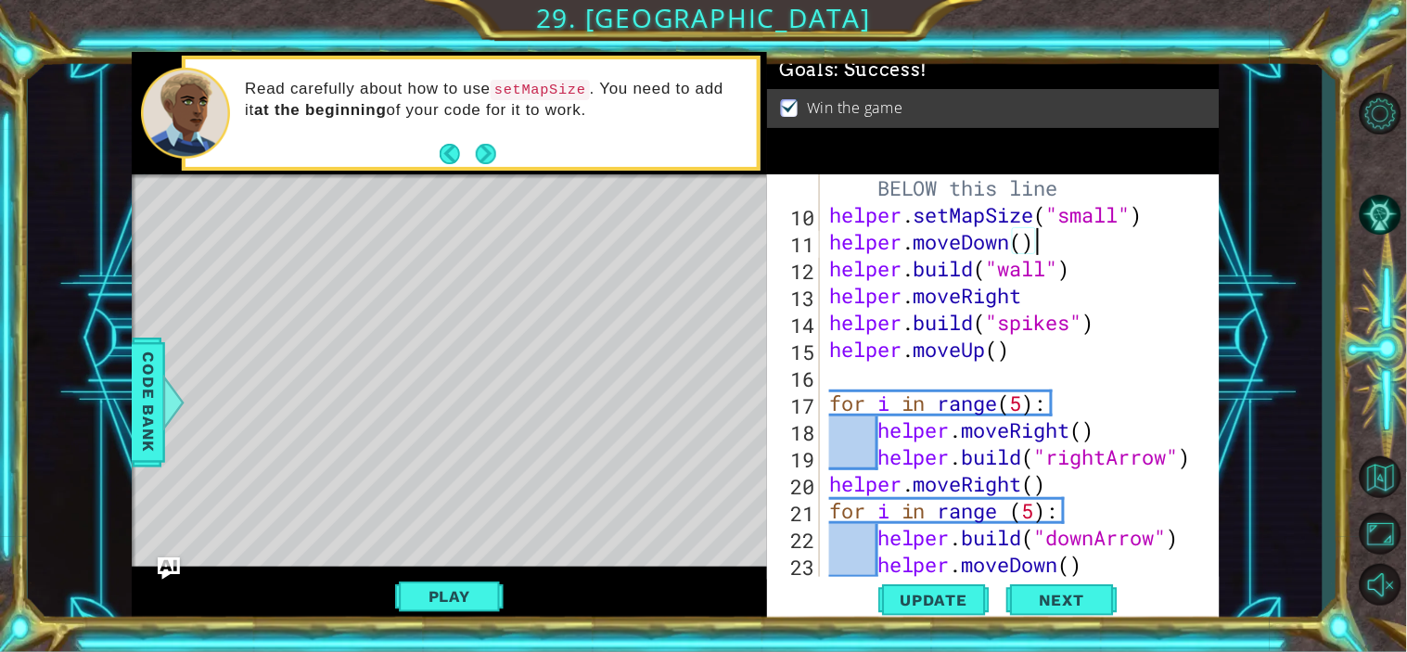
scroll to position [0, 7]
click at [1073, 232] on div "# Build your Helper items BELOW this line helper . setMapSize ( "small" ) helpe…" at bounding box center [1016, 389] width 383 height 484
click at [1154, 208] on div "# Build your Helper items BELOW this line helper . setMapSize ( "small" ) helpe…" at bounding box center [1016, 389] width 383 height 484
type textarea "helper.setMapSize("small")"
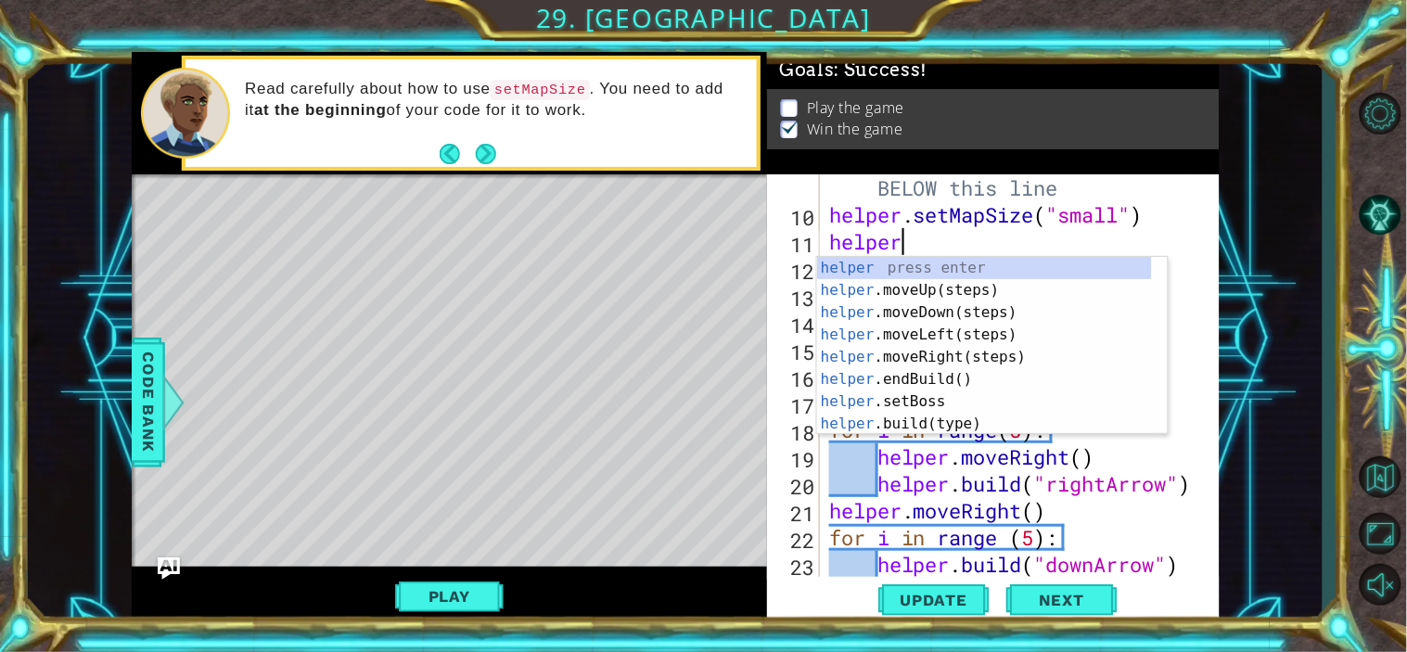
scroll to position [0, 3]
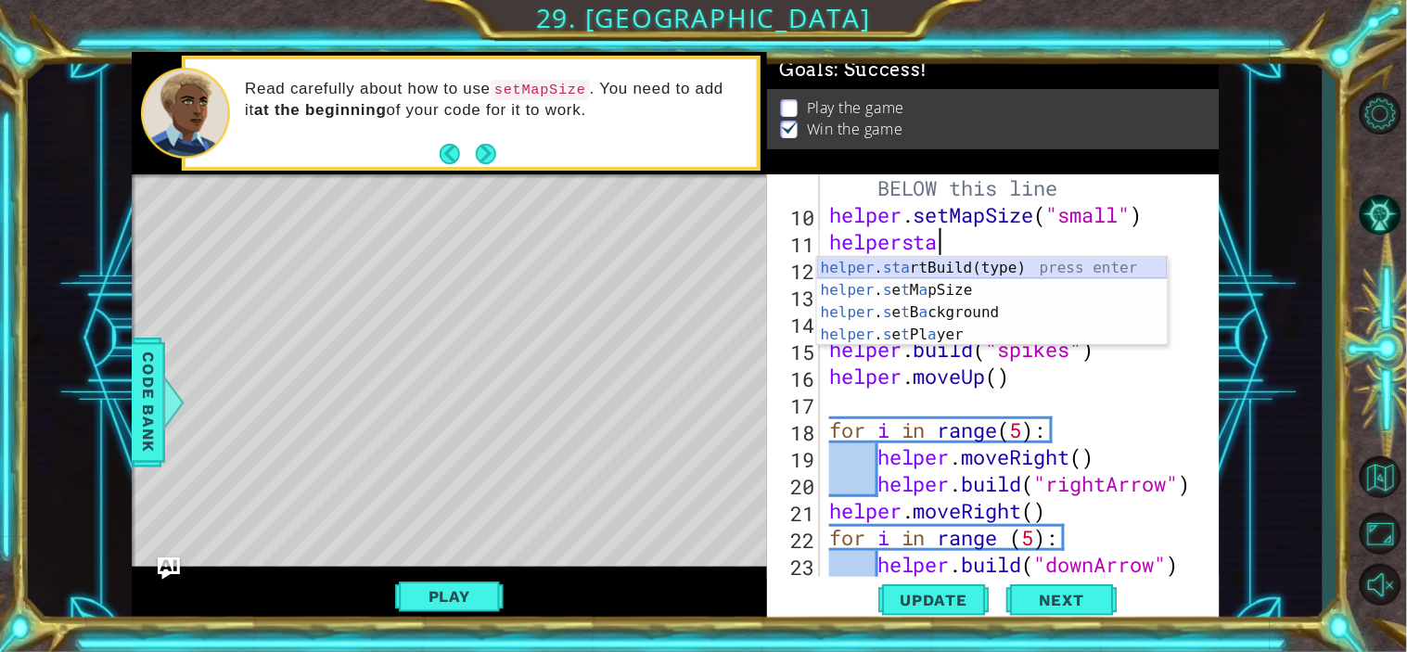
click at [1034, 264] on div "helper . sta rtBuild(type) press enter helper . s e t M a pSize press enter hel…" at bounding box center [992, 324] width 351 height 134
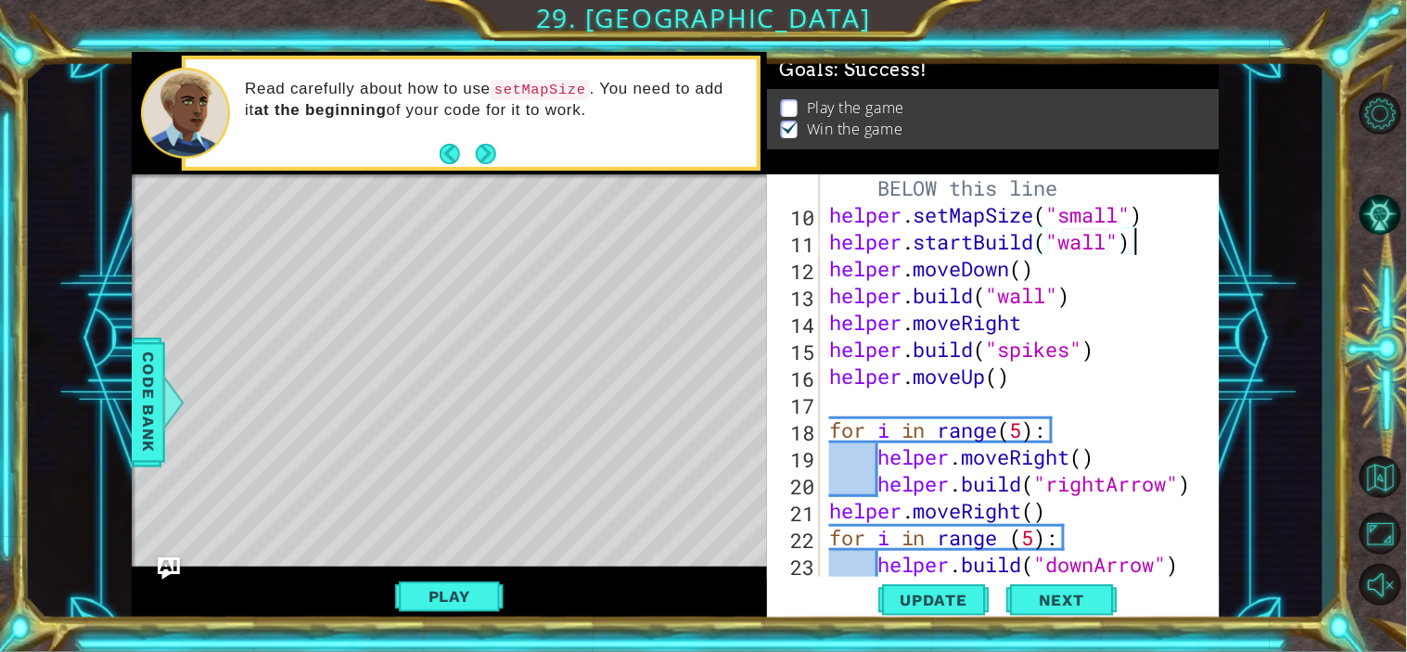
click at [1135, 245] on div "# Build your Helper items BELOW this line helper . setMapSize ( "small" ) helpe…" at bounding box center [1016, 389] width 383 height 484
click at [910, 597] on span "Update" at bounding box center [934, 600] width 105 height 19
click at [1053, 369] on div "# Build your Helper items BELOW this line helper . setMapSize ( "small" ) helpe…" at bounding box center [1016, 389] width 383 height 484
click at [1136, 345] on div "# Build your Helper items BELOW this line helper . setMapSize ( "small" ) helpe…" at bounding box center [1016, 389] width 383 height 484
click at [1064, 274] on div "# Build your Helper items BELOW this line helper . setMapSize ( "small" ) helpe…" at bounding box center [1016, 389] width 383 height 484
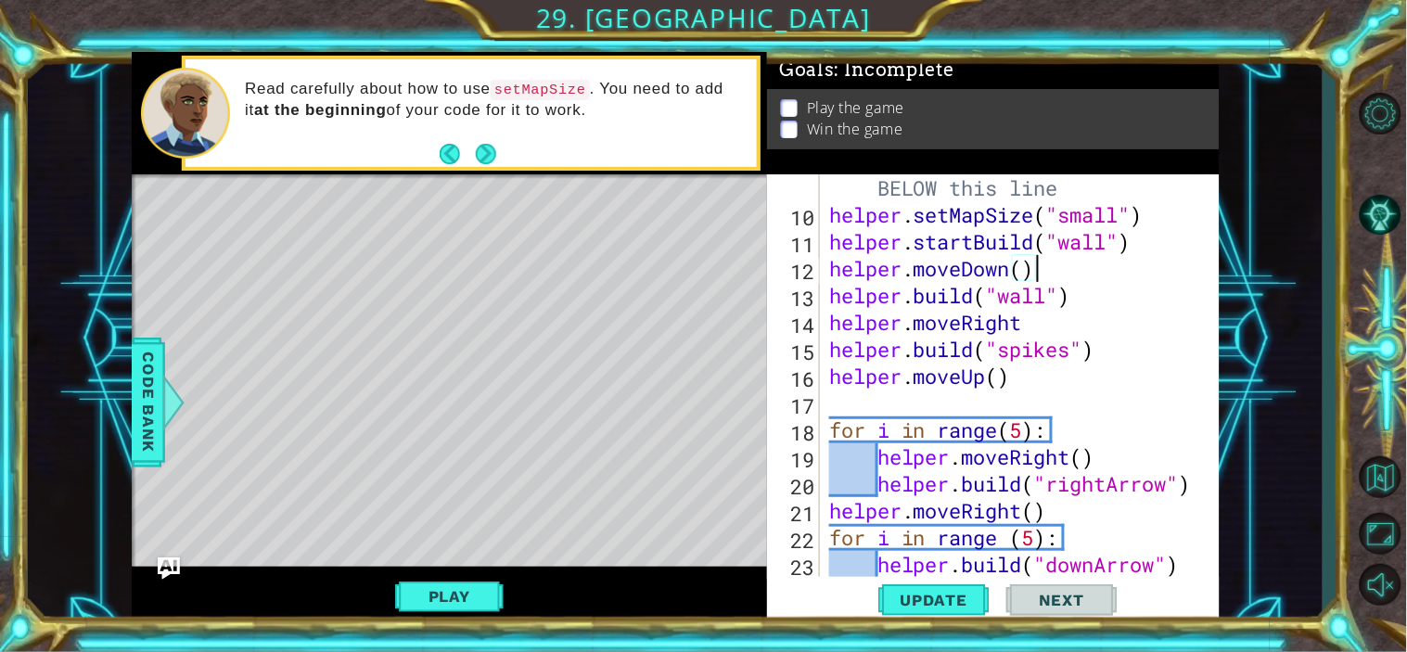
type textarea "helper.moveDown()"
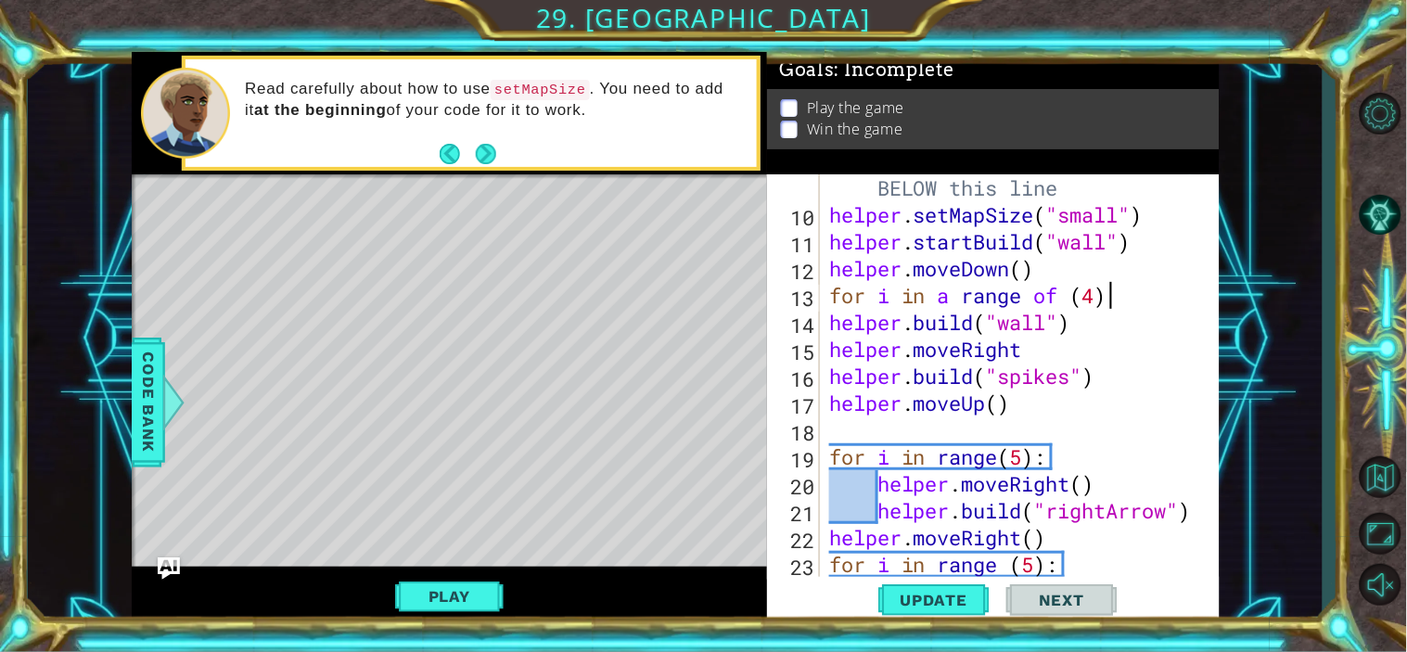
scroll to position [0, 11]
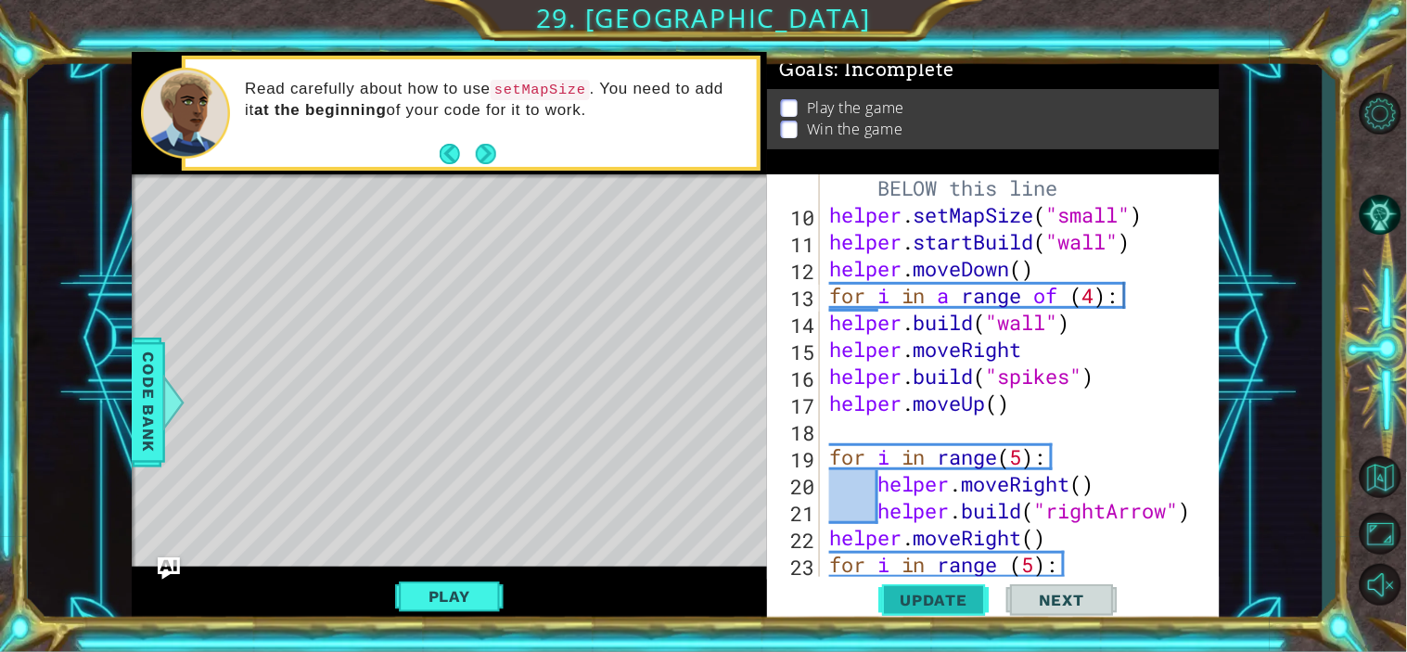
click at [929, 585] on button "Update" at bounding box center [933, 599] width 111 height 45
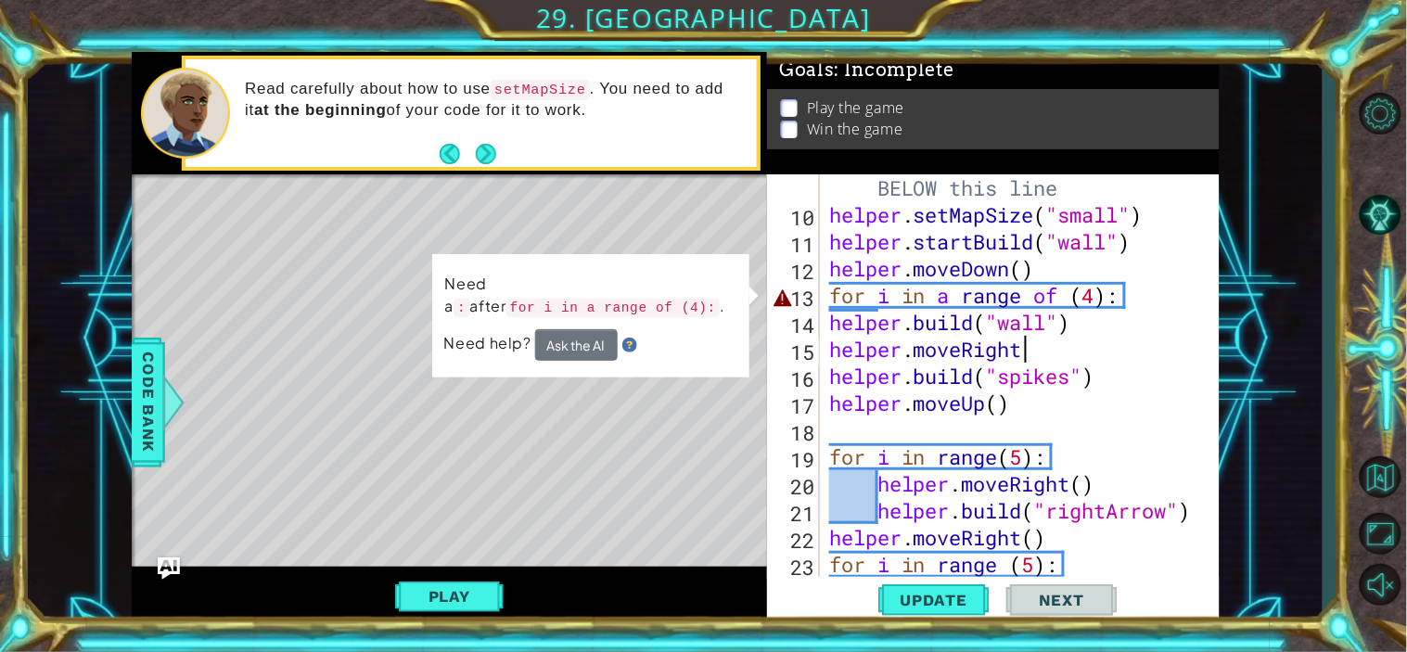
click at [1138, 354] on div "# Build your Helper items BELOW this line helper . setMapSize ( "small" ) helpe…" at bounding box center [1016, 389] width 383 height 484
click at [1109, 295] on div "# Build your Helper items BELOW this line helper . setMapSize ( "small" ) helpe…" at bounding box center [1016, 389] width 383 height 484
click at [1148, 297] on div "# Build your Helper items BELOW this line helper . setMapSize ( "small" ) helpe…" at bounding box center [1016, 389] width 383 height 484
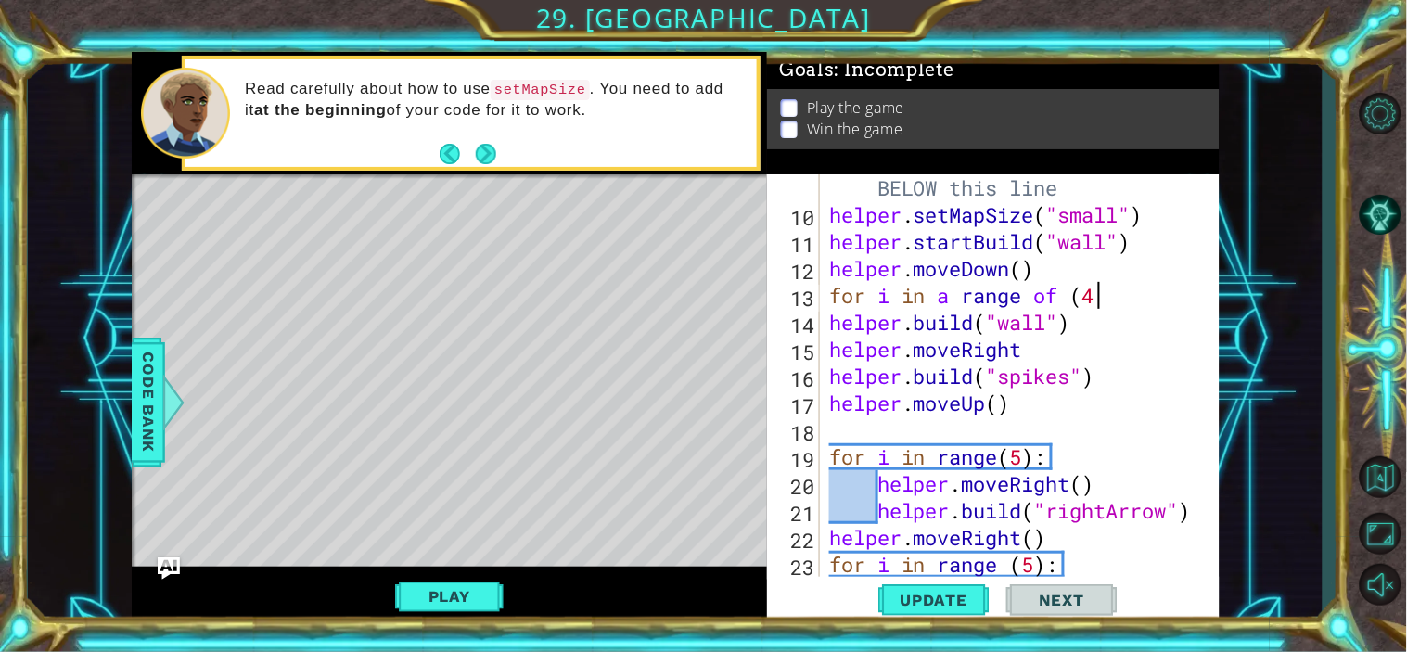
scroll to position [0, 11]
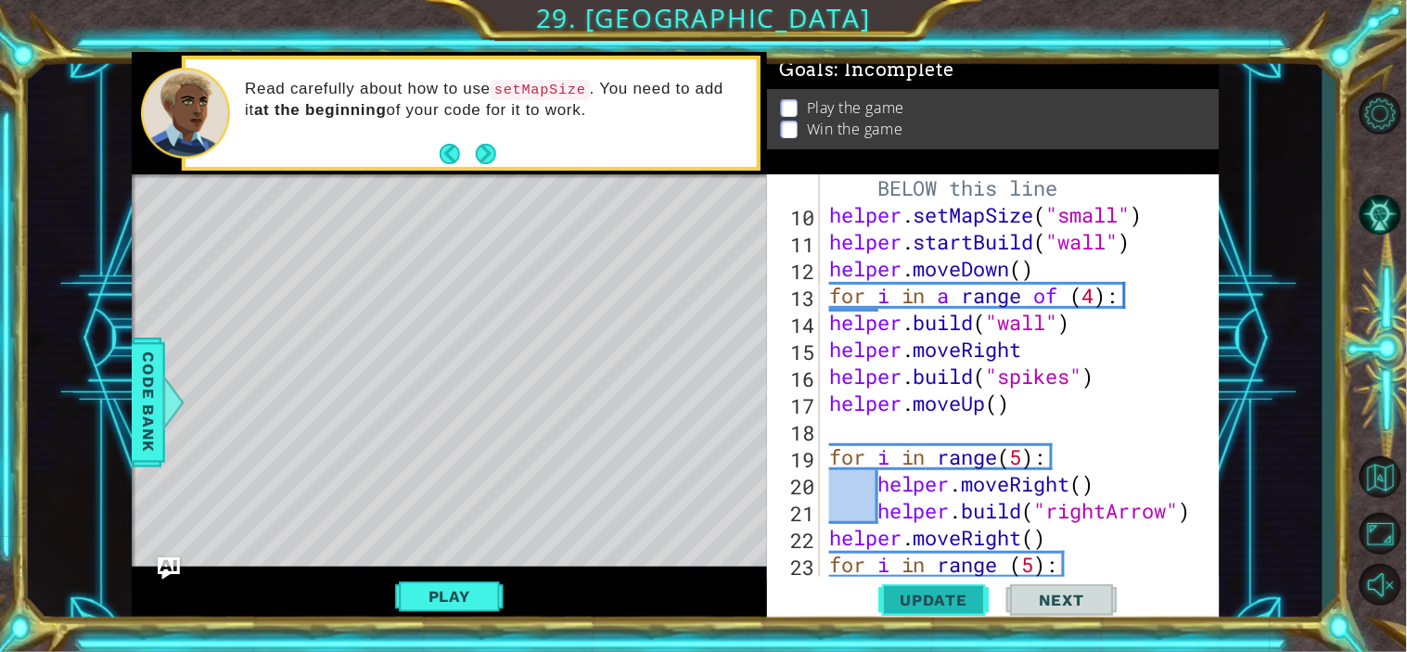
click at [940, 605] on span "Update" at bounding box center [934, 600] width 105 height 19
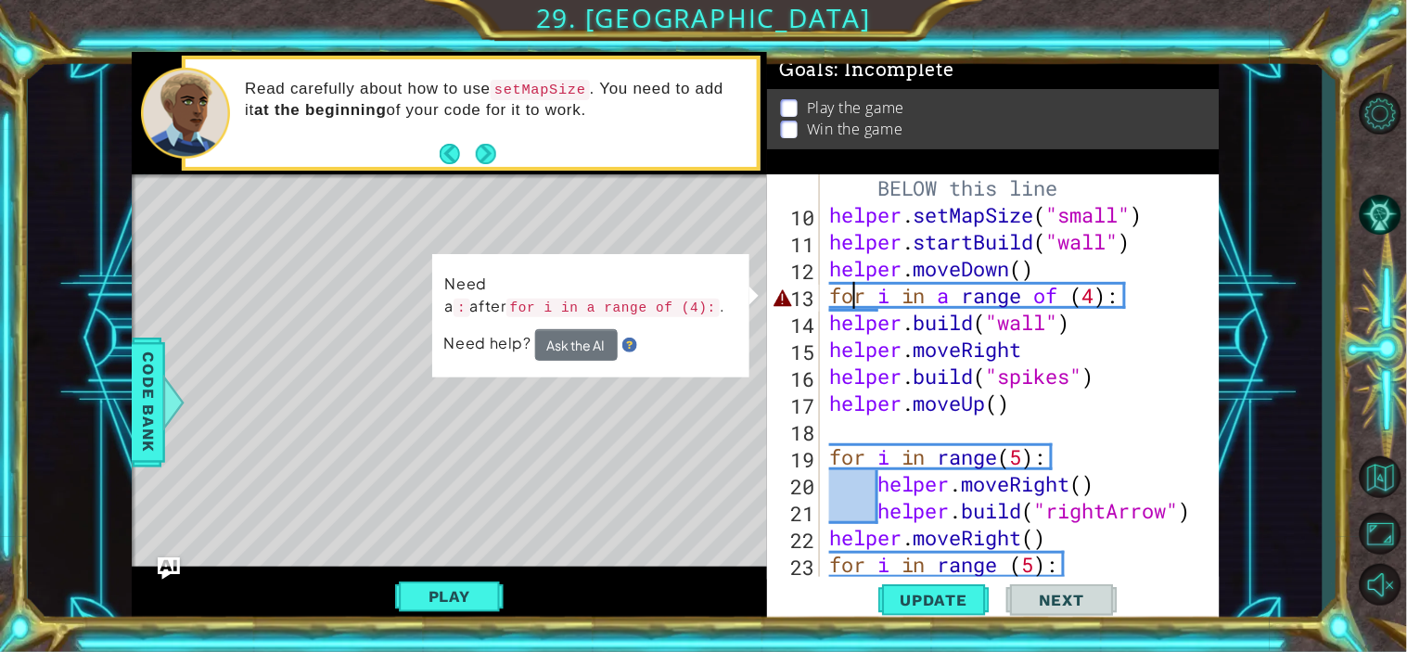
click at [849, 300] on div "# Build your Helper items BELOW this line helper . setMapSize ( "small" ) helpe…" at bounding box center [1016, 389] width 383 height 484
click at [822, 321] on div "for i in a range of (4): 9 10 11 12 13 14 15 16 17 18 19 20 21 22 23 24 25 # Bu…" at bounding box center [991, 375] width 448 height 403
click at [828, 321] on div "# Build your Helper items BELOW this line helper . setMapSize ( "small" ) helpe…" at bounding box center [1016, 389] width 383 height 484
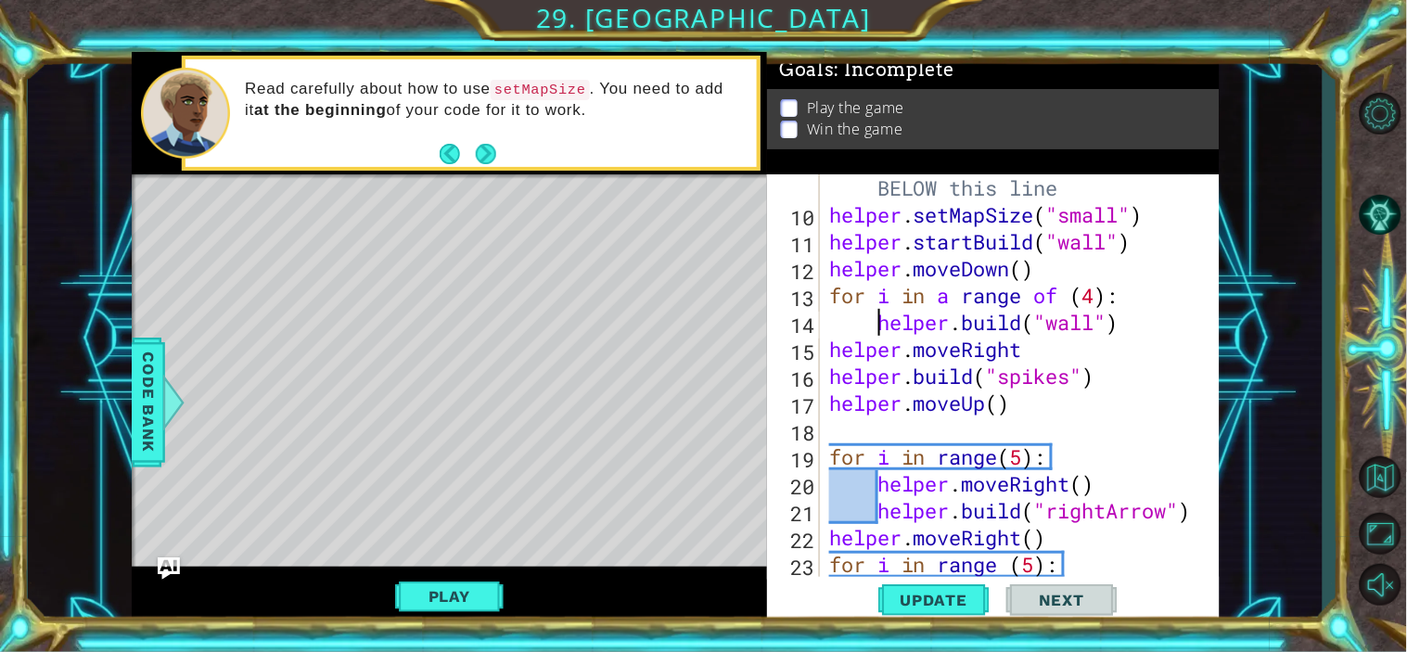
click at [827, 348] on div "# Build your Helper items BELOW this line helper . setMapSize ( "small" ) helpe…" at bounding box center [1016, 389] width 383 height 484
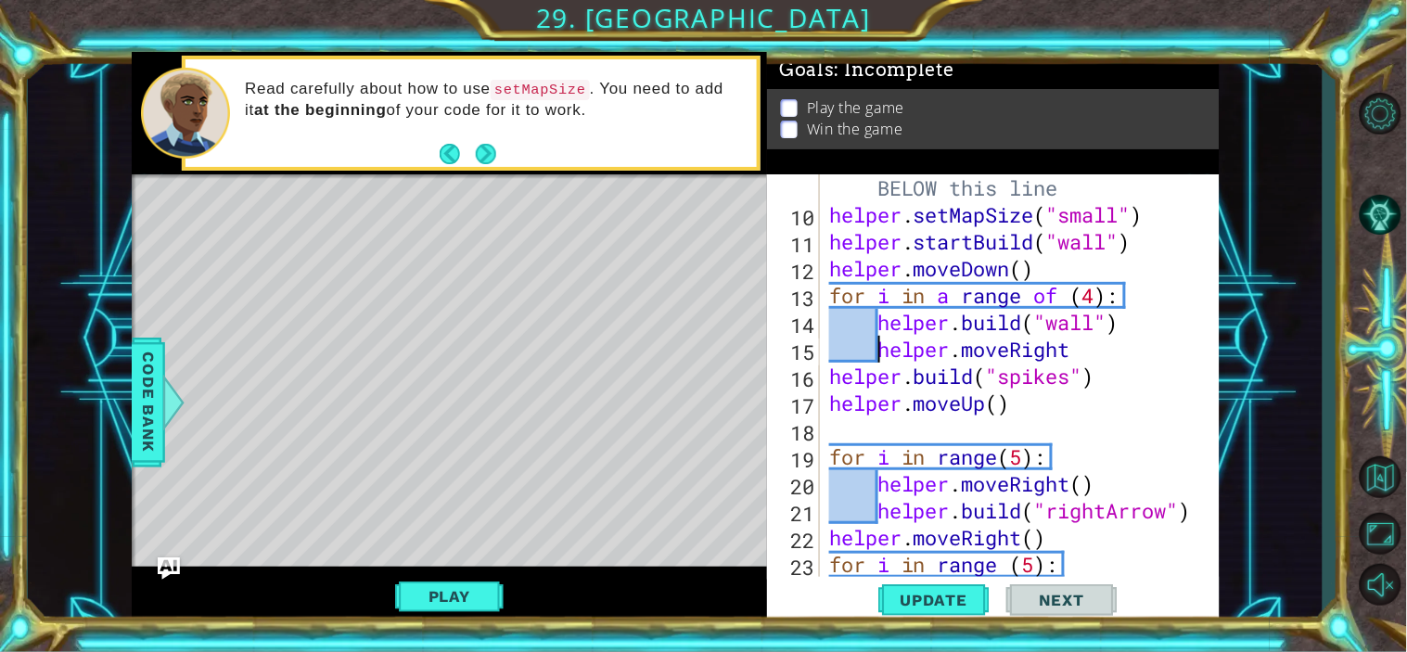
click at [826, 381] on div "# Build your Helper items BELOW this line helper . setMapSize ( "small" ) helpe…" at bounding box center [1016, 389] width 383 height 484
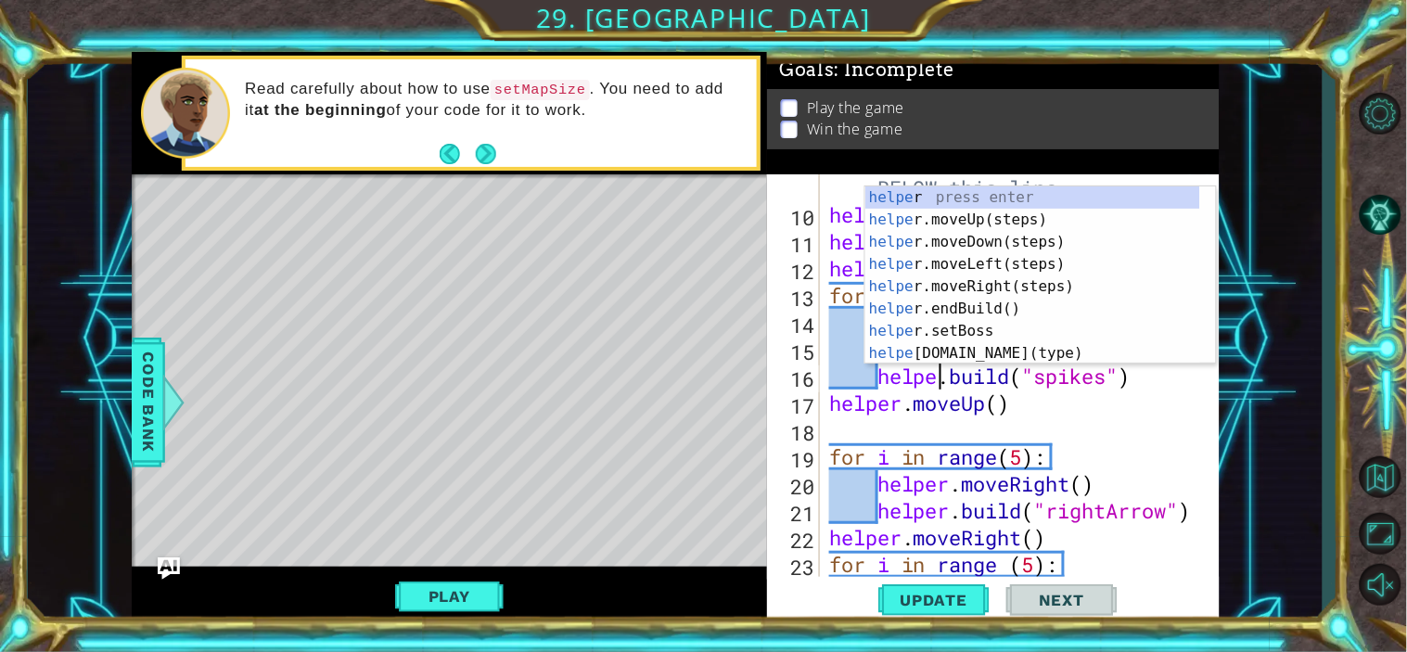
scroll to position [0, 6]
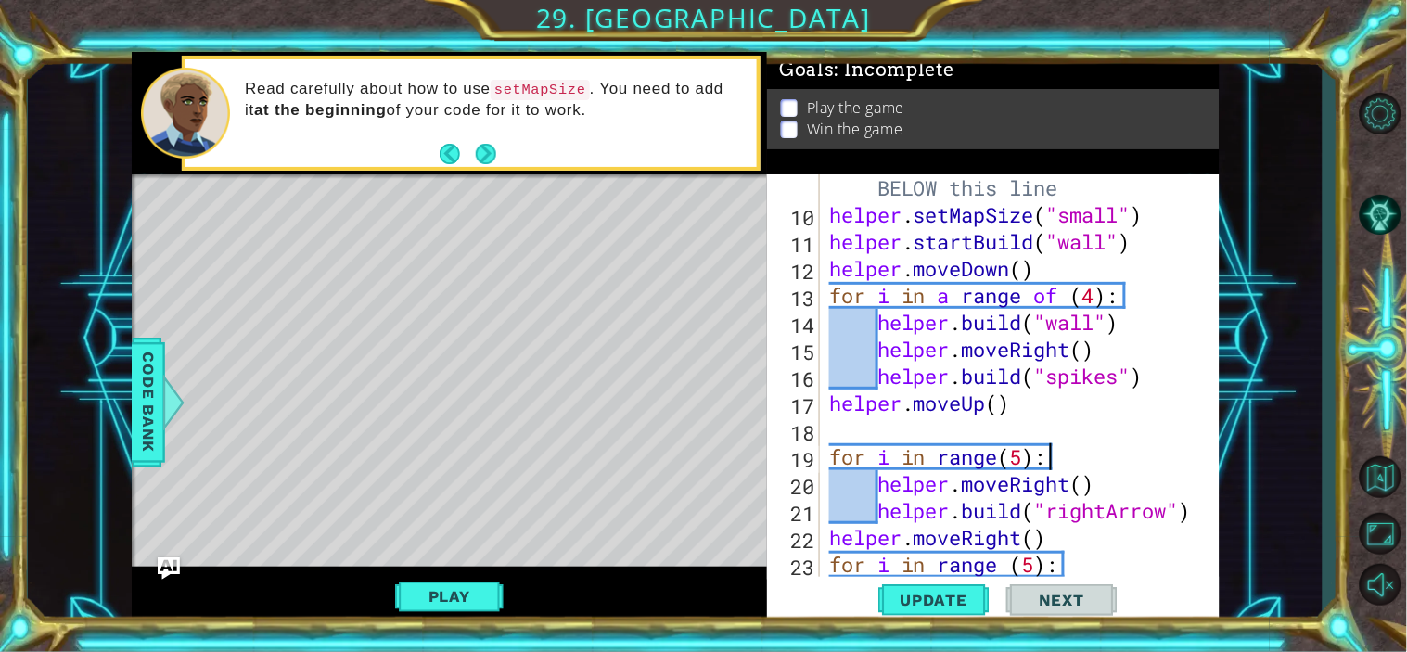
click at [1100, 451] on div "# Build your Helper items BELOW this line helper . setMapSize ( "small" ) helpe…" at bounding box center [1016, 389] width 383 height 484
click at [827, 403] on div "# Build your Helper items BELOW this line helper . setMapSize ( "small" ) helpe…" at bounding box center [1016, 389] width 383 height 484
click at [919, 591] on span "Update" at bounding box center [934, 600] width 105 height 19
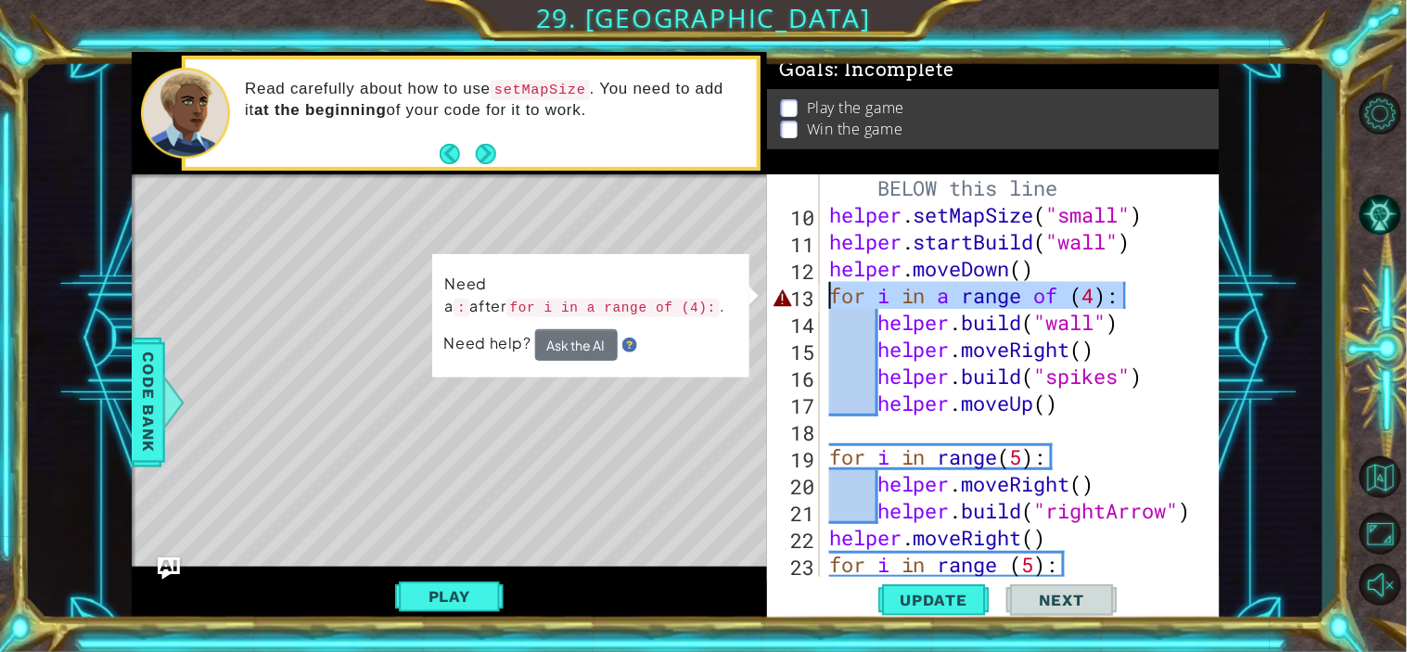
drag, startPoint x: 1150, startPoint y: 288, endPoint x: 819, endPoint y: 293, distance: 331.1
click at [819, 293] on div "helper.moveUp() 9 10 11 12 13 14 15 16 17 18 19 20 21 22 23 24 25 # Build your …" at bounding box center [991, 375] width 448 height 403
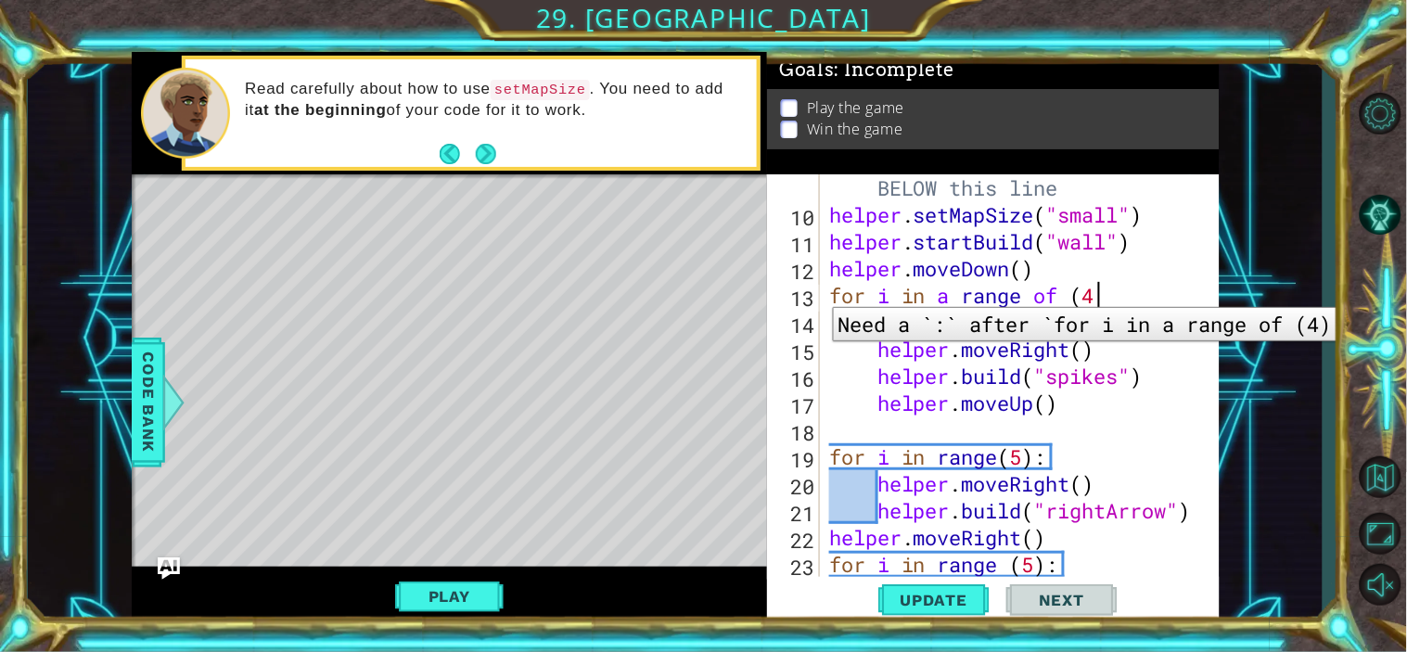
scroll to position [0, 11]
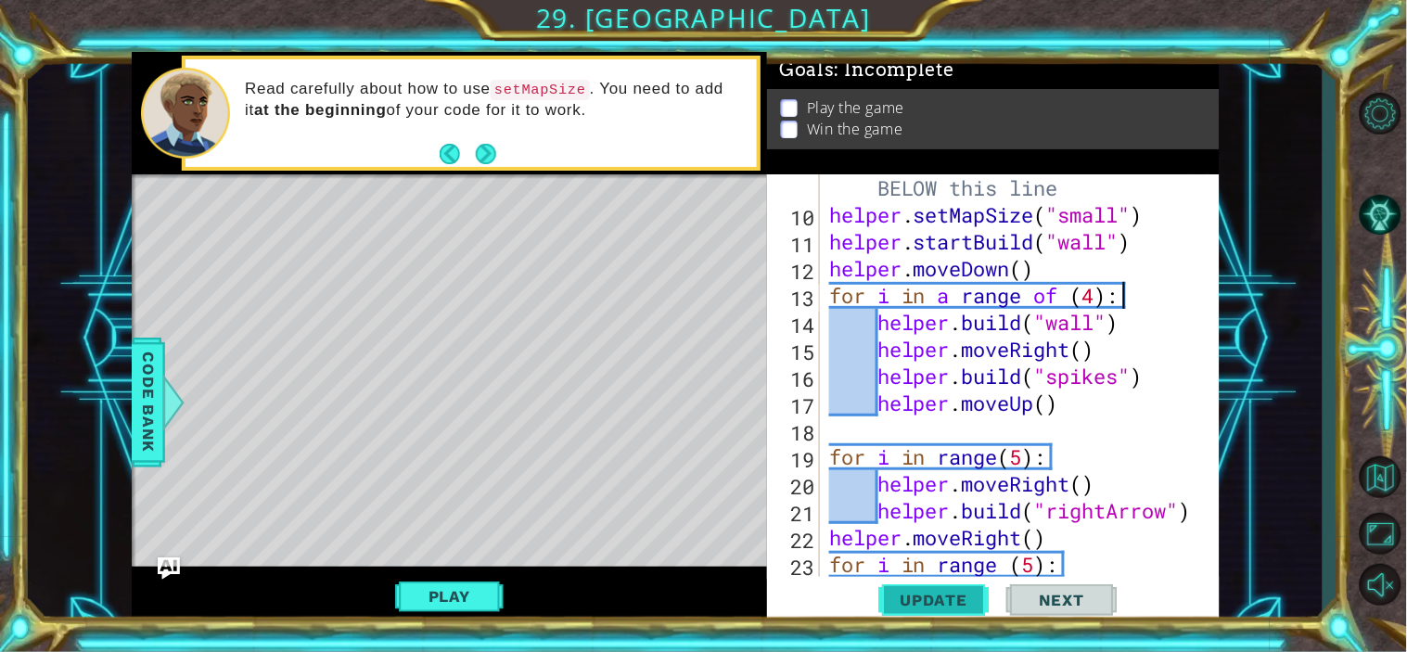
click at [922, 605] on span "Update" at bounding box center [934, 600] width 105 height 19
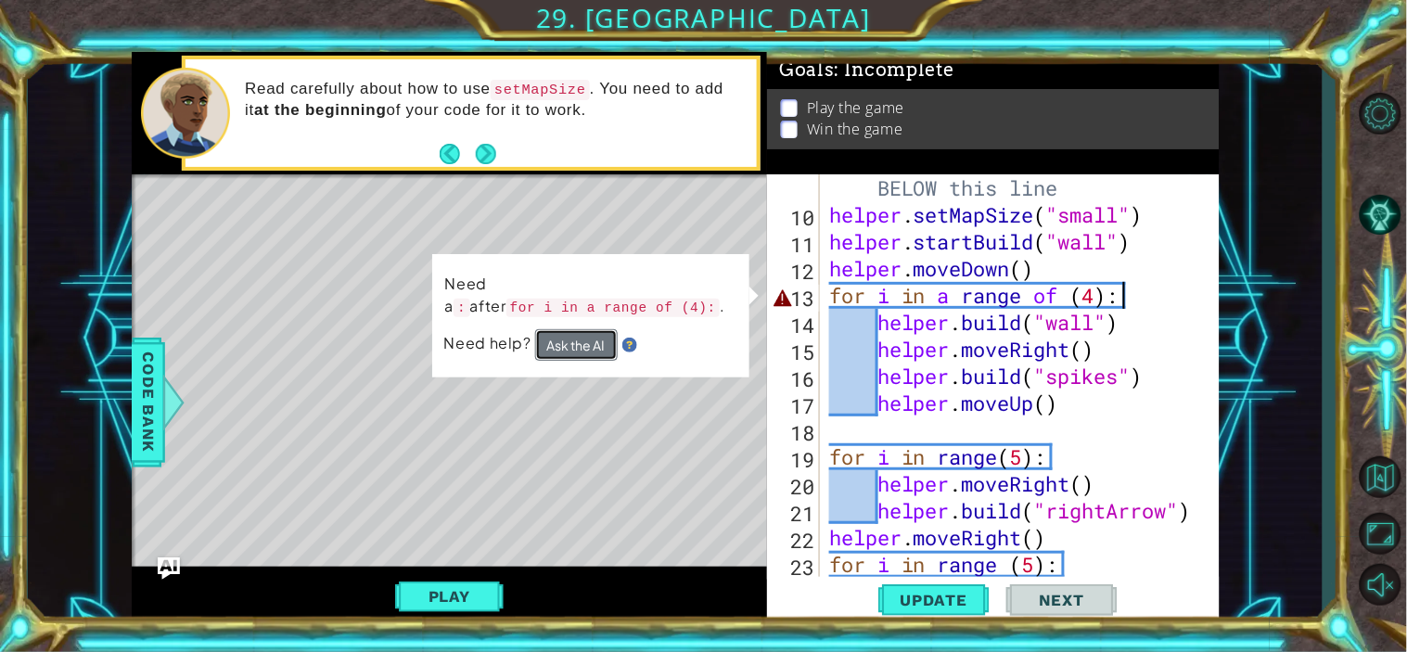
click at [594, 338] on button "Ask the AI" at bounding box center [576, 345] width 83 height 32
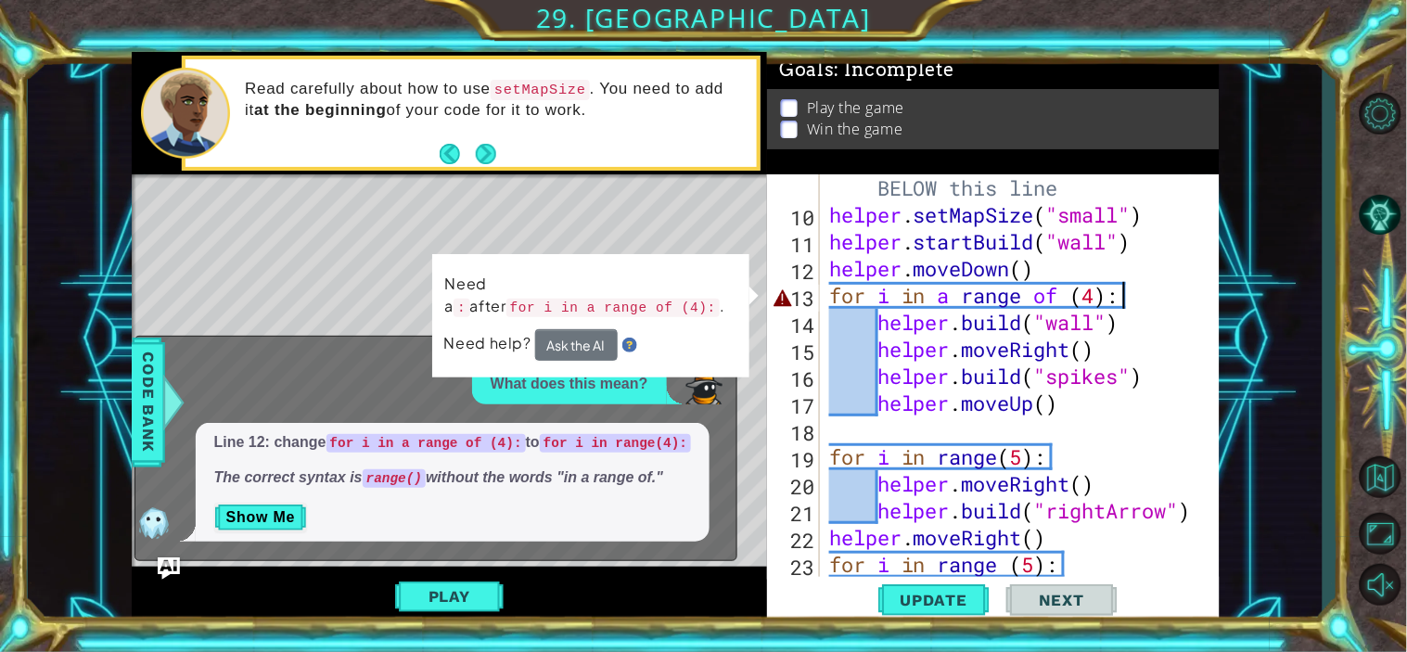
click at [960, 298] on div "# Build your Helper items BELOW this line helper . setMapSize ( "small" ) helpe…" at bounding box center [1016, 389] width 383 height 484
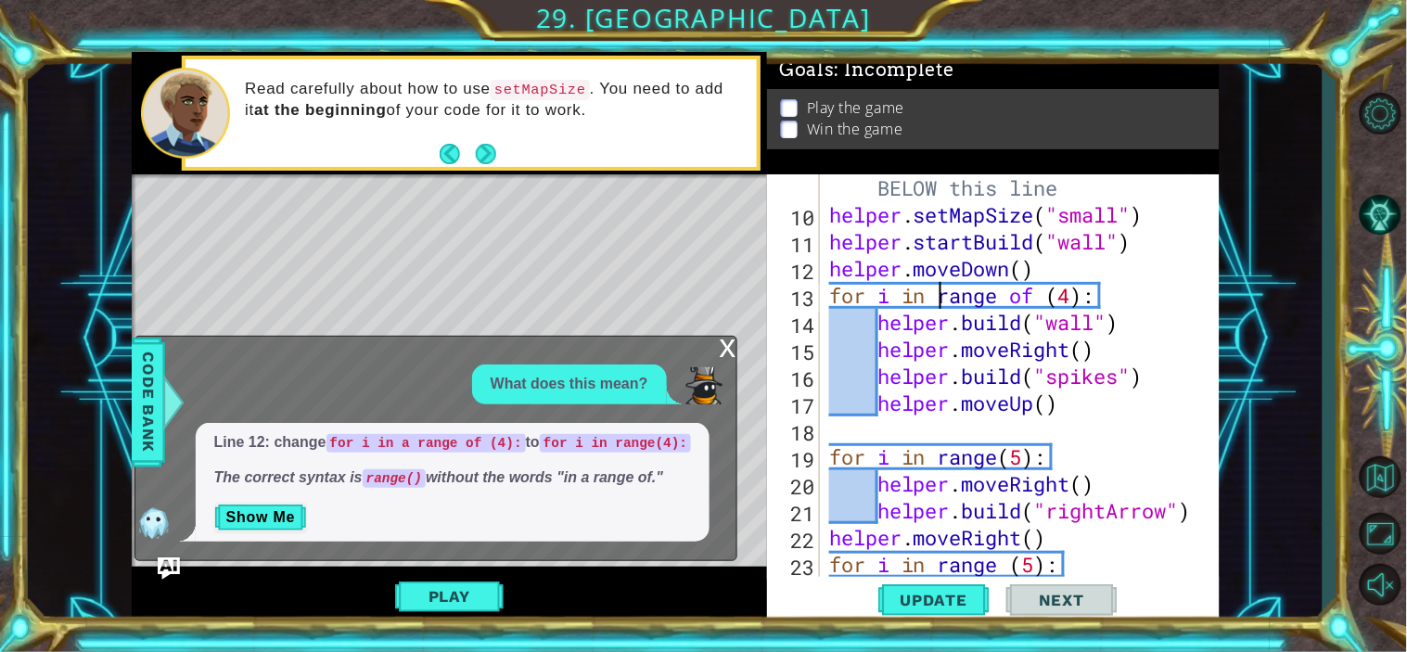
scroll to position [0, 10]
click at [933, 592] on span "Update" at bounding box center [934, 600] width 105 height 19
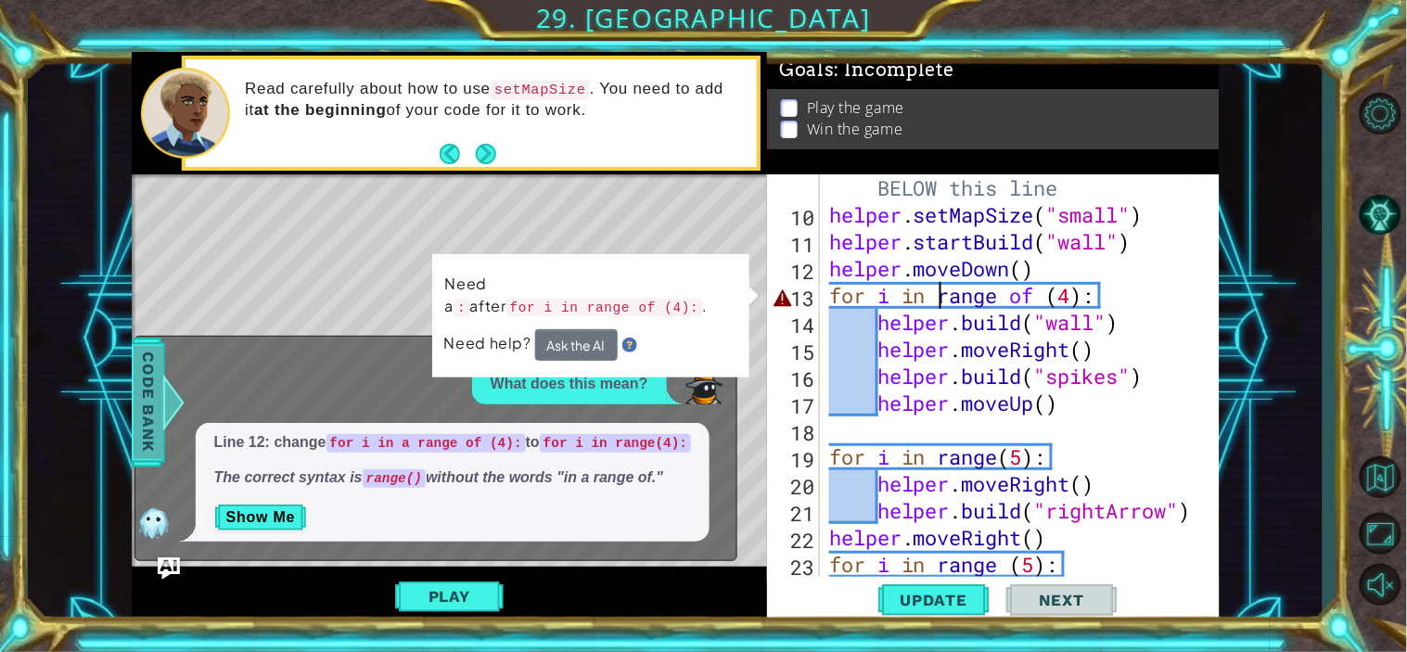
click at [142, 402] on span "Code Bank" at bounding box center [149, 402] width 30 height 113
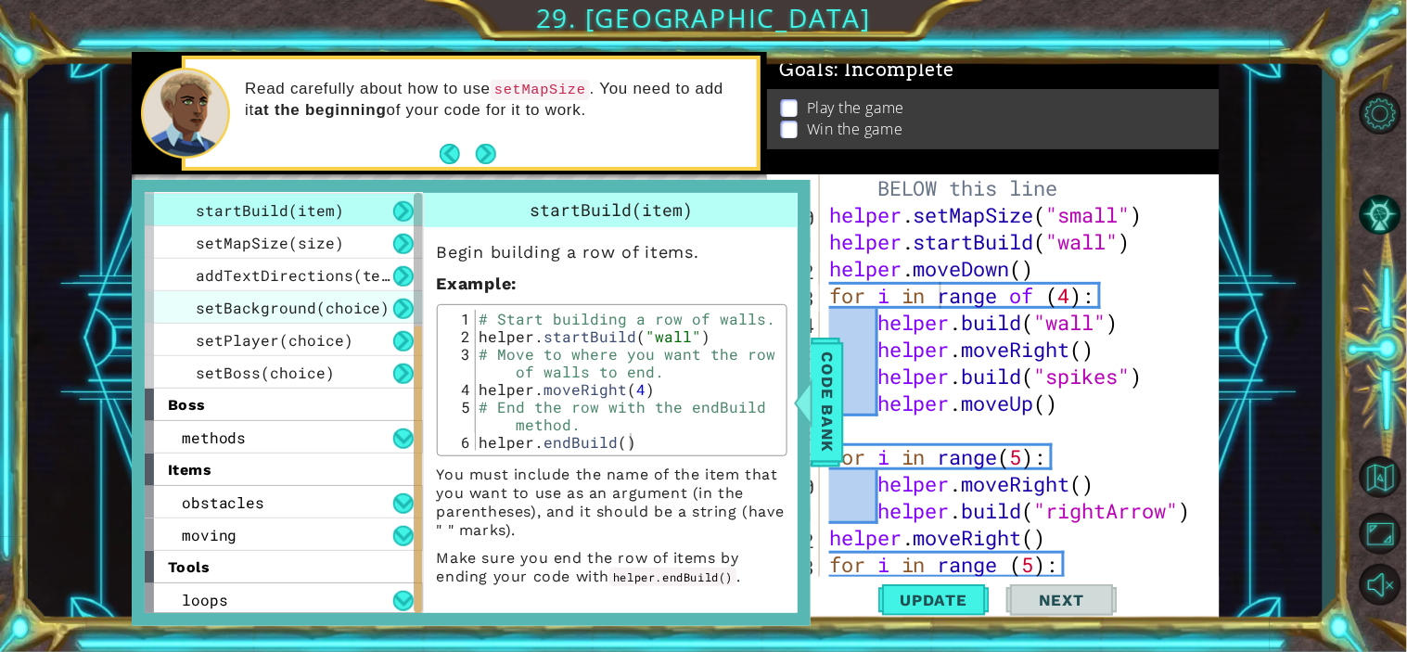
scroll to position [227, 0]
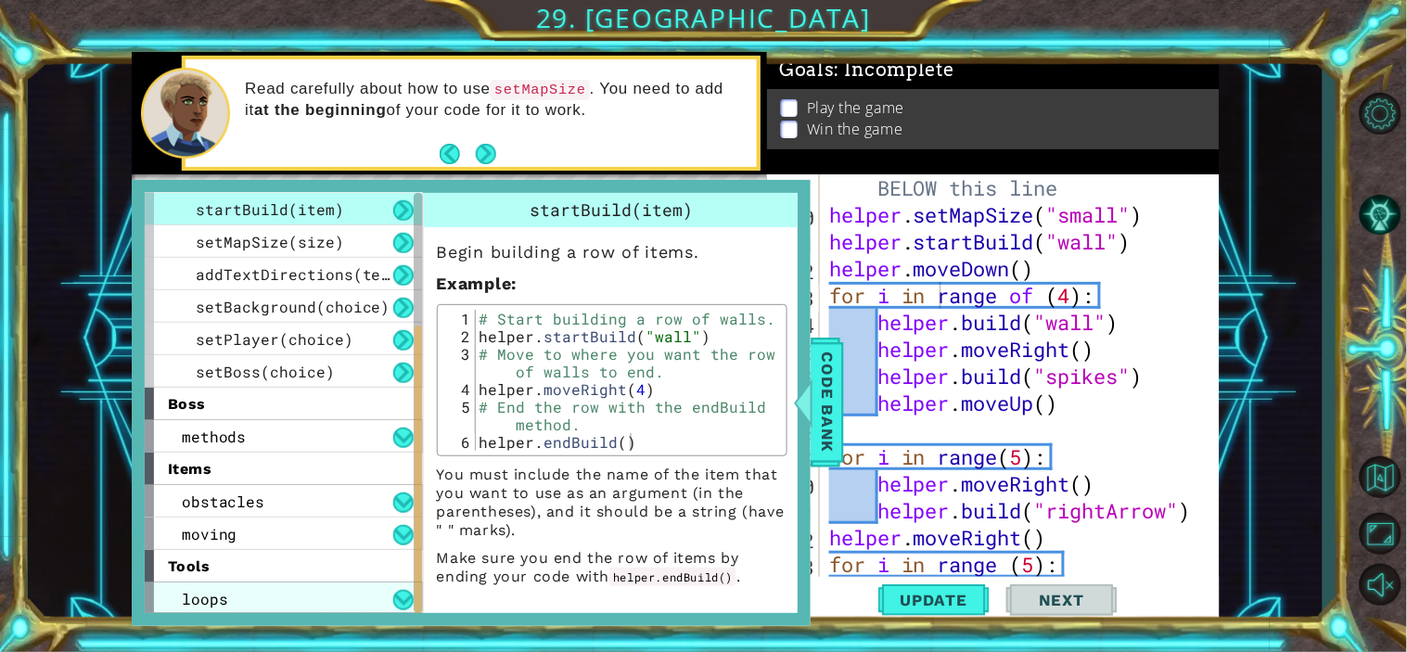
click at [206, 593] on span "loops" at bounding box center [205, 598] width 46 height 19
click at [402, 603] on button at bounding box center [403, 600] width 20 height 20
click at [198, 598] on span "loops" at bounding box center [205, 598] width 46 height 19
click at [406, 594] on button at bounding box center [403, 600] width 20 height 20
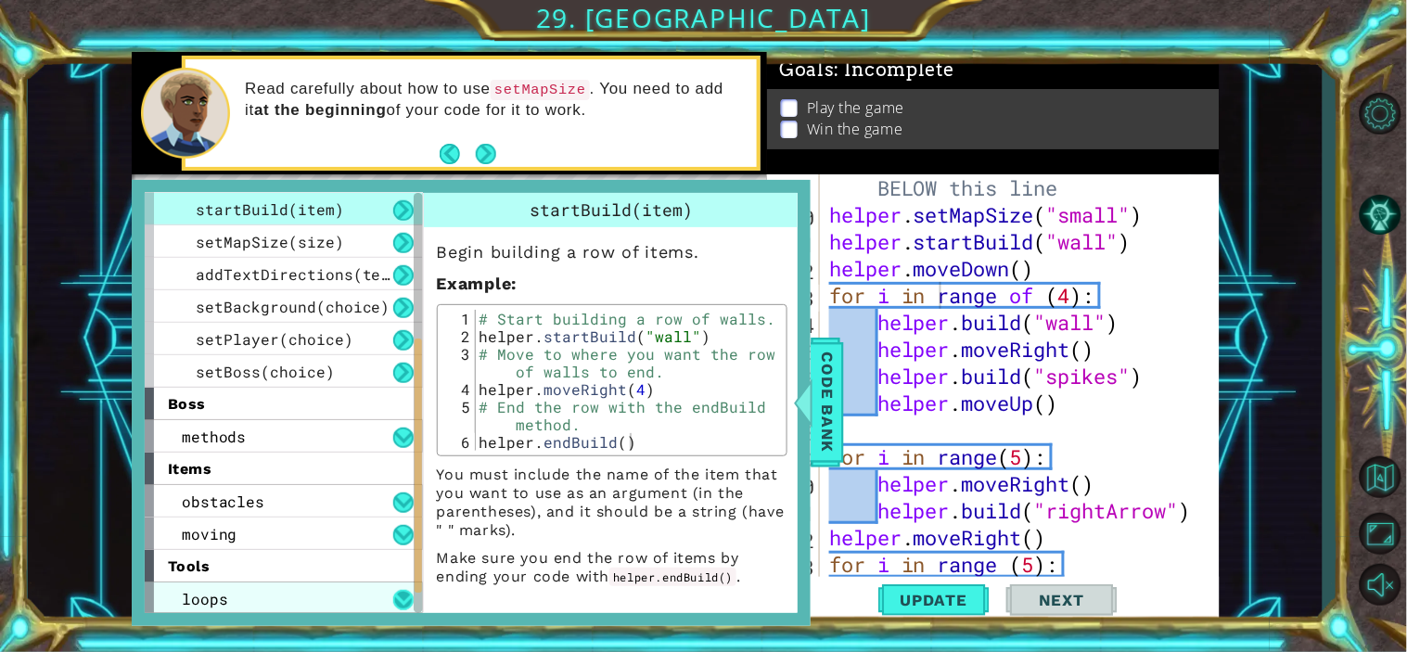
click at [404, 590] on button at bounding box center [403, 600] width 20 height 20
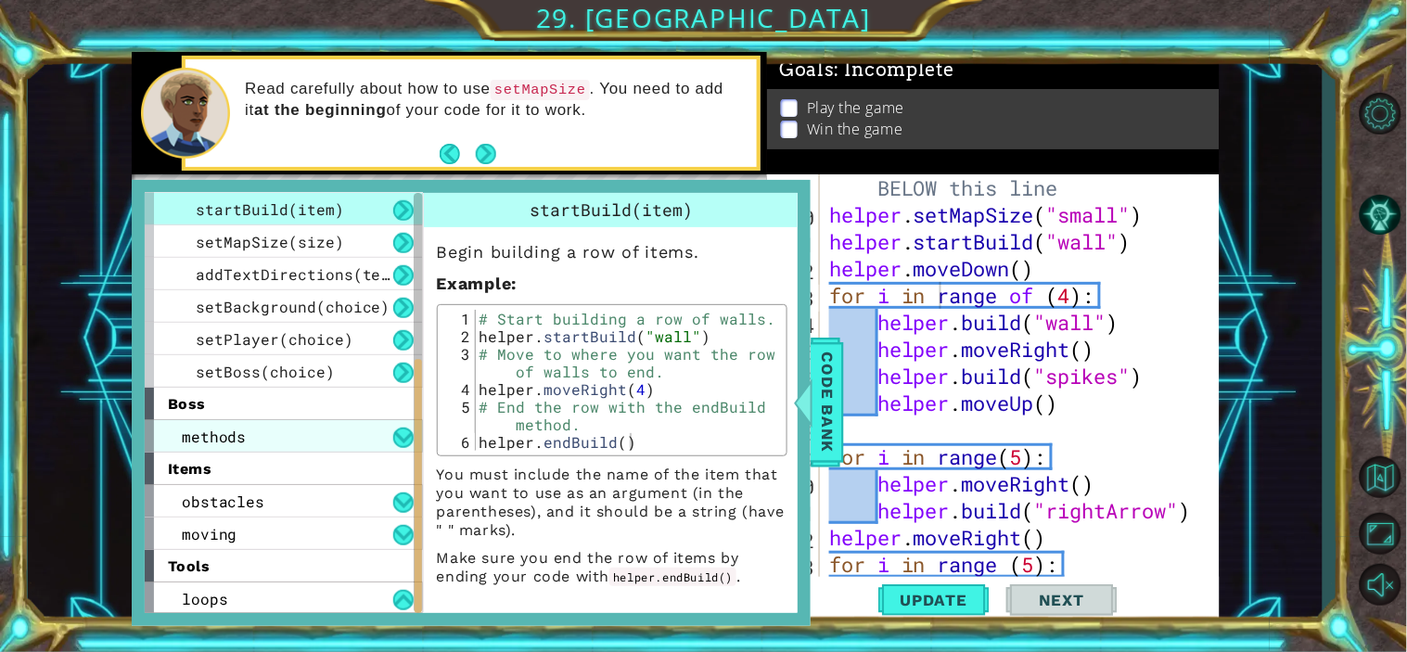
scroll to position [260, 0]
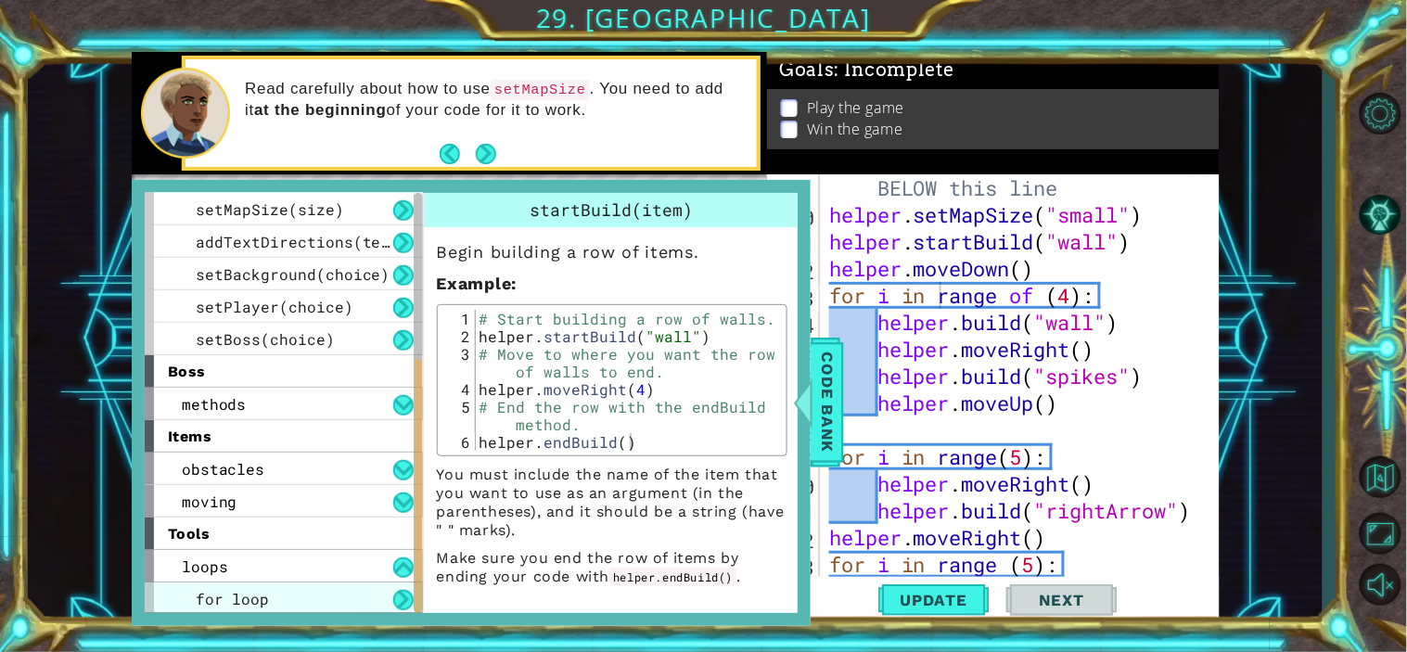
click at [300, 607] on div "for loop" at bounding box center [284, 598] width 278 height 32
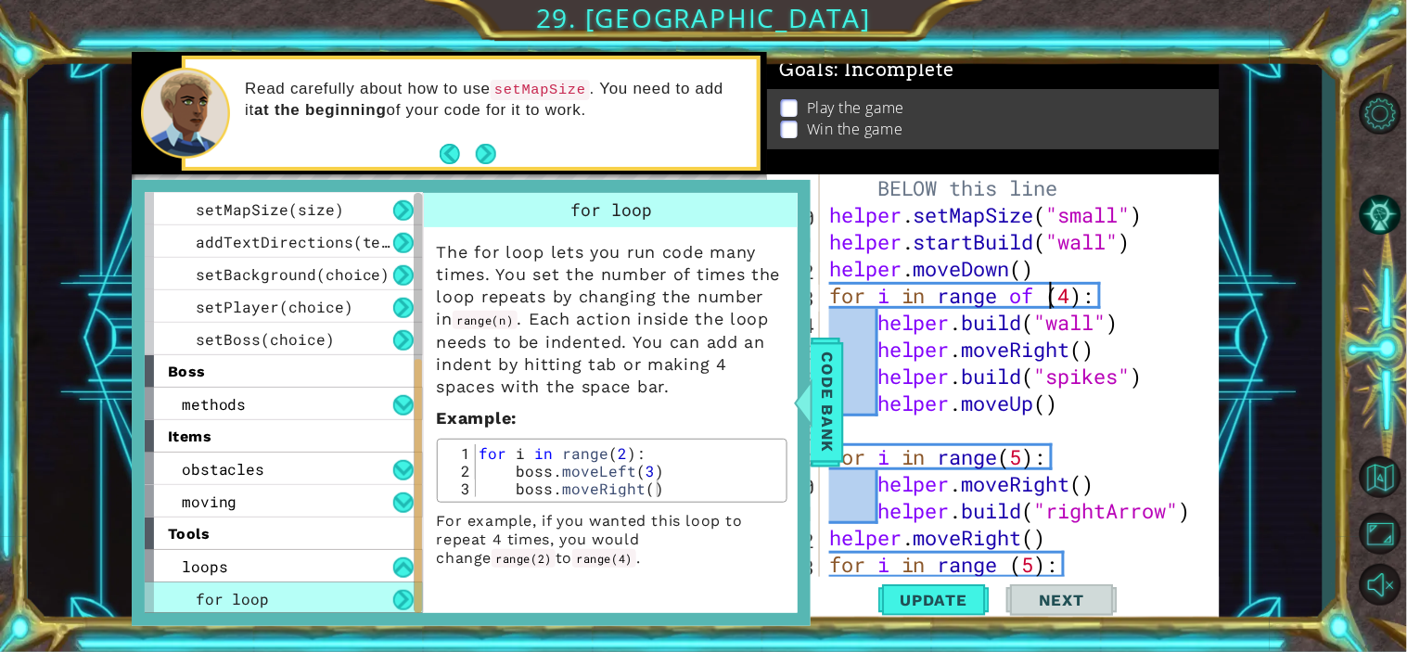
click at [1049, 300] on div "# Build your Helper items BELOW this line helper . setMapSize ( "small" ) helpe…" at bounding box center [1016, 389] width 383 height 484
click at [923, 600] on span "Update" at bounding box center [934, 600] width 105 height 19
click at [808, 410] on div at bounding box center [802, 403] width 23 height 56
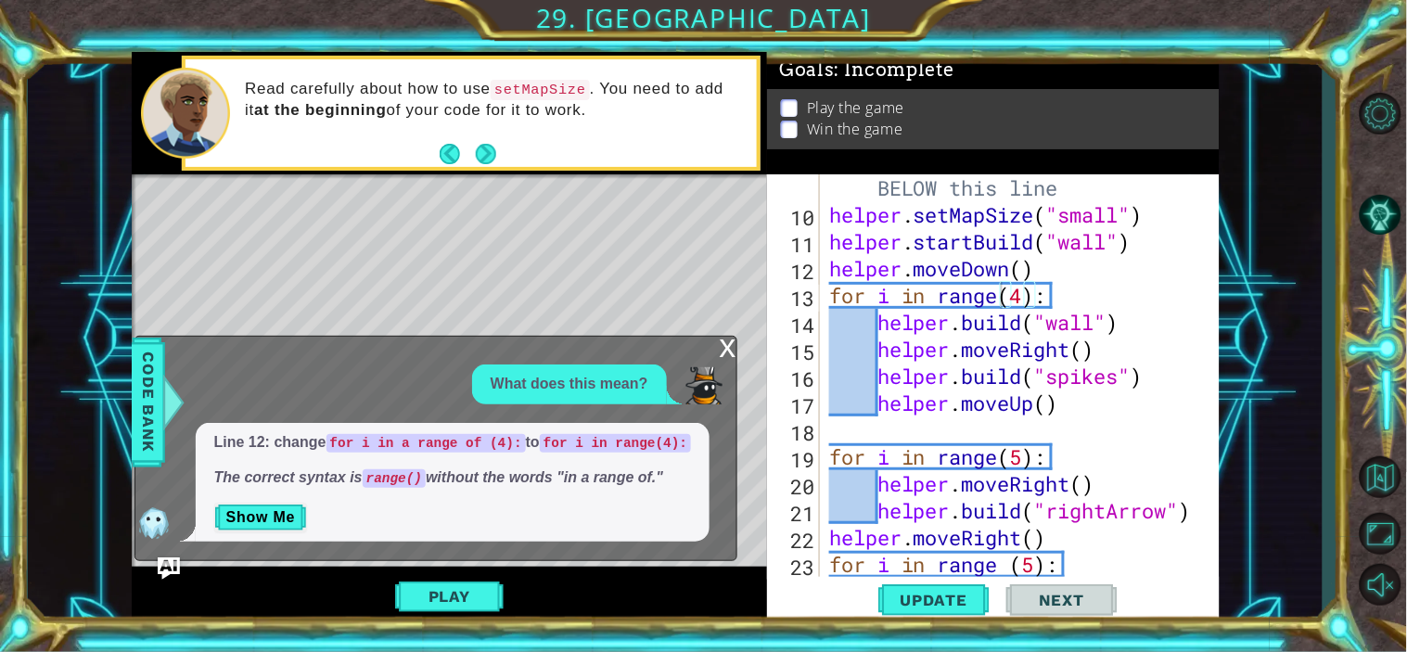
click at [726, 345] on div "x" at bounding box center [728, 346] width 17 height 19
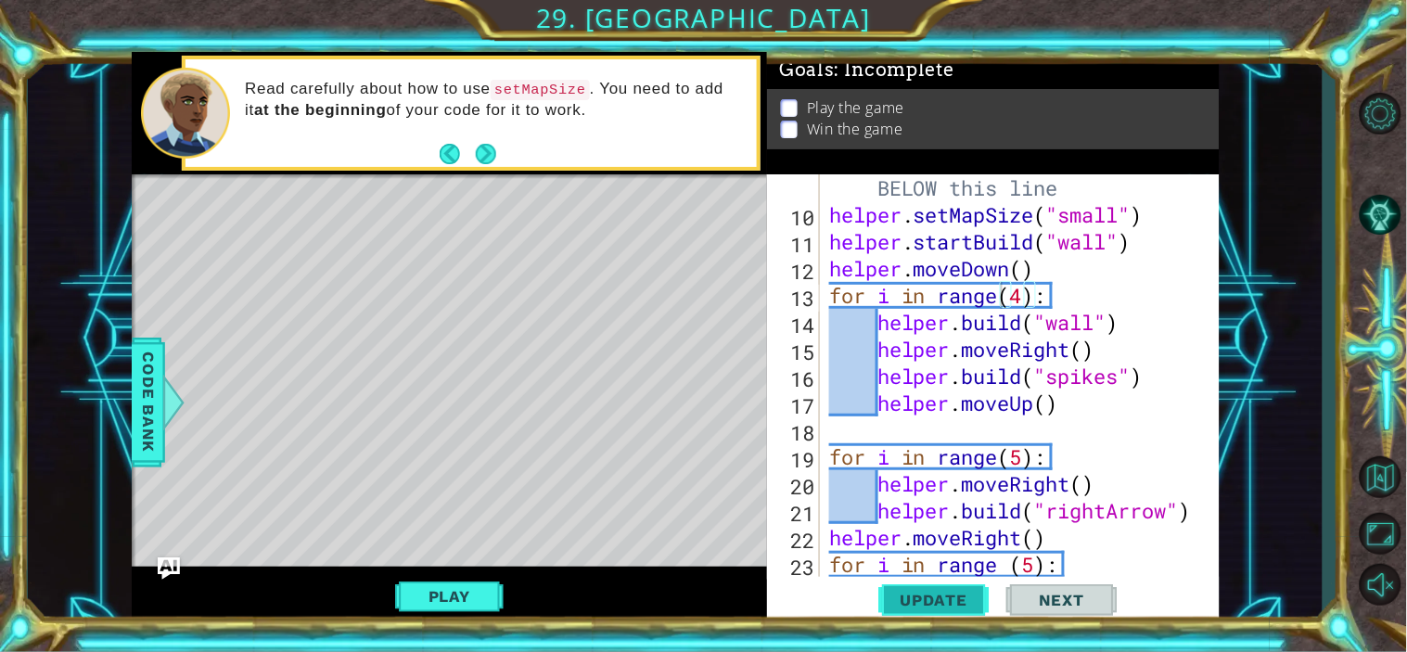
click at [901, 599] on span "Update" at bounding box center [934, 600] width 105 height 19
click at [452, 590] on button "Play" at bounding box center [449, 596] width 108 height 35
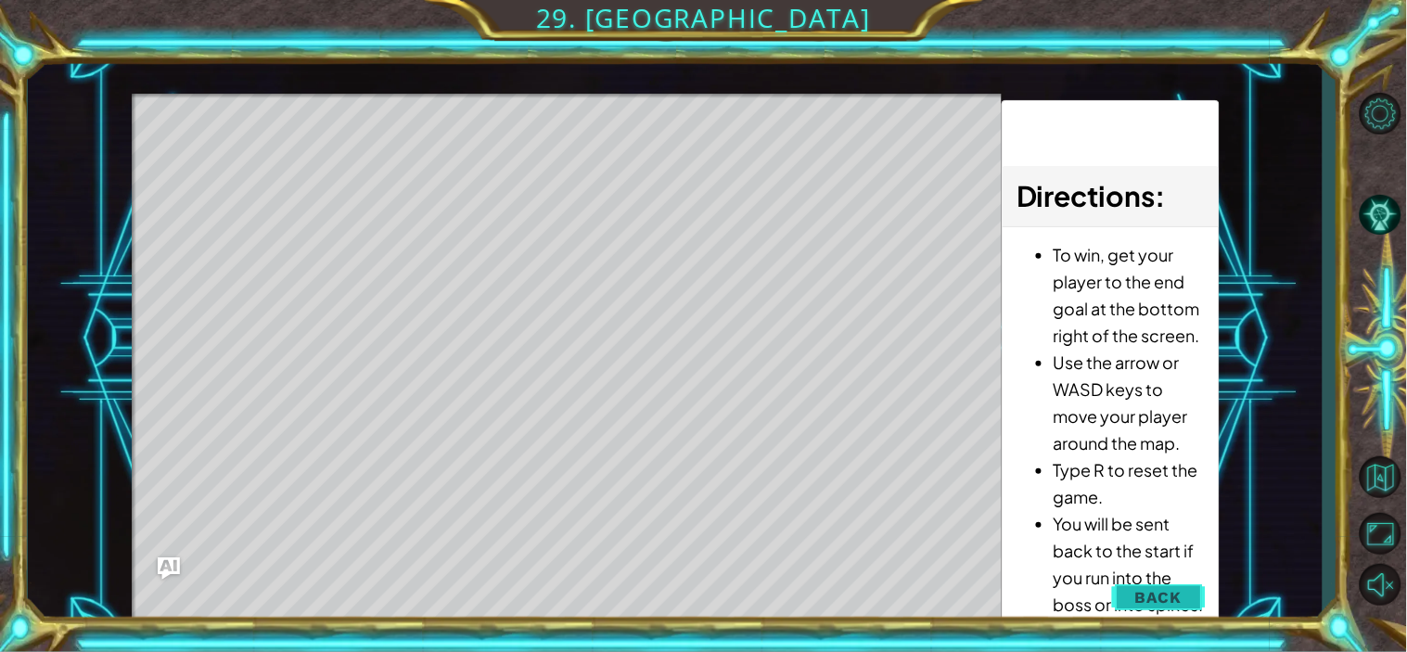
click at [1131, 593] on button "Back" at bounding box center [1159, 597] width 94 height 37
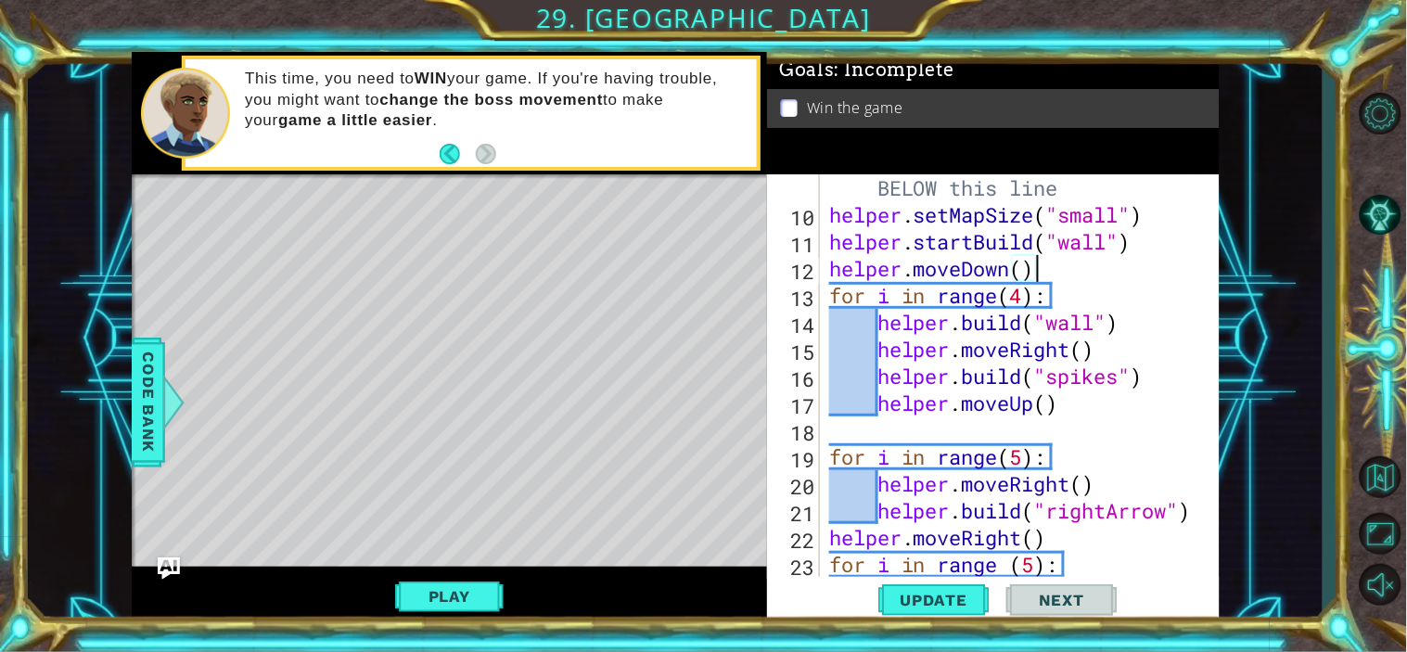
click at [1061, 265] on div "# Build your Helper items BELOW this line helper . setMapSize ( "small" ) helpe…" at bounding box center [1016, 389] width 383 height 484
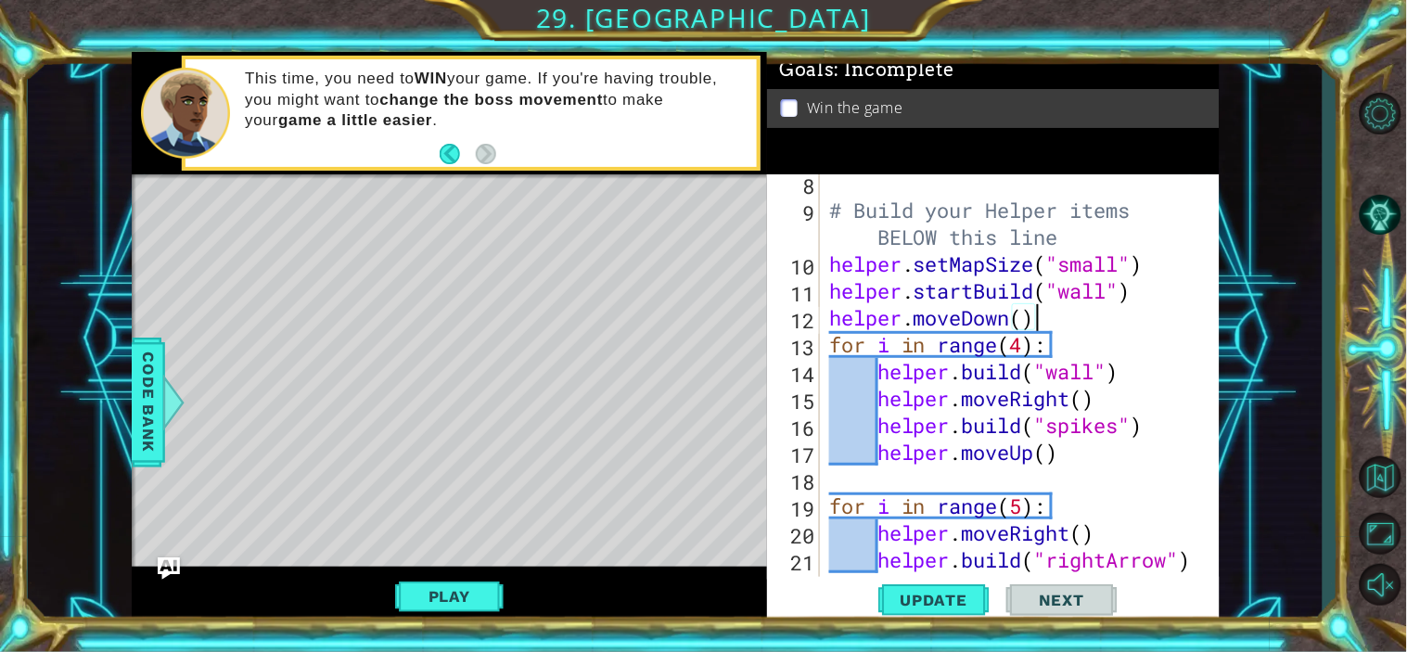
scroll to position [247, 0]
click at [1127, 432] on div "# Build your Helper items BELOW this line helper . setMapSize ( "small" ) helpe…" at bounding box center [1016, 398] width 383 height 457
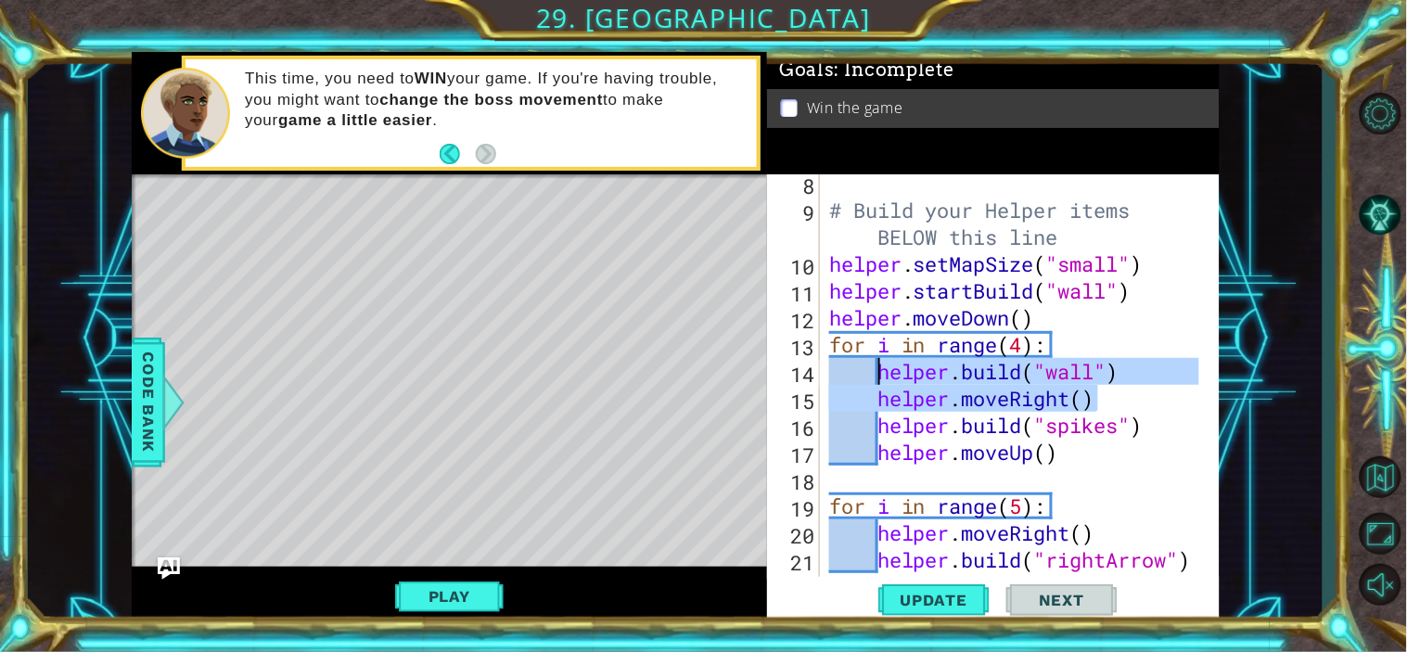
drag, startPoint x: 1107, startPoint y: 400, endPoint x: 876, endPoint y: 376, distance: 232.1
click at [876, 376] on div "# Build your Helper items BELOW this line helper . setMapSize ( "small" ) helpe…" at bounding box center [1016, 398] width 383 height 457
type textarea "[DOMAIN_NAME]("wall") helper.moveRight()"
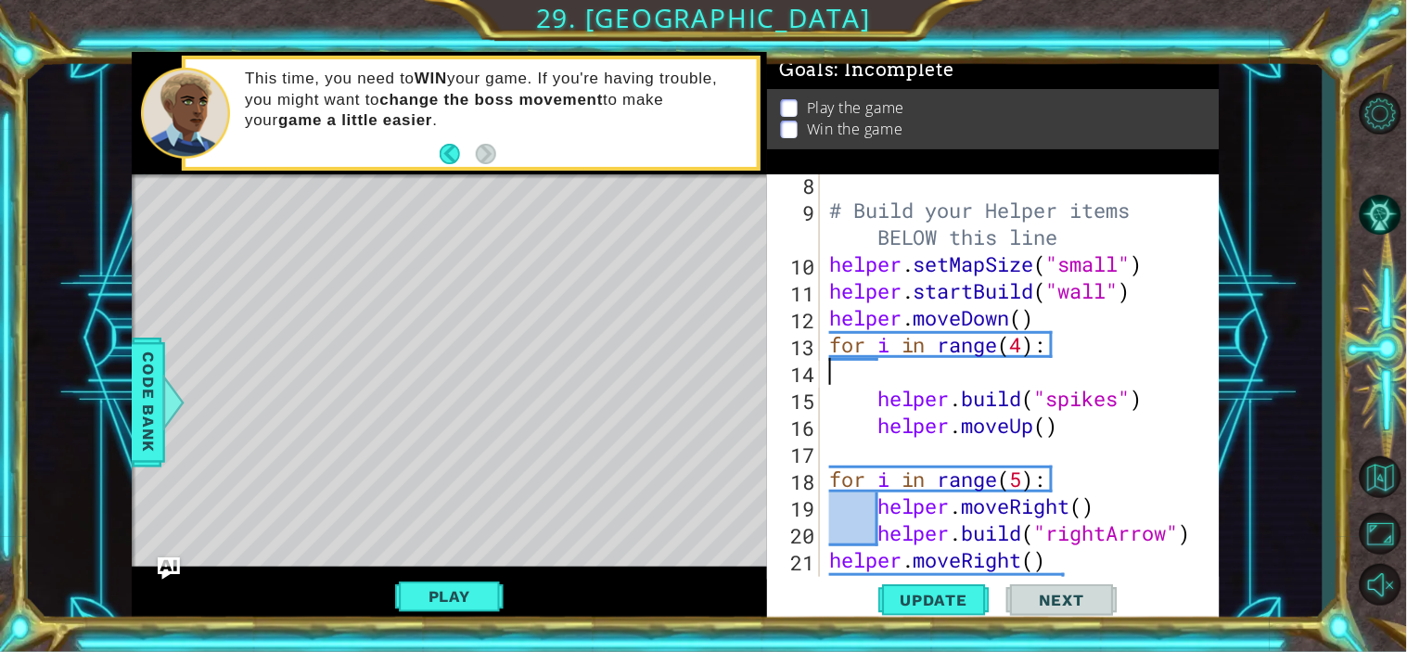
scroll to position [0, 0]
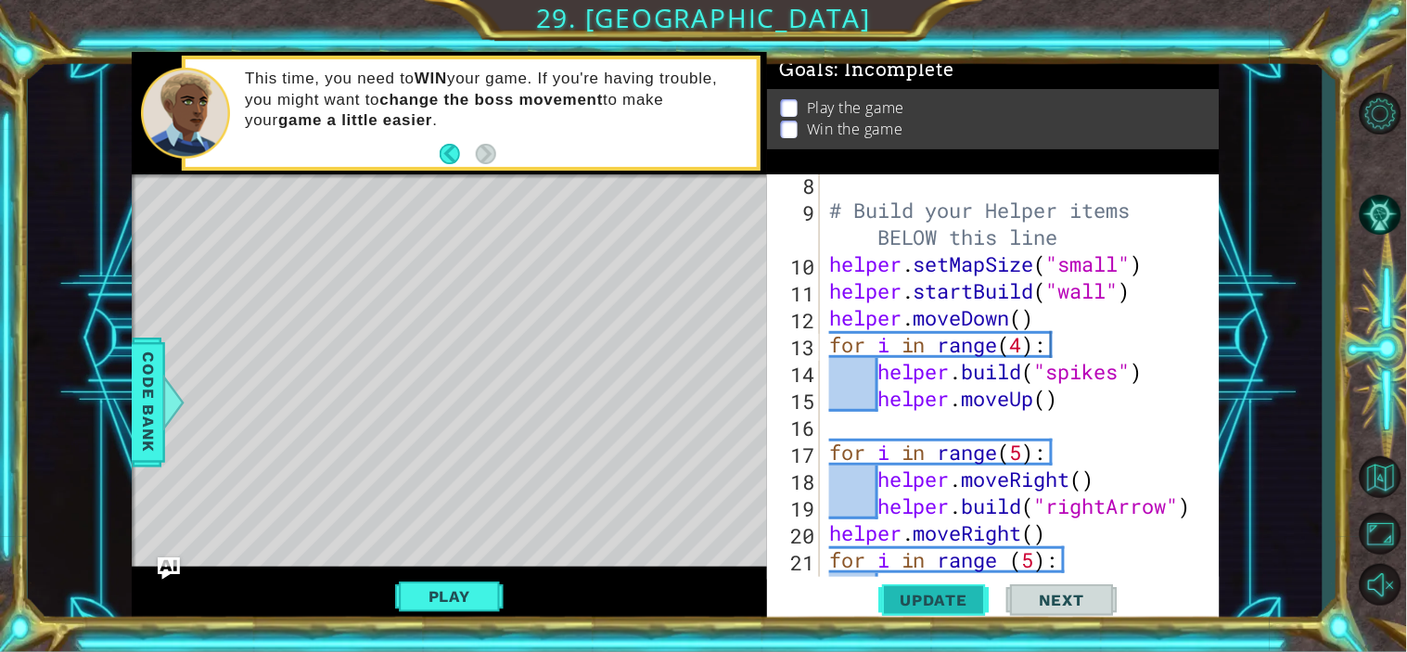
click at [938, 585] on button "Update" at bounding box center [933, 599] width 111 height 45
click at [1097, 406] on div "# Build your Helper items BELOW this line helper . setMapSize ( "small" ) helpe…" at bounding box center [1016, 398] width 383 height 457
click at [1043, 403] on div "# Build your Helper items BELOW this line helper . setMapSize ( "small" ) helpe…" at bounding box center [1016, 398] width 383 height 457
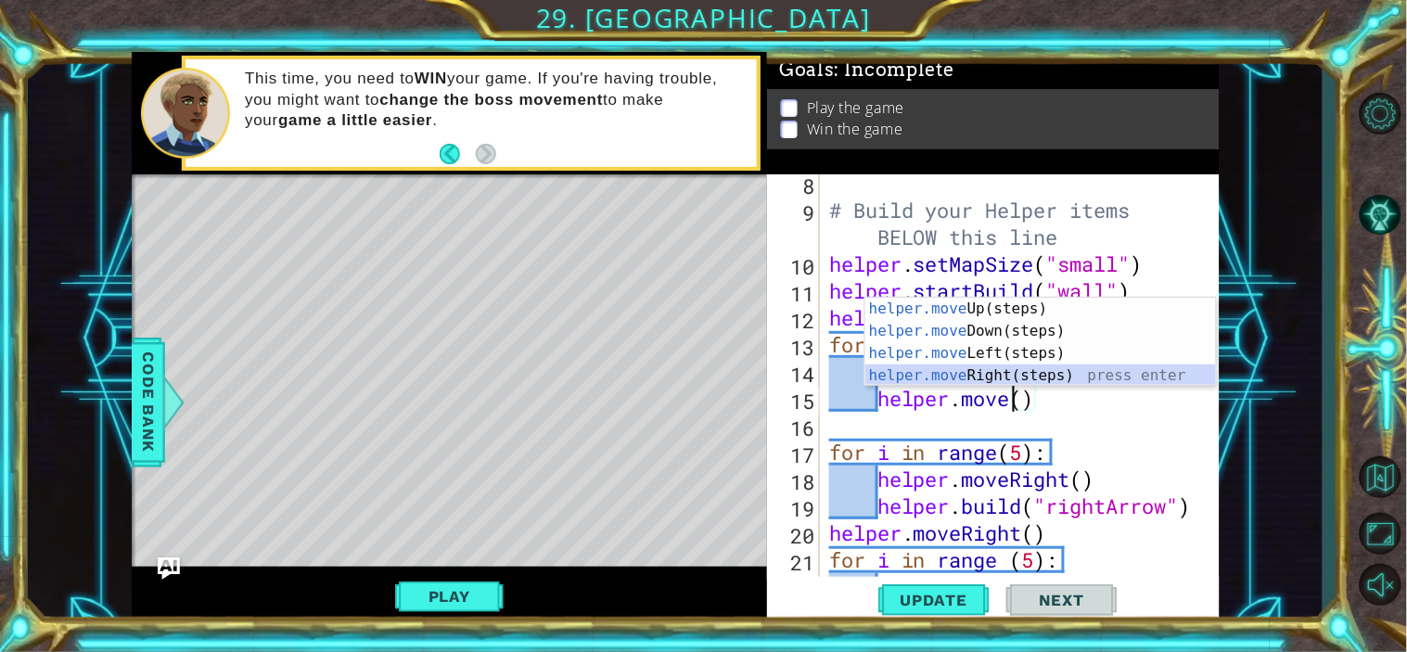
click at [1029, 372] on div "helper.move Up(steps) press enter helper.move Down(steps) press enter helper.mo…" at bounding box center [1040, 365] width 351 height 134
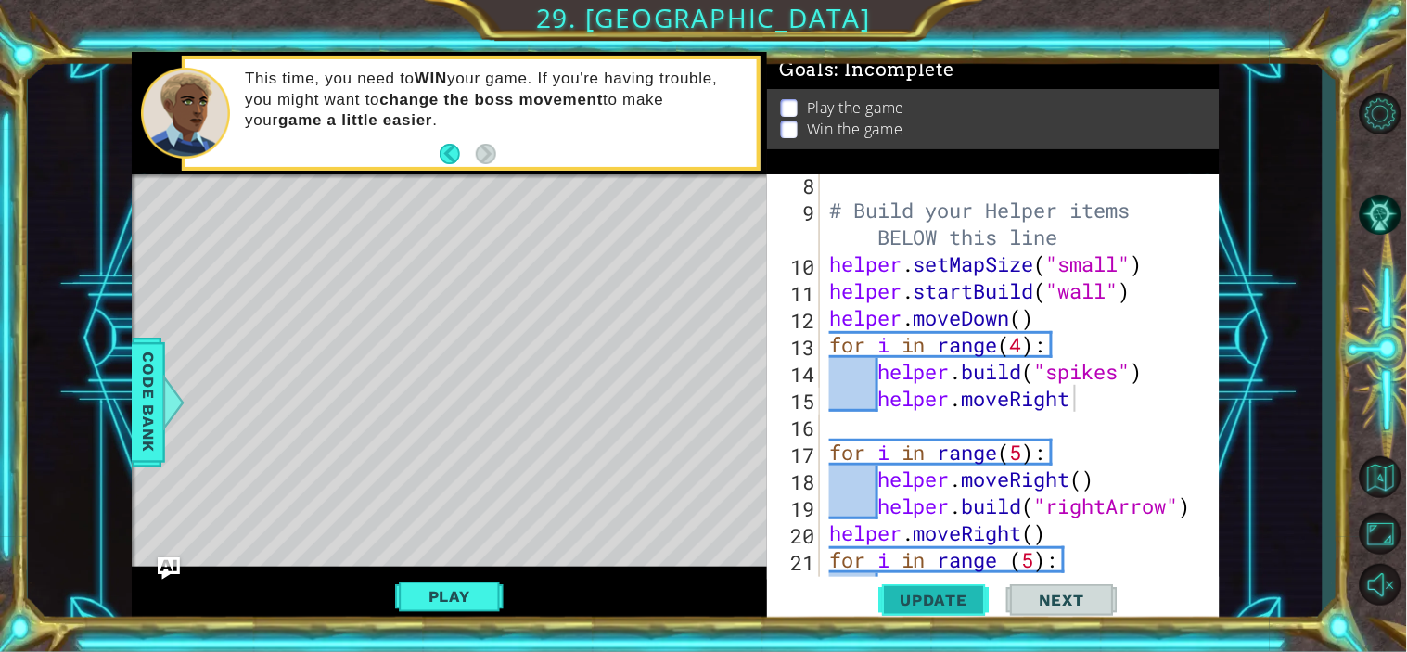
click at [923, 587] on button "Update" at bounding box center [933, 599] width 111 height 45
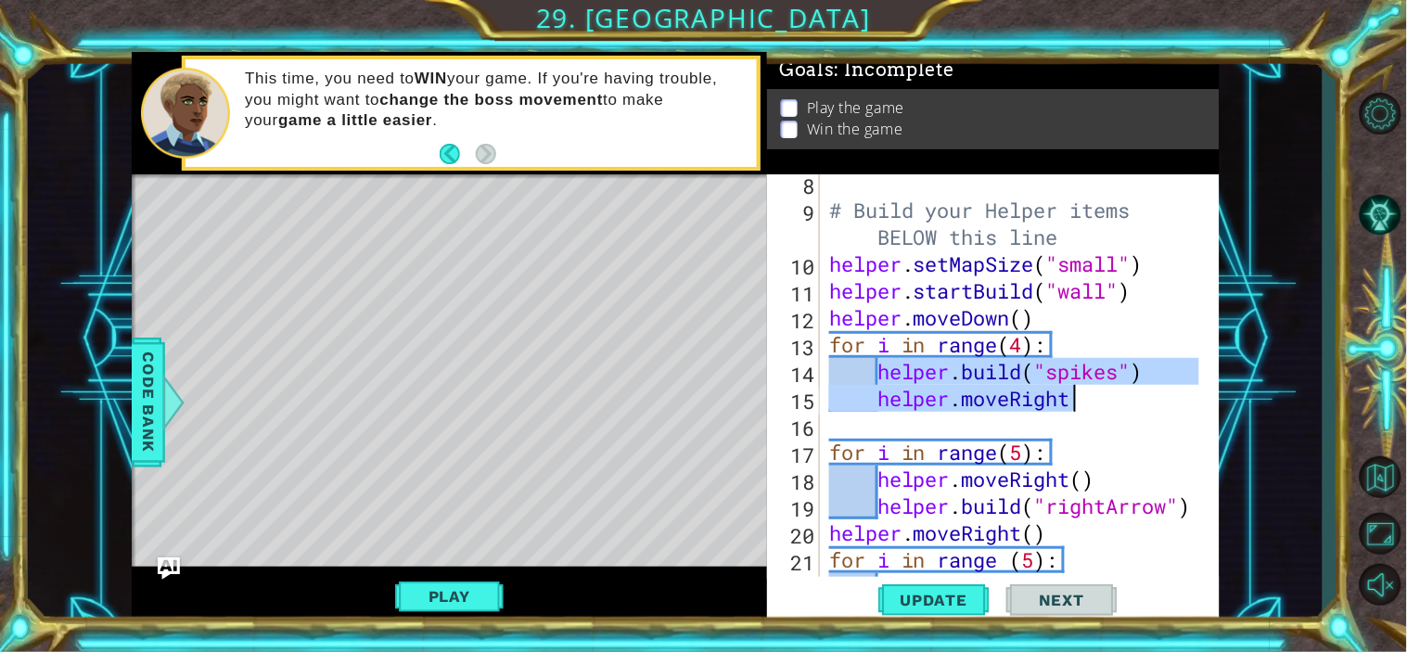
drag, startPoint x: 879, startPoint y: 371, endPoint x: 1107, endPoint y: 387, distance: 228.6
click at [1107, 387] on div "# Build your Helper items BELOW this line helper . setMapSize ( "small" ) helpe…" at bounding box center [1016, 398] width 383 height 457
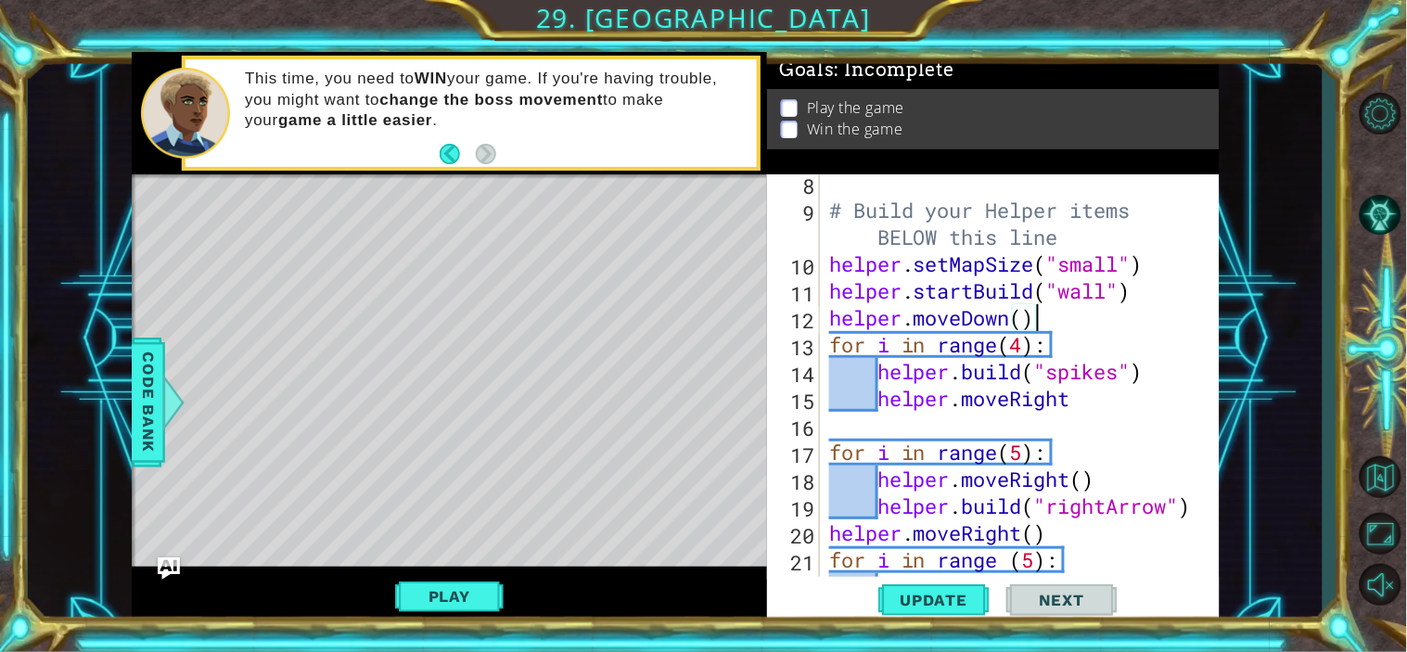
click at [1146, 323] on div "# Build your Helper items BELOW this line helper . setMapSize ( "small" ) helpe…" at bounding box center [1016, 398] width 383 height 457
click at [1083, 406] on div "# Build your Helper items BELOW this line helper . setMapSize ( "small" ) helpe…" at bounding box center [1016, 398] width 383 height 457
type textarea "helper.moveRight"
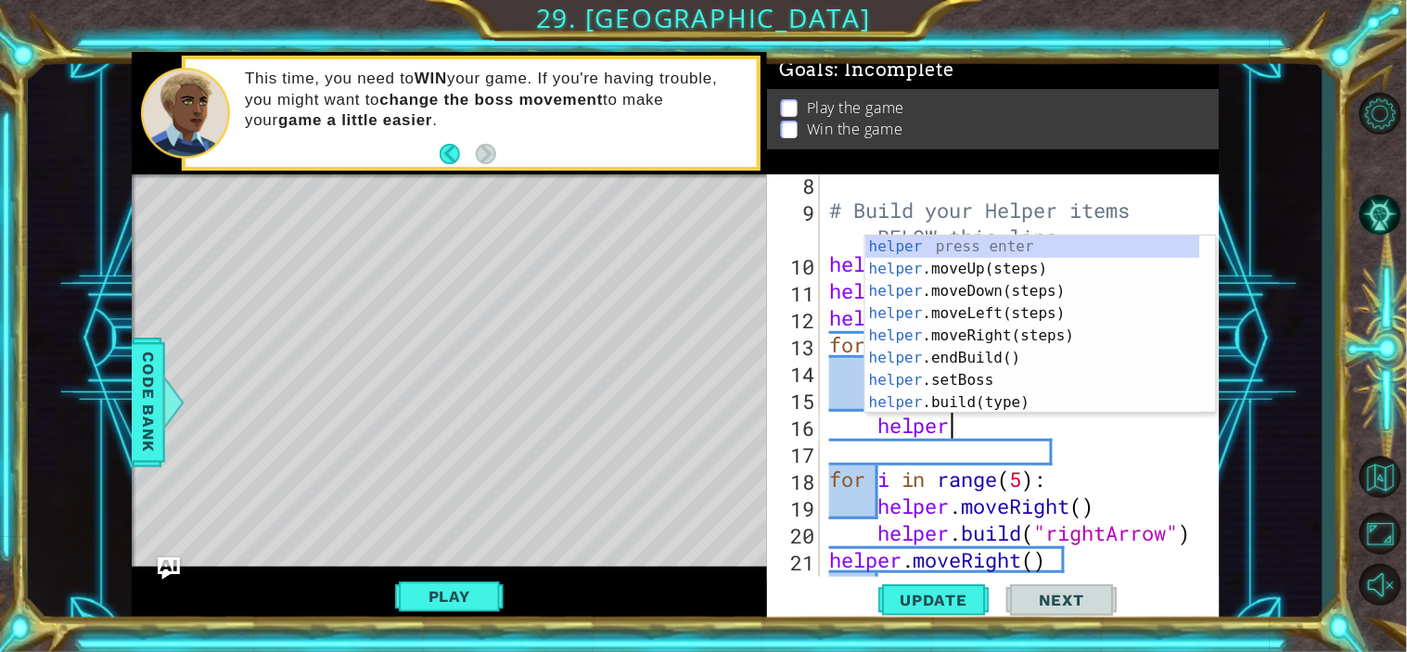
scroll to position [0, 4]
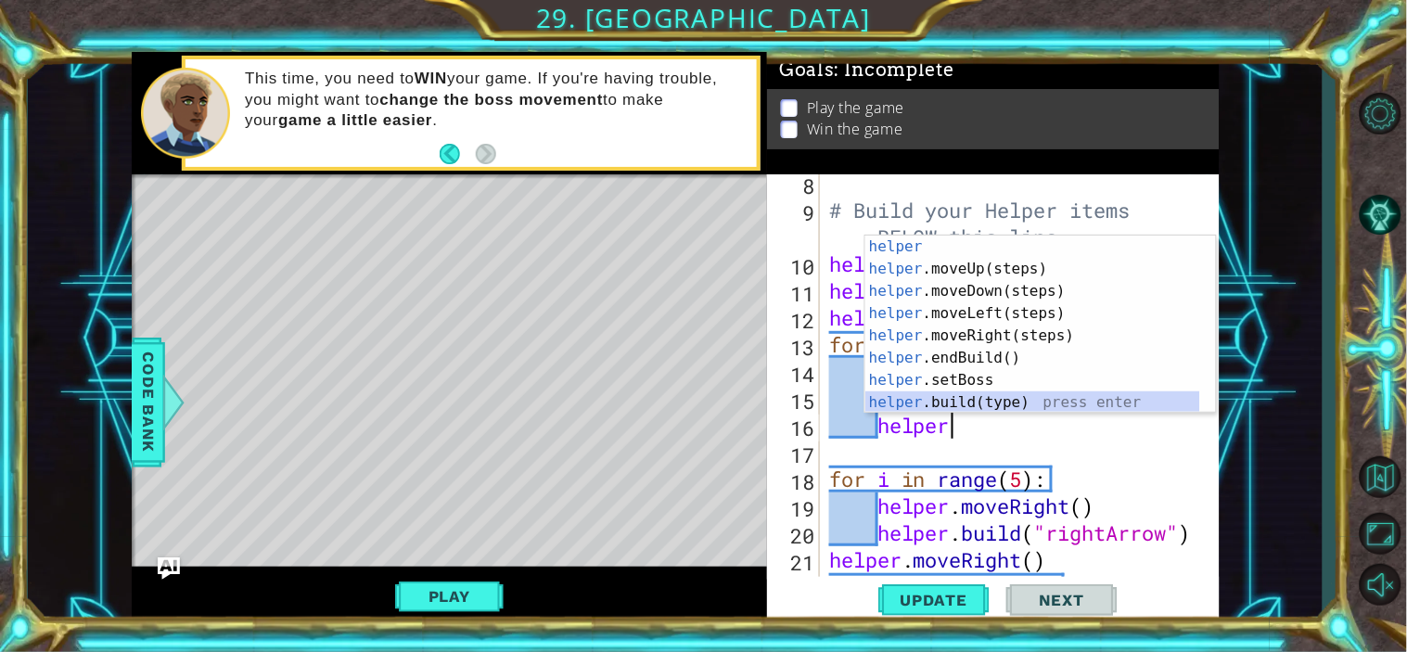
click at [998, 396] on div "helper press enter helper .moveUp(steps) press enter helper .moveDown(steps) pr…" at bounding box center [1032, 347] width 335 height 223
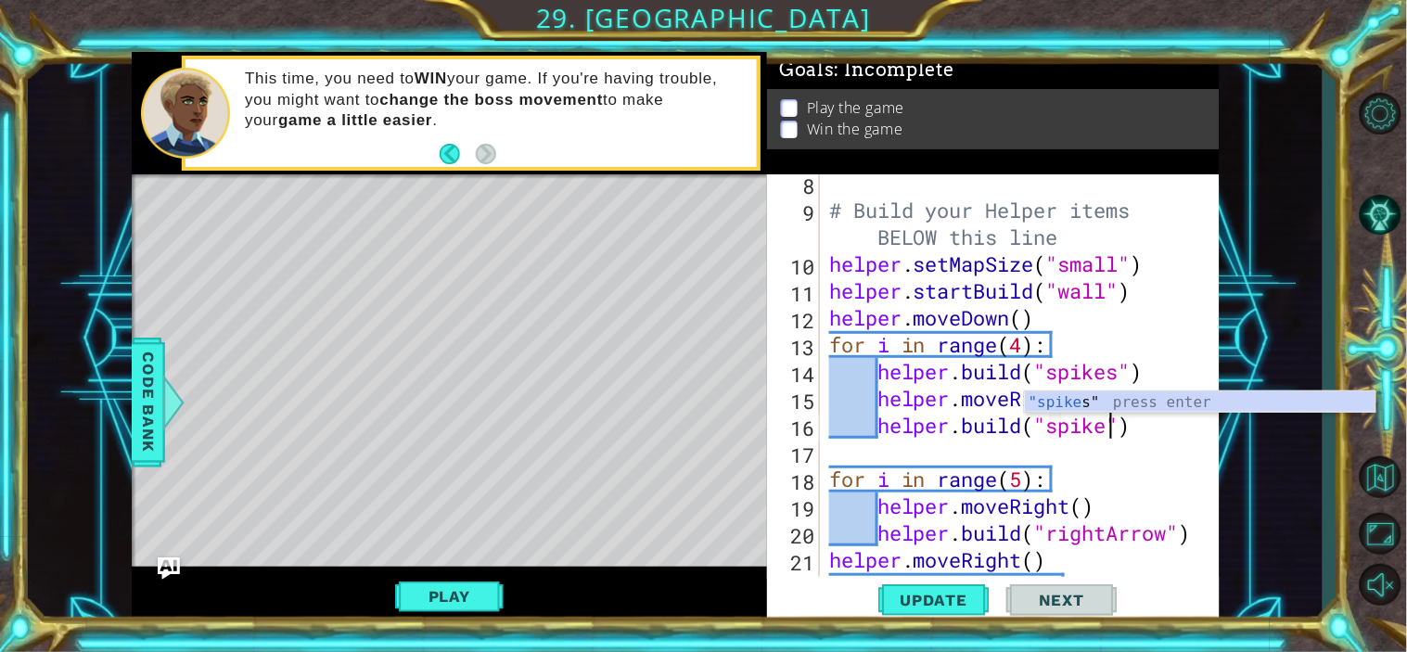
scroll to position [0, 12]
type textarea "[DOMAIN_NAME]("spikes")"
click at [934, 605] on span "Update" at bounding box center [934, 600] width 105 height 19
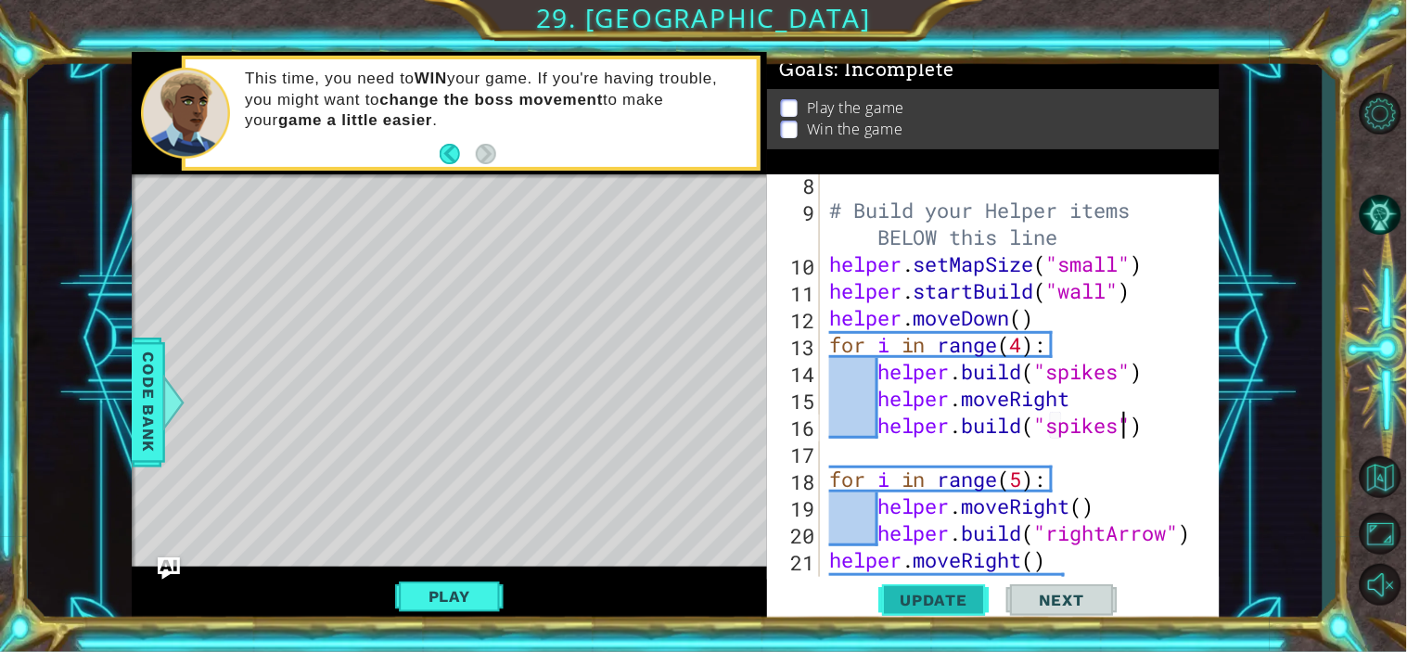
click at [946, 605] on span "Update" at bounding box center [934, 600] width 105 height 19
click at [468, 588] on button "Play" at bounding box center [449, 596] width 108 height 35
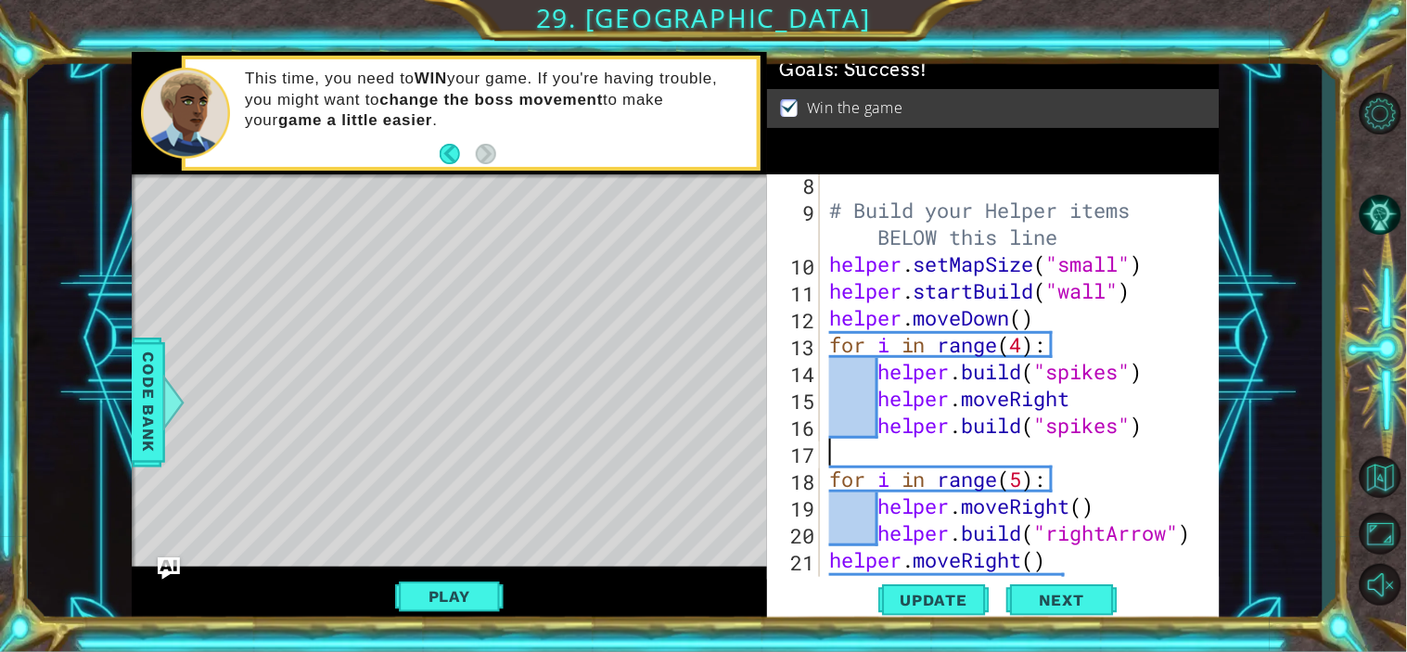
scroll to position [0, 0]
drag, startPoint x: 1166, startPoint y: 440, endPoint x: 1131, endPoint y: 438, distance: 34.4
click at [1101, 439] on div "# Build your Helper items BELOW this line helper . setMapSize ( "small" ) helpe…" at bounding box center [1016, 398] width 383 height 457
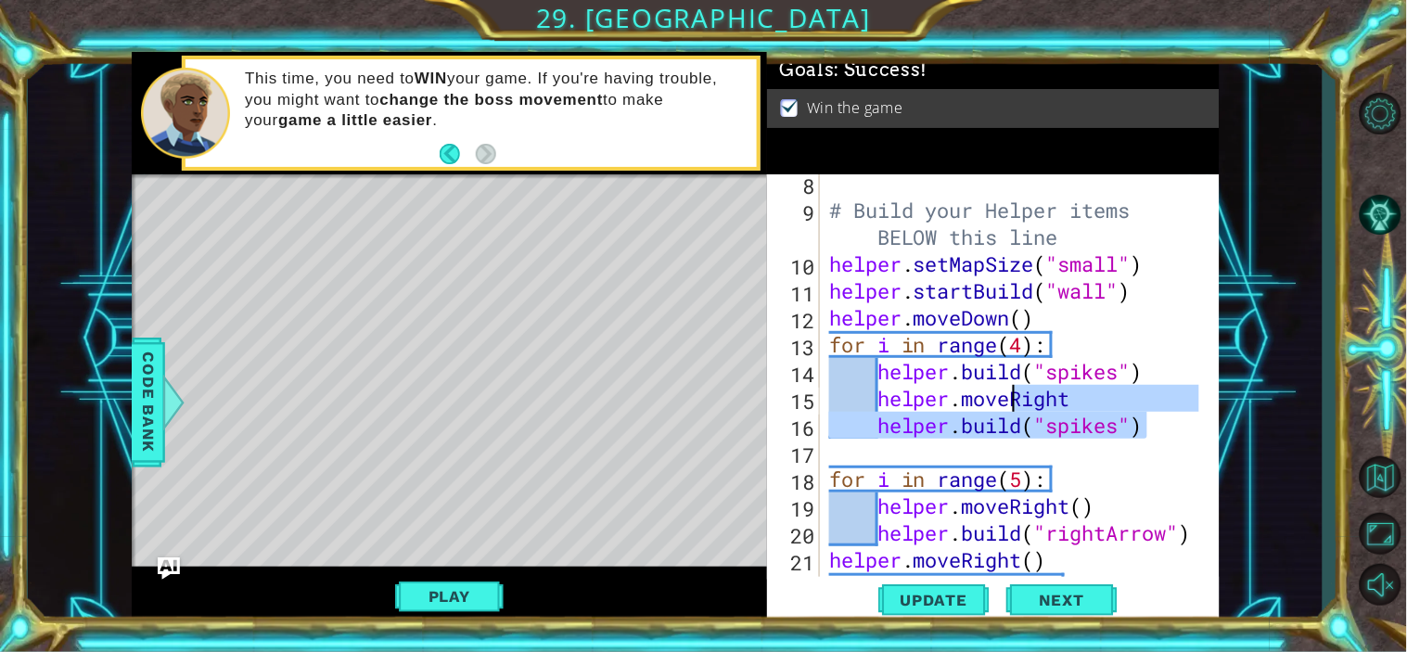
drag, startPoint x: 1159, startPoint y: 421, endPoint x: 1018, endPoint y: 404, distance: 141.9
click at [1018, 404] on div "# Build your Helper items BELOW this line helper . setMapSize ( "small" ) helpe…" at bounding box center [1016, 398] width 383 height 457
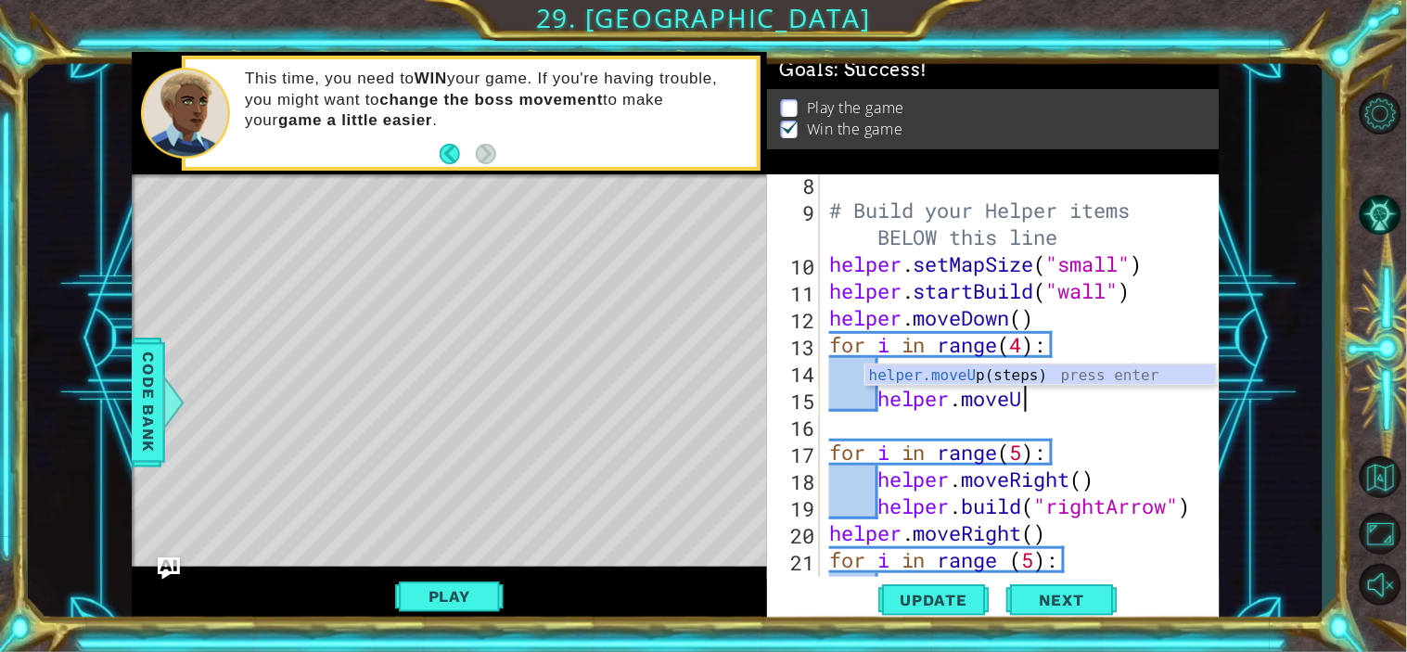
scroll to position [0, 7]
type textarea "helper.moveUP"
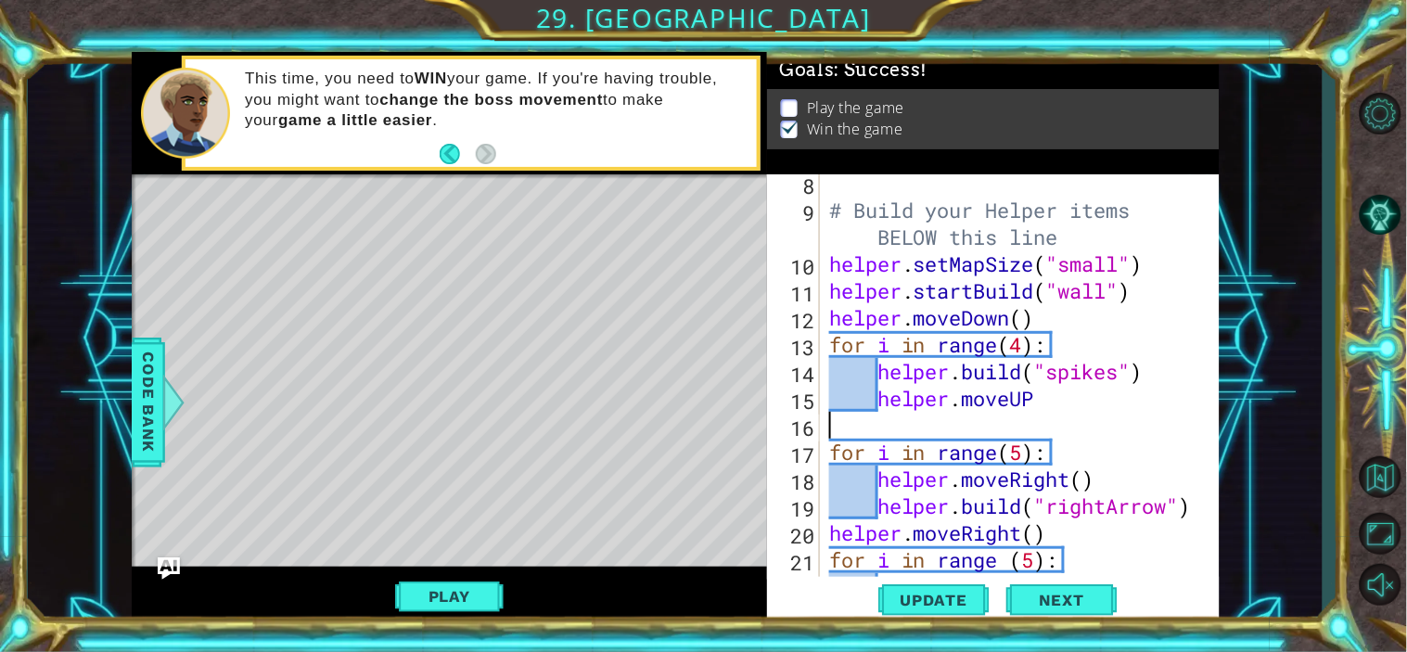
click at [1154, 438] on div "# Build your Helper items BELOW this line helper . setMapSize ( "small" ) helpe…" at bounding box center [1016, 398] width 383 height 457
click at [1081, 534] on div "# Build your Helper items BELOW this line helper . setMapSize ( "small" ) helpe…" at bounding box center [1016, 398] width 383 height 457
click at [1068, 603] on span "Next" at bounding box center [1061, 600] width 83 height 19
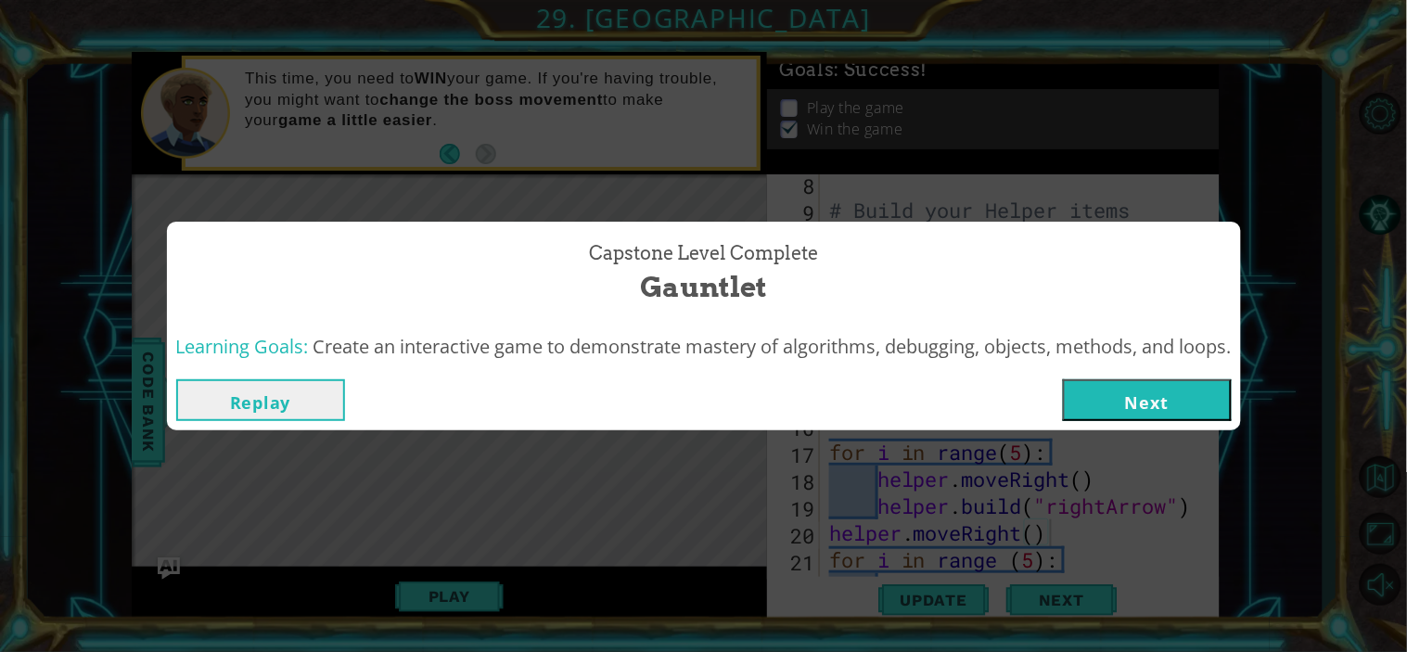
click at [264, 389] on button "Replay" at bounding box center [260, 400] width 169 height 42
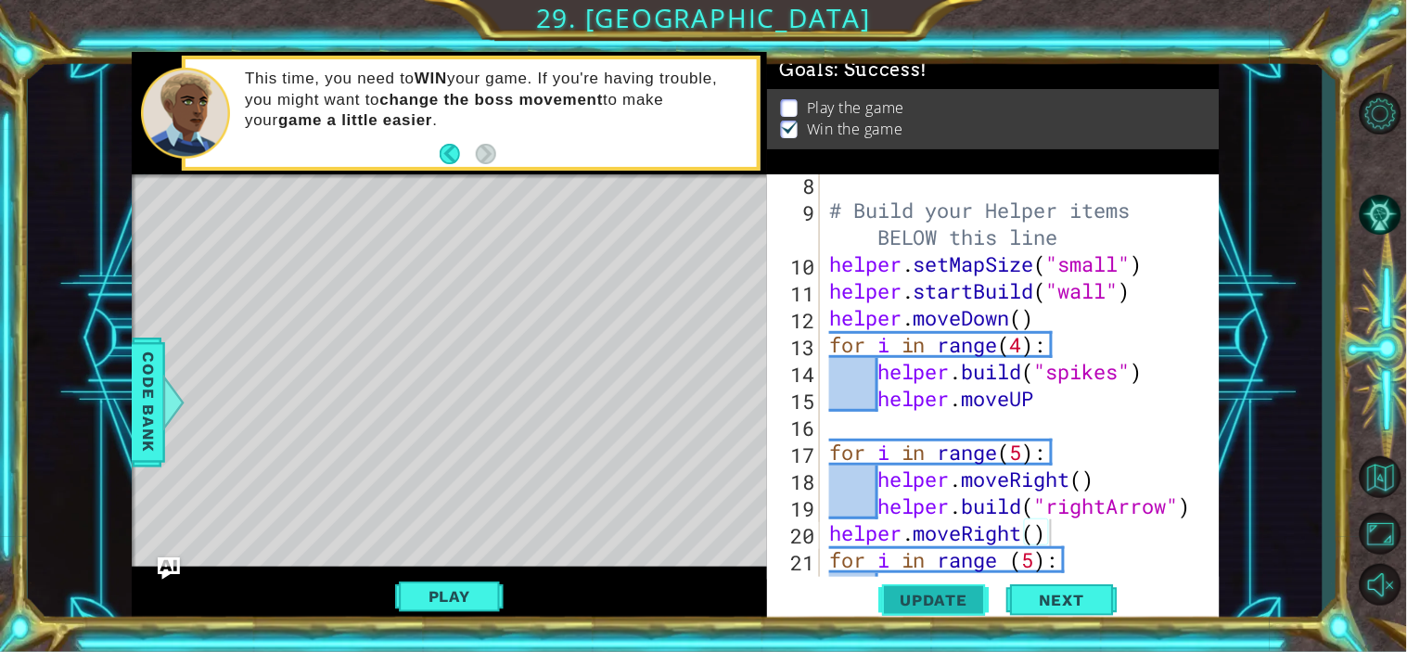
click at [916, 593] on span "Update" at bounding box center [934, 600] width 105 height 19
click at [920, 597] on span "Update" at bounding box center [934, 600] width 105 height 19
click at [1114, 409] on div "# Build your Helper items BELOW this line helper . setMapSize ( "small" ) helpe…" at bounding box center [1016, 398] width 383 height 457
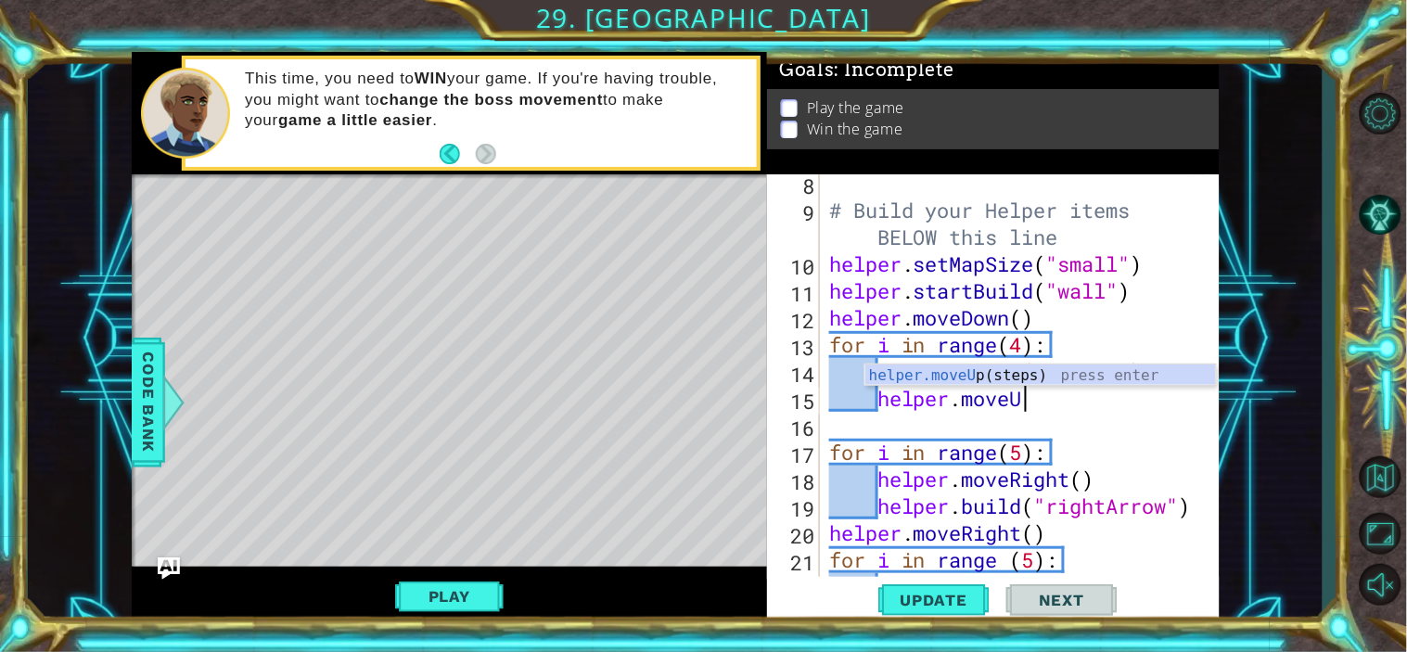
type textarea "helper.move"
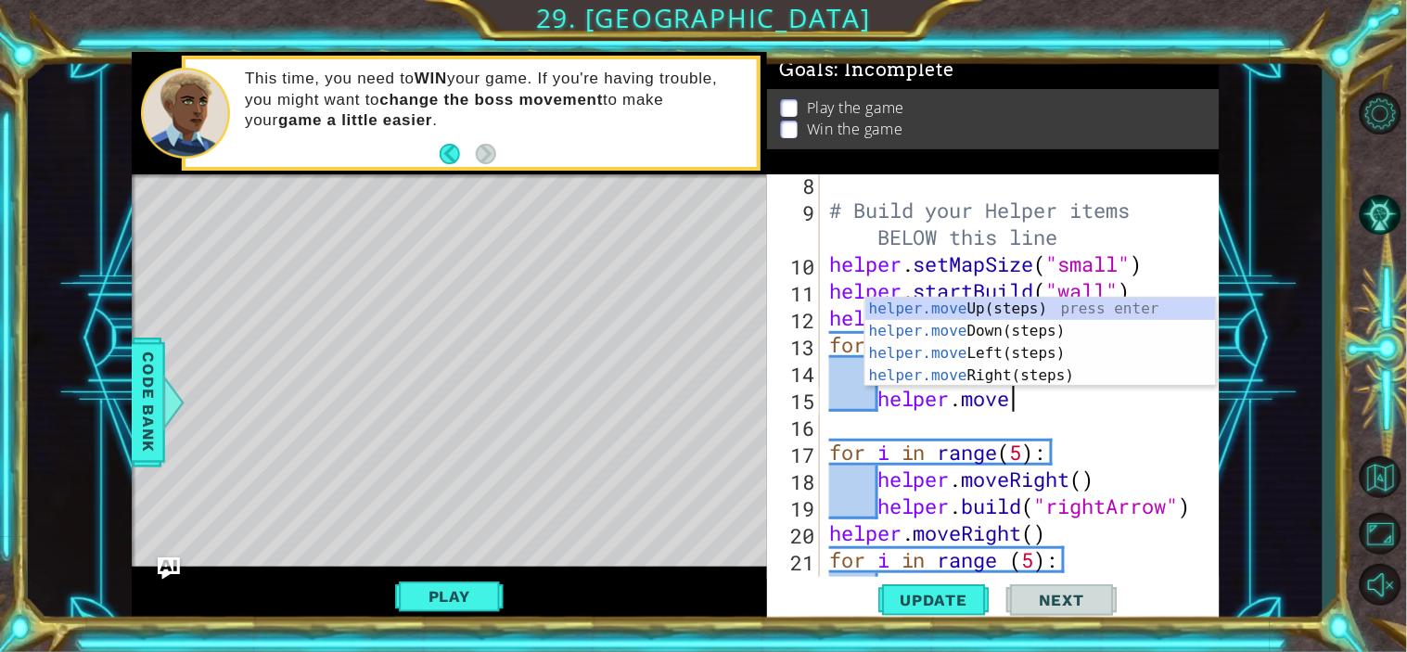
scroll to position [0, 6]
click at [1005, 307] on div "helper.move Up(steps) press enter helper.move Down(steps) press enter helper.mo…" at bounding box center [1040, 365] width 351 height 134
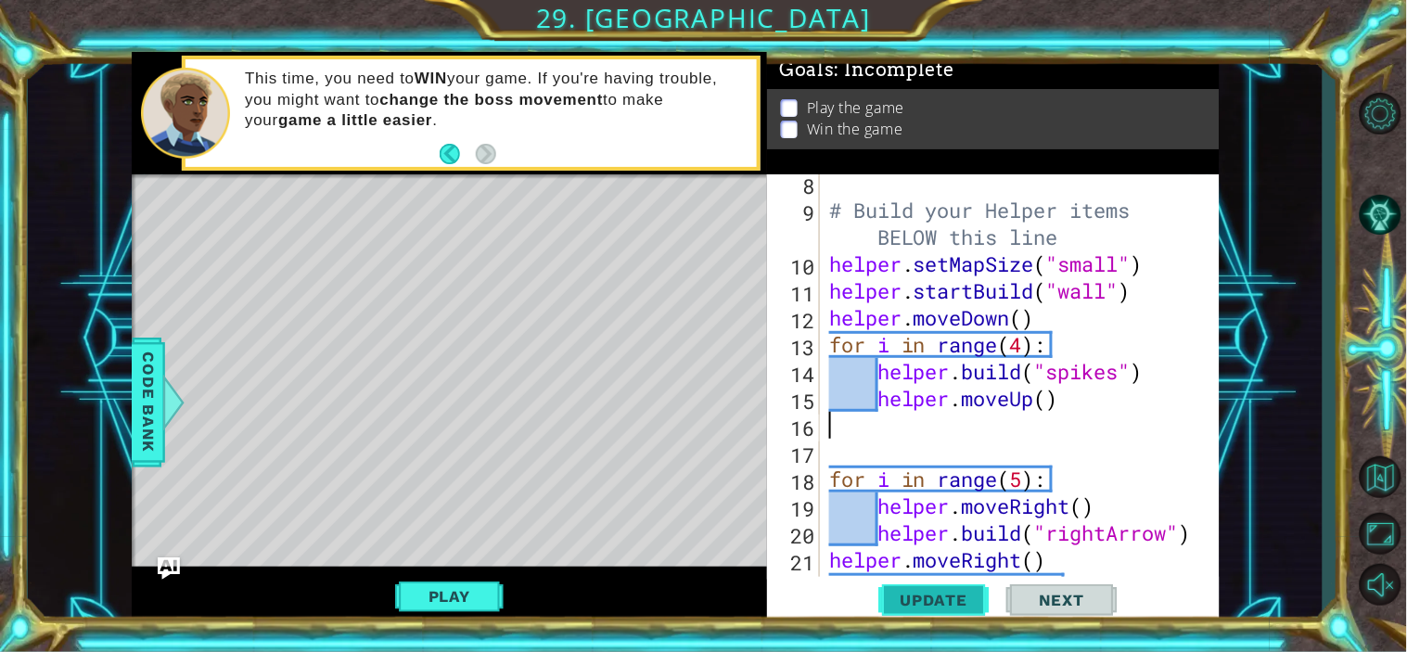
scroll to position [0, 0]
click at [937, 587] on button "Update" at bounding box center [933, 599] width 111 height 45
click at [1156, 377] on div "# Build your Helper items BELOW this line helper . setMapSize ( "small" ) helpe…" at bounding box center [1016, 398] width 383 height 457
drag, startPoint x: 1083, startPoint y: 345, endPoint x: 832, endPoint y: 340, distance: 251.3
click at [832, 340] on div "# Build your Helper items BELOW this line helper . setMapSize ( "small" ) helpe…" at bounding box center [1016, 398] width 383 height 457
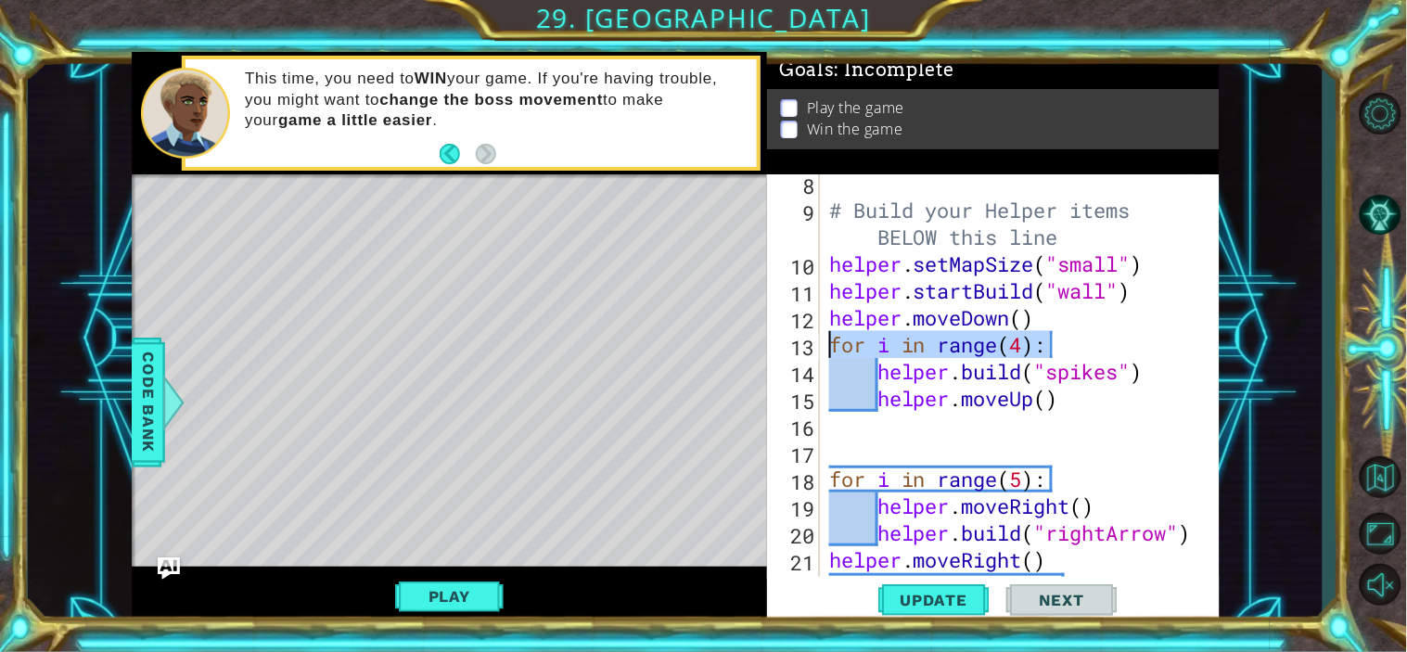
type textarea "for i in range(4):"
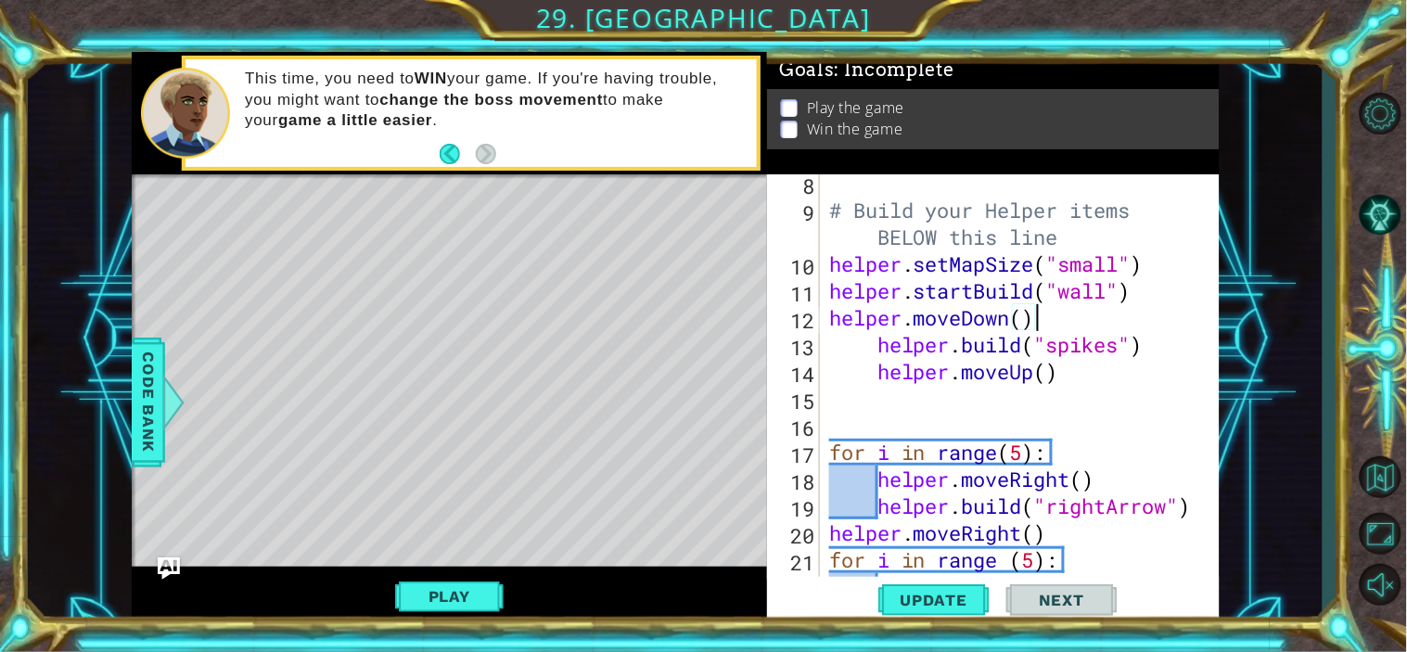
click at [870, 339] on div "# Build your Helper items BELOW this line helper . setMapSize ( "small" ) helpe…" at bounding box center [1016, 398] width 383 height 457
click at [876, 368] on div "# Build your Helper items BELOW this line helper . setMapSize ( "small" ) helpe…" at bounding box center [1016, 398] width 383 height 457
type textarea "helper.moveUp()"
